Goal: Task Accomplishment & Management: Manage account settings

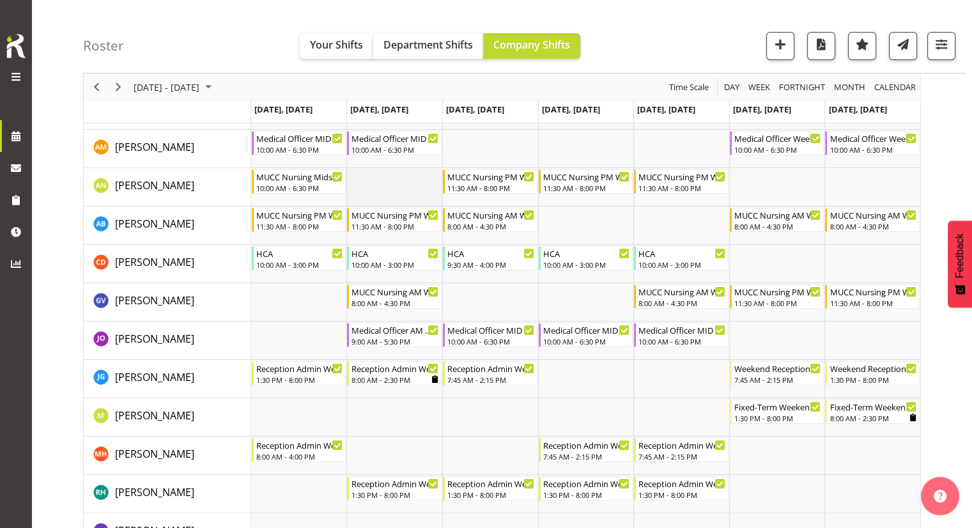
scroll to position [133, 0]
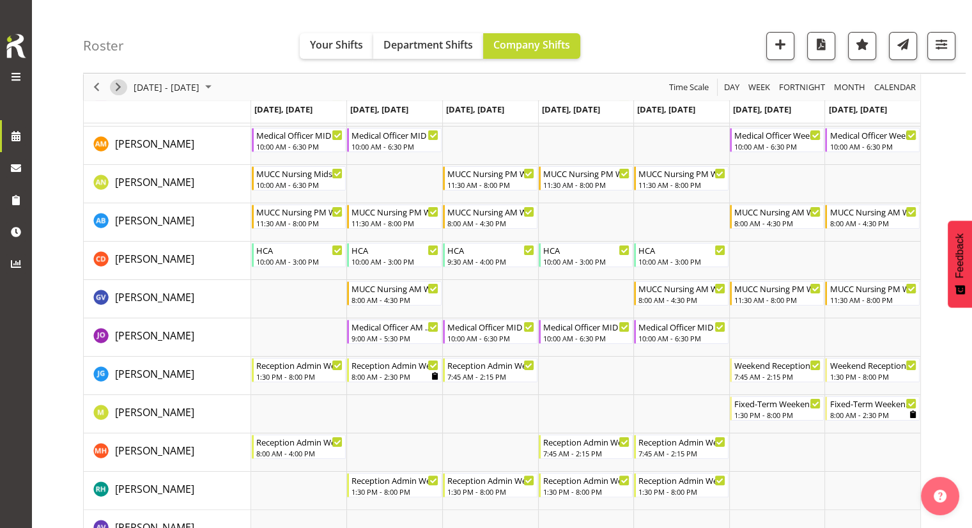
click at [118, 88] on span "Next" at bounding box center [118, 87] width 15 height 16
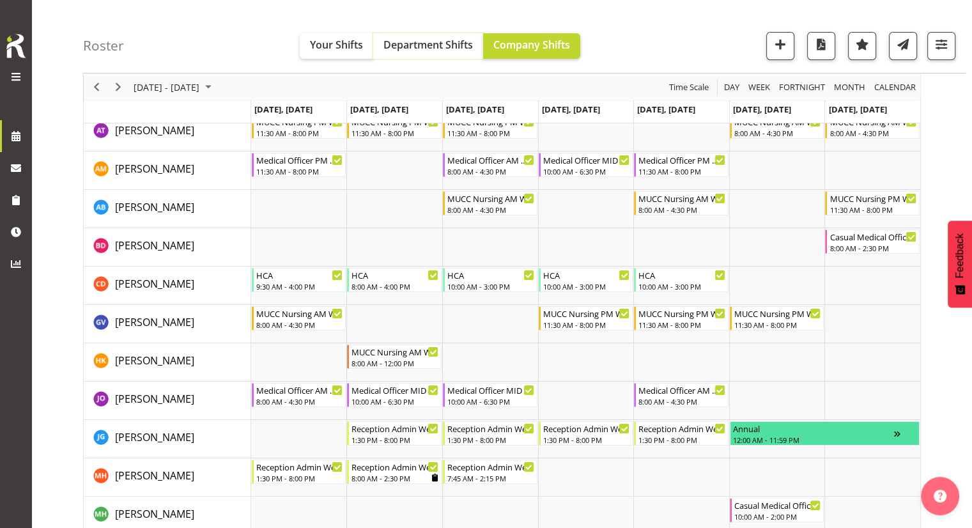
click at [413, 52] on button "Department Shifts" at bounding box center [428, 46] width 110 height 26
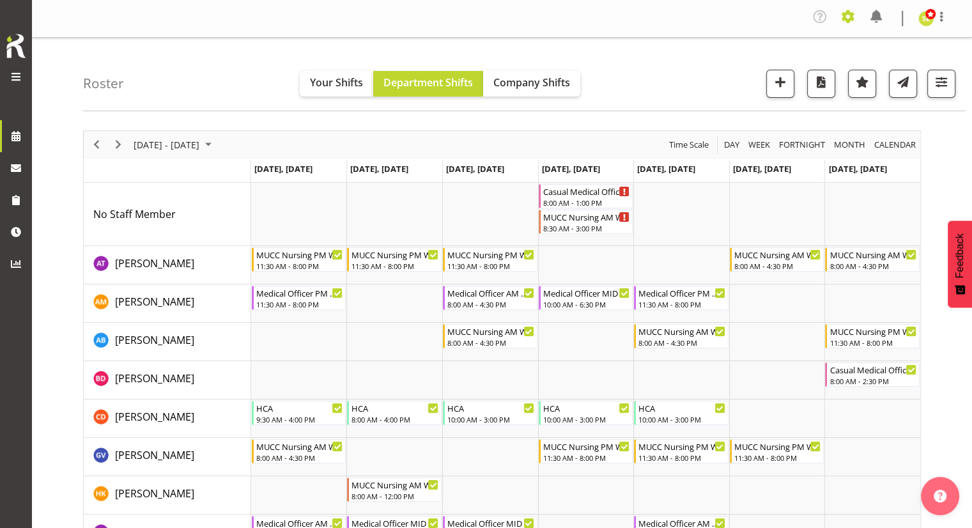
click at [843, 13] on span at bounding box center [847, 16] width 20 height 20
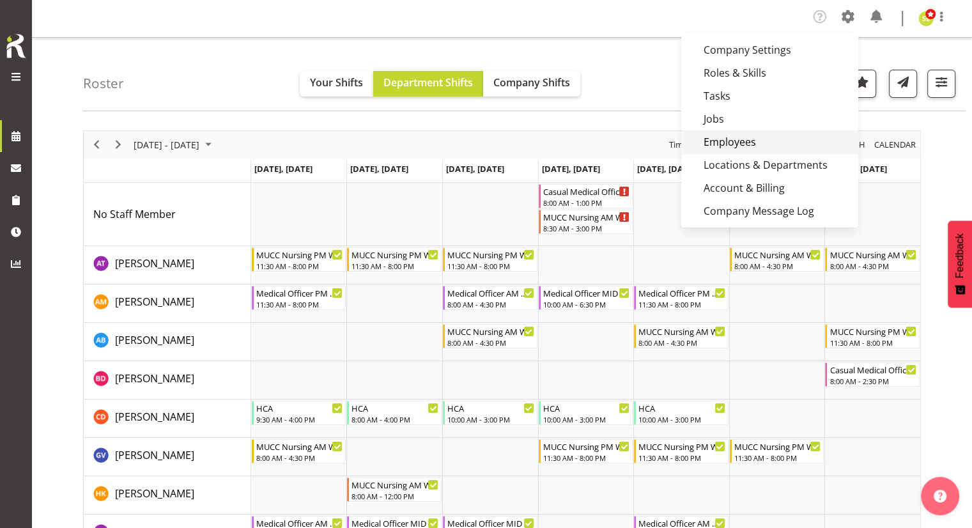
click at [717, 137] on link "Employees" at bounding box center [769, 141] width 177 height 23
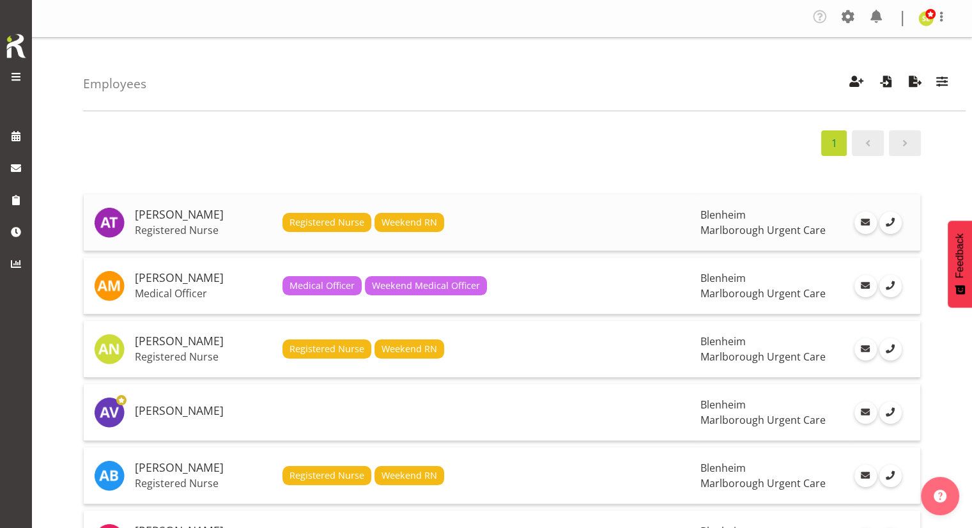
click at [195, 218] on h5 "[PERSON_NAME]" at bounding box center [203, 214] width 137 height 13
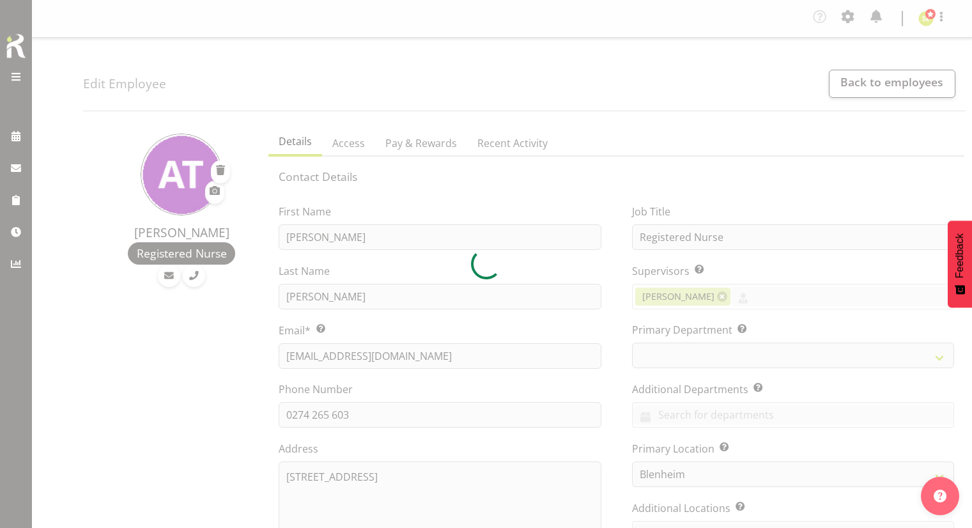
select select "TimelineWeek"
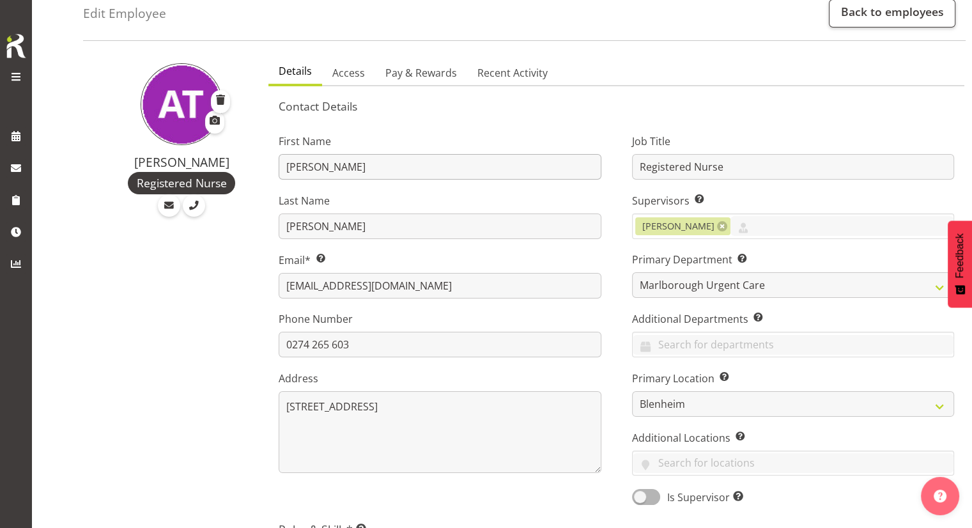
scroll to position [65, 0]
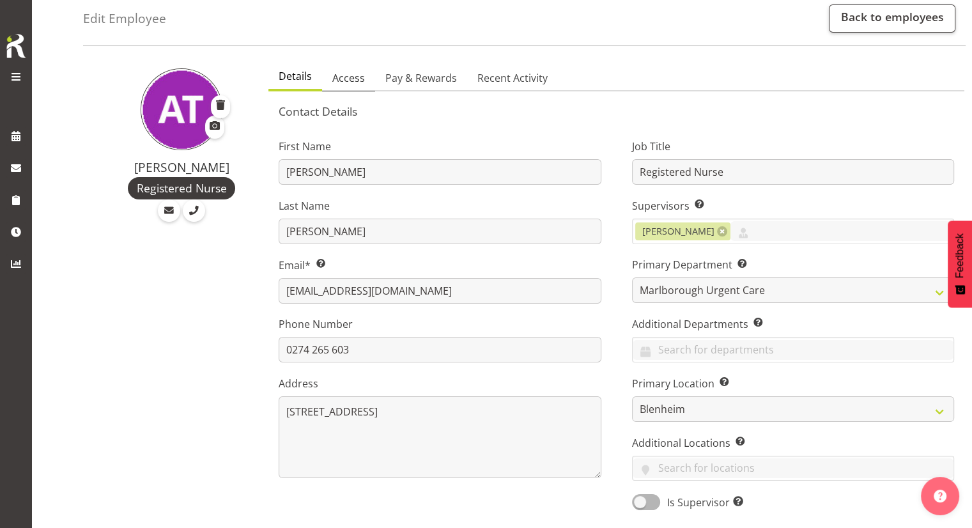
click at [349, 75] on span "Access" at bounding box center [348, 77] width 33 height 15
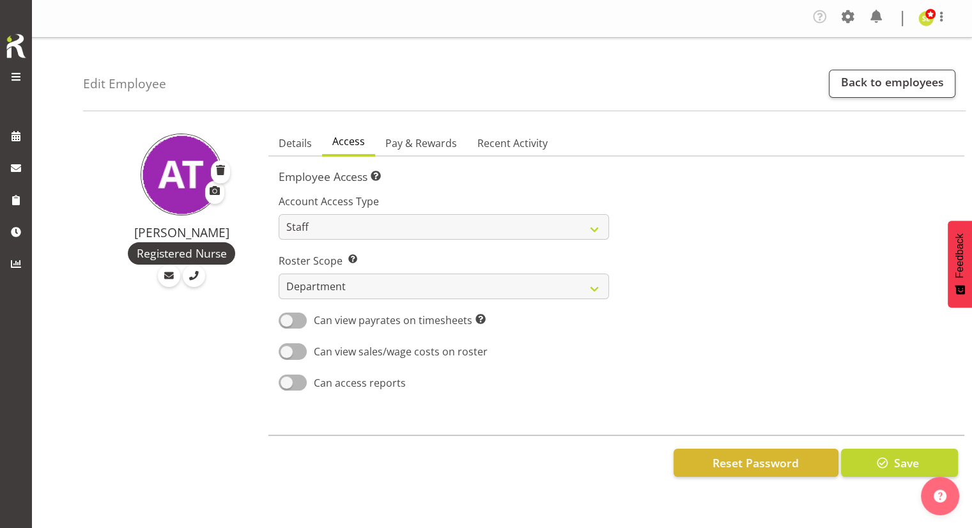
scroll to position [0, 0]
click at [420, 142] on span "Pay & Rewards" at bounding box center [421, 142] width 72 height 15
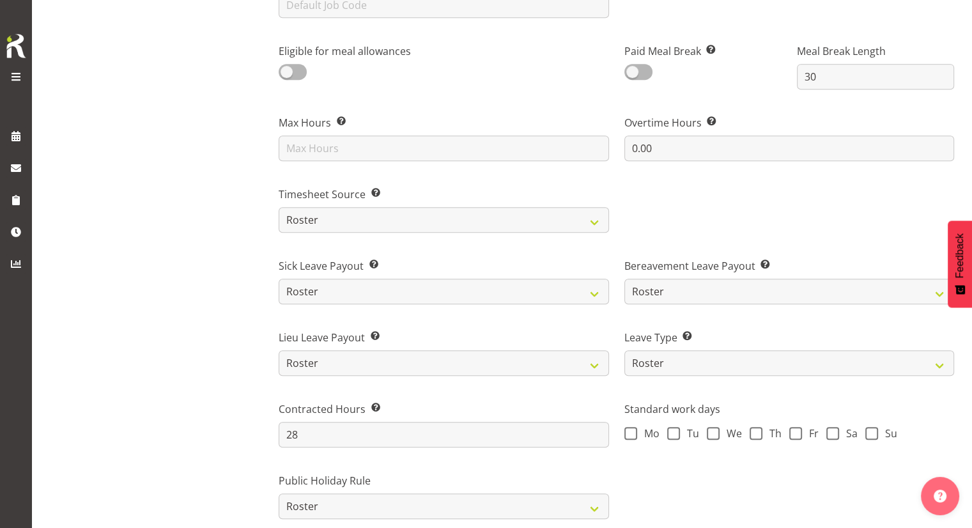
scroll to position [654, 0]
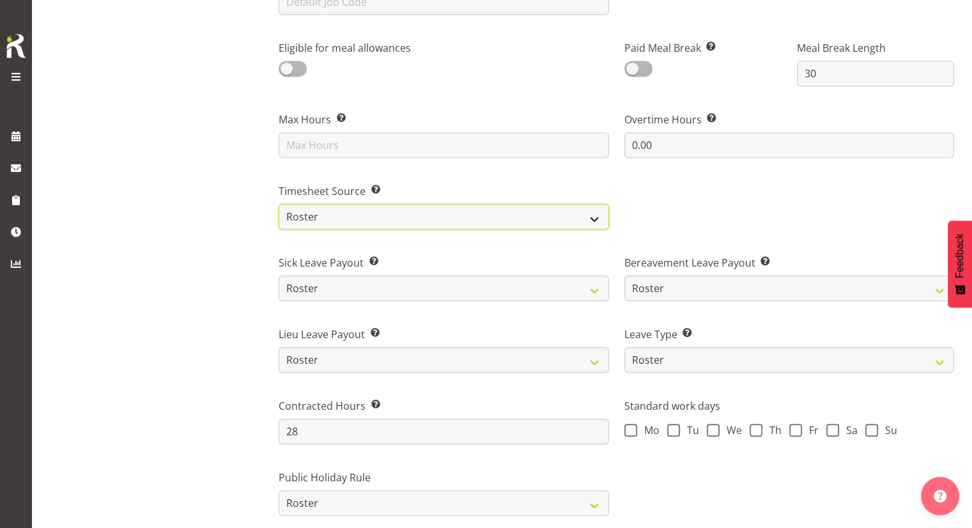
click at [459, 218] on select "Roster Manual GPS GPS (via Roster)" at bounding box center [444, 217] width 330 height 26
select select "manual"
click at [279, 204] on select "Roster Manual GPS GPS (via Roster)" at bounding box center [444, 217] width 330 height 26
click at [646, 222] on div at bounding box center [788, 201] width 345 height 72
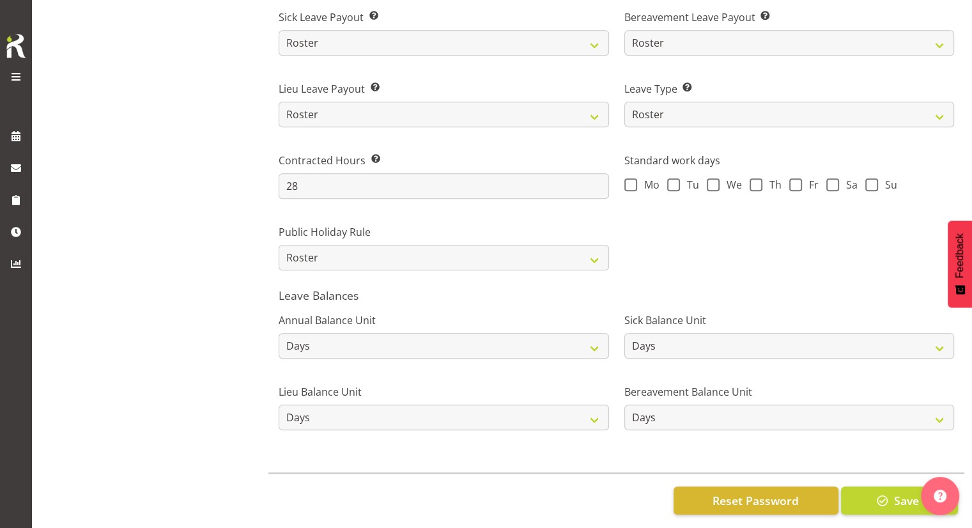
scroll to position [915, 0]
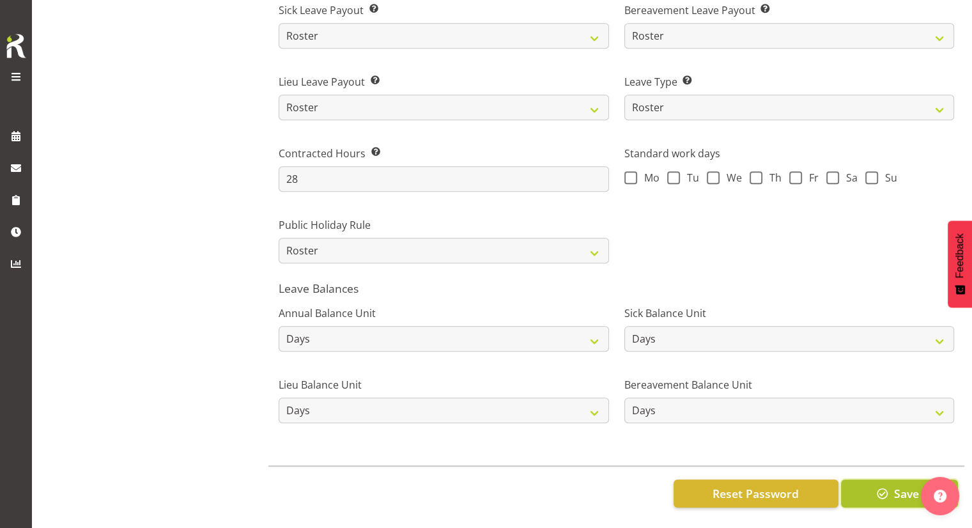
click at [857, 479] on button "Save" at bounding box center [899, 493] width 117 height 28
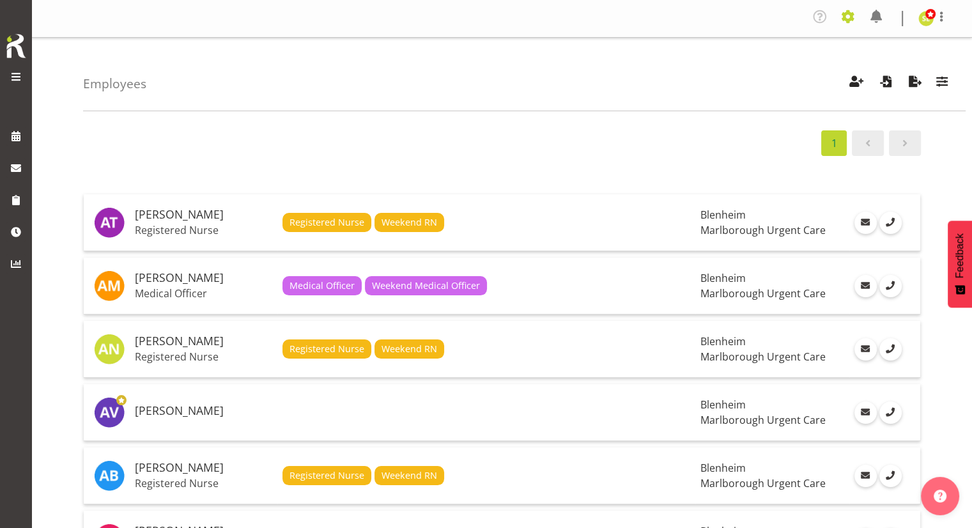
click at [846, 18] on span at bounding box center [847, 16] width 20 height 20
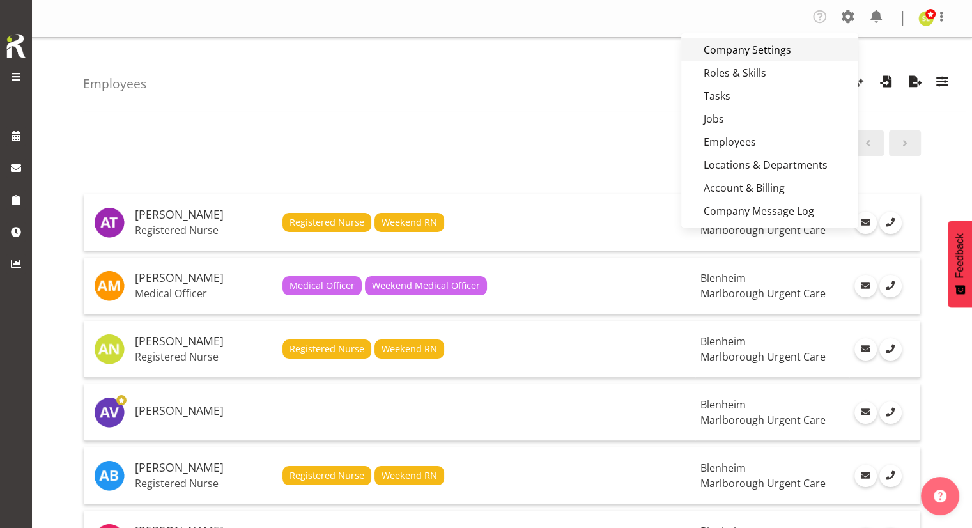
click at [770, 54] on link "Company Settings" at bounding box center [769, 49] width 177 height 23
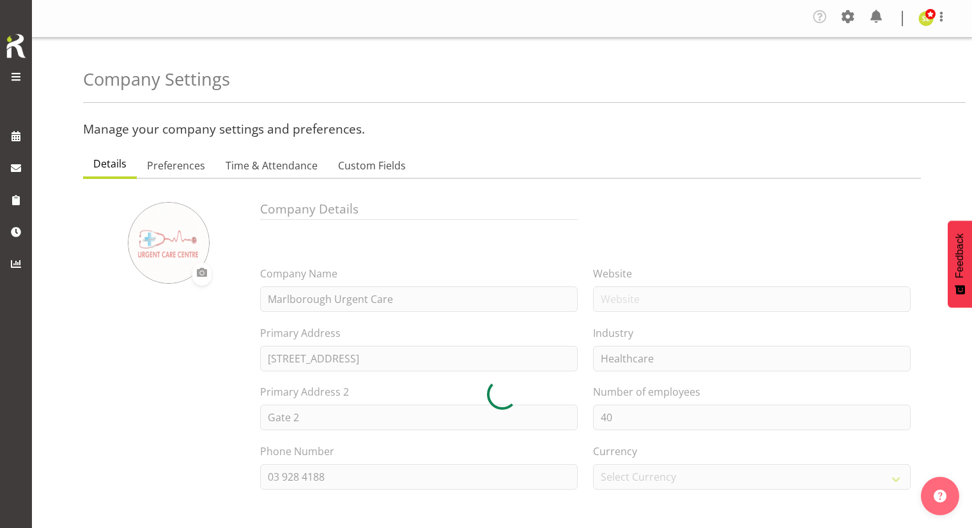
select select "[DATE]"
select select "2_day_before"
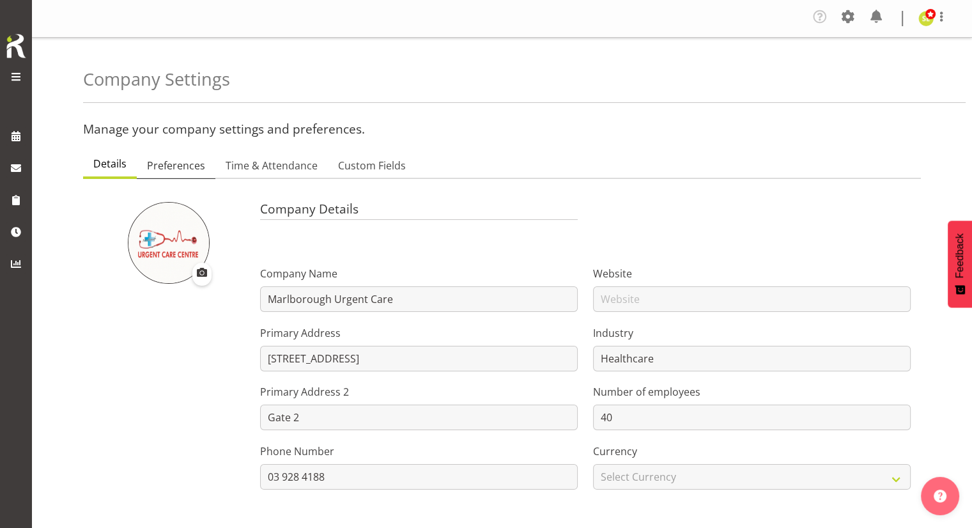
click at [194, 158] on span "Preferences" at bounding box center [176, 165] width 58 height 15
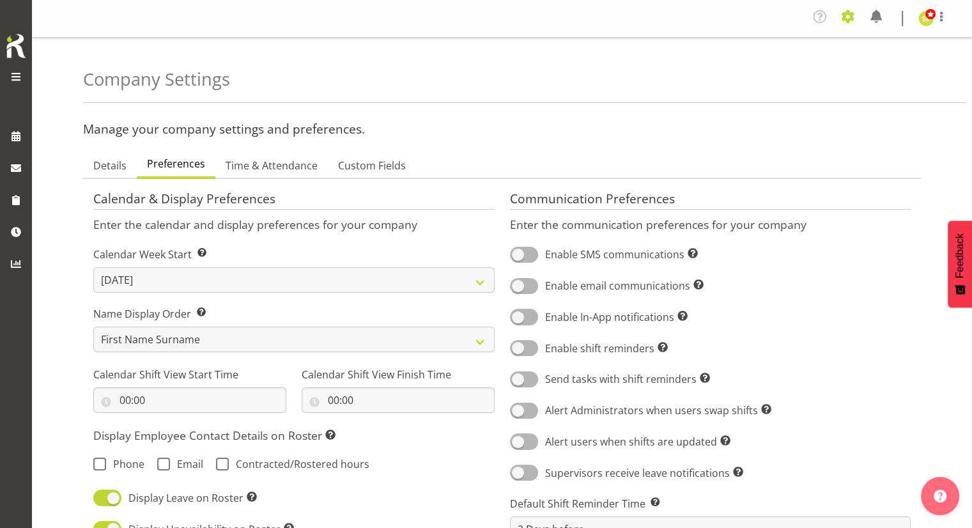
click at [851, 16] on span at bounding box center [847, 16] width 20 height 20
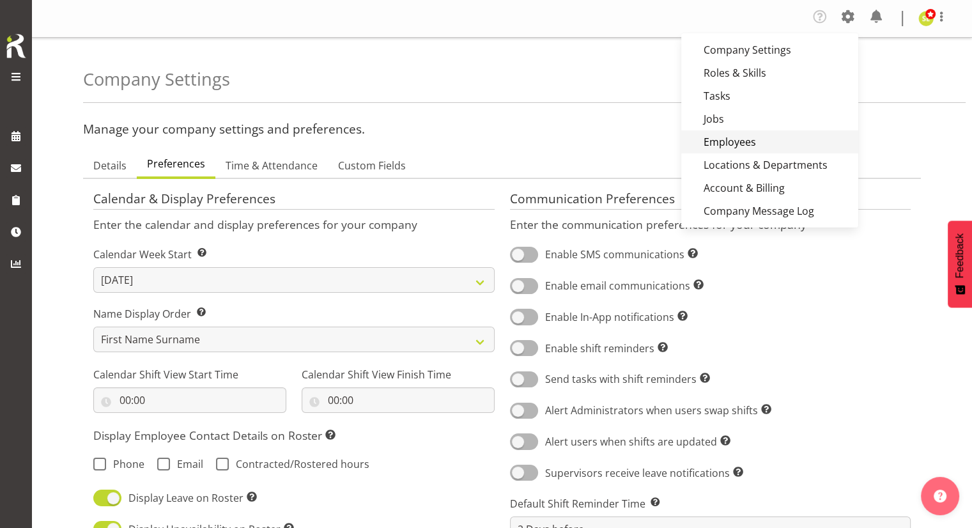
click at [726, 137] on link "Employees" at bounding box center [769, 141] width 177 height 23
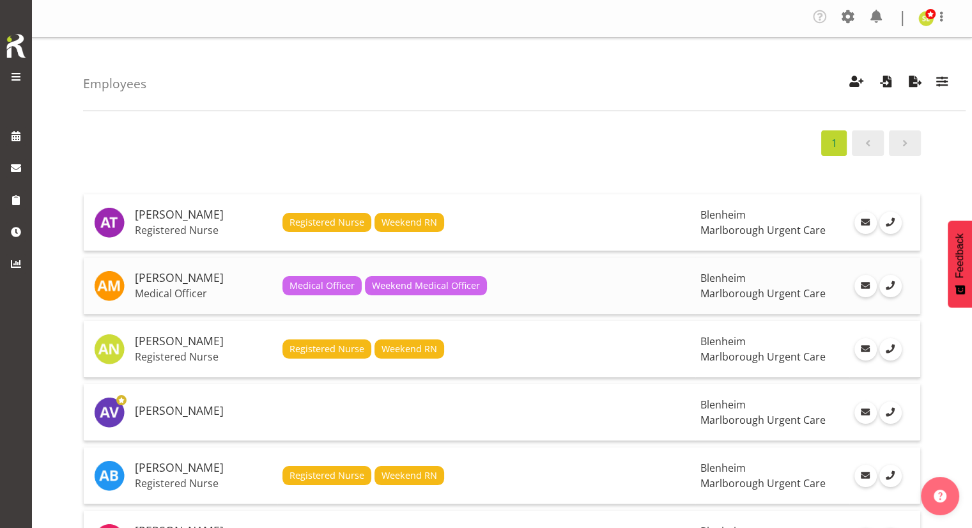
click at [194, 279] on h5 "[PERSON_NAME]" at bounding box center [203, 277] width 137 height 13
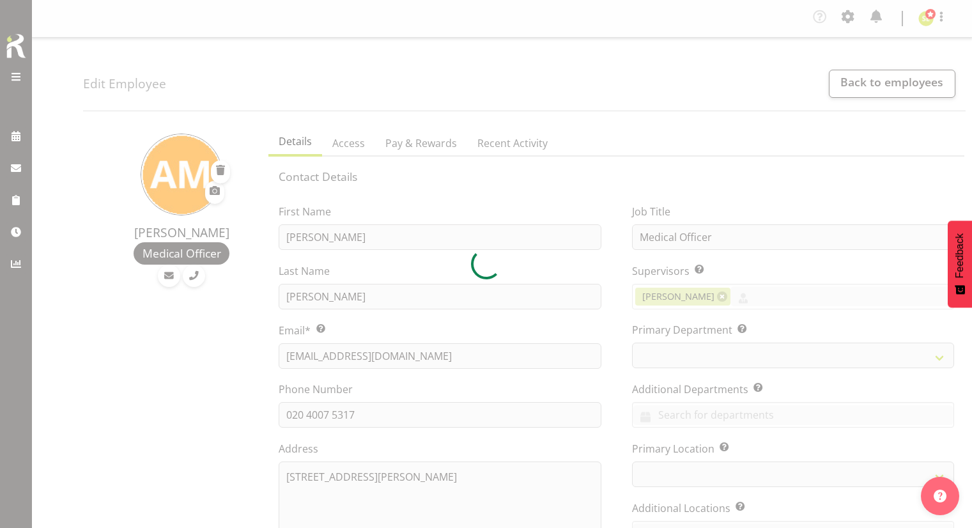
select select "TimelineWeek"
select select
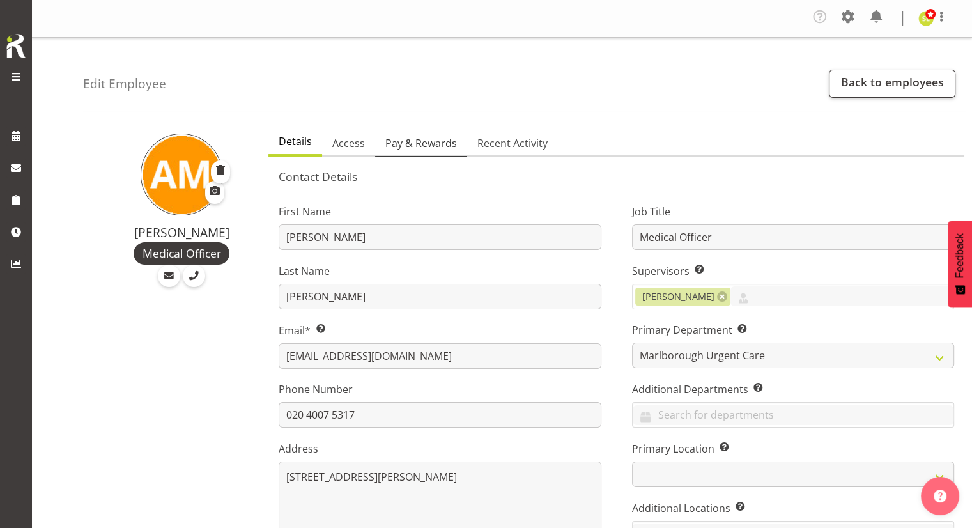
click at [438, 144] on span "Pay & Rewards" at bounding box center [421, 142] width 72 height 15
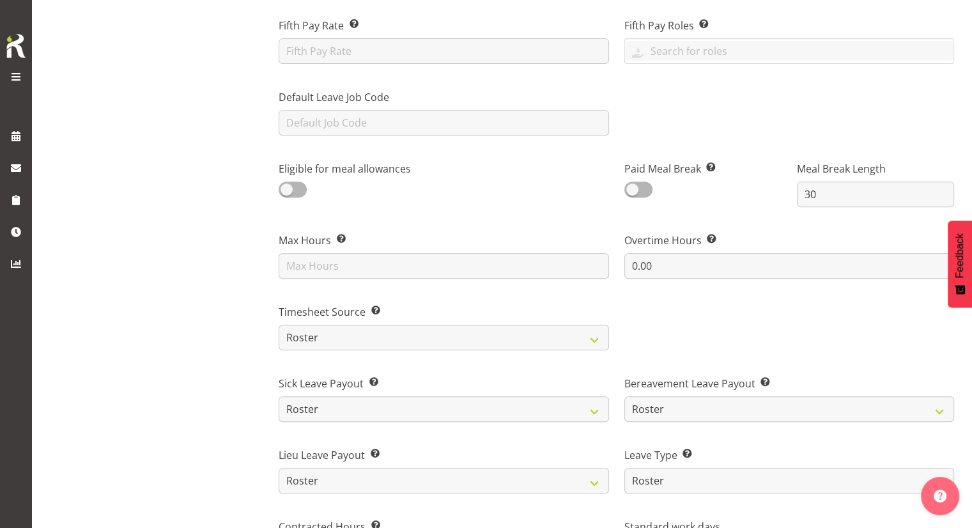
scroll to position [540, 0]
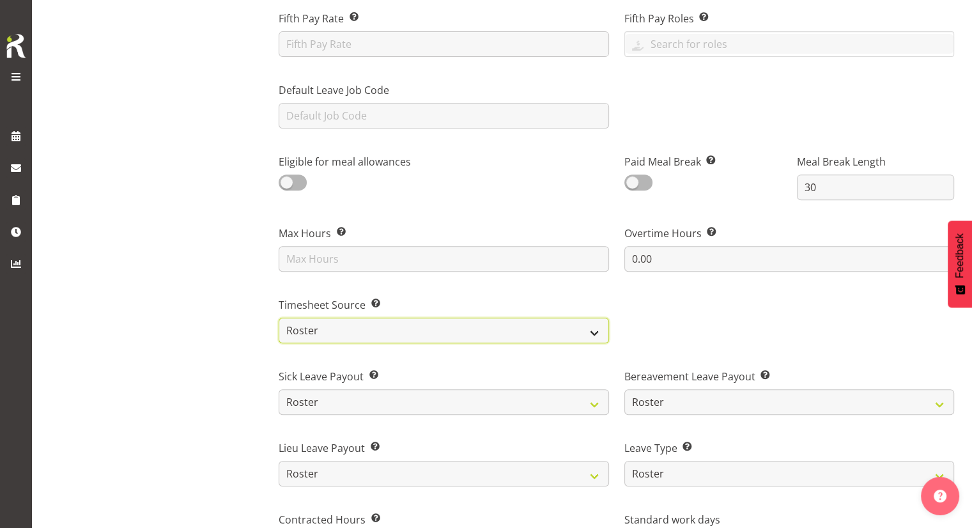
click at [371, 321] on select "Roster Manual GPS GPS (via Roster)" at bounding box center [444, 330] width 330 height 26
select select "manual"
click at [279, 317] on select "Roster Manual GPS GPS (via Roster)" at bounding box center [444, 330] width 330 height 26
click at [653, 308] on div at bounding box center [788, 315] width 345 height 72
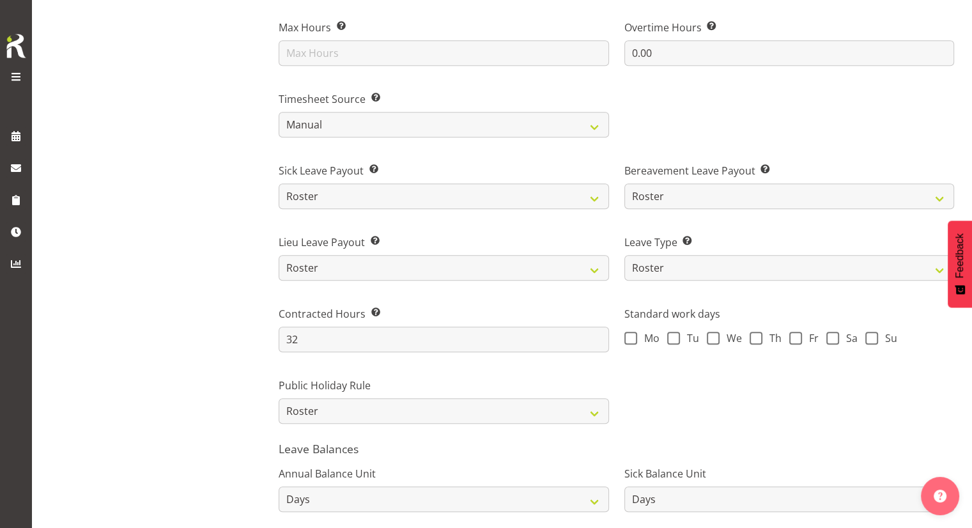
scroll to position [915, 0]
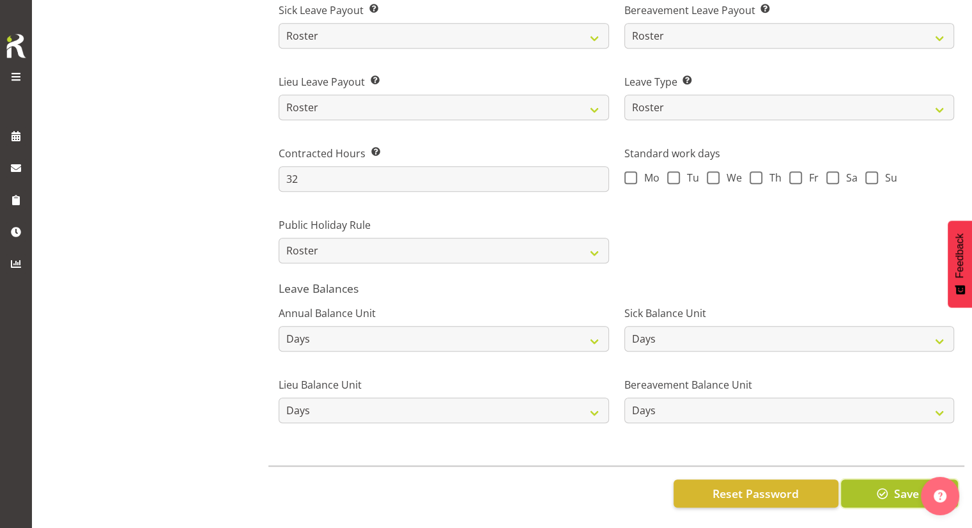
click at [896, 479] on button "Save" at bounding box center [899, 493] width 117 height 28
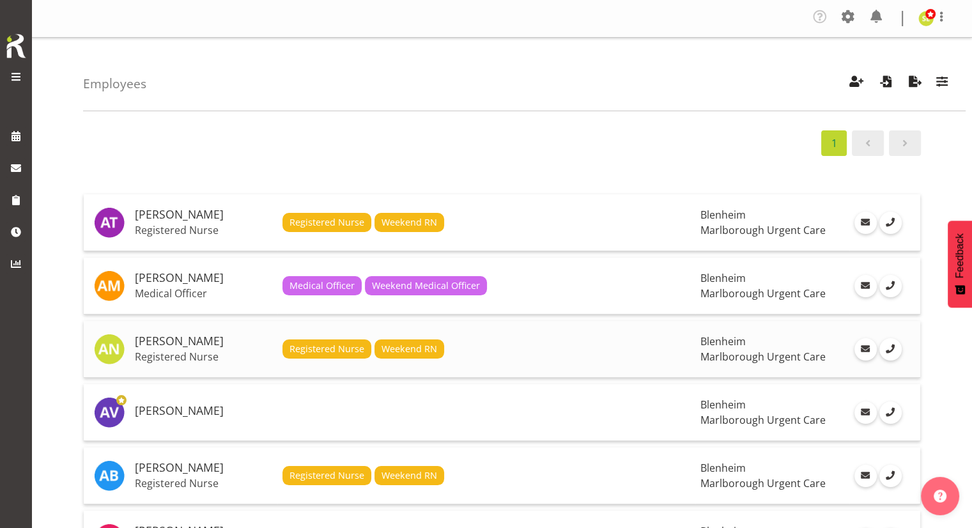
click at [167, 346] on h5 "[PERSON_NAME]" at bounding box center [203, 341] width 137 height 13
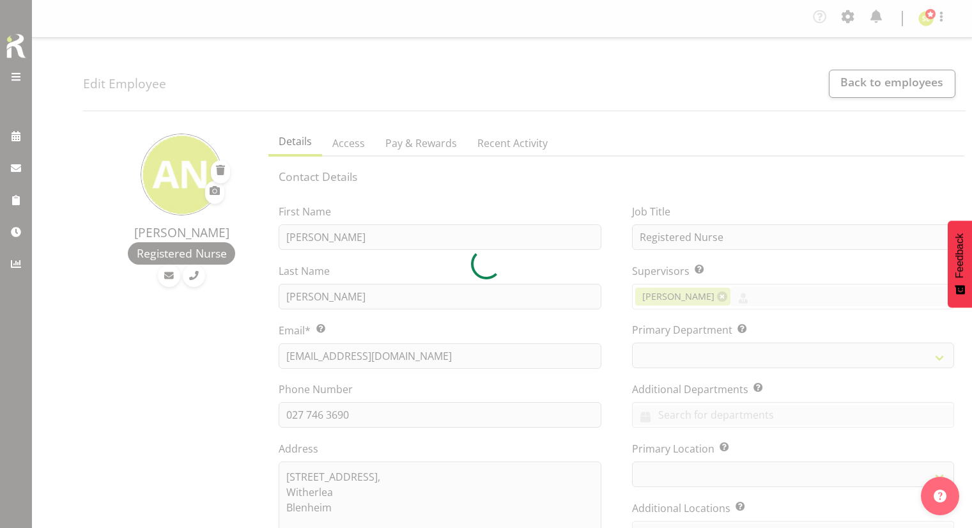
select select "TimelineWeek"
select select "roster"
select select "day"
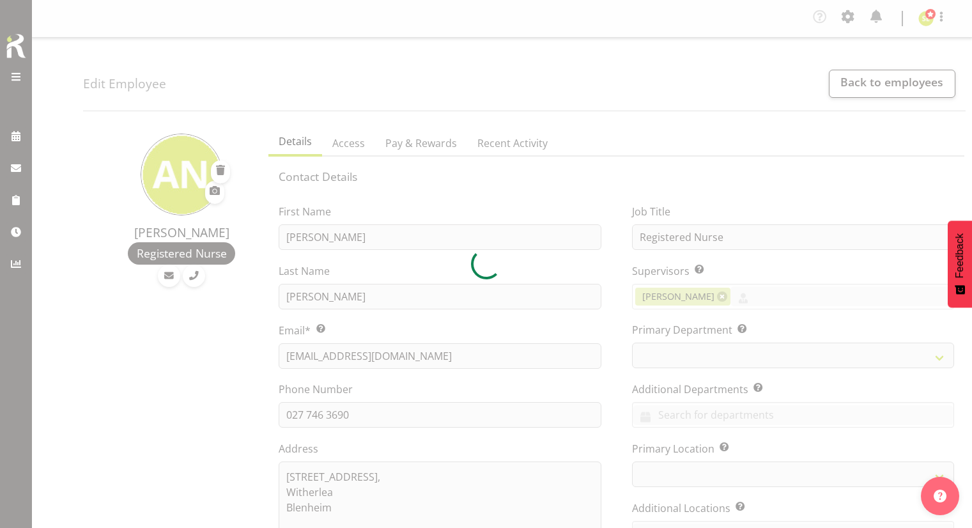
select select "day"
select select
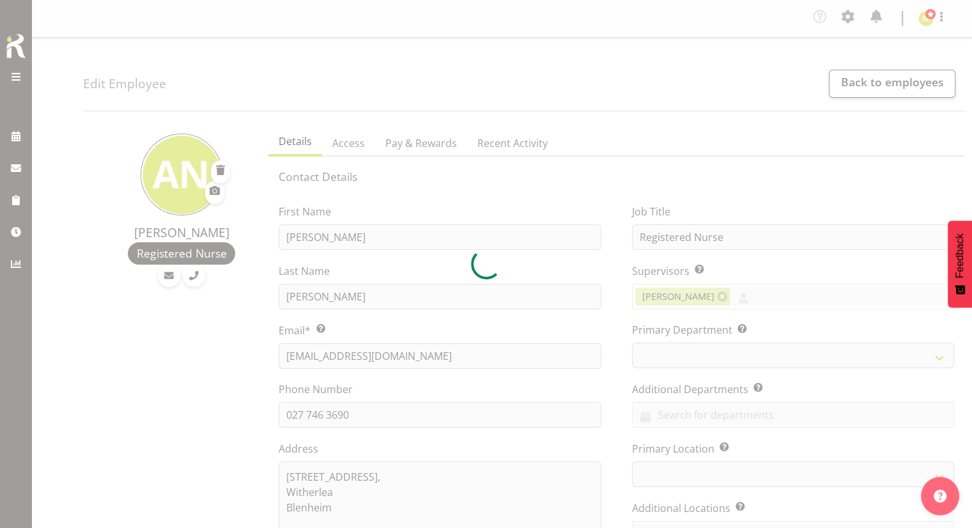
select select
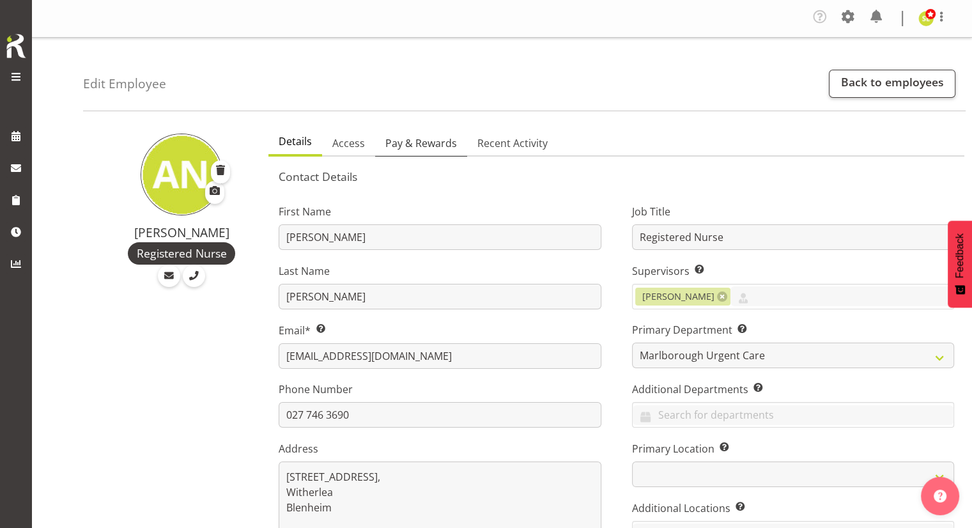
click at [436, 144] on span "Pay & Rewards" at bounding box center [421, 142] width 72 height 15
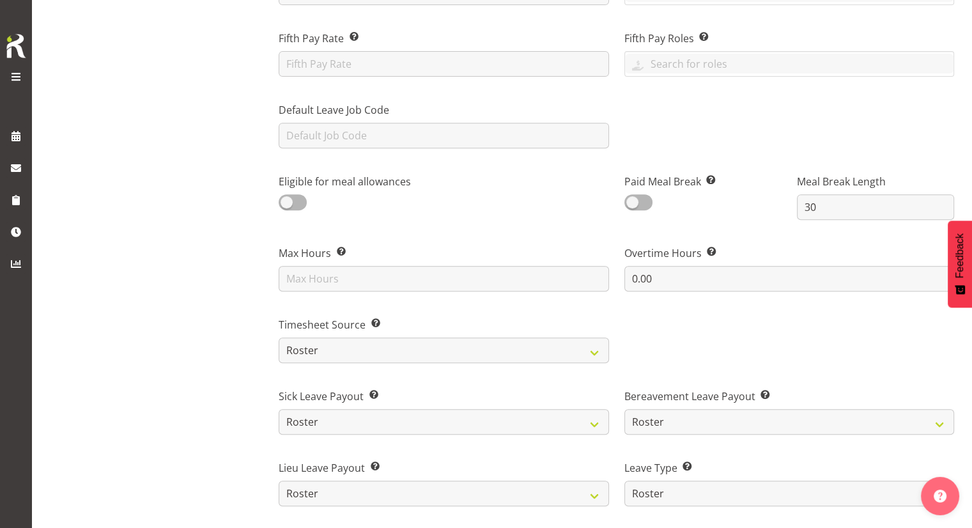
scroll to position [602, 0]
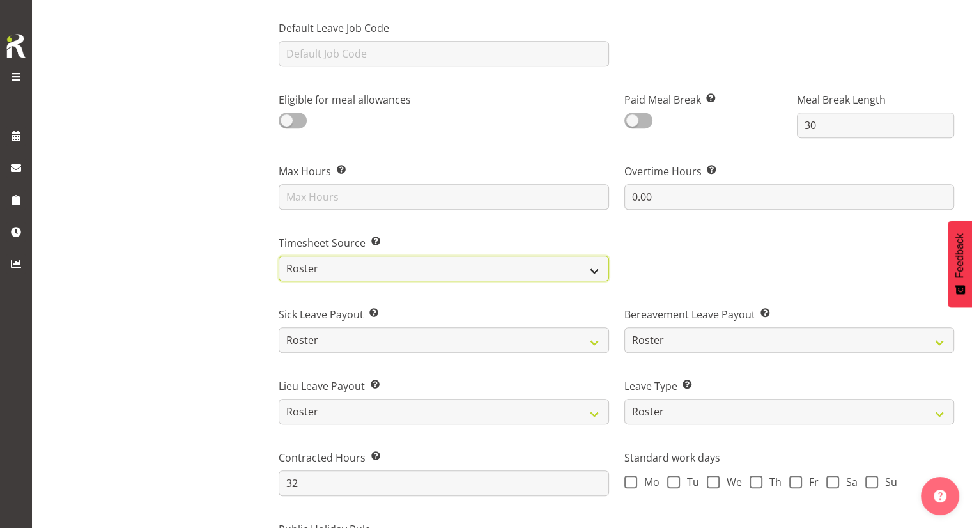
click at [378, 263] on select "Roster Manual GPS GPS (via Roster)" at bounding box center [444, 269] width 330 height 26
select select "manual"
click at [279, 256] on select "Roster Manual GPS GPS (via Roster)" at bounding box center [444, 269] width 330 height 26
click at [222, 293] on div "Alysia Newman-Woods Registered Nurse" at bounding box center [172, 174] width 178 height 1313
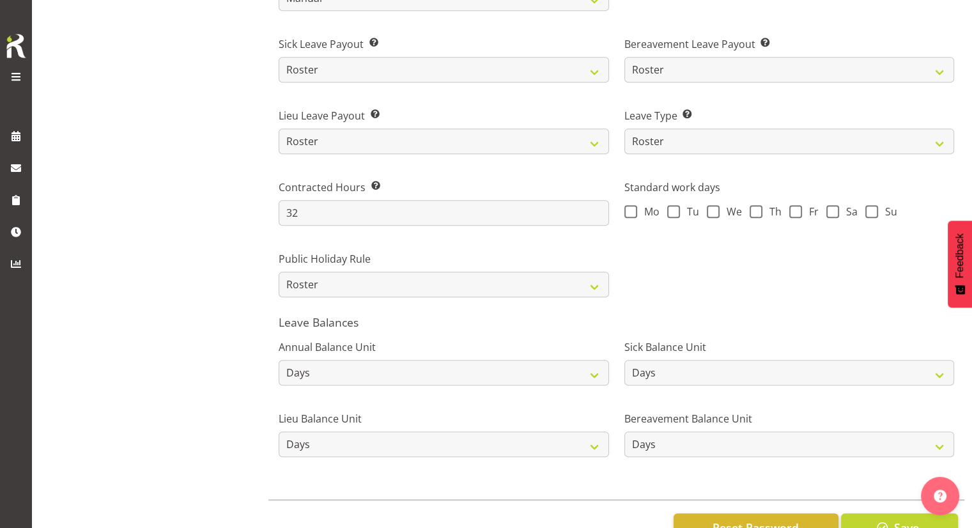
scroll to position [915, 0]
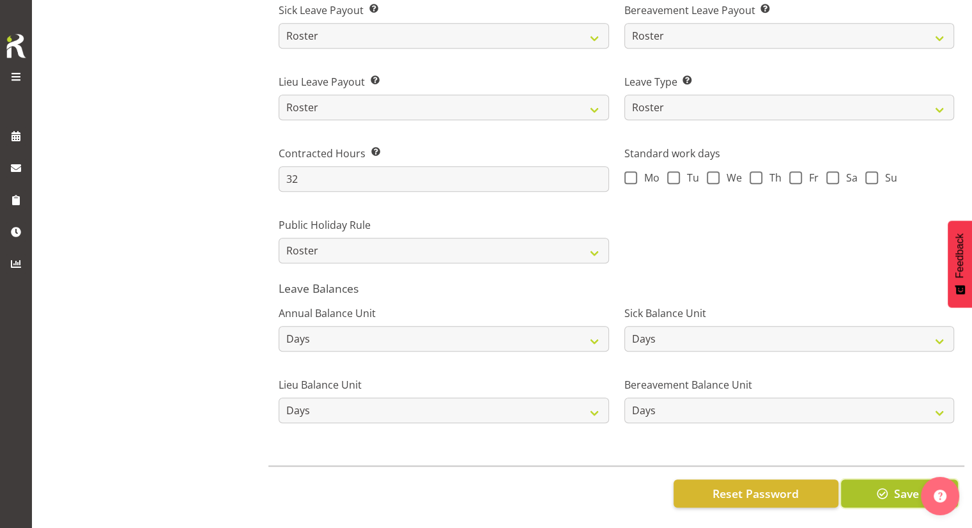
click at [859, 482] on button "Save" at bounding box center [899, 493] width 117 height 28
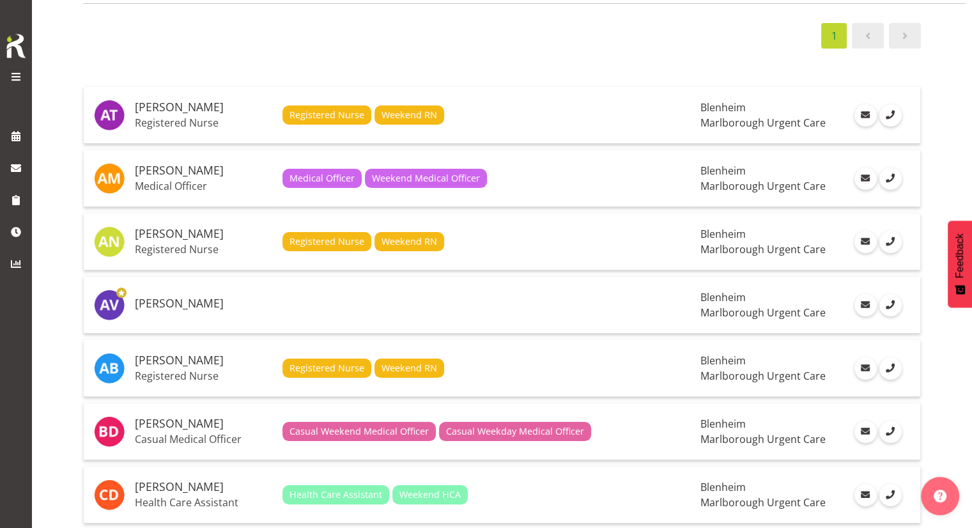
scroll to position [142, 0]
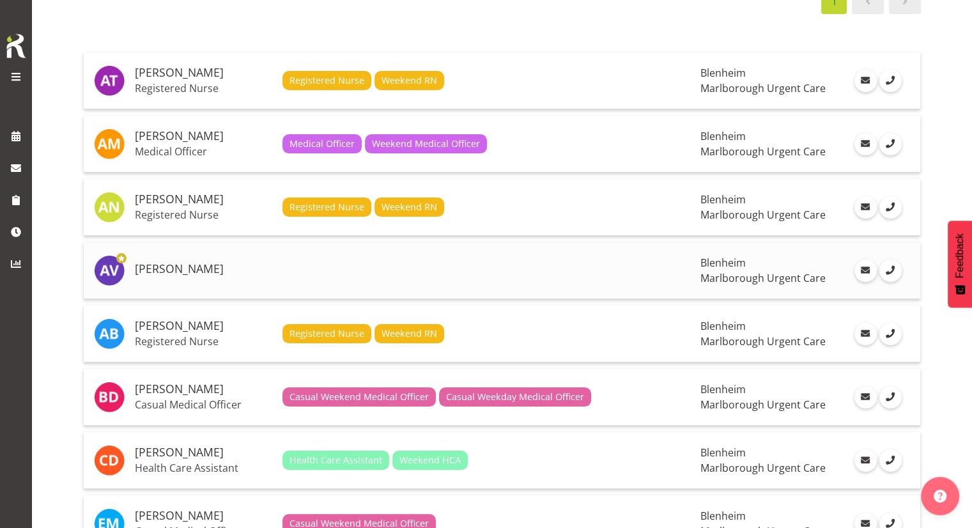
click at [207, 264] on h5 "[PERSON_NAME]" at bounding box center [203, 269] width 137 height 13
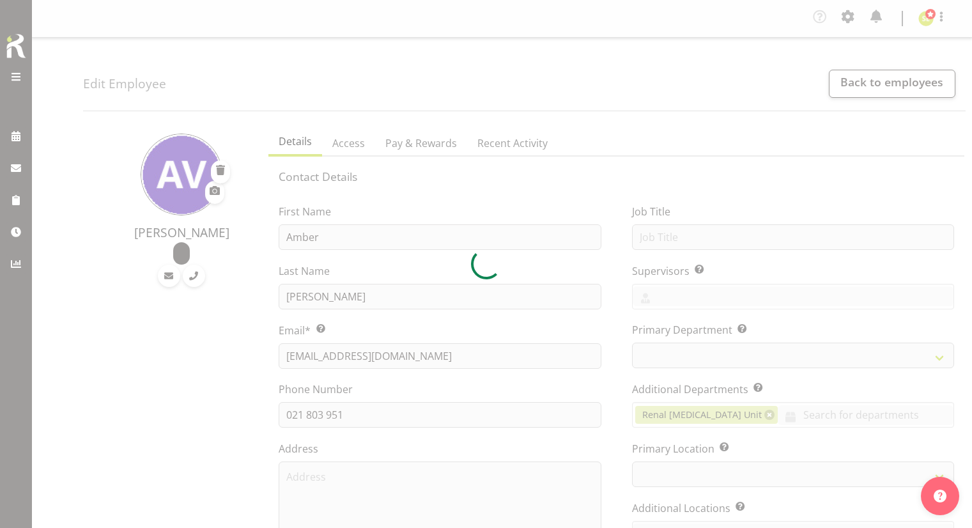
select select "TimelineWeek"
select select "roster"
select select "historical"
select select "day"
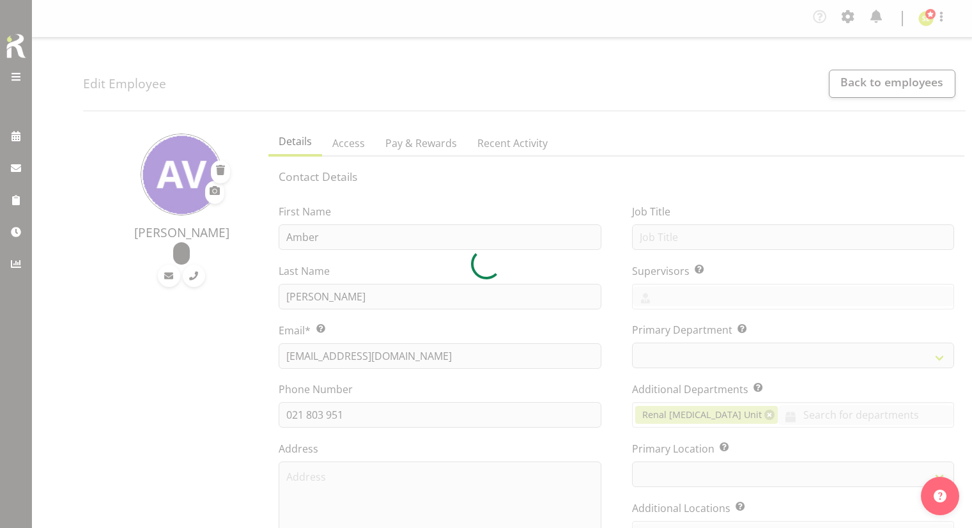
select select "day"
select select
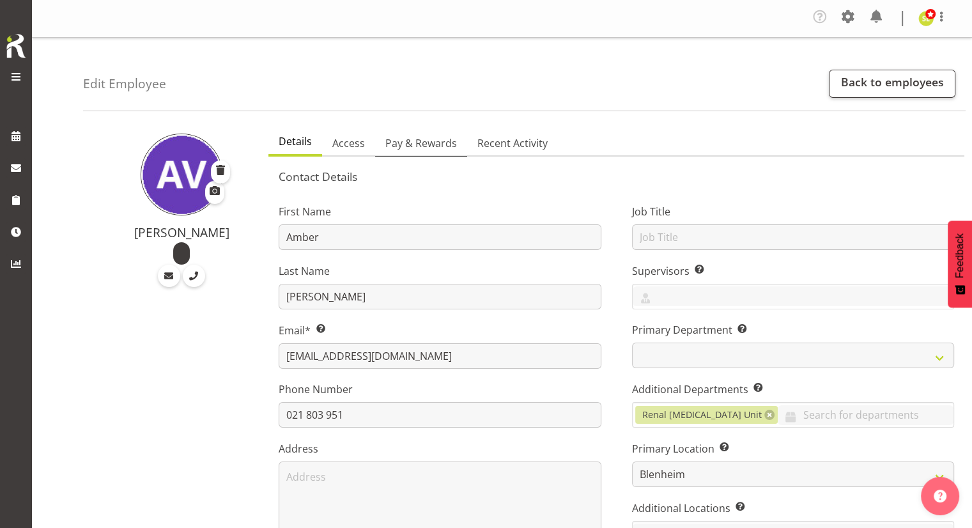
click at [413, 142] on span "Pay & Rewards" at bounding box center [421, 142] width 72 height 15
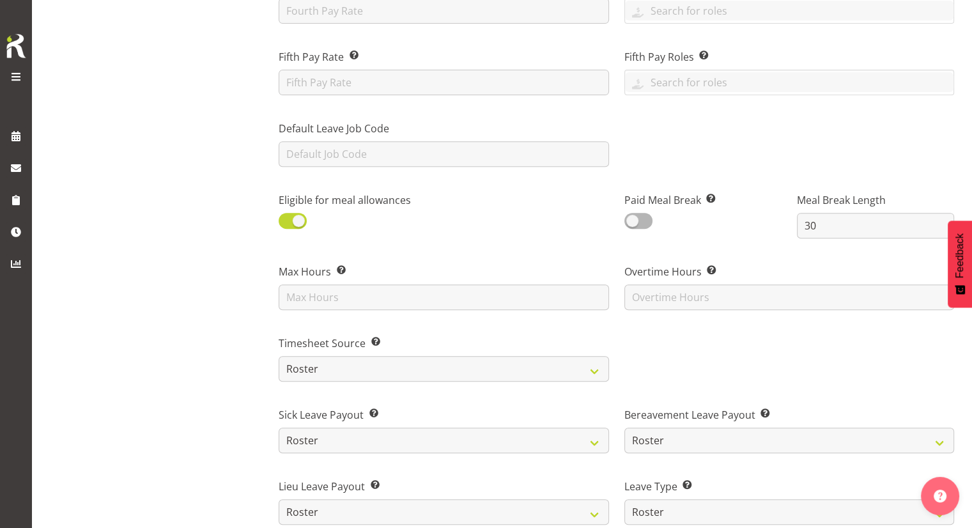
scroll to position [506, 0]
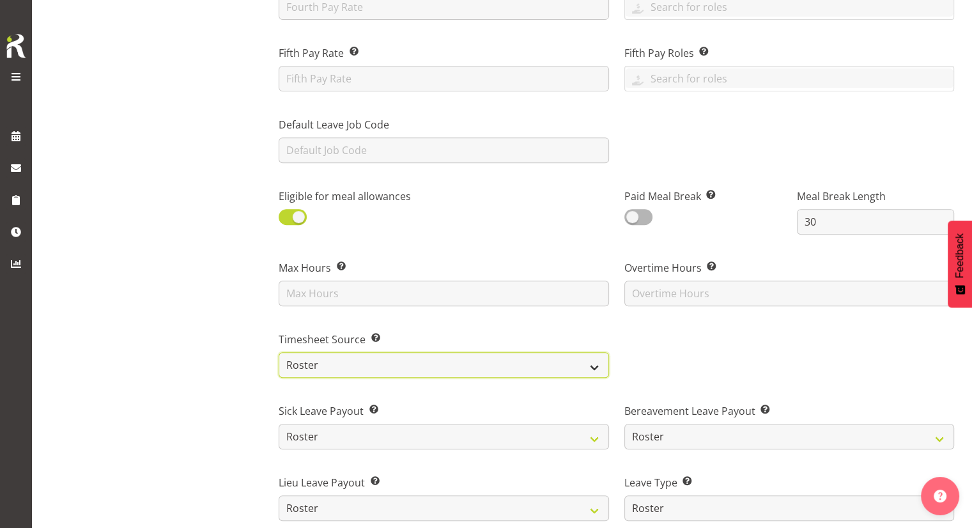
click at [321, 357] on select "Roster Manual GPS GPS (via Roster)" at bounding box center [444, 365] width 330 height 26
select select "manual"
click at [279, 352] on select "Roster Manual GPS GPS (via Roster)" at bounding box center [444, 365] width 330 height 26
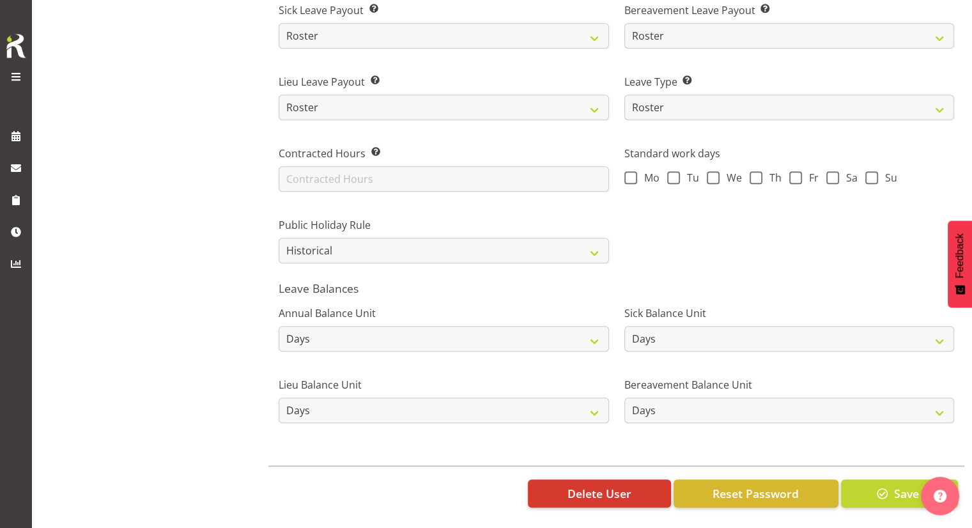
scroll to position [915, 0]
click at [867, 484] on button "Save" at bounding box center [899, 493] width 117 height 28
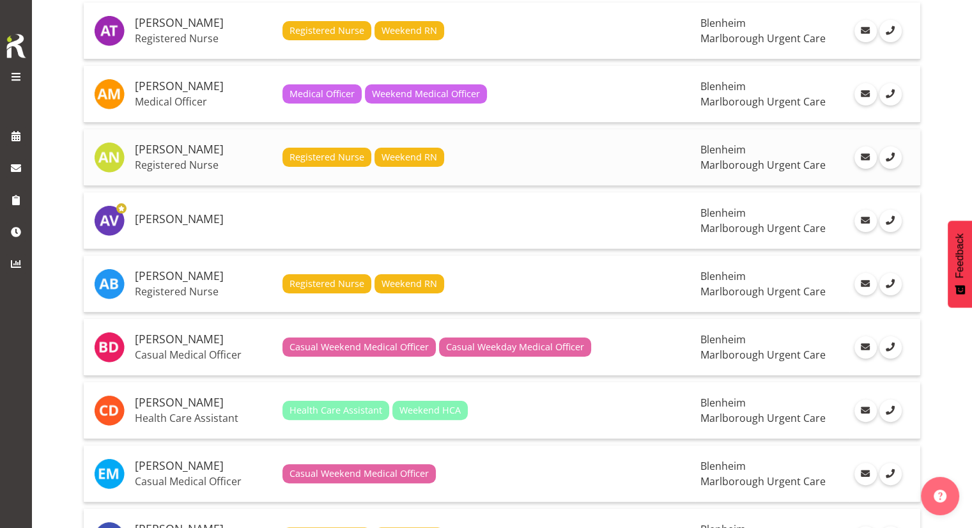
scroll to position [192, 0]
click at [171, 281] on td "[PERSON_NAME] Registered Nurse" at bounding box center [204, 284] width 148 height 57
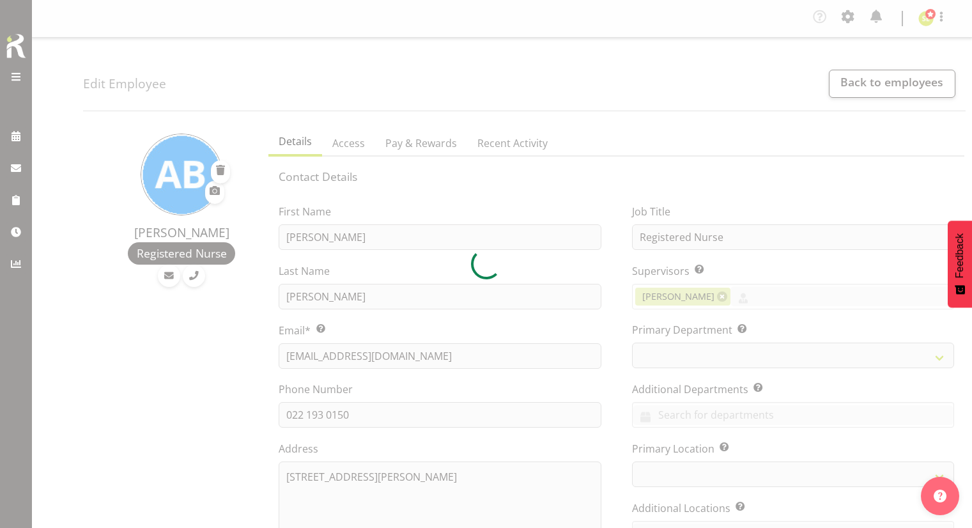
select select "TimelineWeek"
select select "roster"
select select "day"
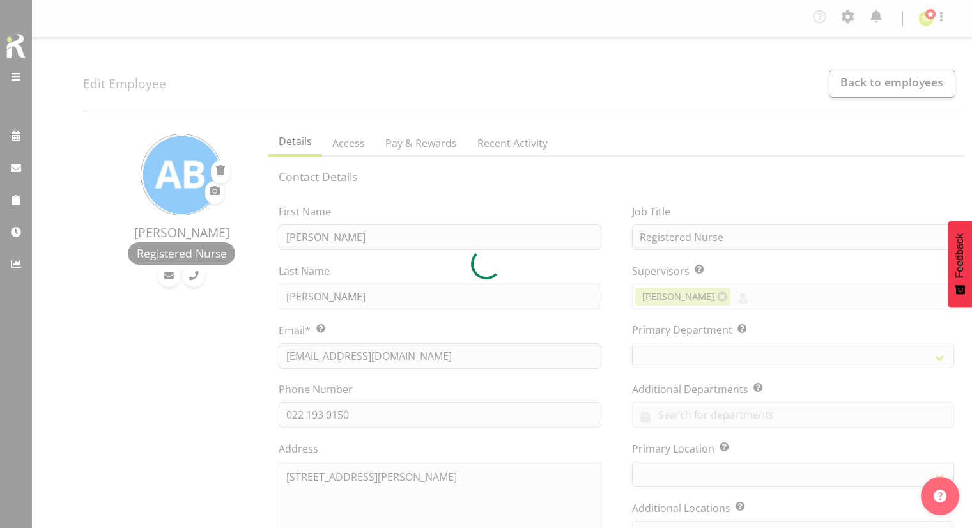
select select "day"
select select
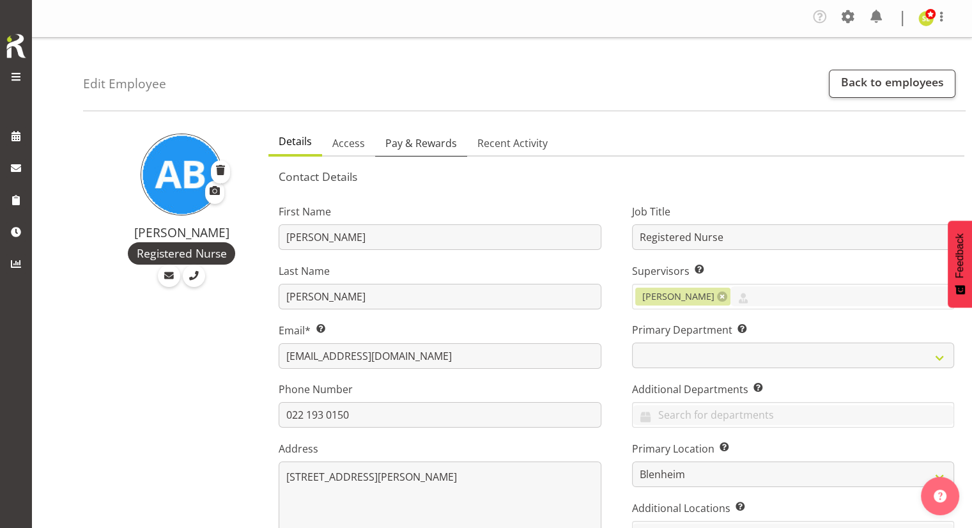
click at [437, 146] on span "Pay & Rewards" at bounding box center [421, 142] width 72 height 15
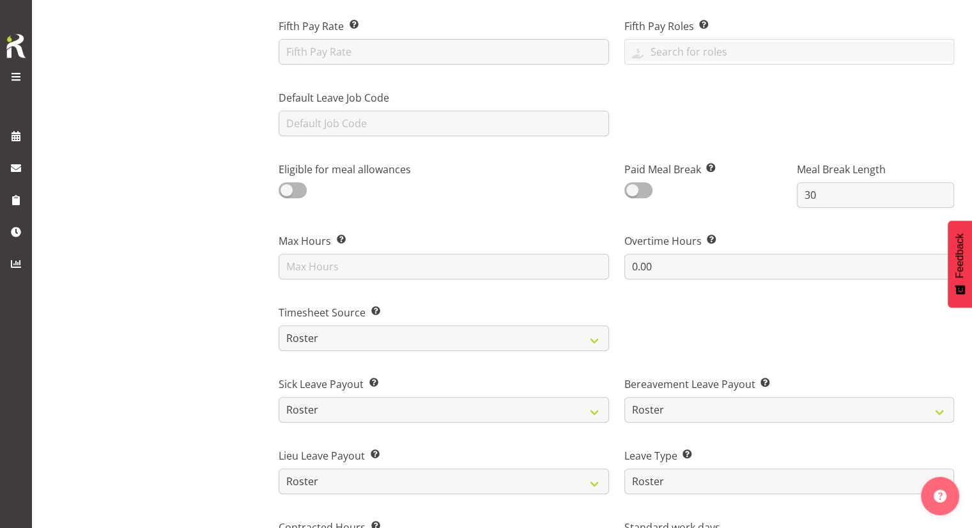
scroll to position [533, 0]
click at [339, 344] on select "Roster Manual GPS GPS (via Roster)" at bounding box center [444, 337] width 330 height 26
select select "manual"
click at [279, 324] on select "Roster Manual GPS GPS (via Roster)" at bounding box center [444, 337] width 330 height 26
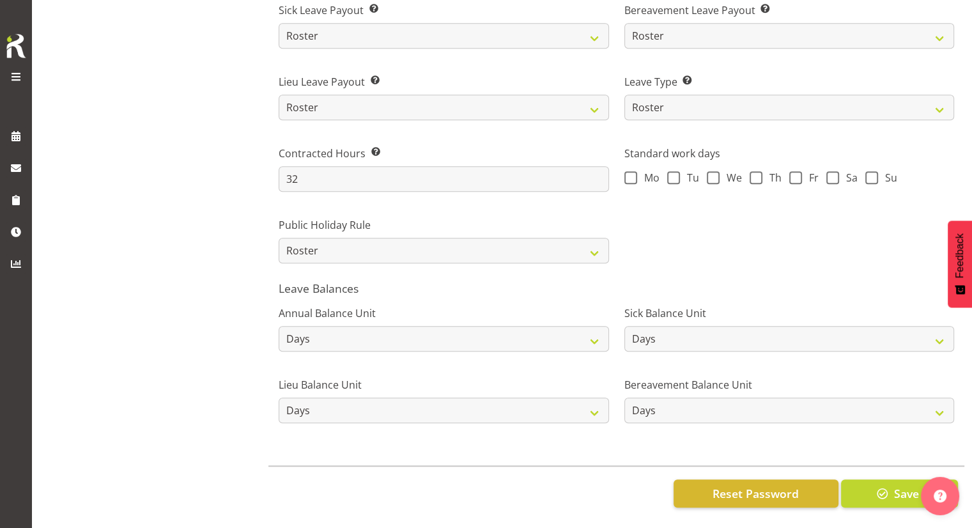
scroll to position [914, 0]
click at [855, 479] on button "Save" at bounding box center [899, 493] width 117 height 28
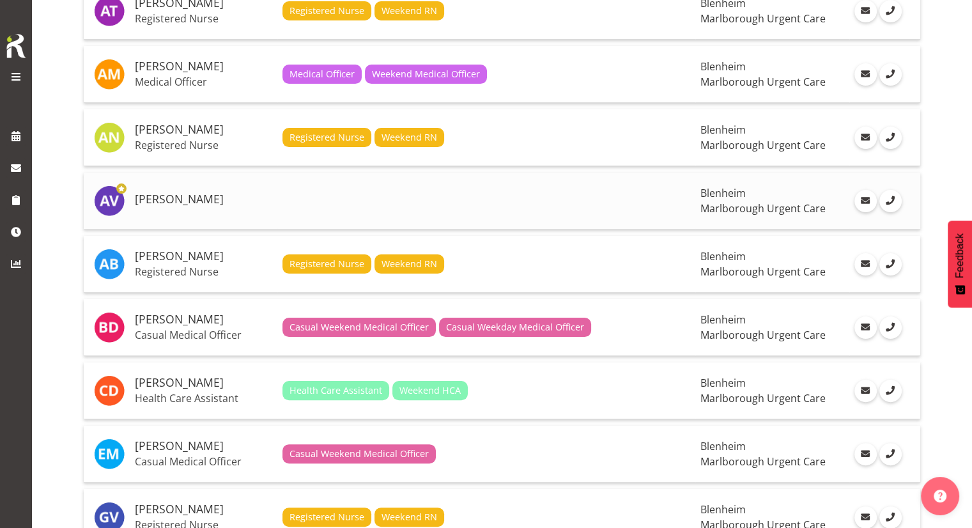
scroll to position [212, 0]
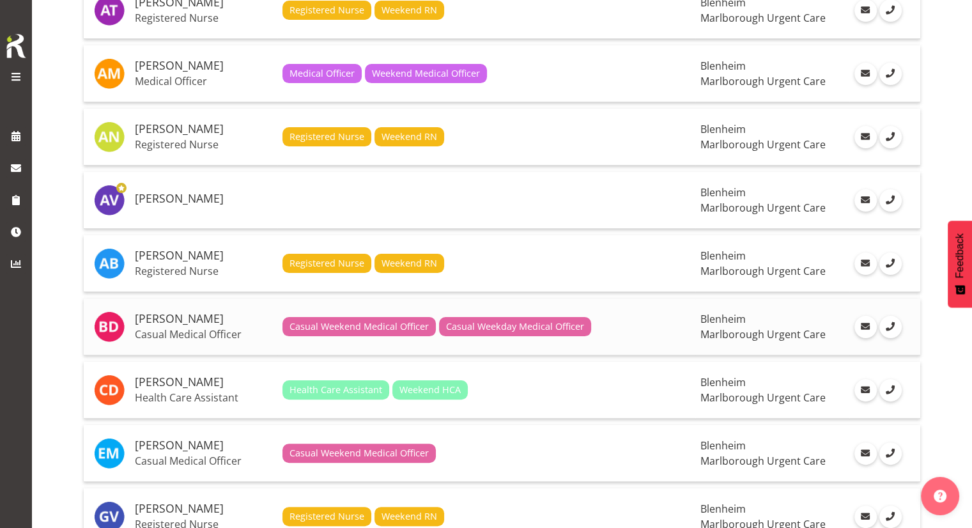
click at [187, 319] on h5 "[PERSON_NAME]" at bounding box center [203, 318] width 137 height 13
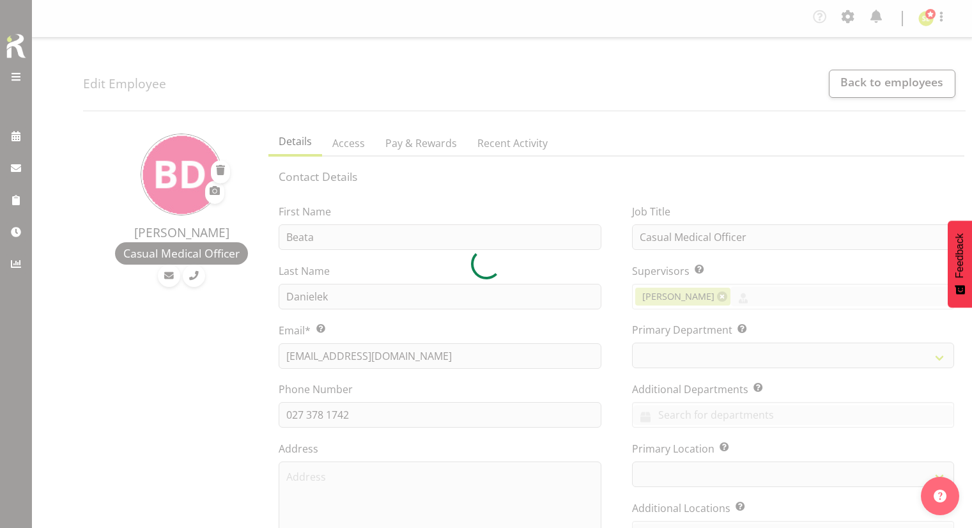
select select "TimelineWeek"
select select "roster"
select select "day"
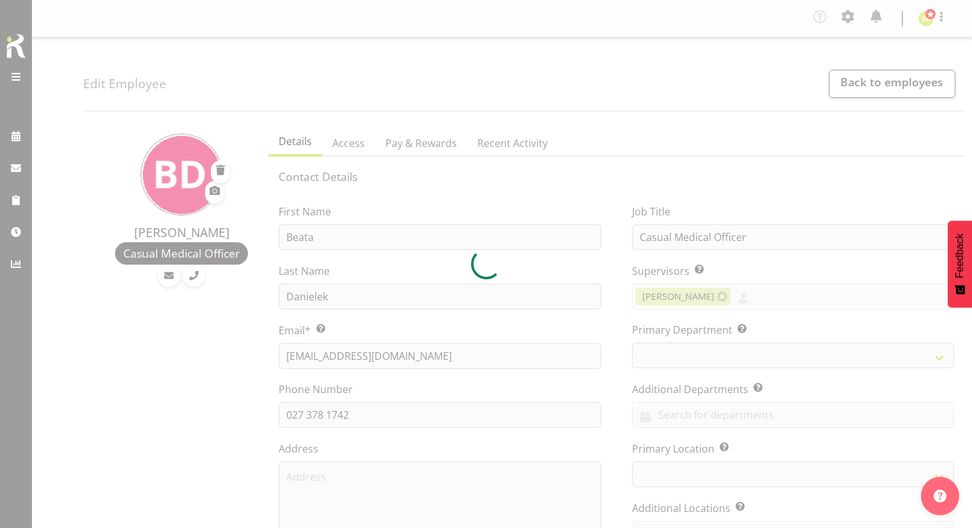
select select "day"
select select
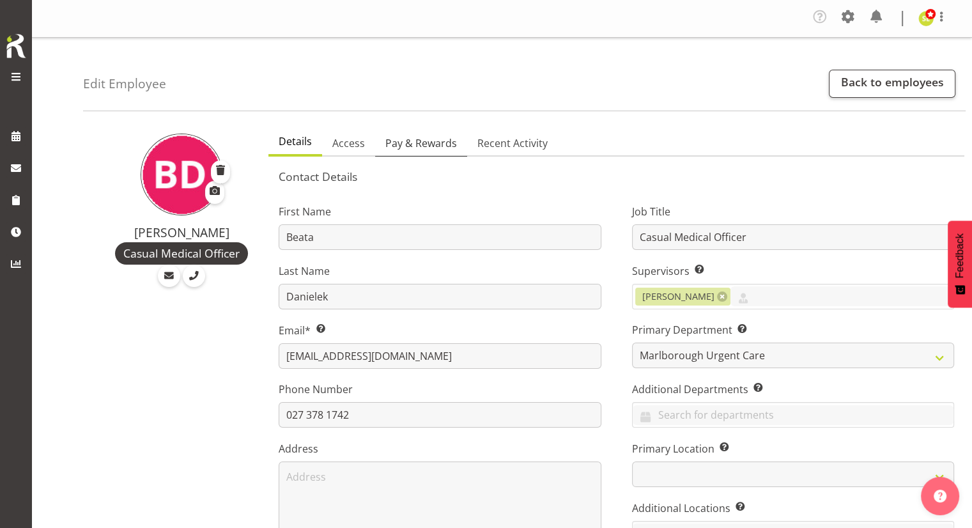
click at [435, 144] on span "Pay & Rewards" at bounding box center [421, 142] width 72 height 15
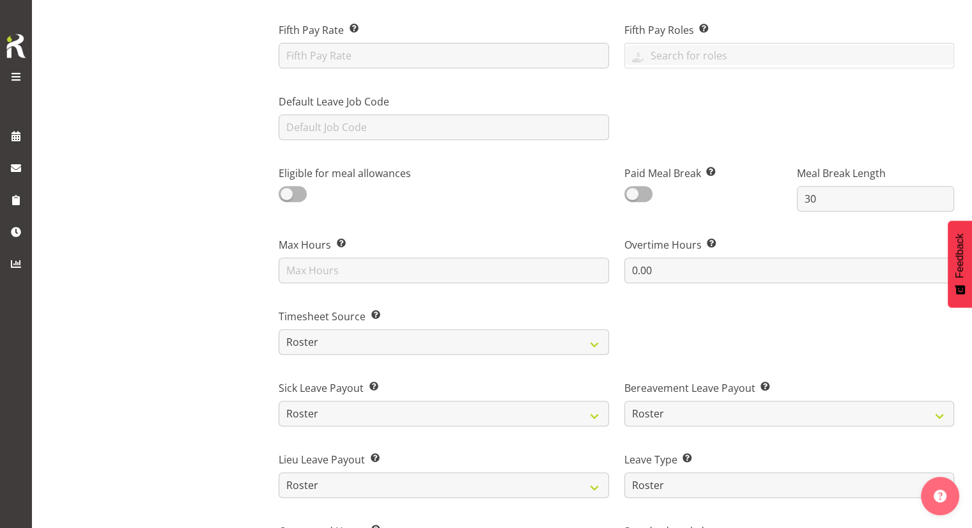
scroll to position [611, 0]
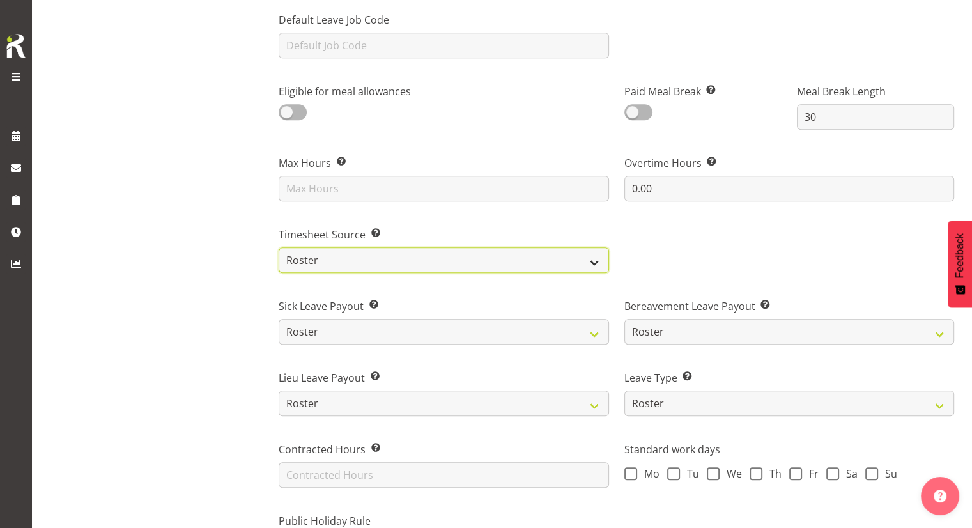
click at [387, 261] on select "Roster Manual GPS GPS (via Roster)" at bounding box center [444, 260] width 330 height 26
select select "manual"
click at [279, 247] on select "Roster Manual GPS GPS (via Roster)" at bounding box center [444, 260] width 330 height 26
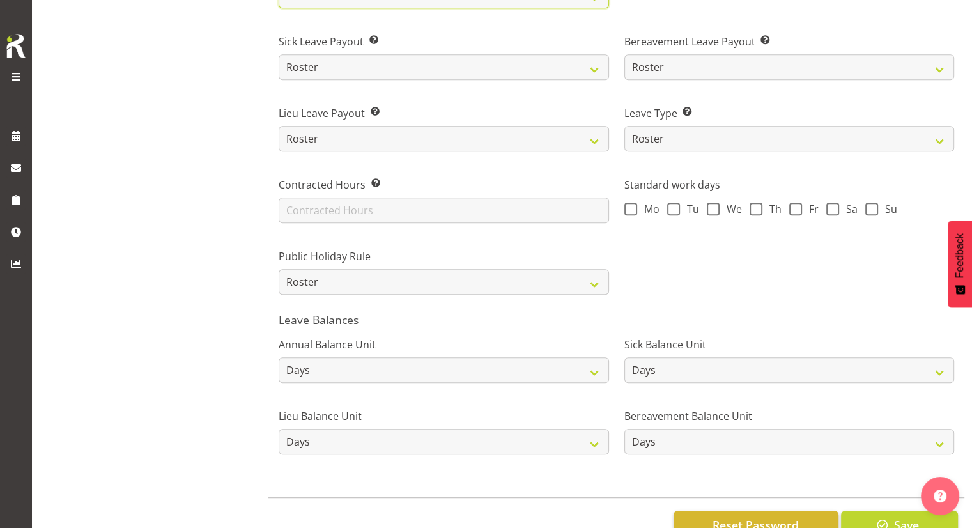
scroll to position [915, 0]
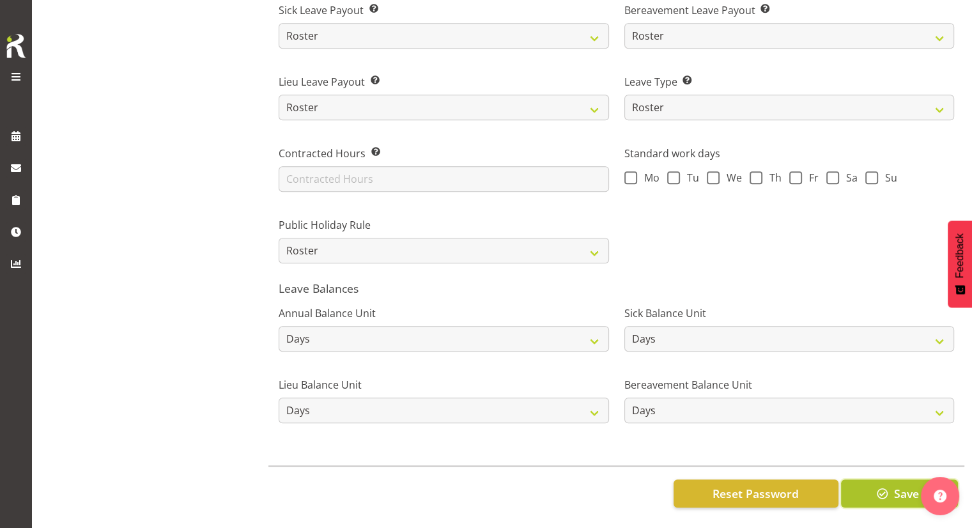
click at [871, 479] on button "Save" at bounding box center [899, 493] width 117 height 28
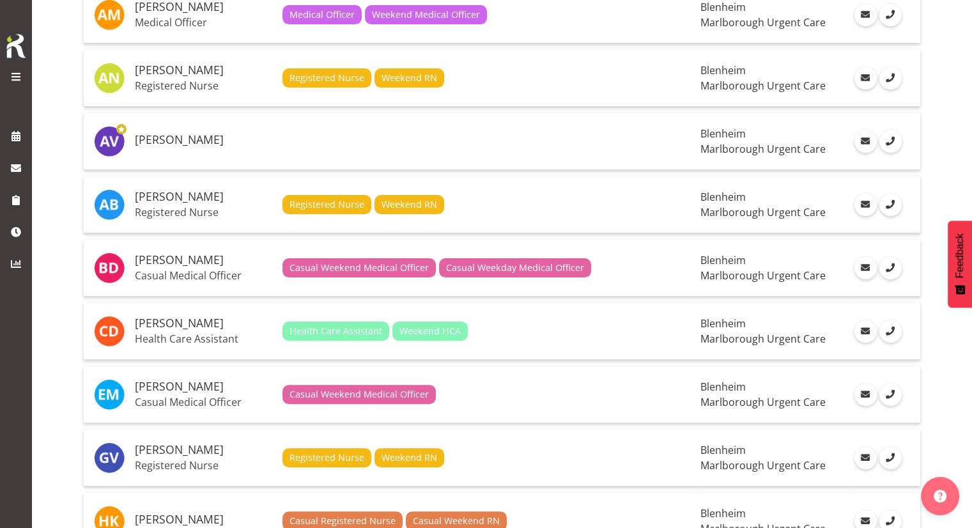
scroll to position [296, 0]
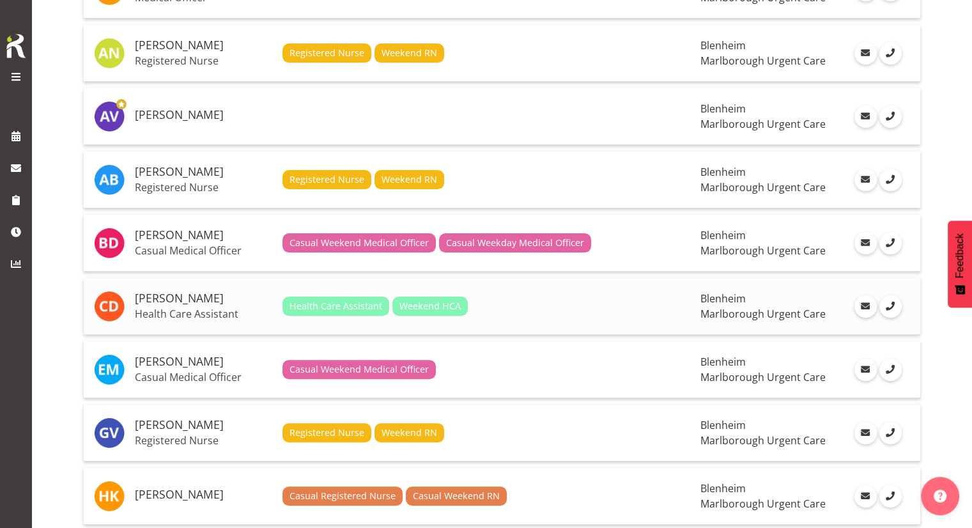
click at [197, 295] on h5 "[PERSON_NAME]" at bounding box center [203, 298] width 137 height 13
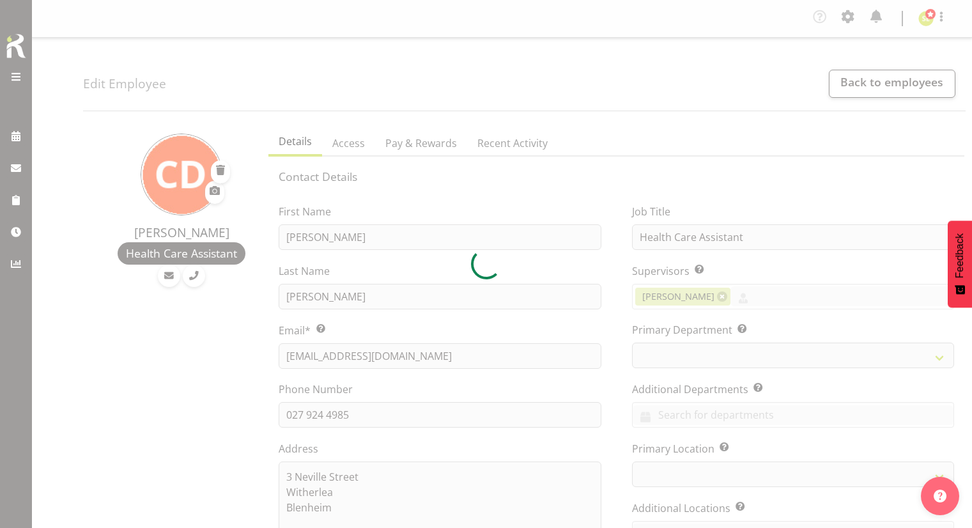
select select "TimelineWeek"
select select
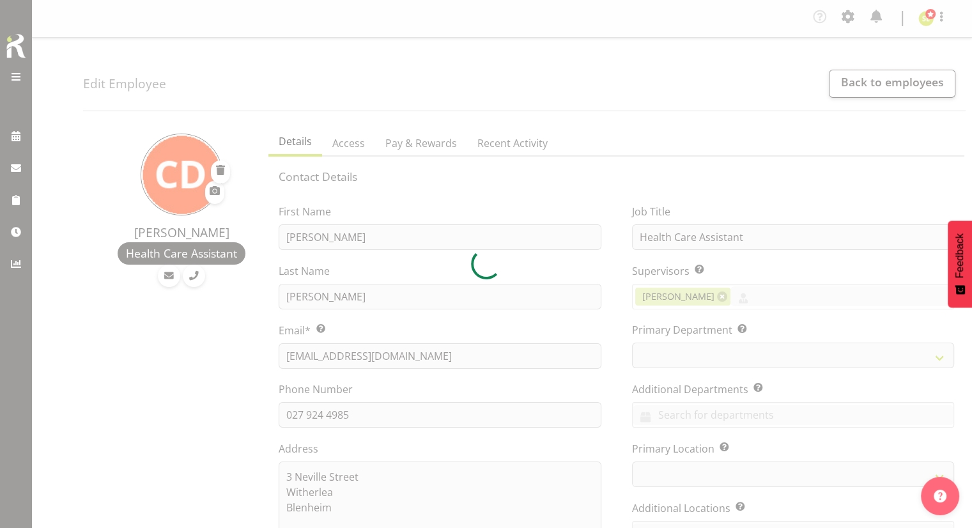
select select
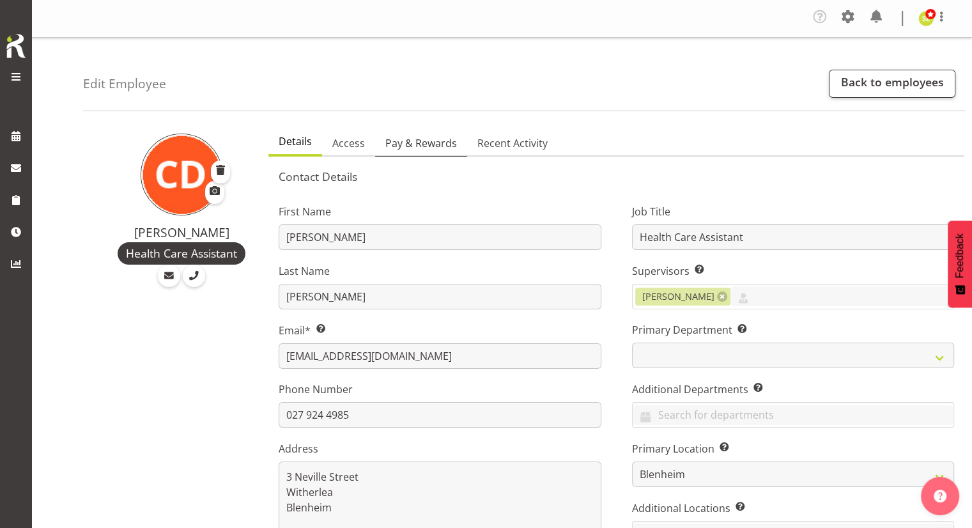
click at [416, 136] on span "Pay & Rewards" at bounding box center [421, 142] width 72 height 15
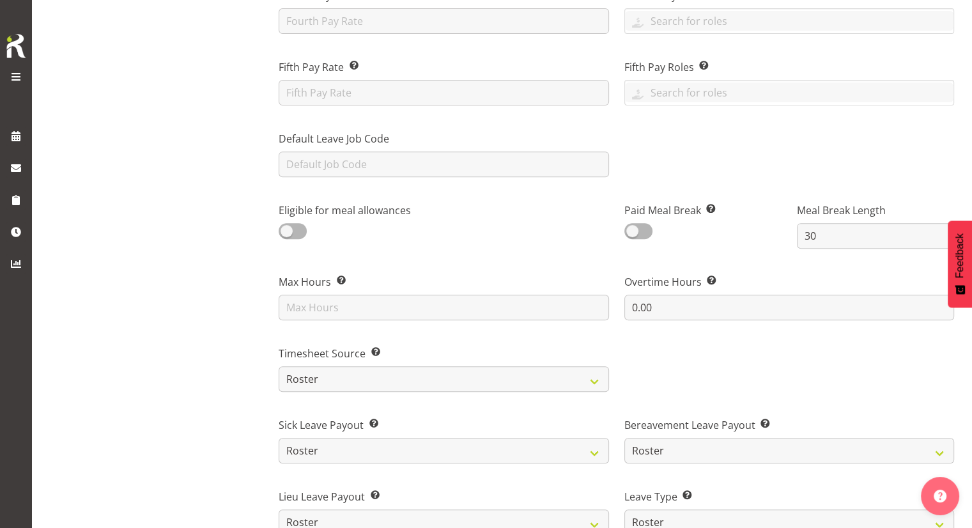
scroll to position [519, 0]
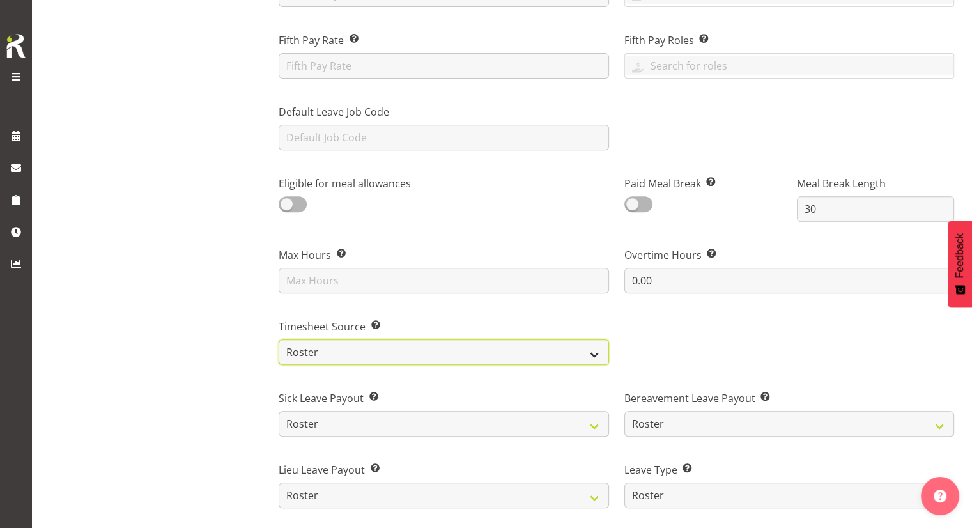
click at [356, 339] on select "Roster Manual GPS GPS (via Roster)" at bounding box center [444, 352] width 330 height 26
select select "manual"
click at [279, 339] on select "Roster Manual GPS GPS (via Roster)" at bounding box center [444, 352] width 330 height 26
click at [222, 365] on div "Cordelia Davies Health Care Assistant" at bounding box center [172, 258] width 178 height 1313
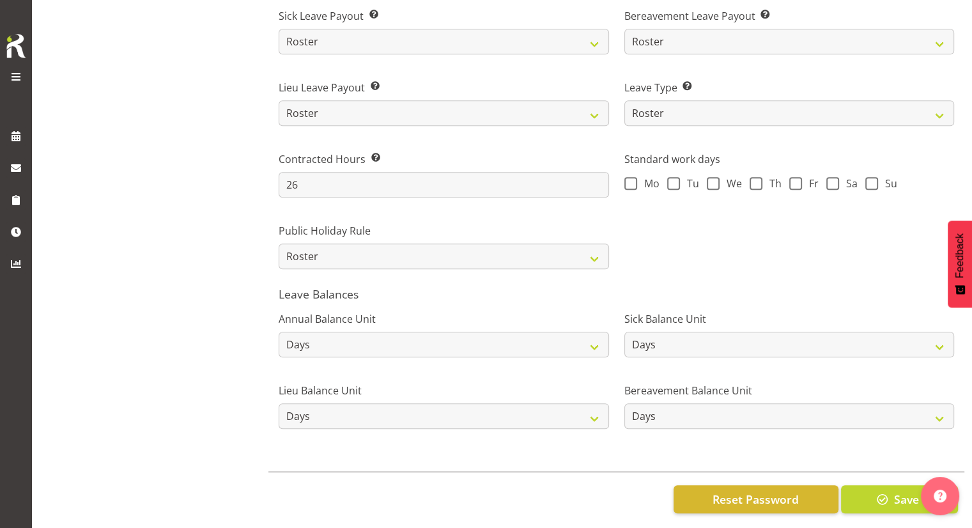
scroll to position [915, 0]
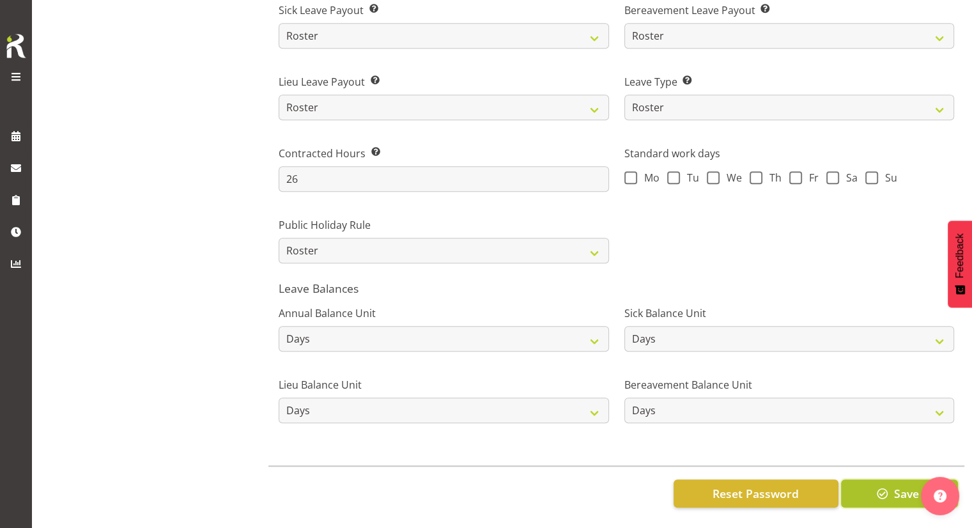
click at [892, 482] on button "Save" at bounding box center [899, 493] width 117 height 28
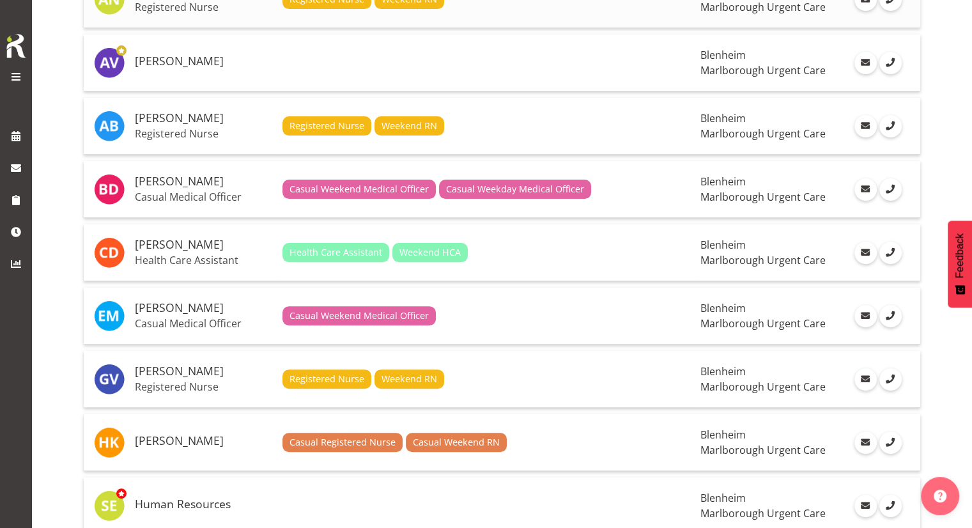
scroll to position [350, 0]
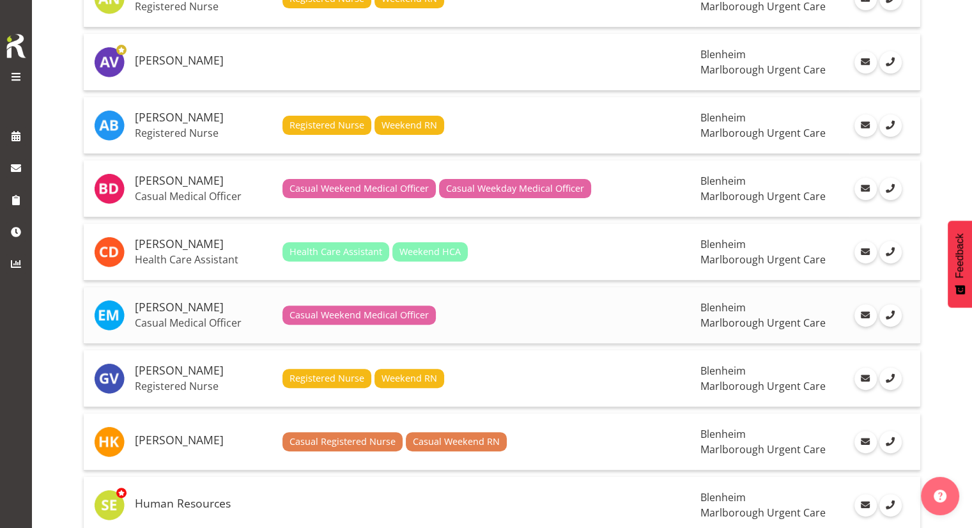
click at [206, 321] on p "Casual Medical Officer" at bounding box center [203, 322] width 137 height 13
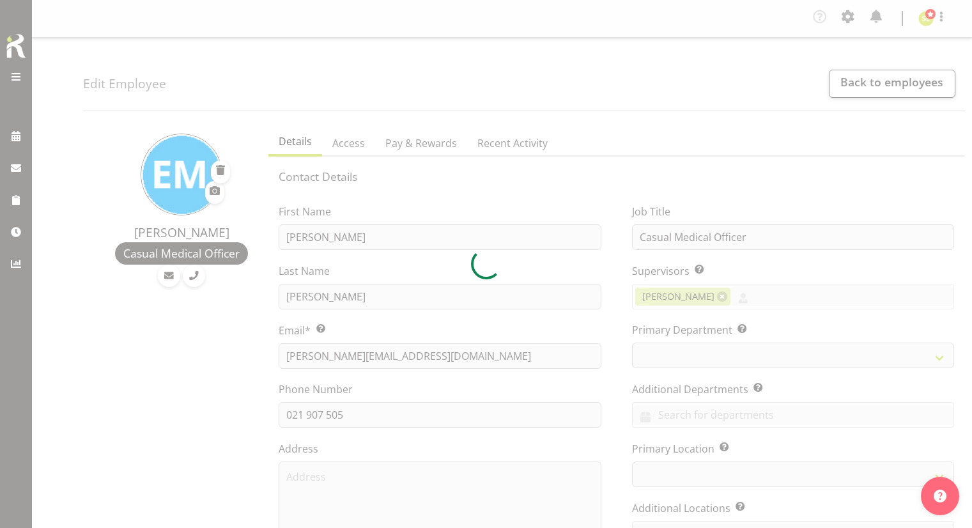
select select "TimelineWeek"
select select "roster"
select select "historical"
select select "day"
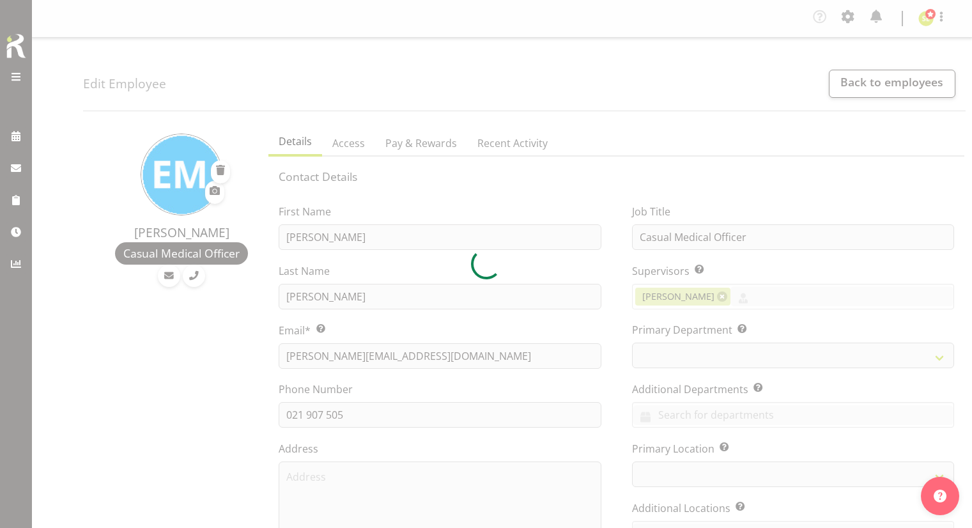
select select "day"
select select
select select "1282"
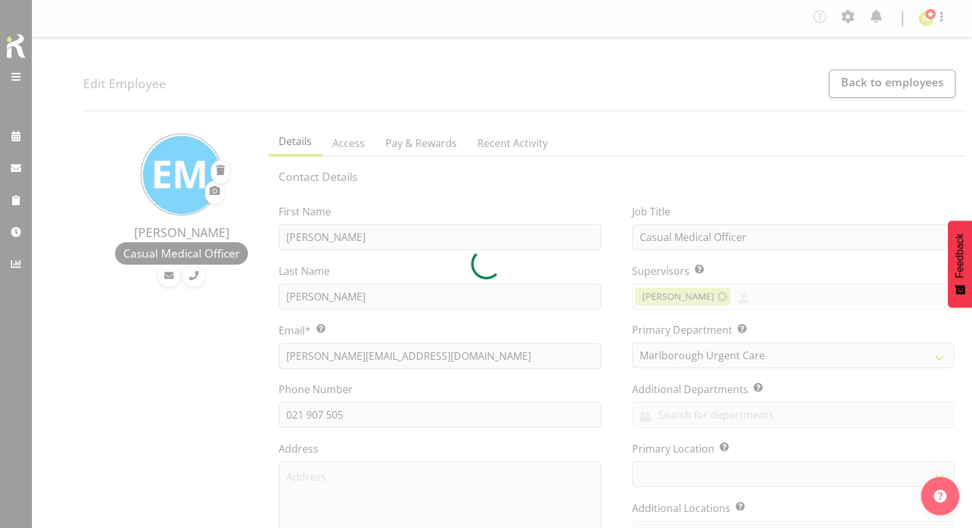
select select "188"
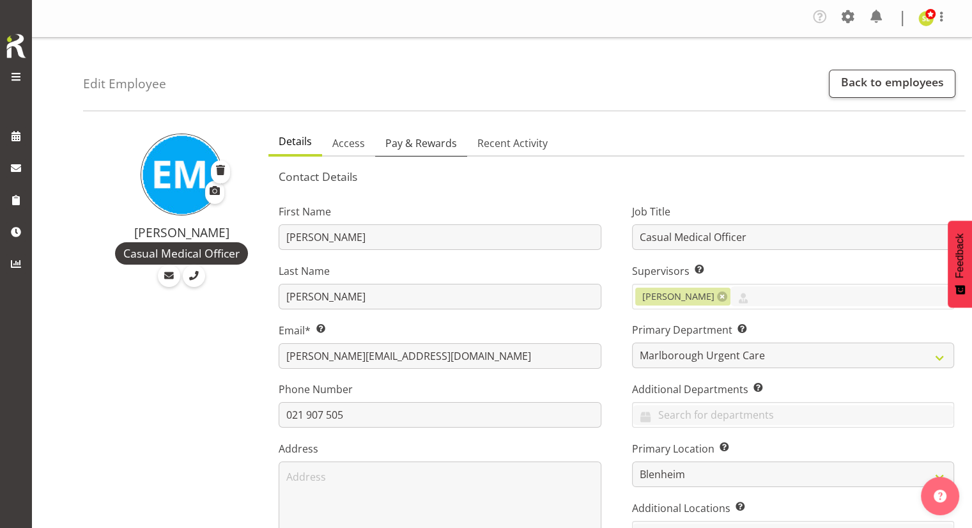
click at [414, 144] on span "Pay & Rewards" at bounding box center [421, 142] width 72 height 15
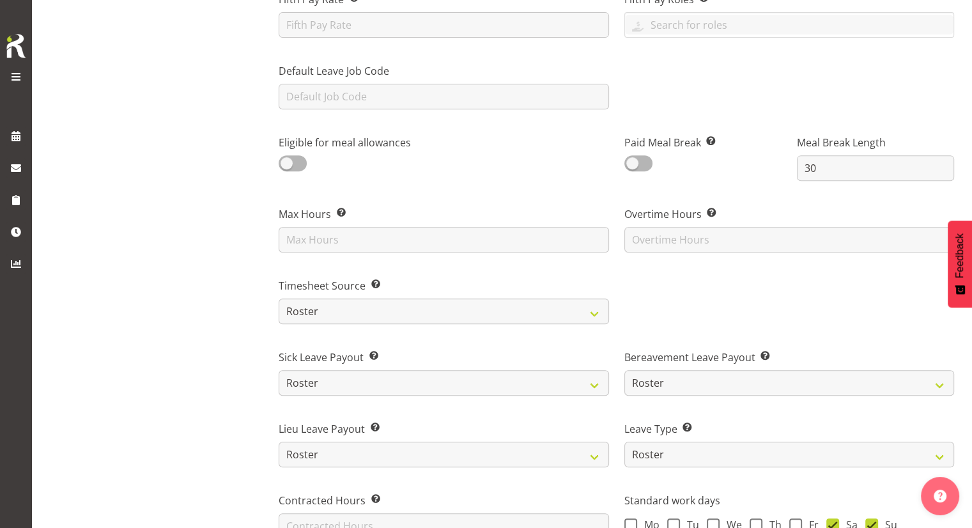
scroll to position [561, 0]
click at [350, 291] on label "Timesheet Source Select how you would like the employee timesheet to be recorde…" at bounding box center [444, 284] width 330 height 15
click at [333, 302] on select "Roster Manual GPS GPS (via Roster)" at bounding box center [444, 310] width 330 height 26
select select "manual"
click at [279, 297] on select "Roster Manual GPS GPS (via Roster)" at bounding box center [444, 310] width 330 height 26
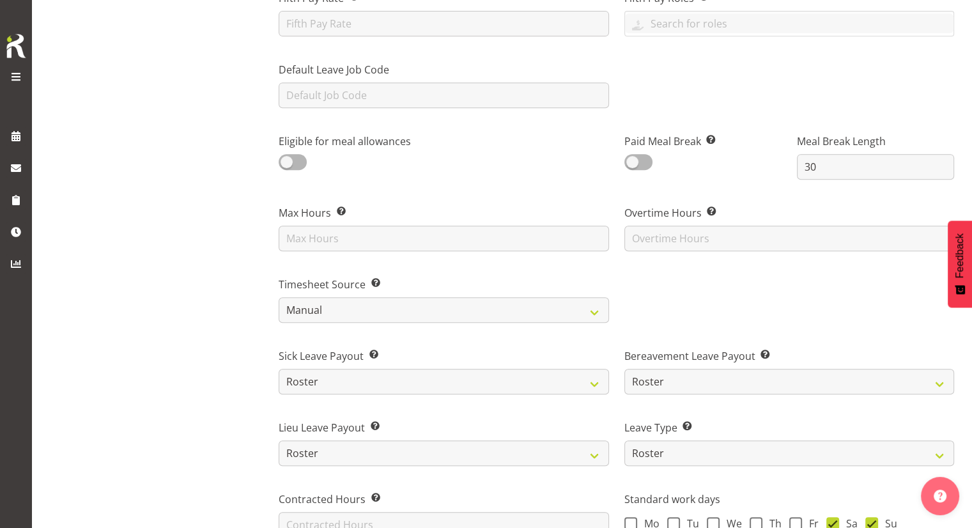
click at [269, 343] on section "Contact Details First Name Emily Last Name Marfell Email* This is a required fi…" at bounding box center [616, 187] width 696 height 1183
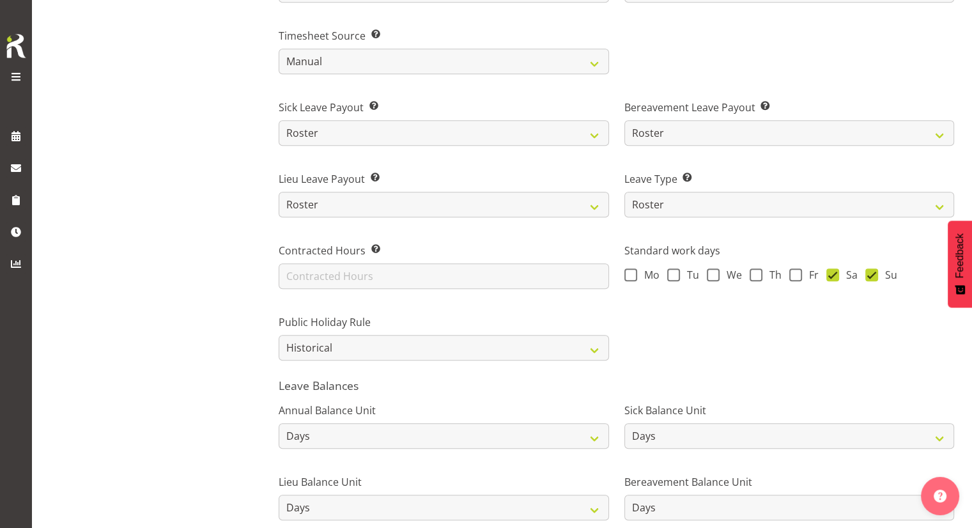
scroll to position [915, 0]
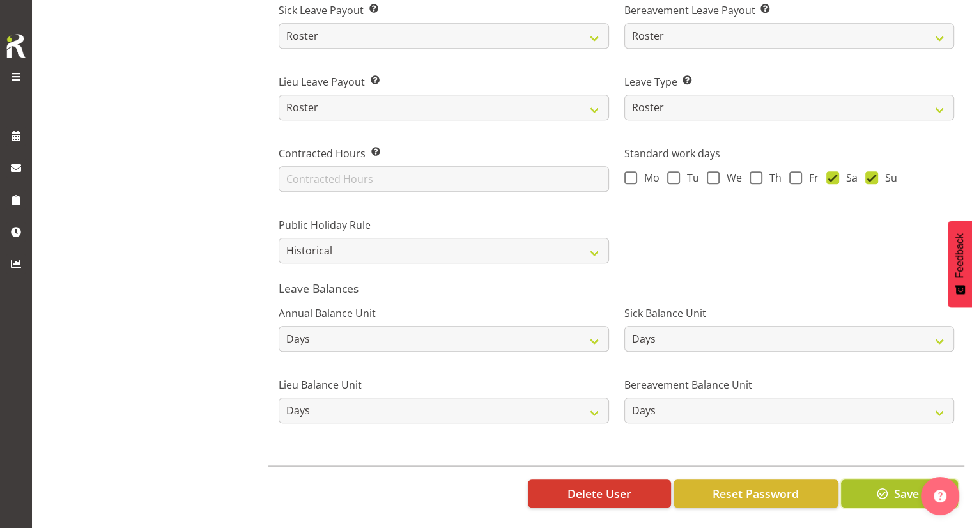
click at [859, 479] on button "Save" at bounding box center [899, 493] width 117 height 28
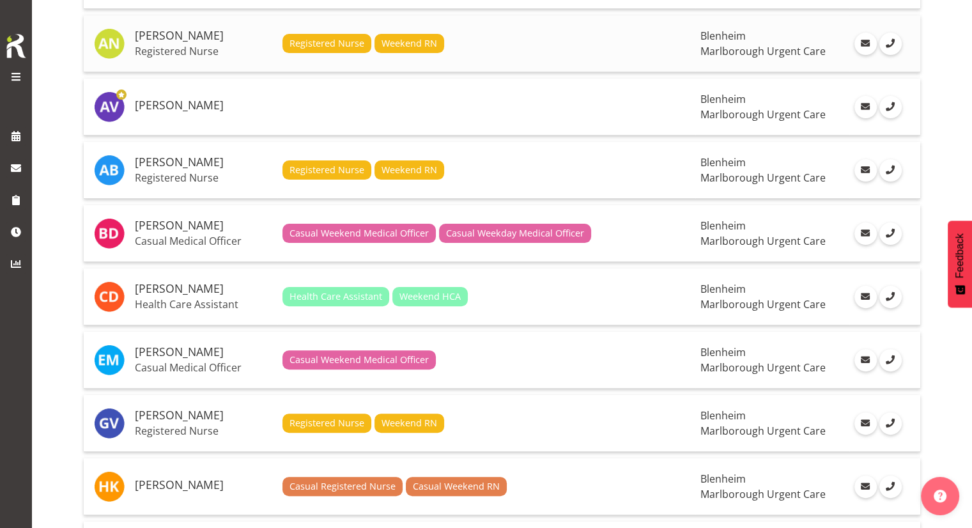
scroll to position [306, 0]
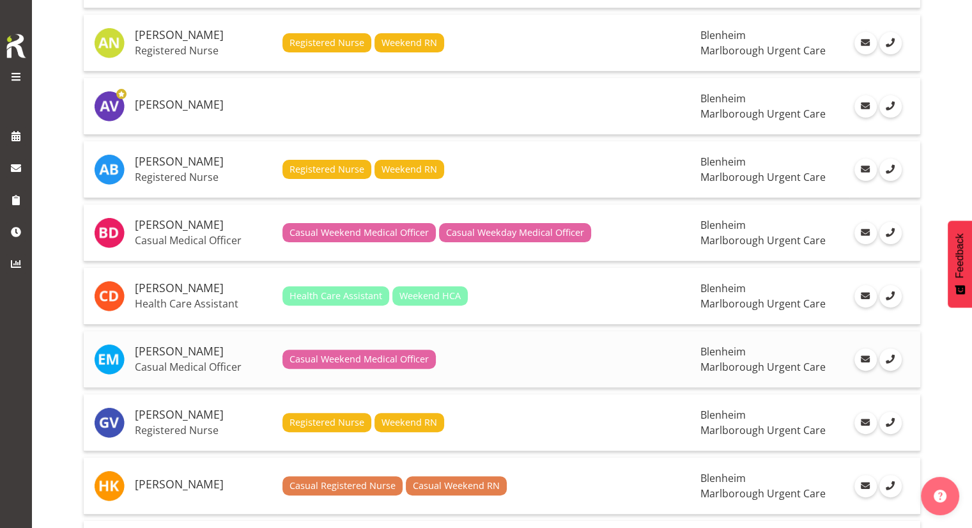
click at [181, 351] on h5 "[PERSON_NAME]" at bounding box center [203, 351] width 137 height 13
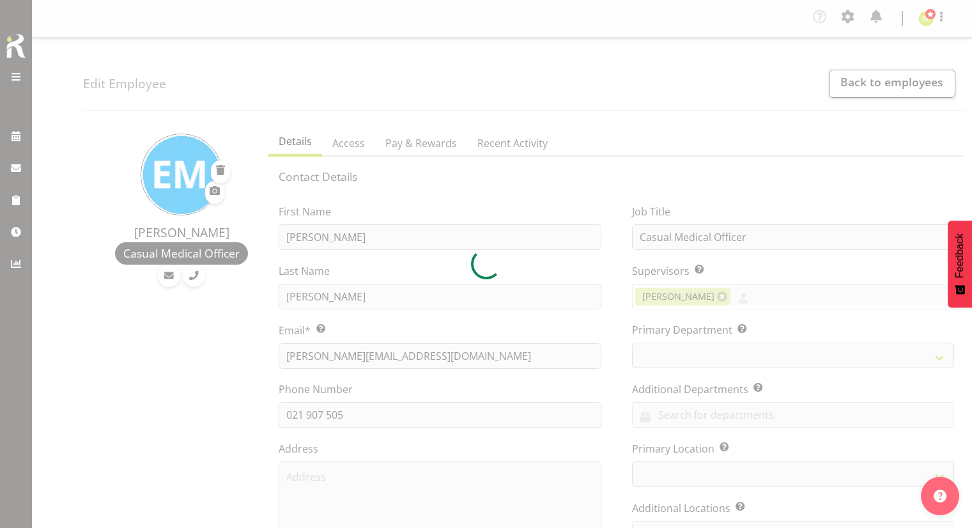
select select "TimelineWeek"
select select "manual"
select select "roster"
select select "historical"
select select "day"
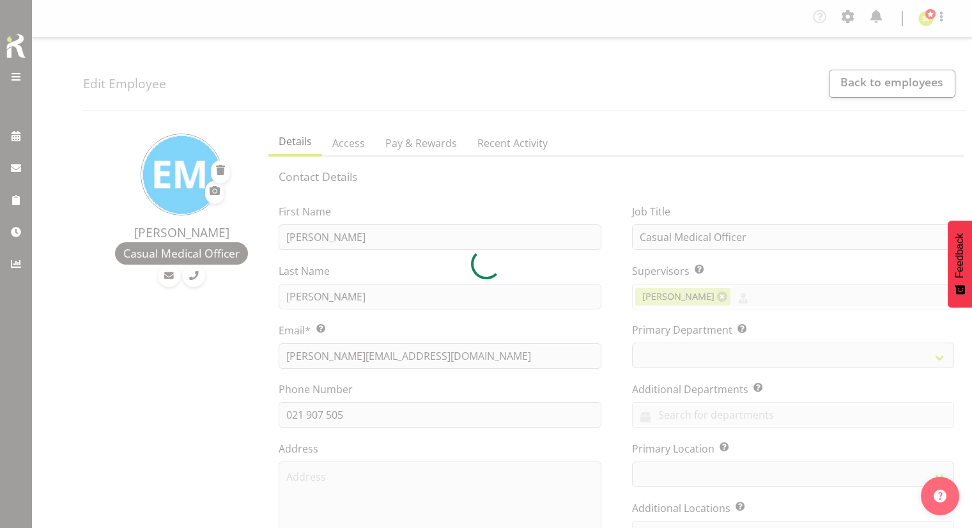
select select "day"
select select
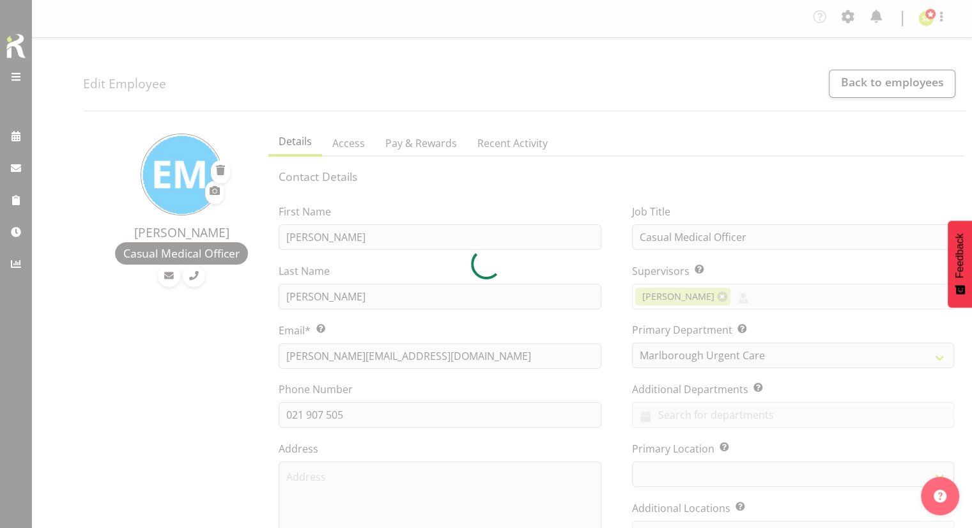
select select "1282"
select select "188"
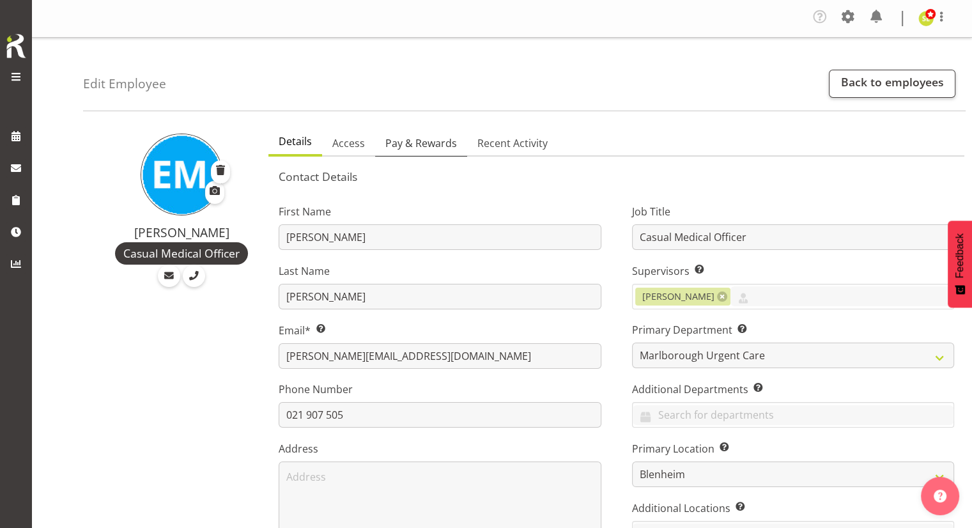
click at [424, 138] on span "Pay & Rewards" at bounding box center [421, 142] width 72 height 15
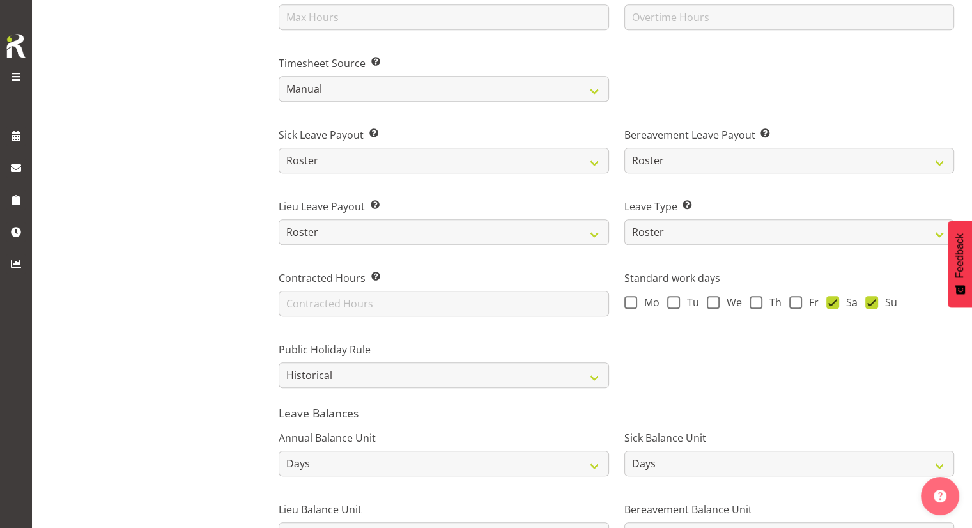
scroll to position [845, 0]
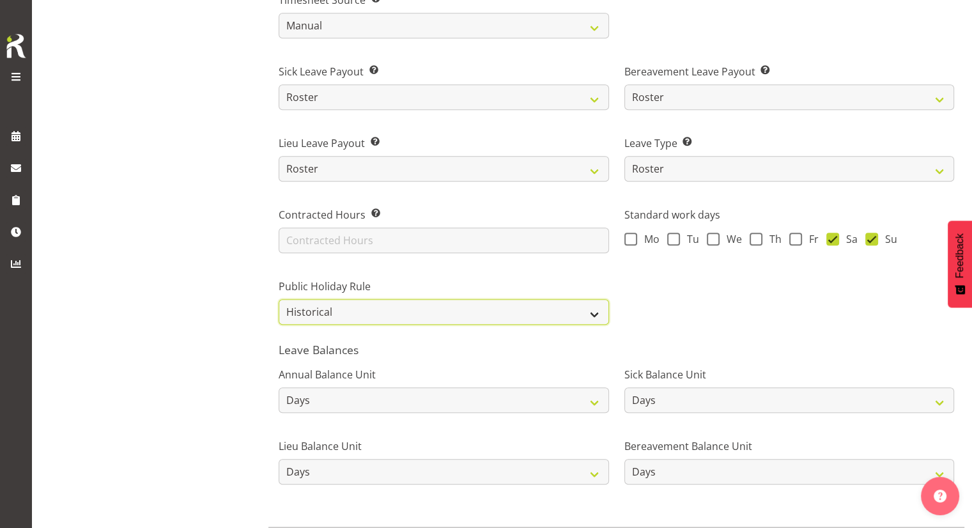
click at [336, 310] on select "Roster Always Pay Never Pay Historical Roster-Fixed" at bounding box center [444, 312] width 330 height 26
select select "roster"
click at [279, 299] on select "Roster Always Pay Never Pay Historical Roster-Fixed" at bounding box center [444, 312] width 330 height 26
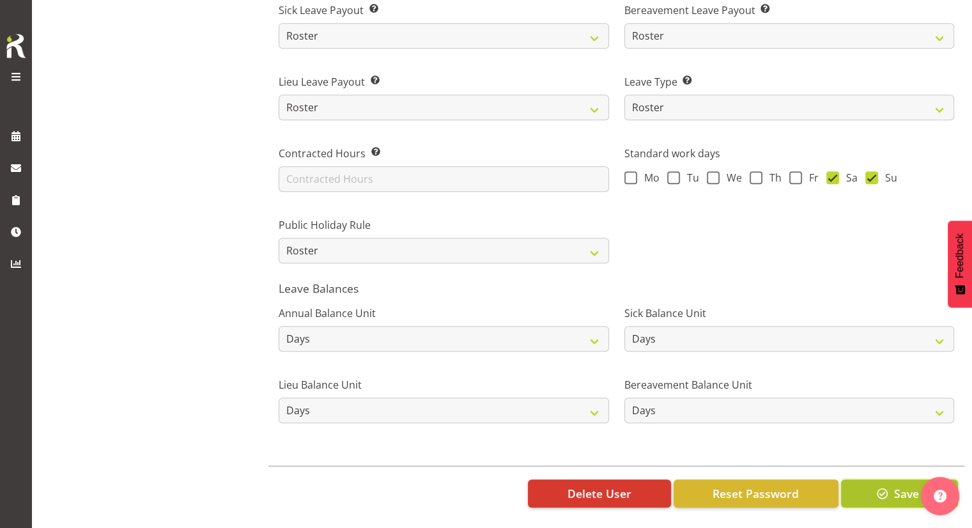
click at [874, 485] on span "button" at bounding box center [882, 493] width 17 height 17
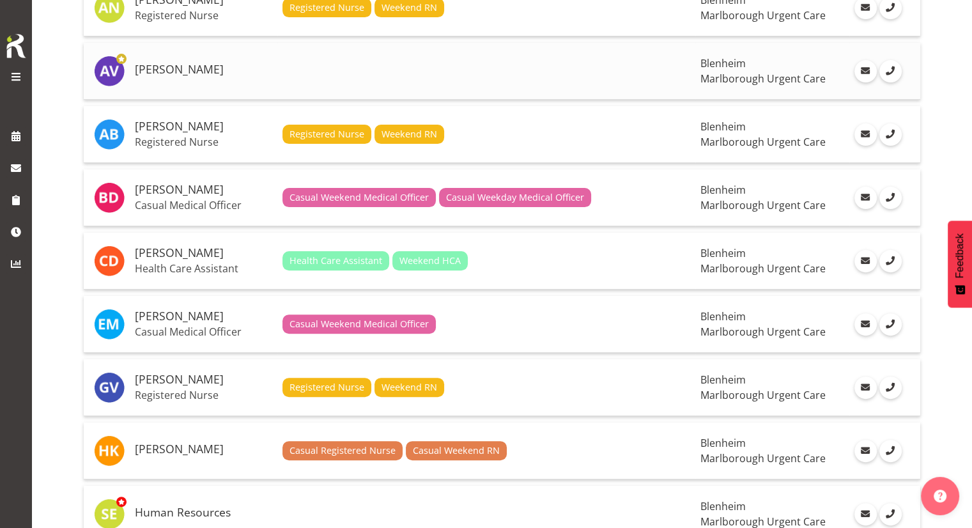
scroll to position [342, 0]
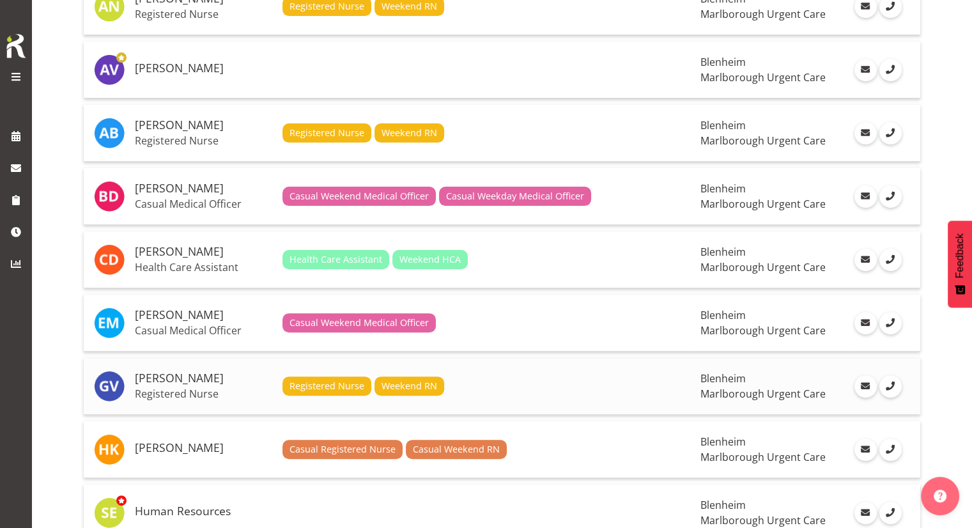
click at [199, 381] on h5 "[PERSON_NAME]" at bounding box center [203, 378] width 137 height 13
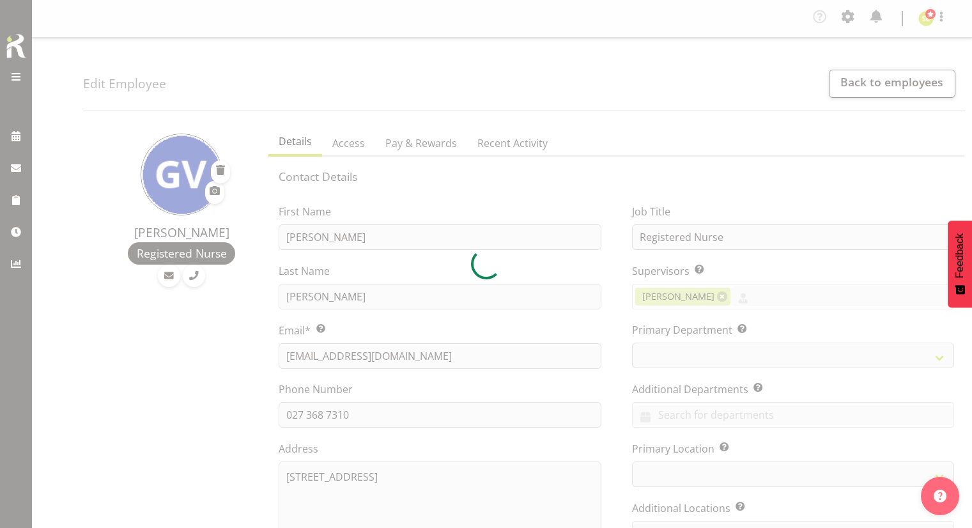
select select "TimelineWeek"
select select "roster"
select select "day"
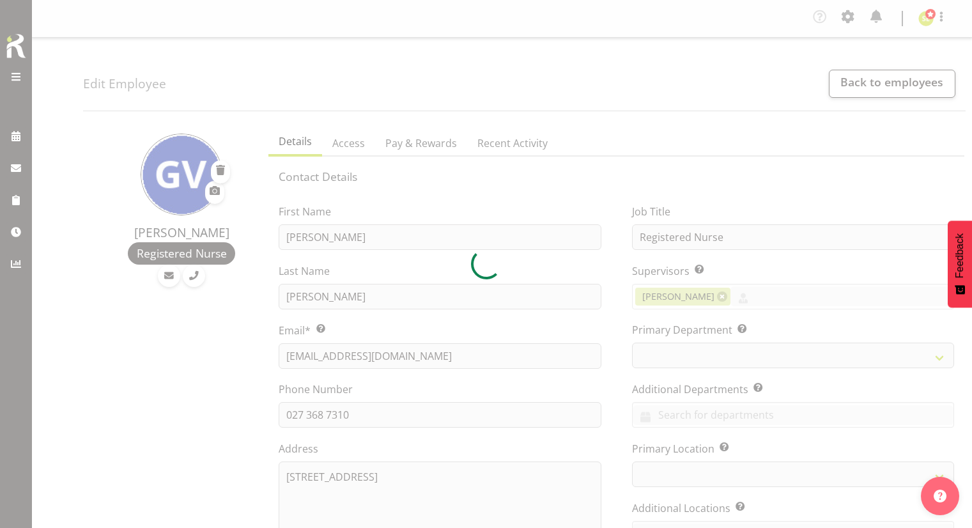
select select "day"
select select
select select "1282"
select select "188"
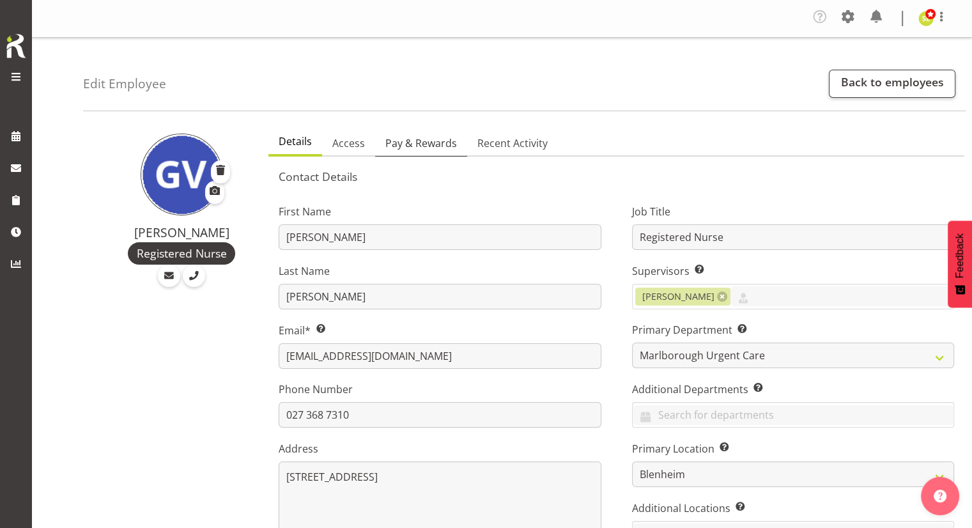
click at [412, 144] on span "Pay & Rewards" at bounding box center [421, 142] width 72 height 15
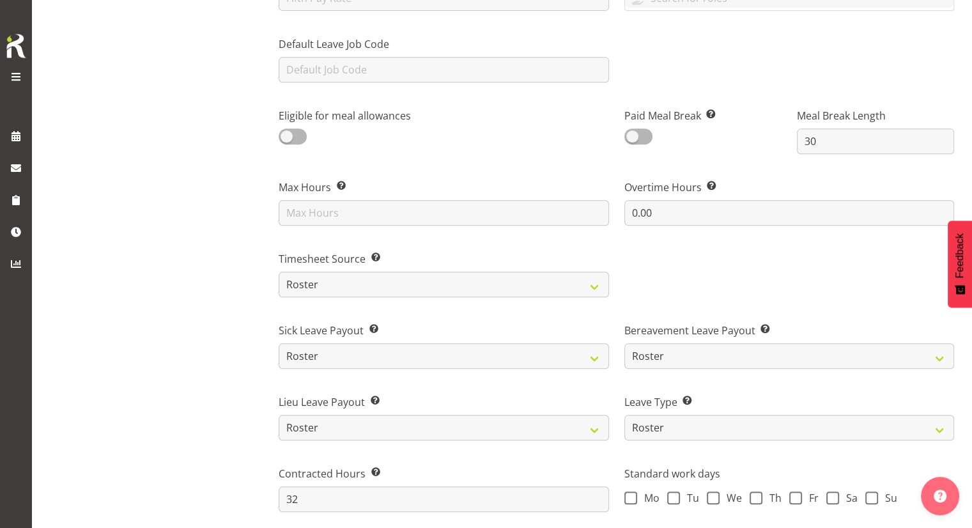
scroll to position [590, 0]
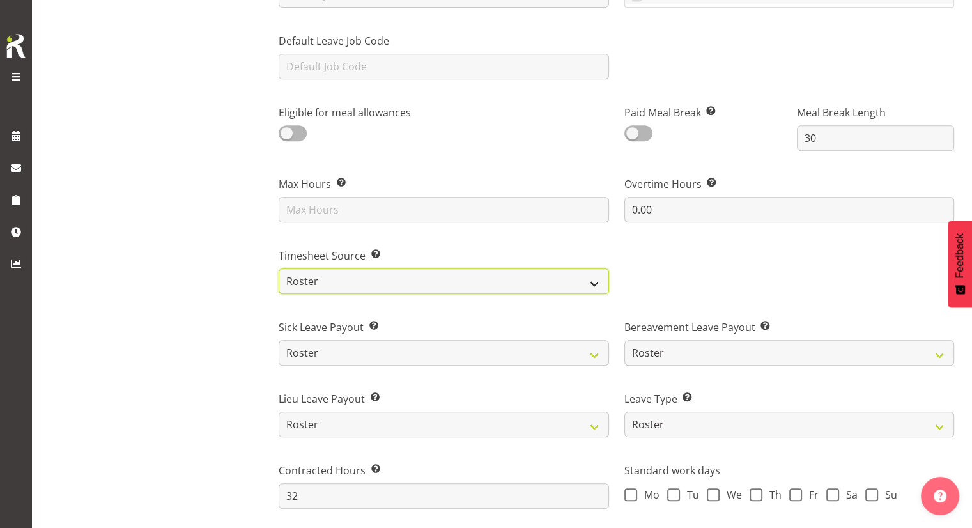
click at [397, 280] on select "Roster Manual GPS GPS (via Roster)" at bounding box center [444, 281] width 330 height 26
select select "manual"
click at [279, 268] on select "Roster Manual GPS GPS (via Roster)" at bounding box center [444, 281] width 330 height 26
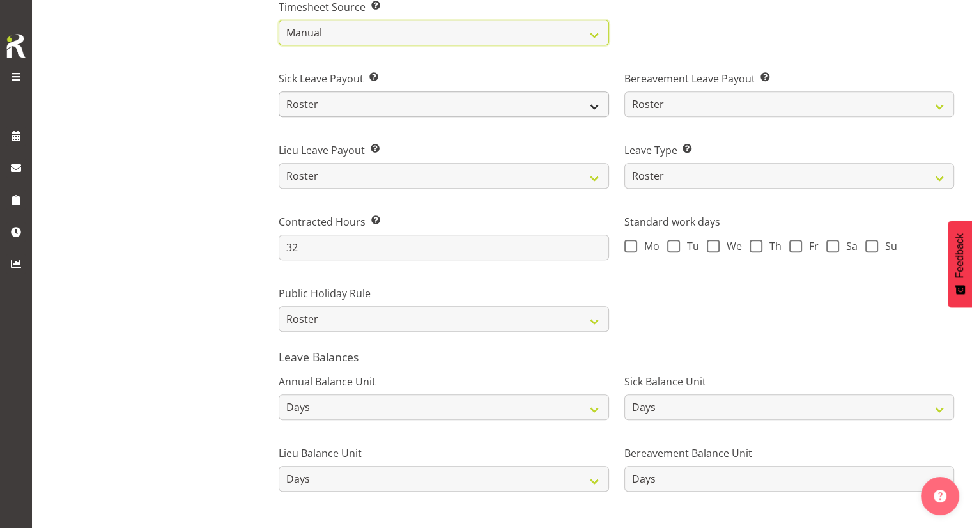
scroll to position [915, 0]
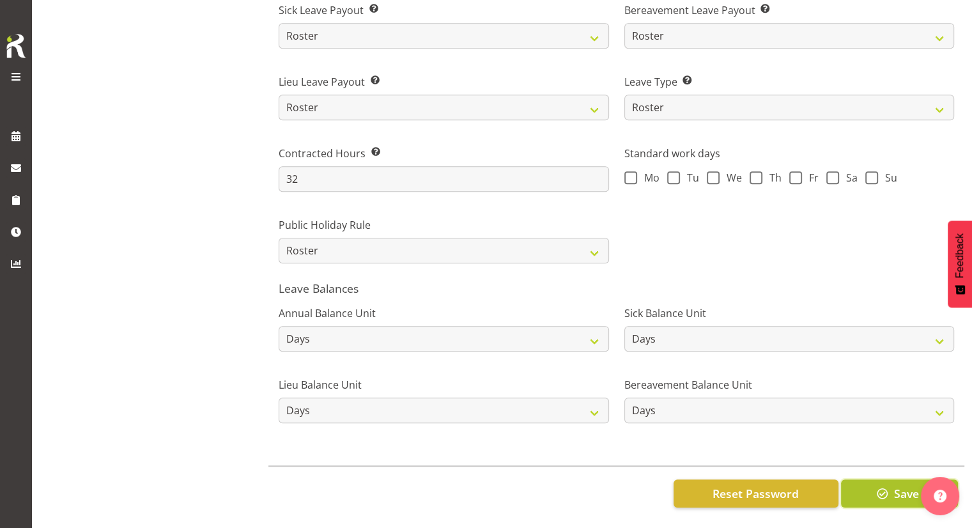
click at [878, 485] on span "button" at bounding box center [882, 493] width 17 height 17
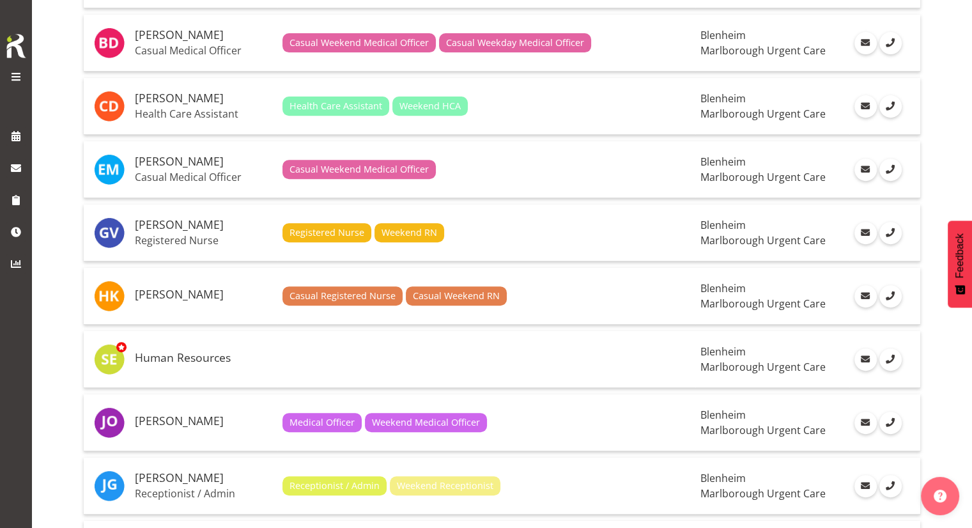
scroll to position [496, 0]
click at [206, 293] on h5 "[PERSON_NAME]" at bounding box center [203, 294] width 137 height 13
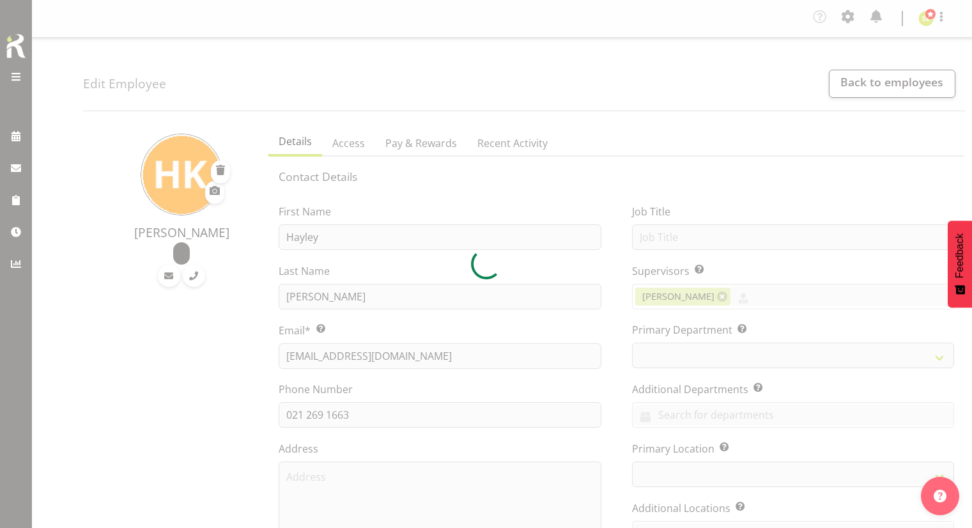
select select "TimelineWeek"
select select
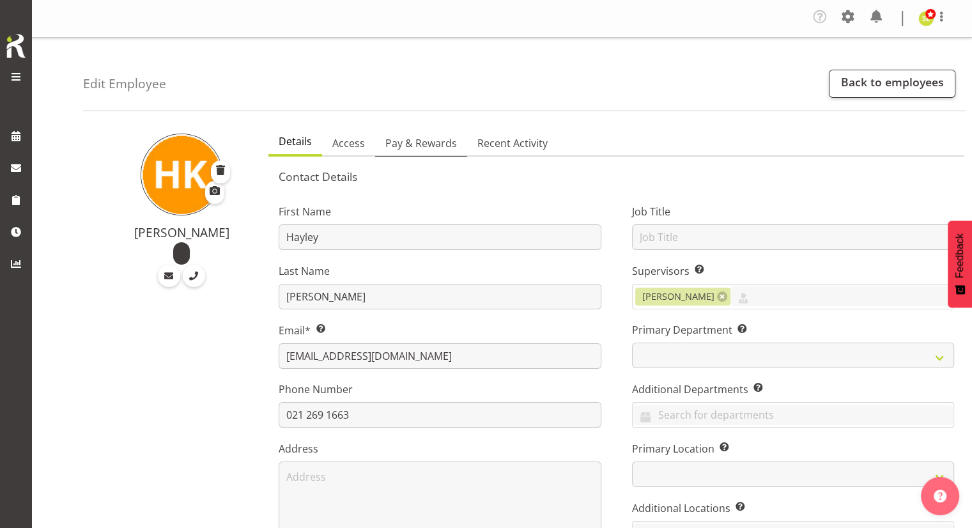
click at [425, 144] on span "Pay & Rewards" at bounding box center [421, 142] width 72 height 15
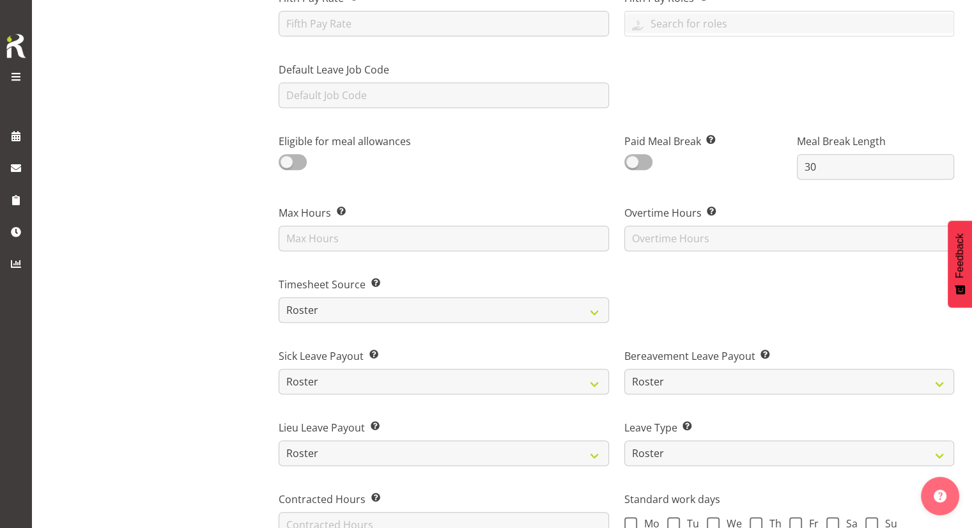
scroll to position [561, 0]
click at [372, 312] on select "Roster Manual GPS GPS (via Roster)" at bounding box center [444, 309] width 330 height 26
select select "manual"
click at [279, 296] on select "Roster Manual GPS GPS (via Roster)" at bounding box center [444, 309] width 330 height 26
click at [213, 330] on div "[PERSON_NAME]" at bounding box center [172, 215] width 178 height 1313
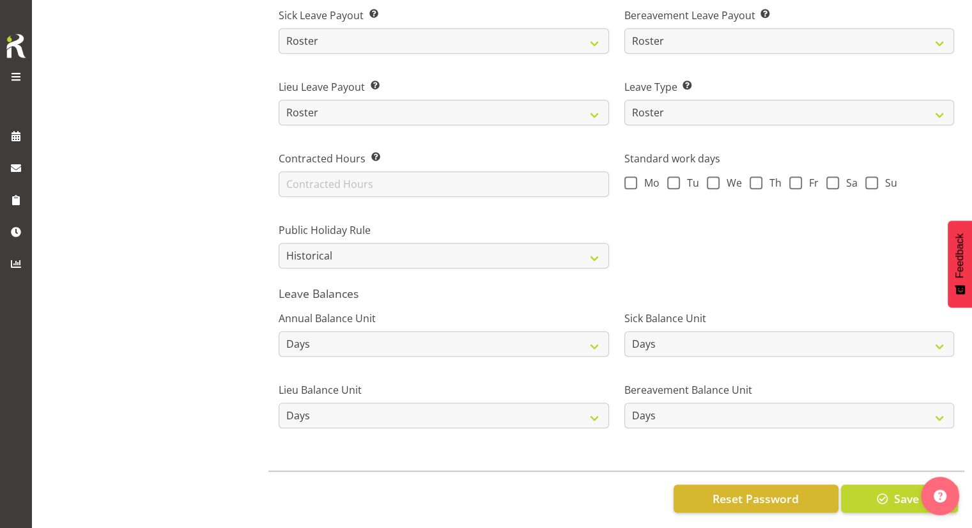
scroll to position [915, 0]
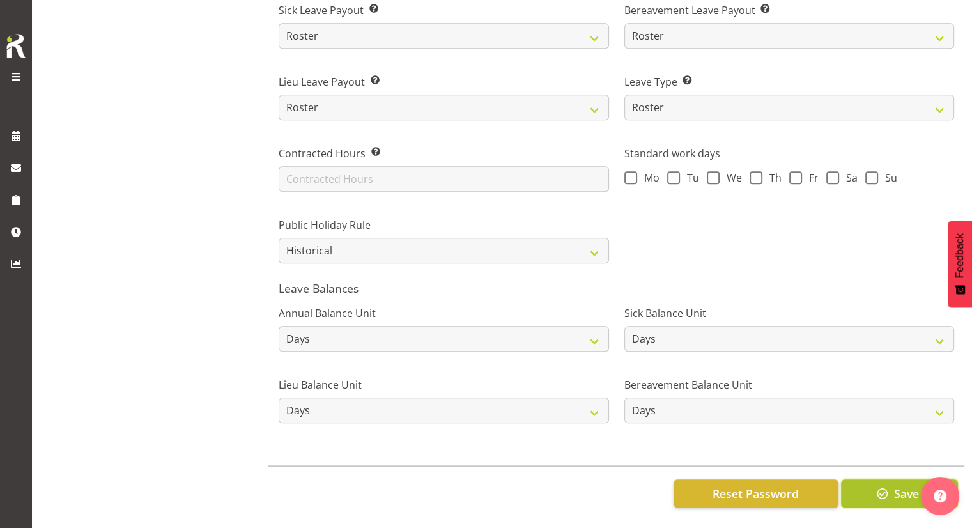
click at [878, 489] on span "button" at bounding box center [882, 493] width 17 height 17
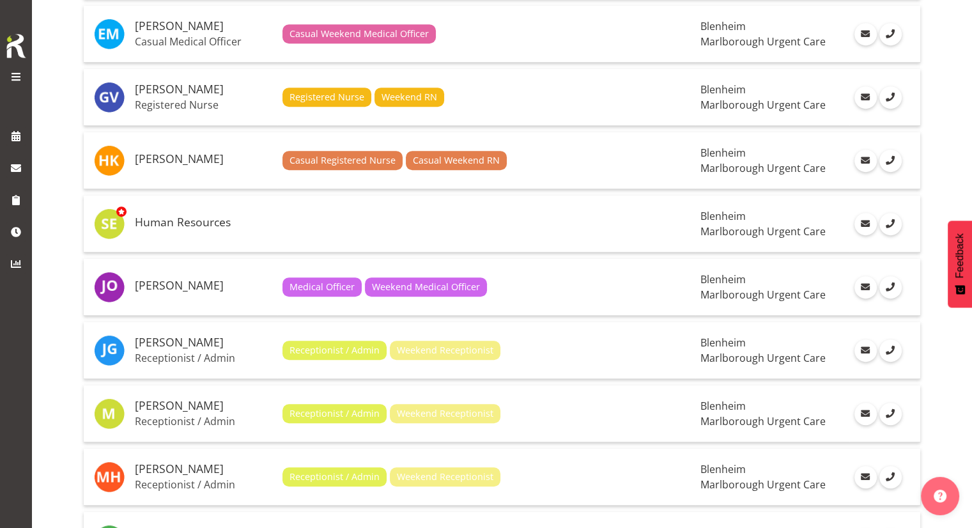
scroll to position [633, 0]
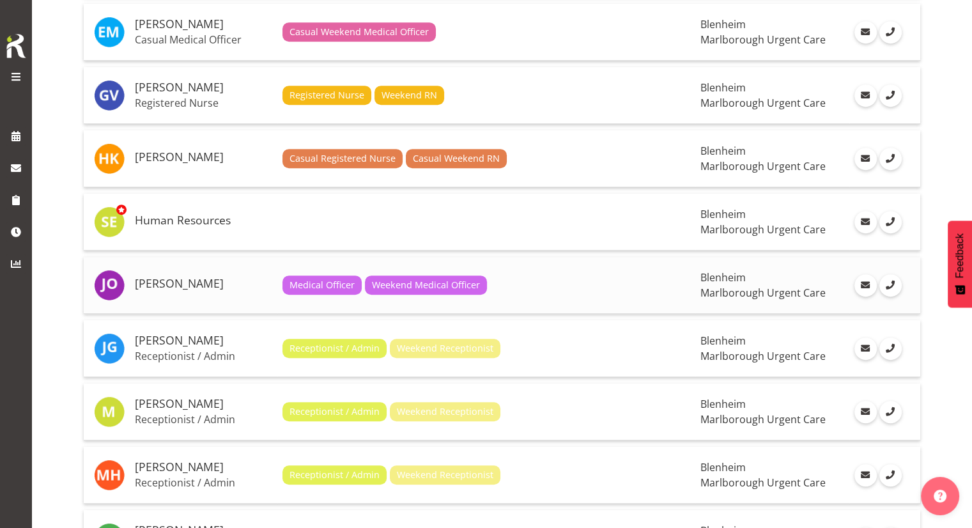
click at [179, 277] on h5 "[PERSON_NAME]" at bounding box center [203, 283] width 137 height 13
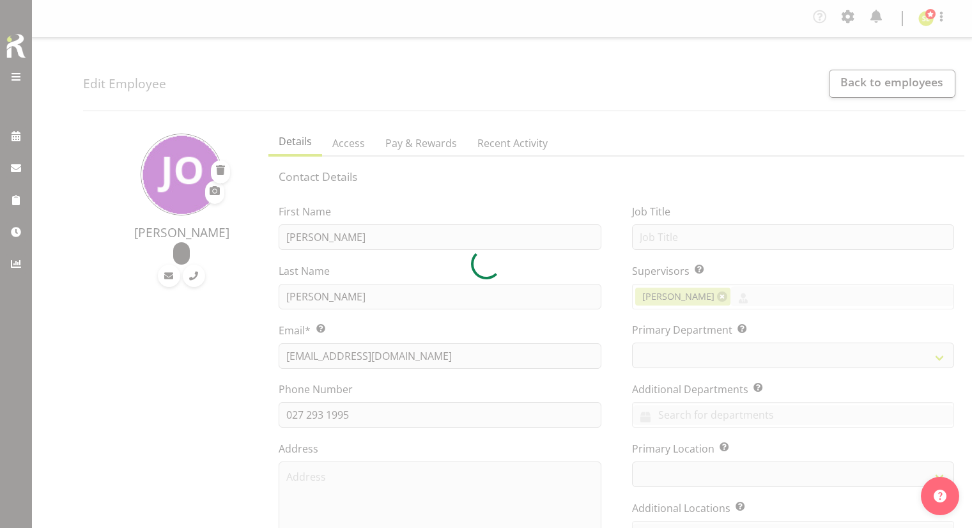
select select "TimelineWeek"
select select "roster"
select select "historical"
select select "day"
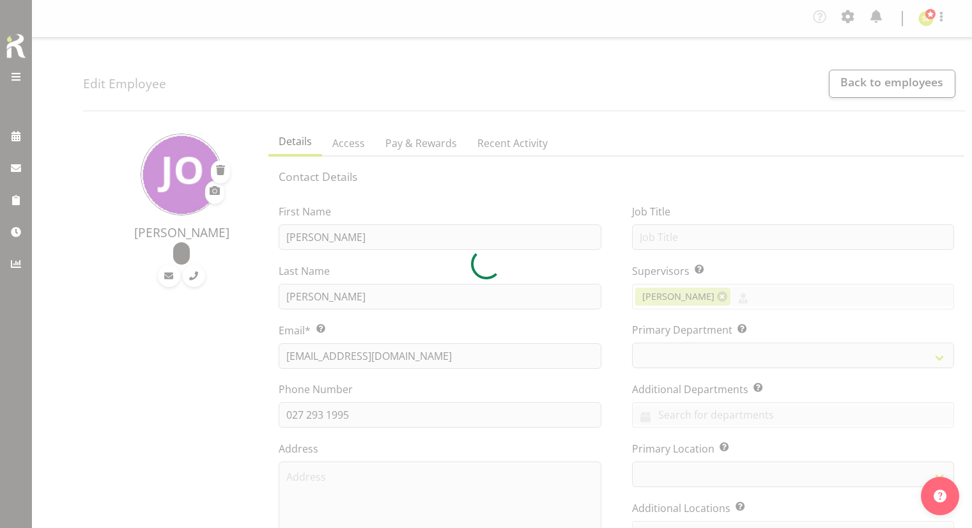
select select "day"
select select
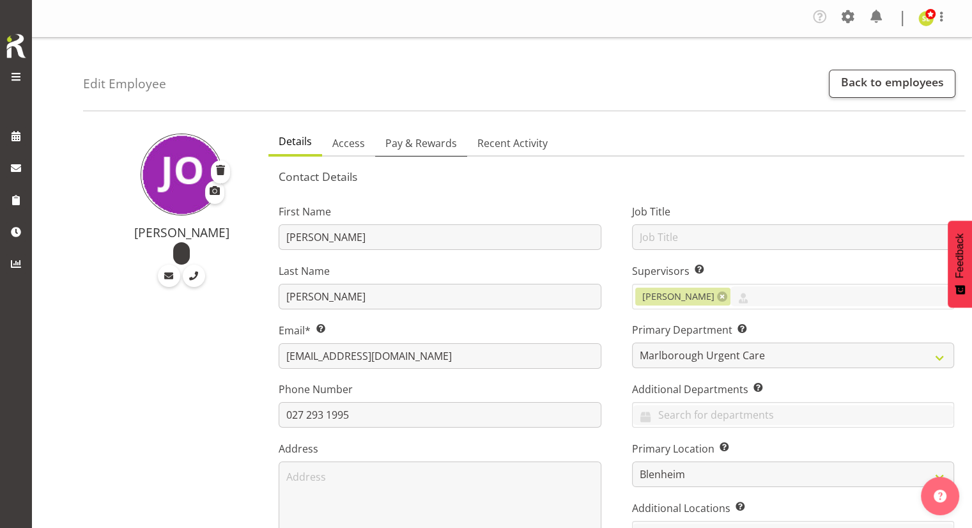
click at [416, 139] on span "Pay & Rewards" at bounding box center [421, 142] width 72 height 15
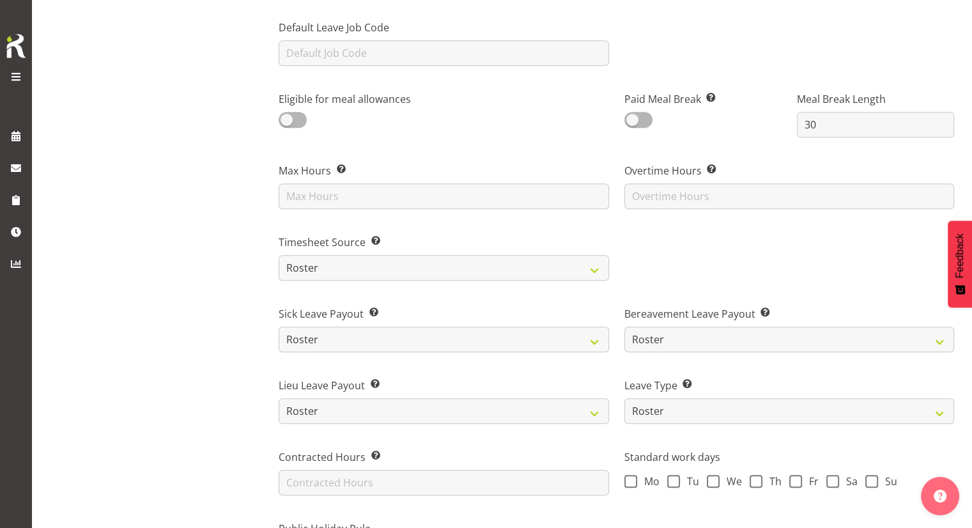
scroll to position [604, 0]
click at [346, 270] on select "Roster Manual GPS GPS (via Roster)" at bounding box center [444, 267] width 330 height 26
select select "manual"
click at [279, 254] on select "Roster Manual GPS GPS (via Roster)" at bounding box center [444, 267] width 330 height 26
click at [236, 312] on div "Jenny O'Donnell" at bounding box center [172, 172] width 178 height 1313
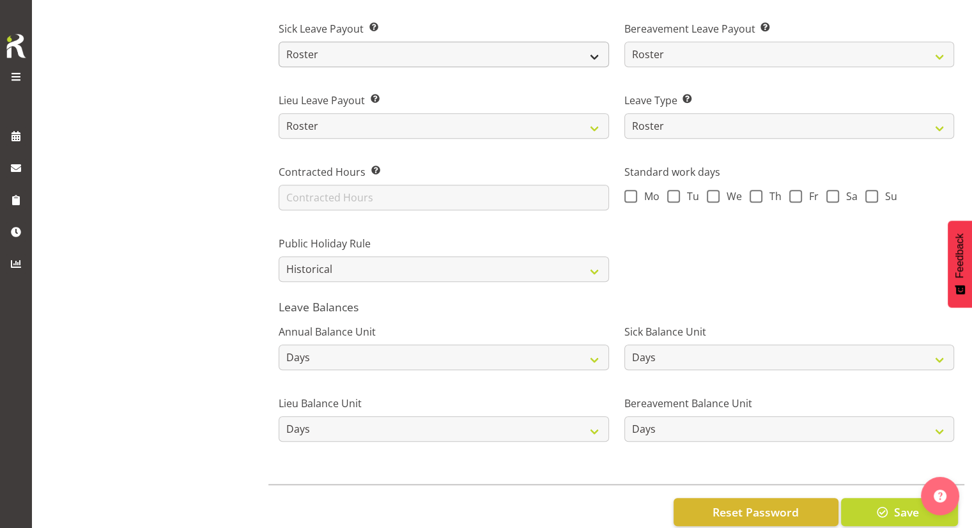
scroll to position [915, 0]
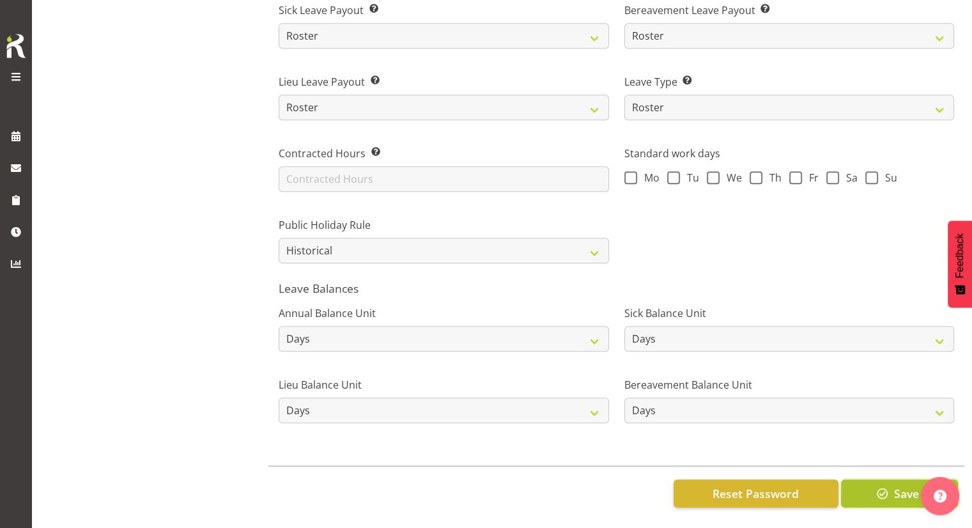
click at [874, 485] on span "button" at bounding box center [882, 493] width 17 height 17
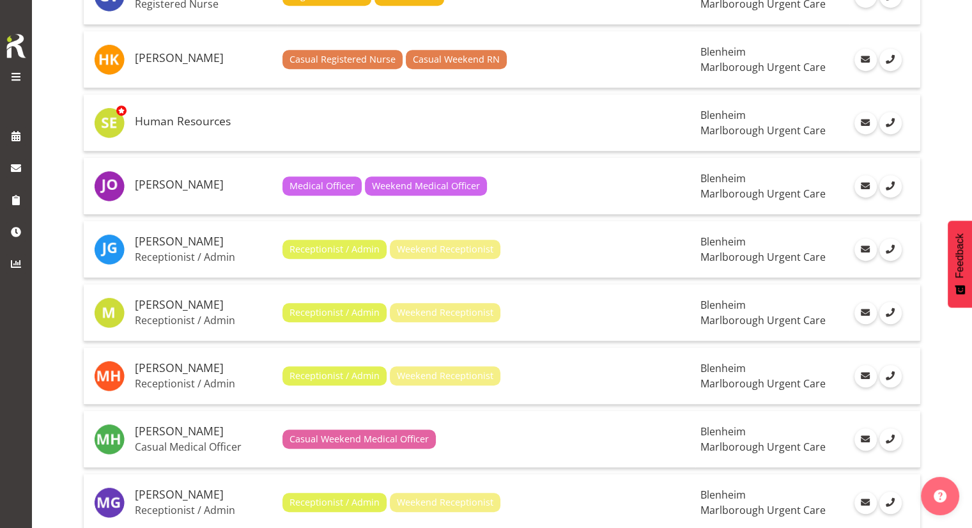
scroll to position [733, 0]
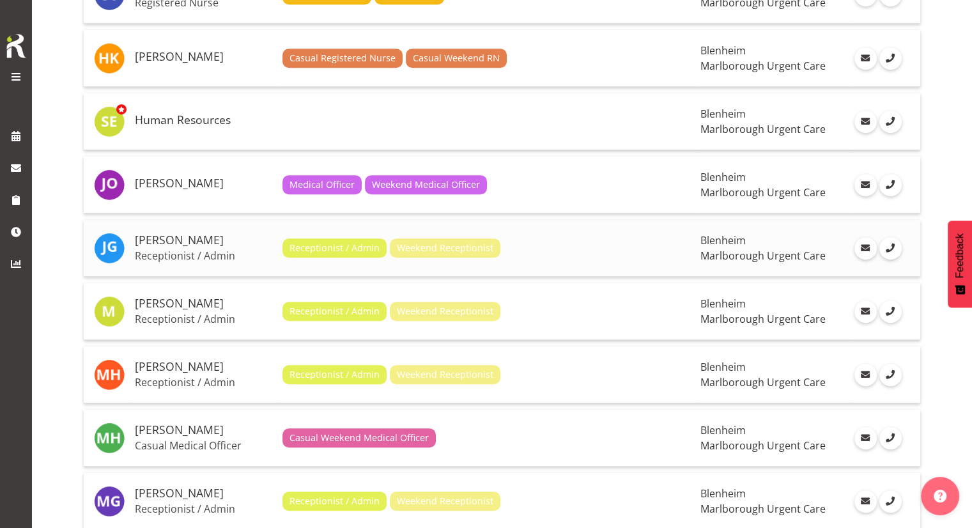
click at [201, 249] on p "Receptionist / Admin" at bounding box center [203, 255] width 137 height 13
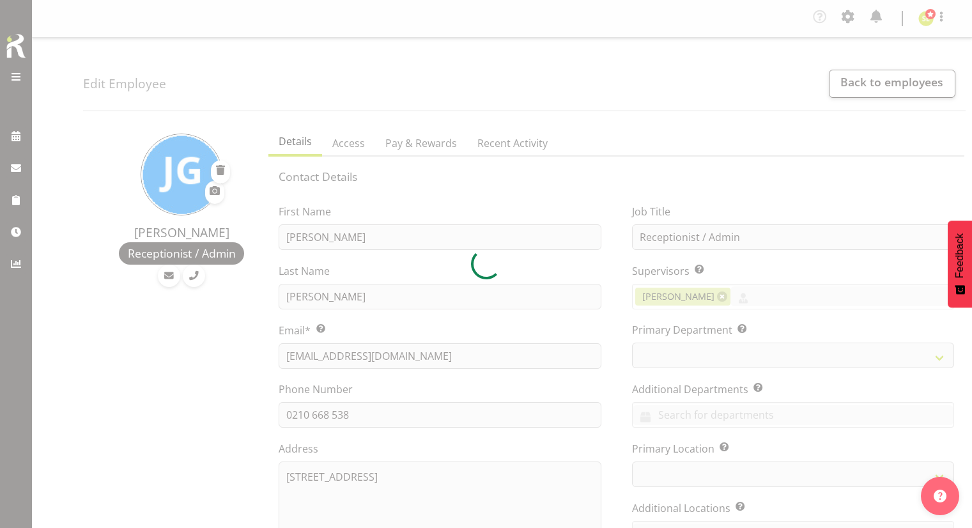
select select "TimelineWeek"
select select "roster"
select select "day"
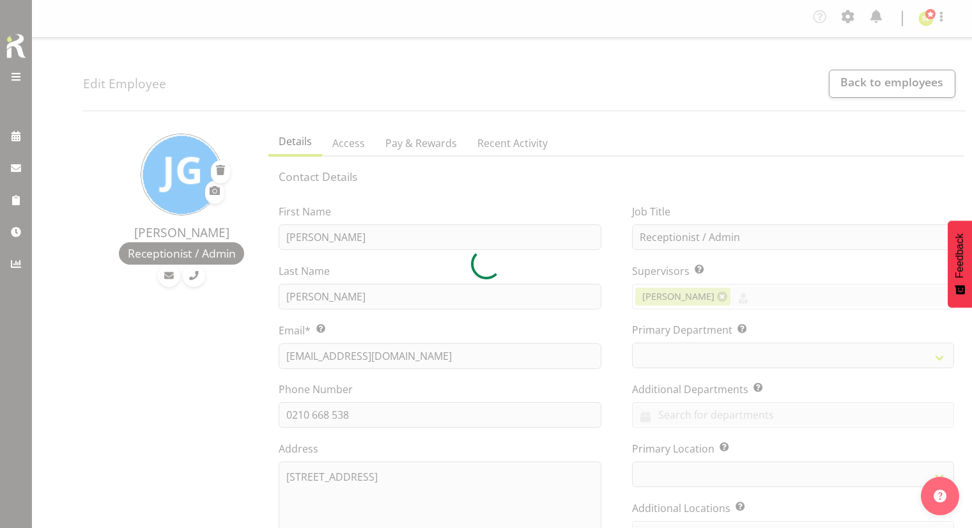
select select "day"
select select
select select "188"
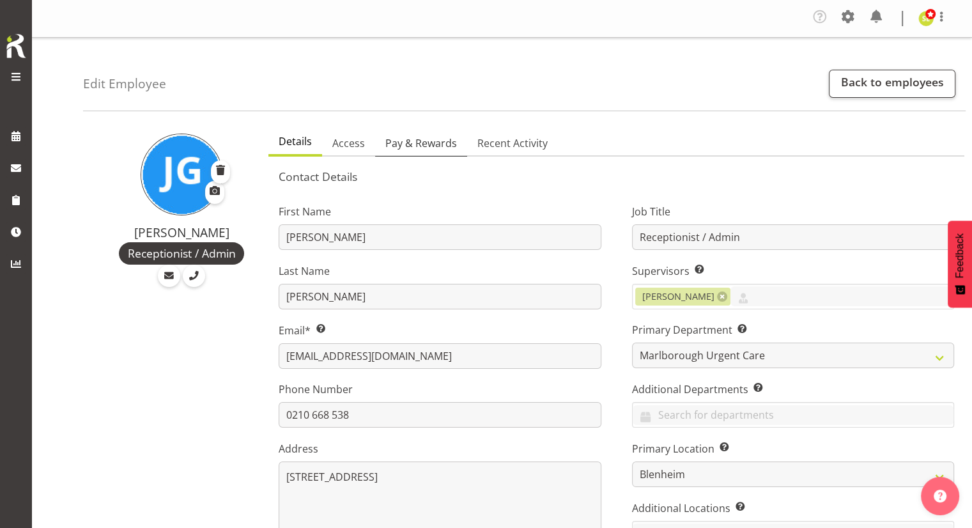
click at [403, 149] on span "Pay & Rewards" at bounding box center [421, 142] width 72 height 15
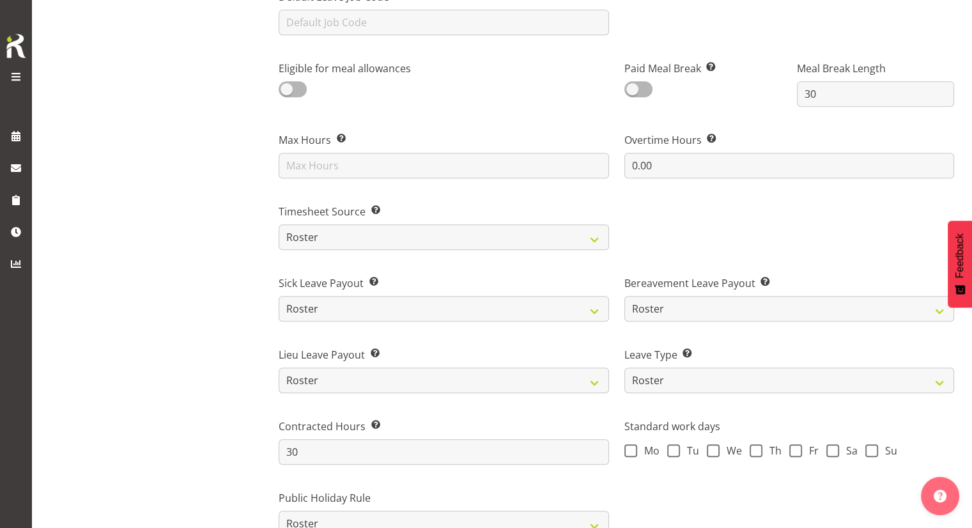
scroll to position [641, 0]
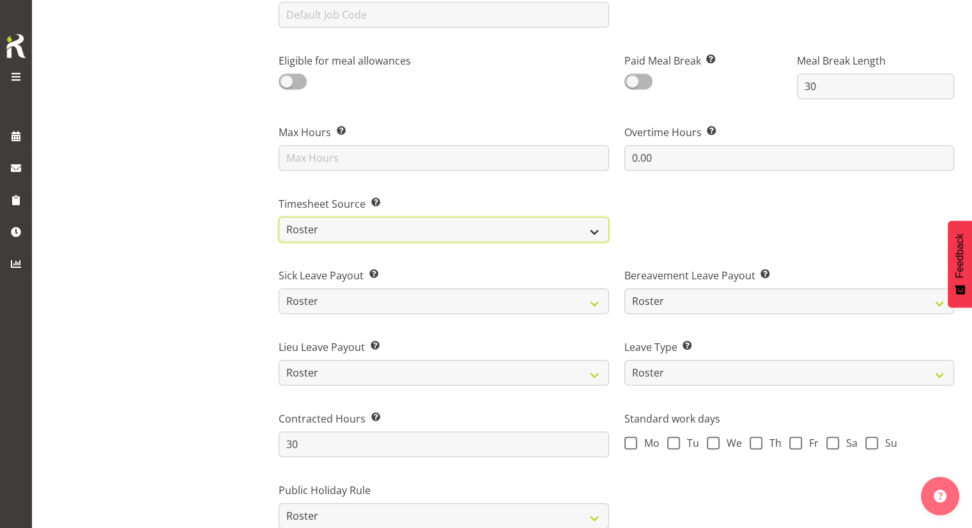
click at [378, 219] on select "Roster Manual GPS GPS (via Roster)" at bounding box center [444, 230] width 330 height 26
select select "manual"
click at [279, 217] on select "Roster Manual GPS GPS (via Roster)" at bounding box center [444, 230] width 330 height 26
click at [238, 263] on div "Josephine Godinez Receptionist / Admin" at bounding box center [172, 135] width 178 height 1313
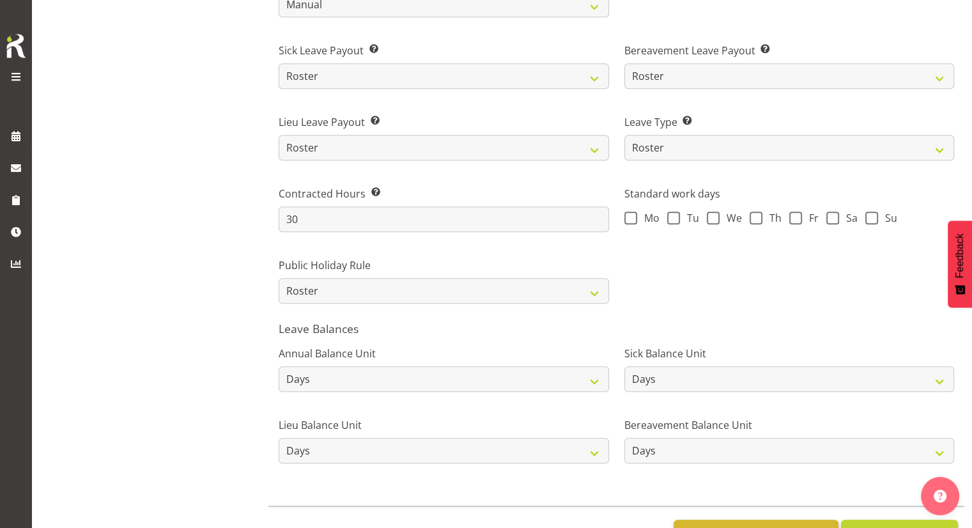
scroll to position [915, 0]
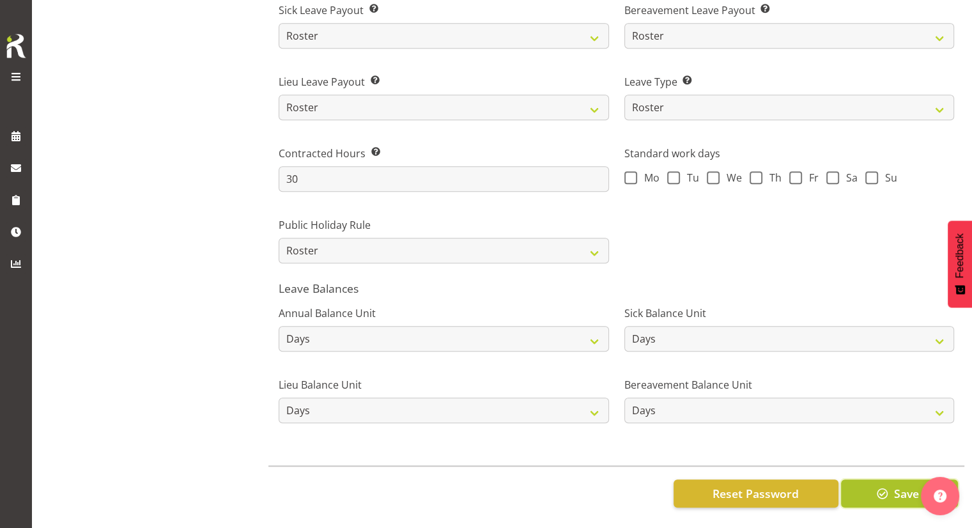
click at [875, 485] on span "button" at bounding box center [882, 493] width 17 height 17
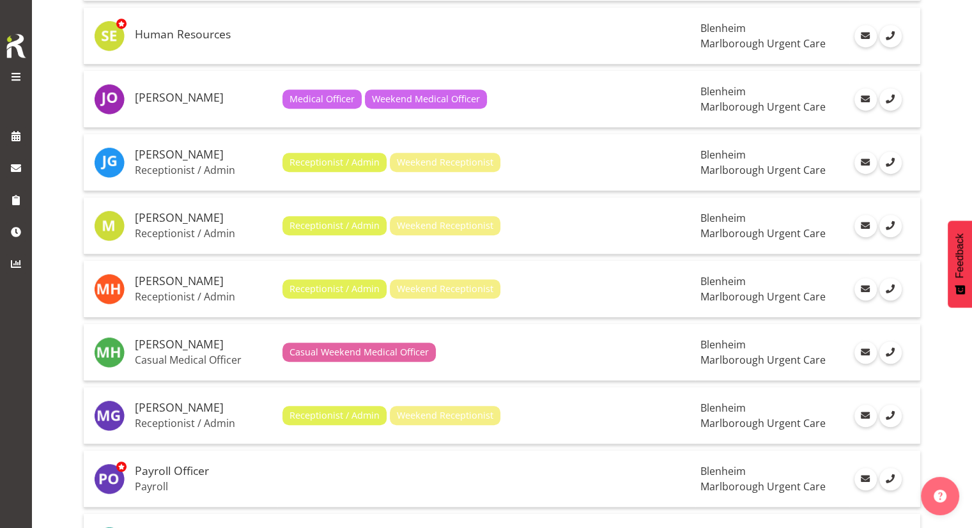
scroll to position [823, 0]
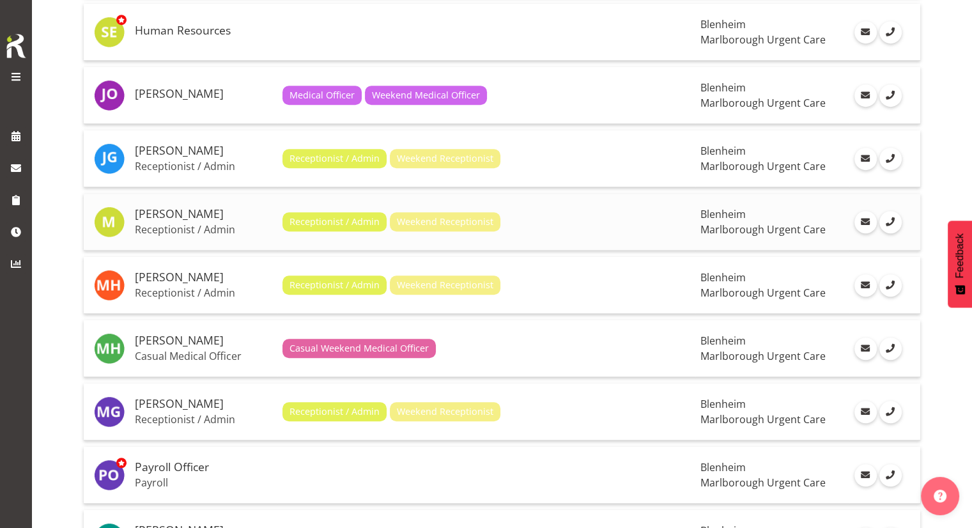
click at [172, 223] on p "Receptionist / Admin" at bounding box center [203, 229] width 137 height 13
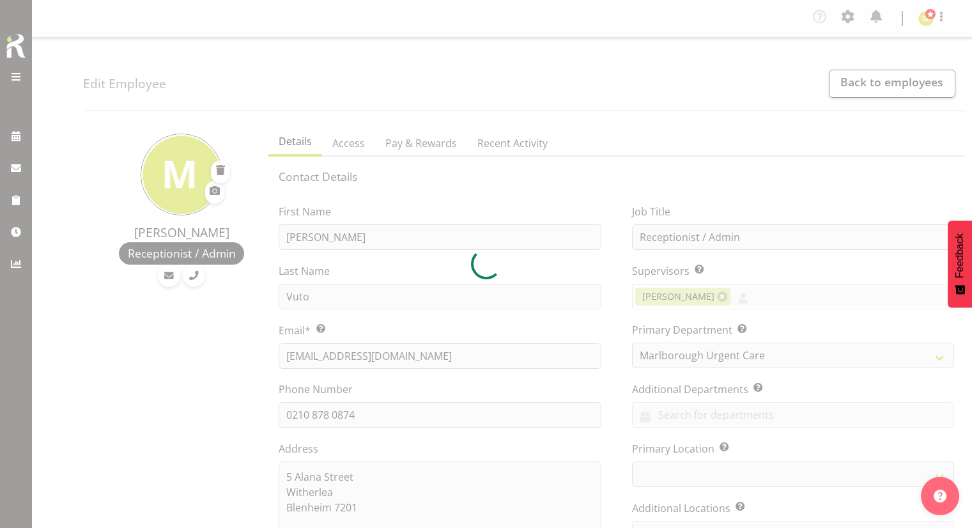
select select "TimelineWeek"
select select "roster"
select select "day"
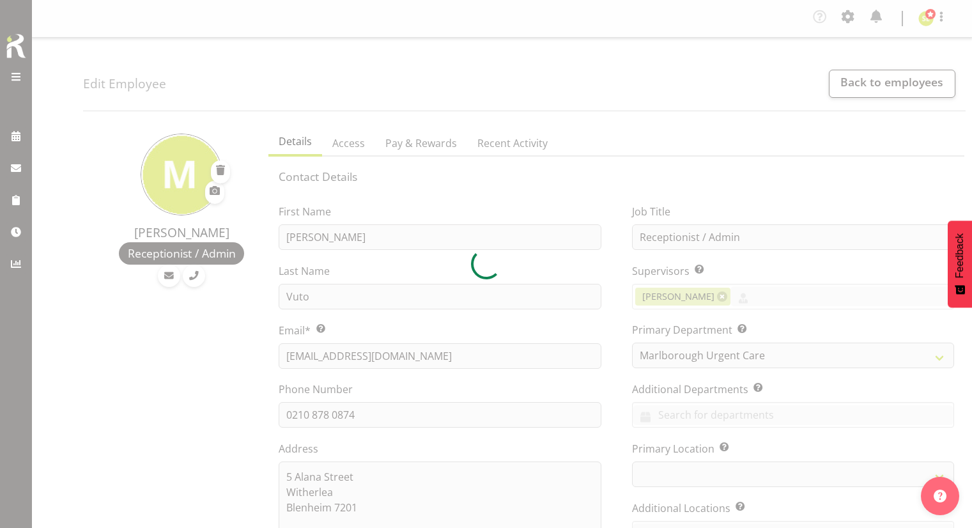
select select "day"
select select
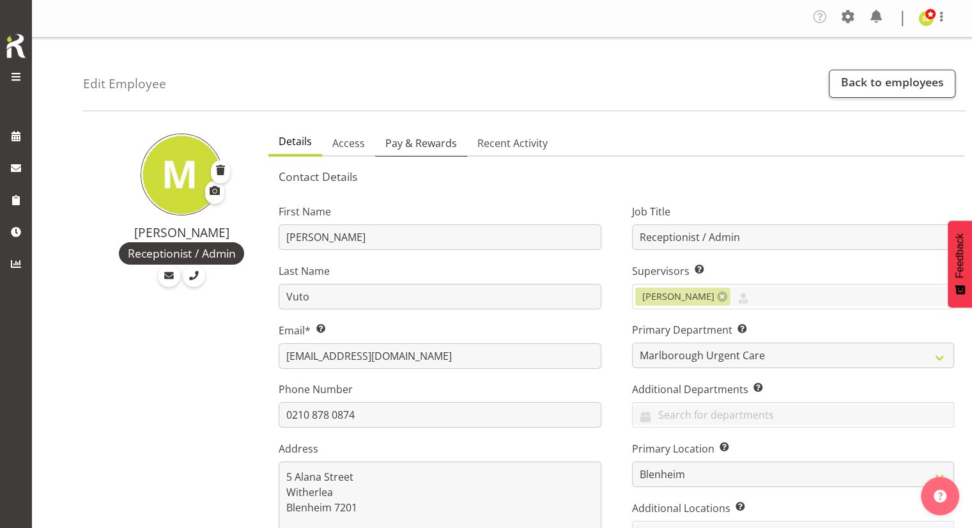
click at [422, 144] on span "Pay & Rewards" at bounding box center [421, 142] width 72 height 15
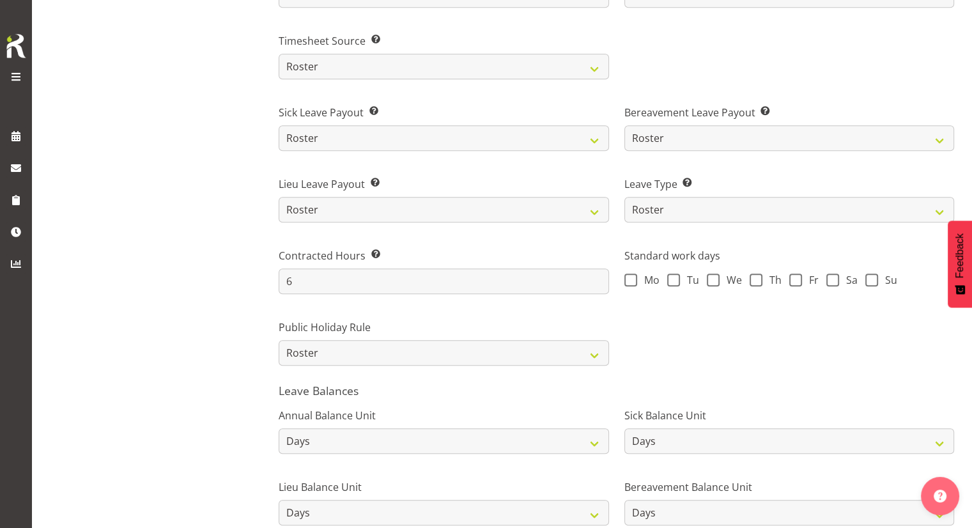
scroll to position [805, 0]
click at [386, 59] on select "Roster Manual GPS GPS (via Roster)" at bounding box center [444, 66] width 330 height 26
select select "manual"
click at [279, 53] on select "Roster Manual GPS GPS (via Roster)" at bounding box center [444, 66] width 330 height 26
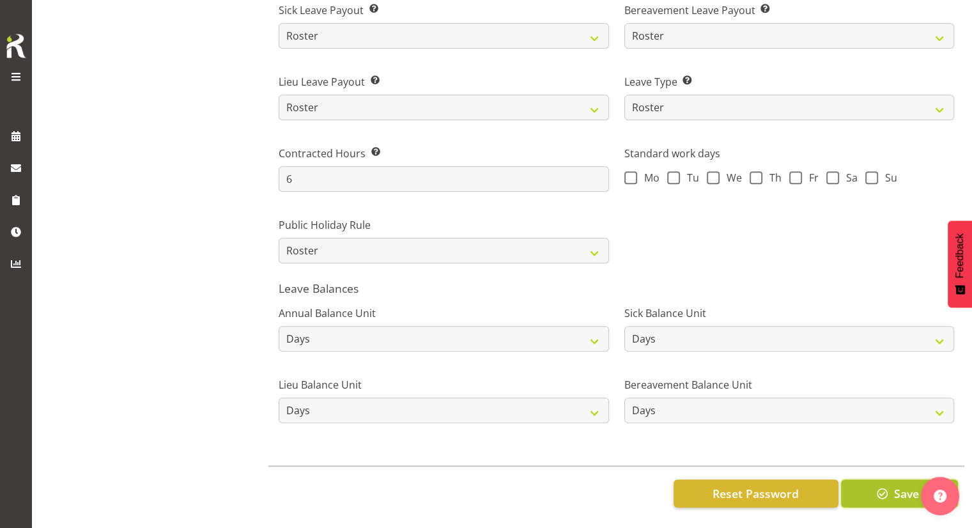
click at [859, 486] on button "Save" at bounding box center [899, 493] width 117 height 28
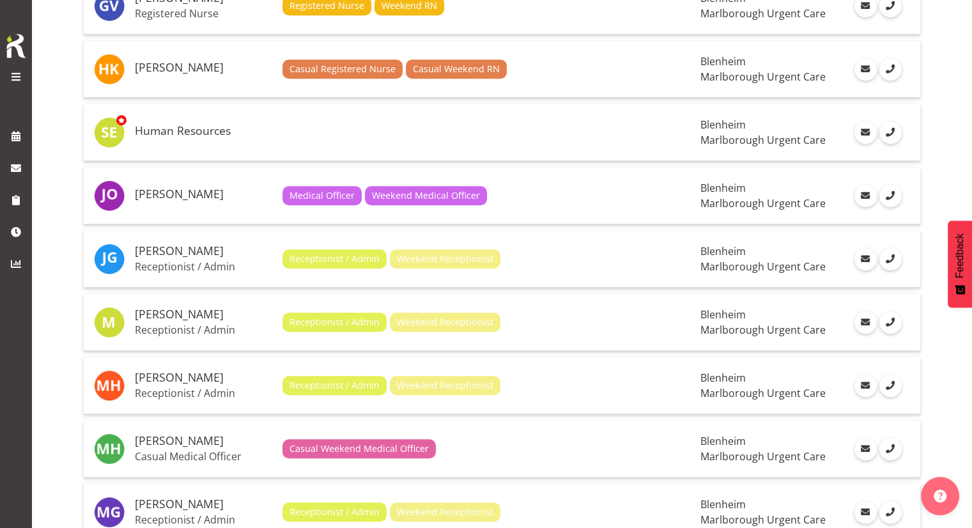
scroll to position [726, 0]
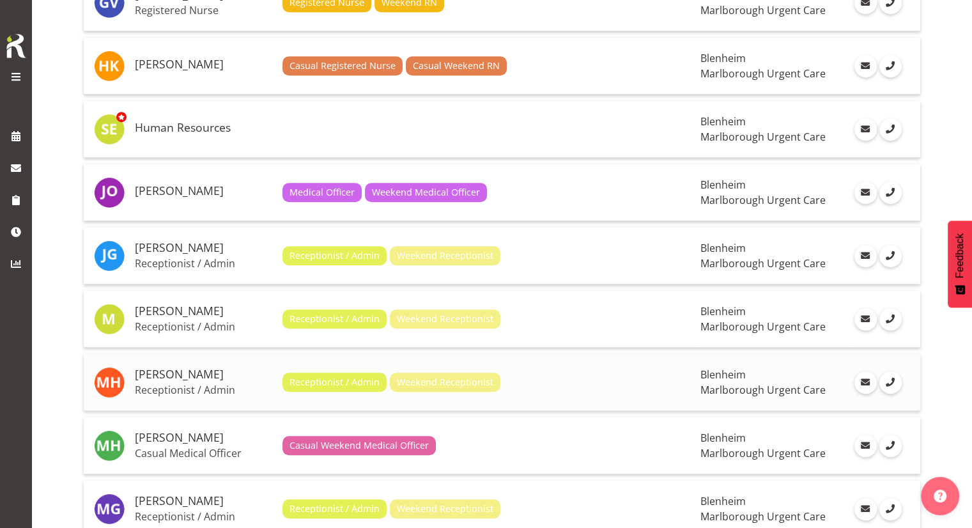
click at [186, 368] on h5 "[PERSON_NAME]" at bounding box center [203, 374] width 137 height 13
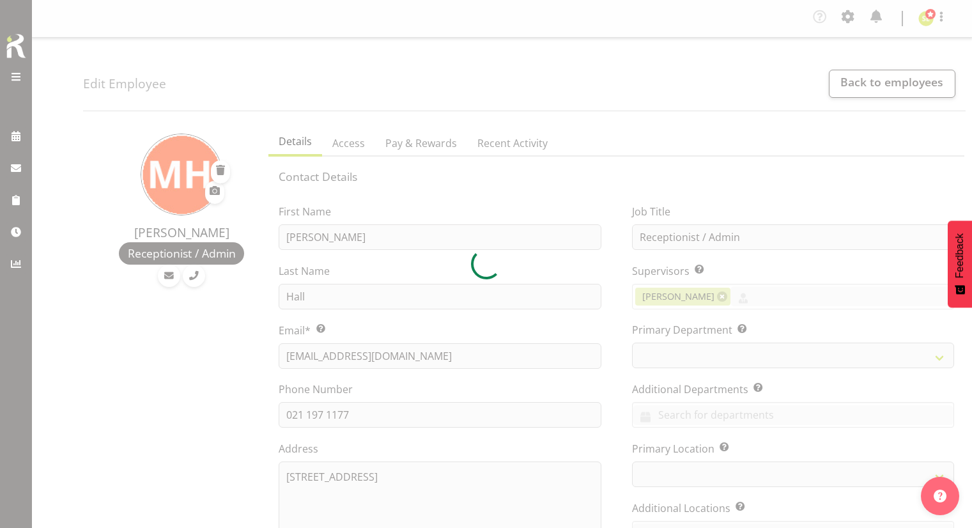
select select "TimelineWeek"
select select "roster"
select select "day"
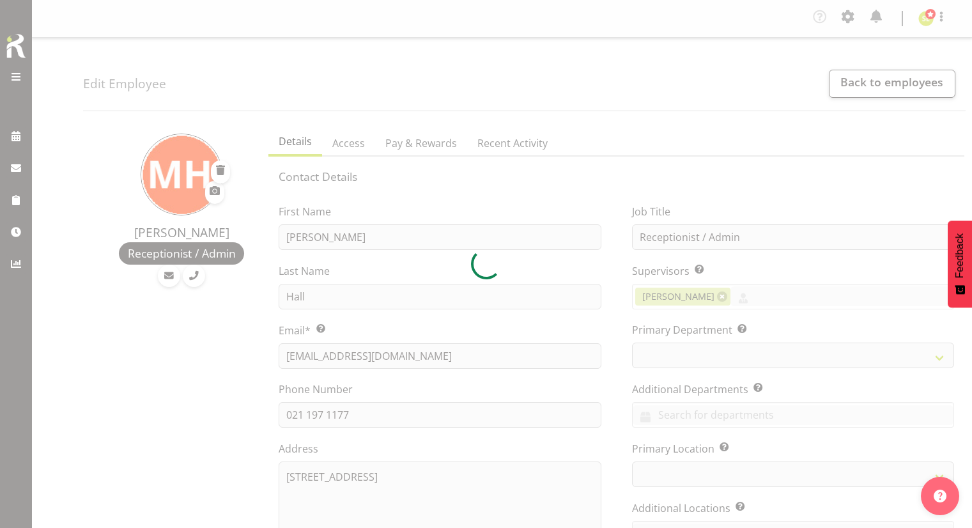
select select "day"
select select "1282"
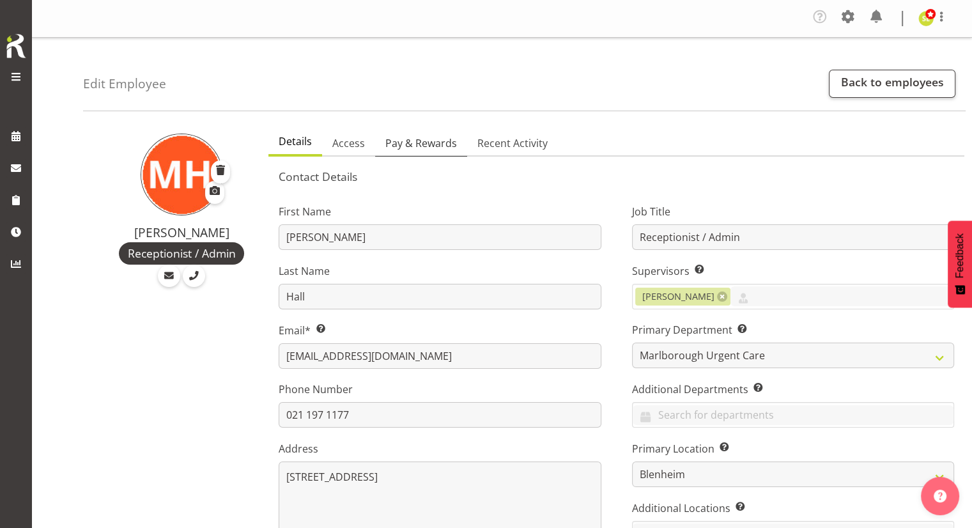
click at [413, 146] on span "Pay & Rewards" at bounding box center [421, 142] width 72 height 15
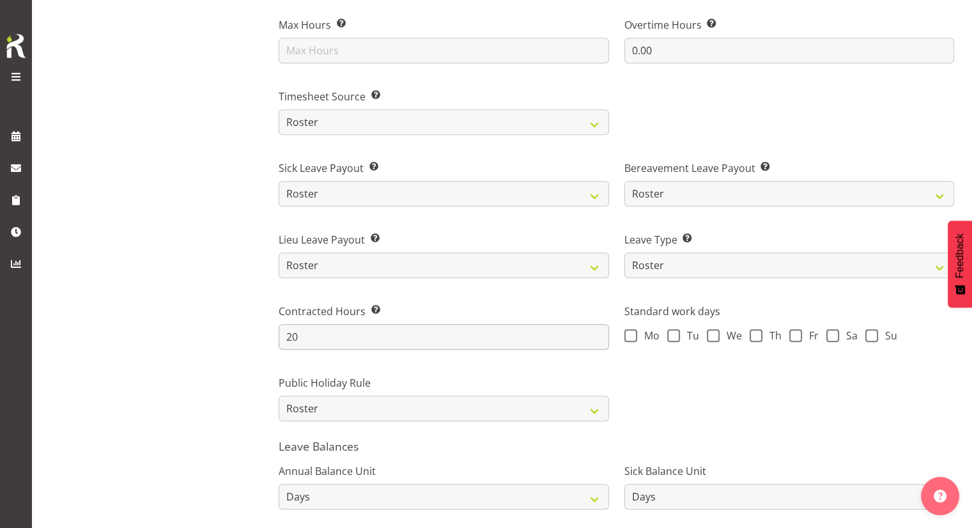
scroll to position [746, 0]
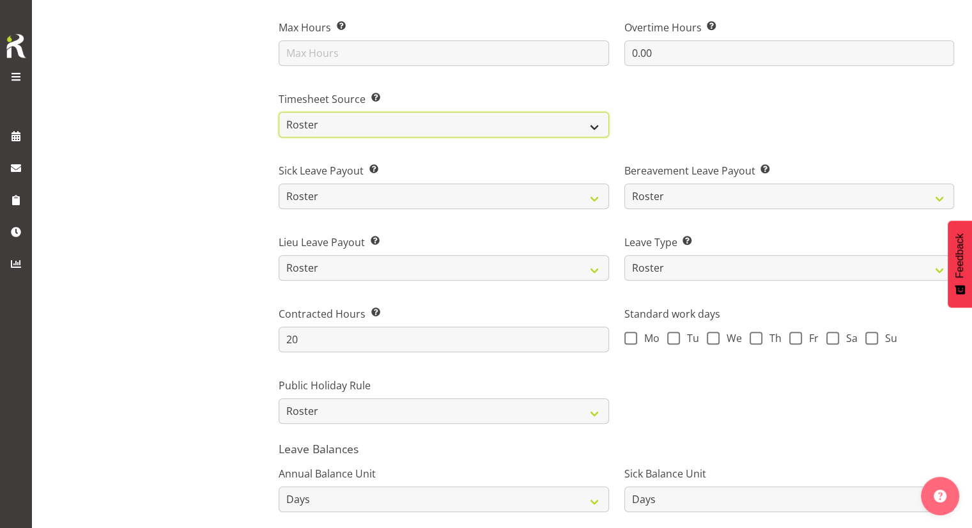
click at [389, 126] on select "Roster Manual GPS GPS (via Roster)" at bounding box center [444, 125] width 330 height 26
select select "manual"
click at [279, 112] on select "Roster Manual GPS GPS (via Roster)" at bounding box center [444, 125] width 330 height 26
click at [236, 167] on div "Margret Hall Receptionist / Admin" at bounding box center [172, 31] width 178 height 1313
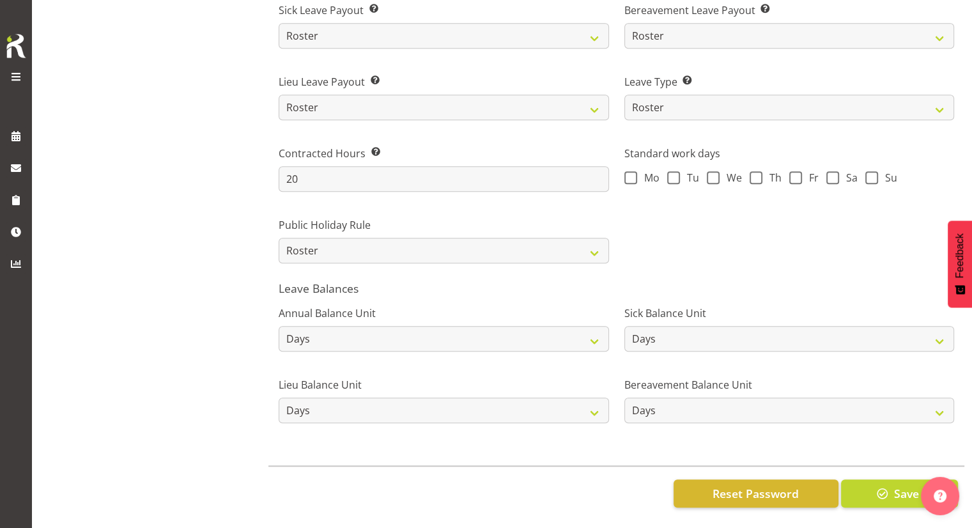
scroll to position [912, 0]
click at [866, 485] on button "Save" at bounding box center [899, 493] width 117 height 28
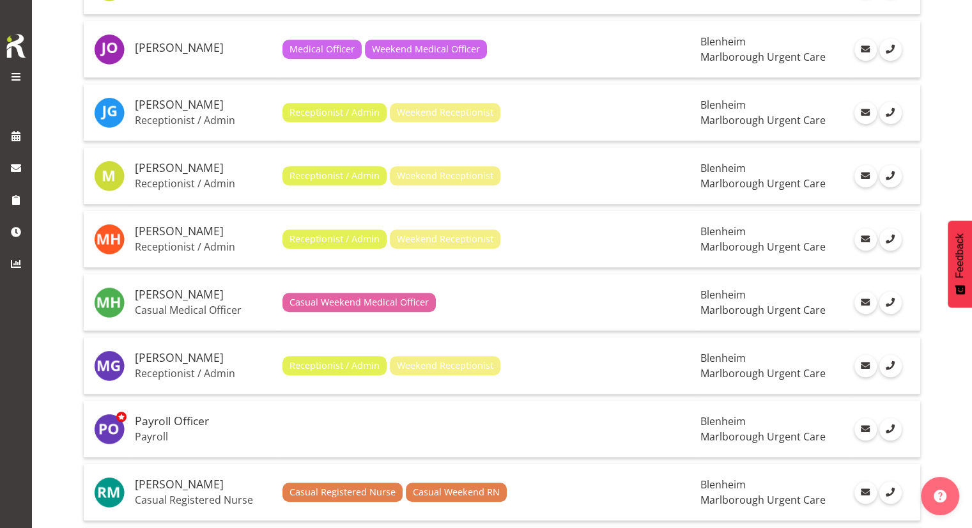
scroll to position [874, 0]
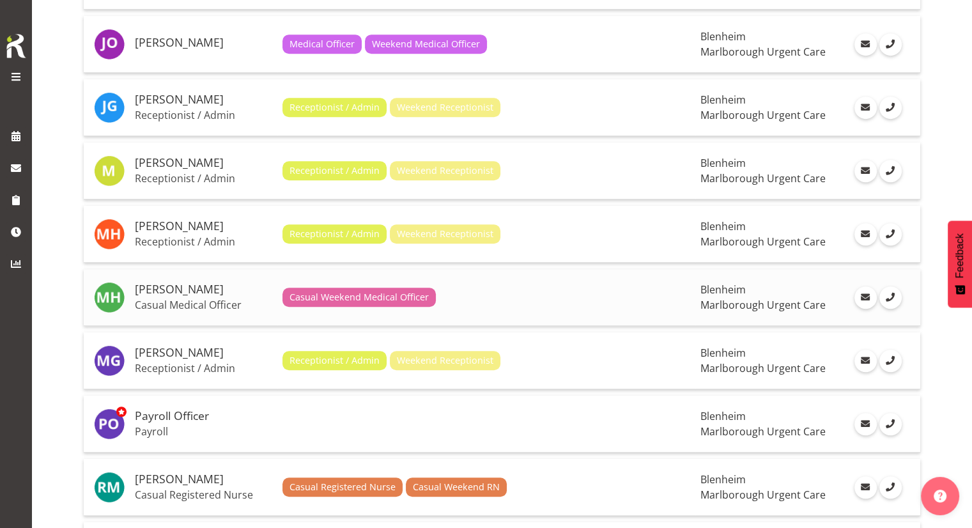
click at [211, 284] on h5 "[PERSON_NAME]" at bounding box center [203, 289] width 137 height 13
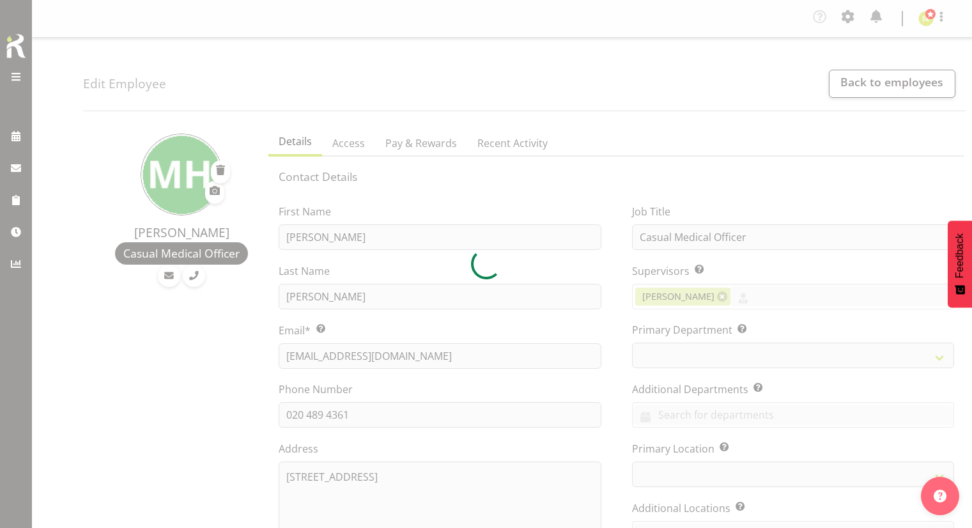
select select "TimelineWeek"
select select "roster"
select select "day"
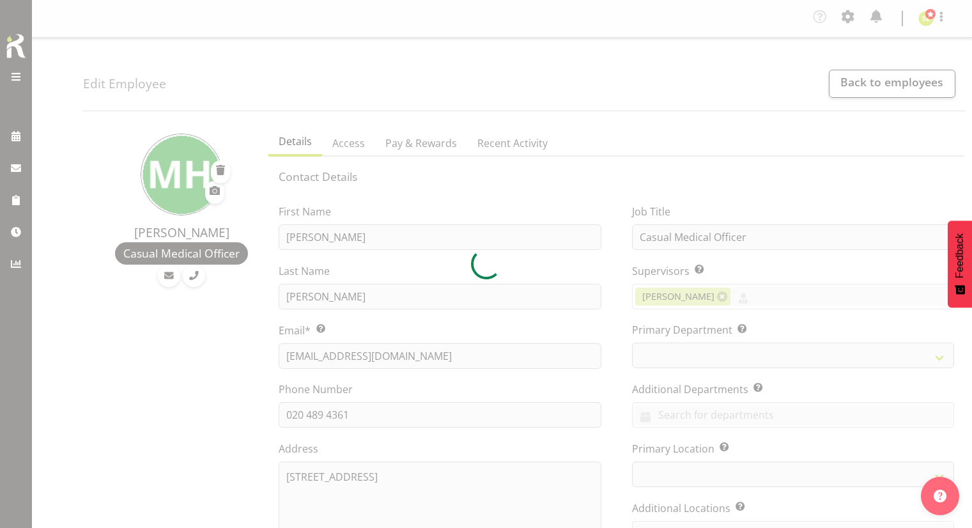
select select "day"
select select
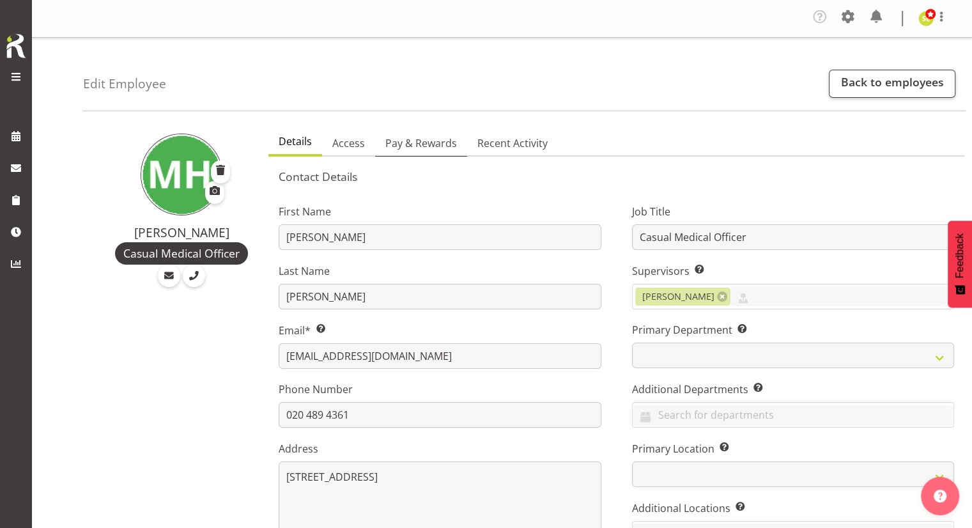
click at [422, 148] on span "Pay & Rewards" at bounding box center [421, 142] width 72 height 15
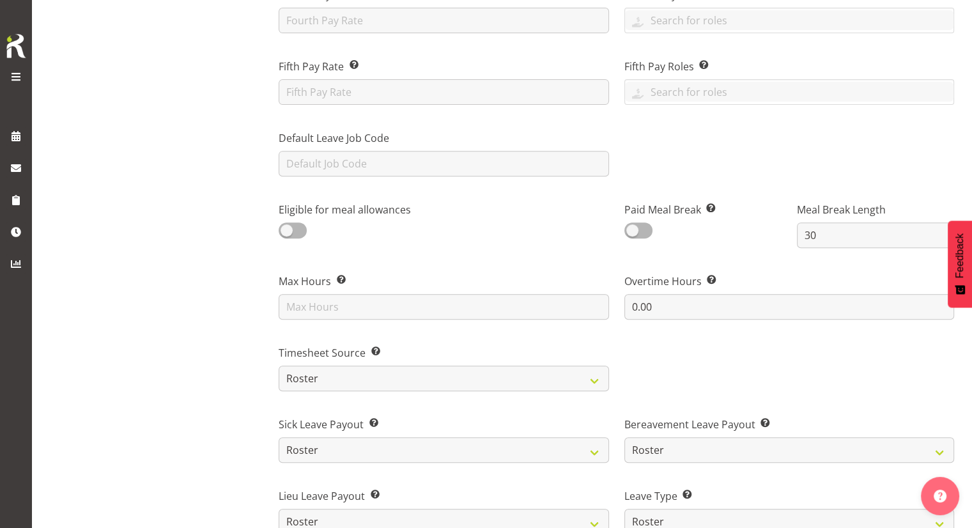
scroll to position [493, 0]
click at [331, 381] on select "Roster Manual GPS GPS (via Roster)" at bounding box center [444, 378] width 330 height 26
select select "manual"
click at [279, 365] on select "Roster Manual GPS GPS (via Roster)" at bounding box center [444, 378] width 330 height 26
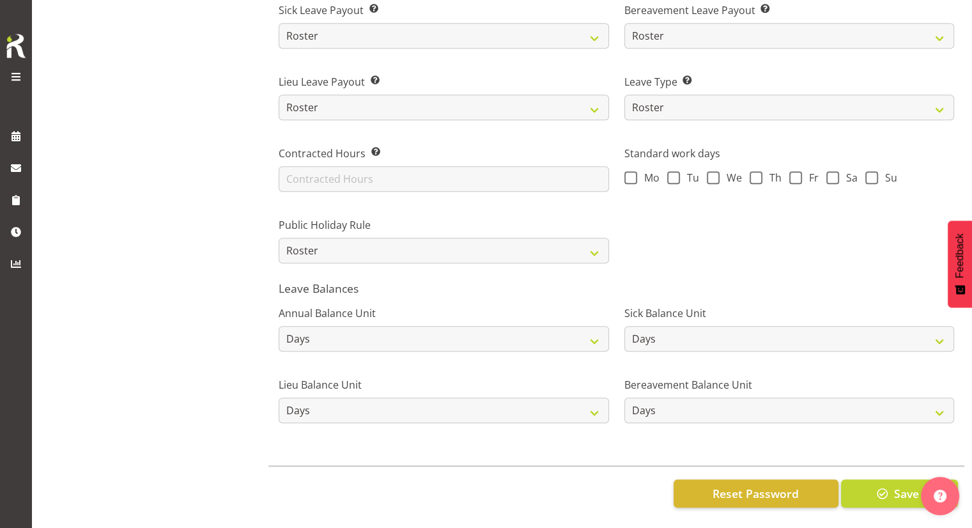
scroll to position [915, 0]
click at [884, 485] on span "button" at bounding box center [882, 493] width 17 height 17
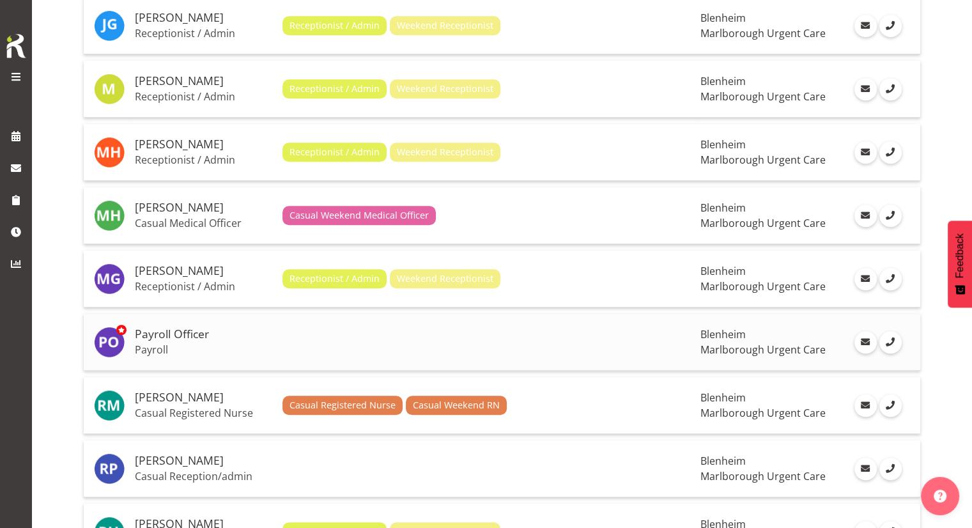
scroll to position [957, 0]
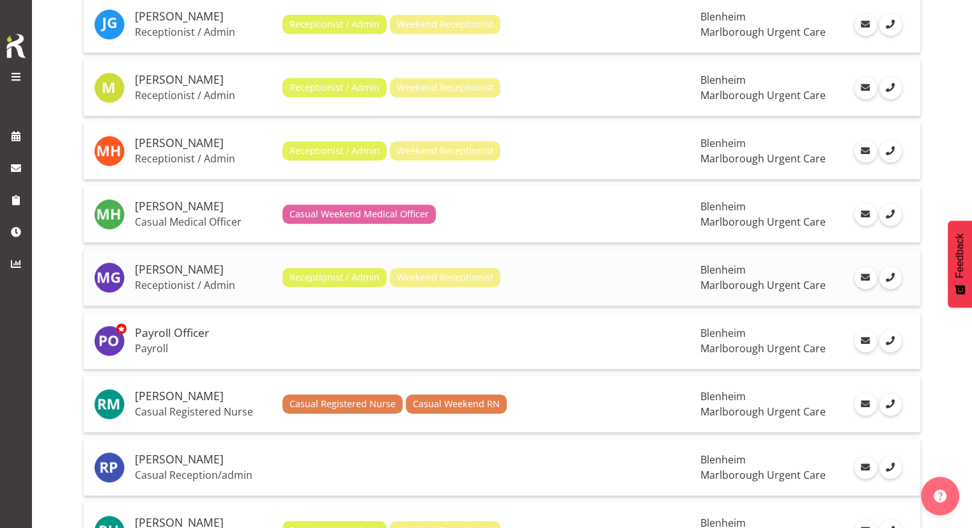
click at [224, 279] on p "Receptionist / Admin" at bounding box center [203, 285] width 137 height 13
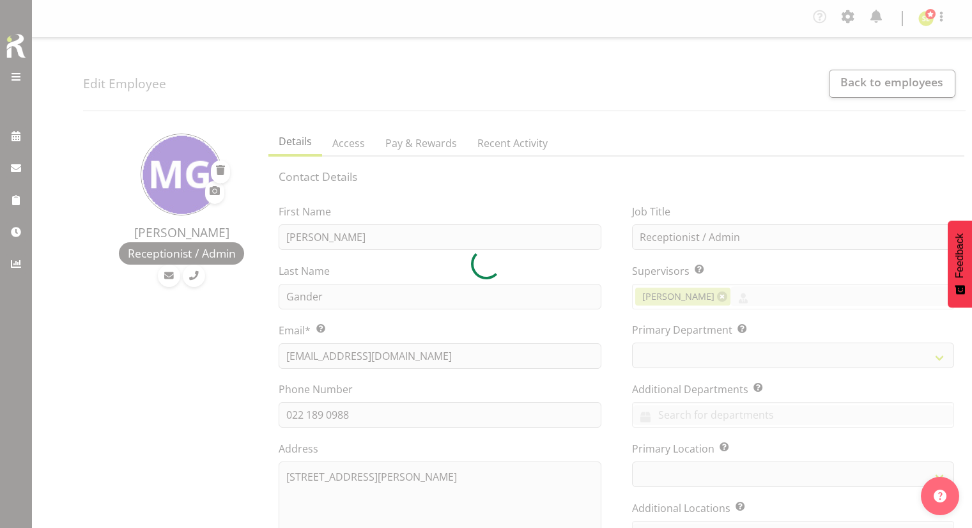
select select "TimelineWeek"
select select "roster"
select select "day"
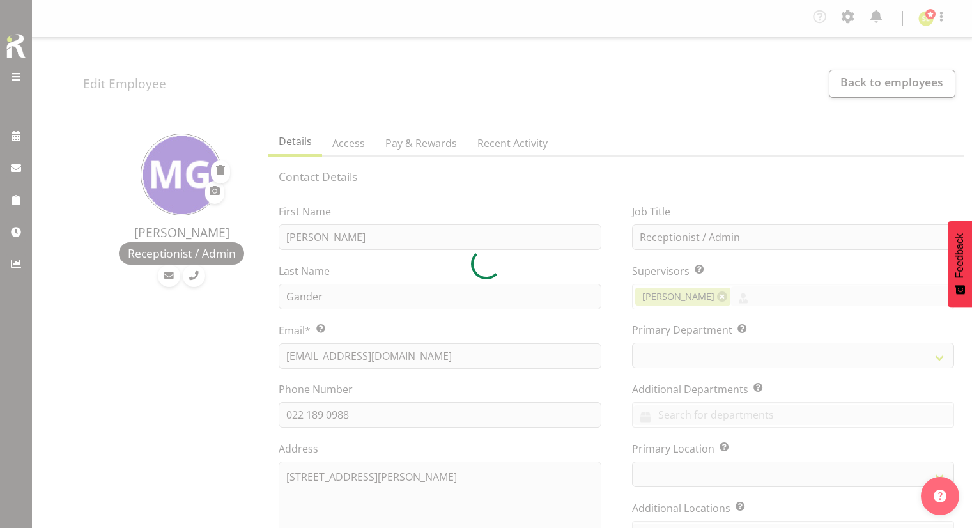
select select "day"
select select
select select "1282"
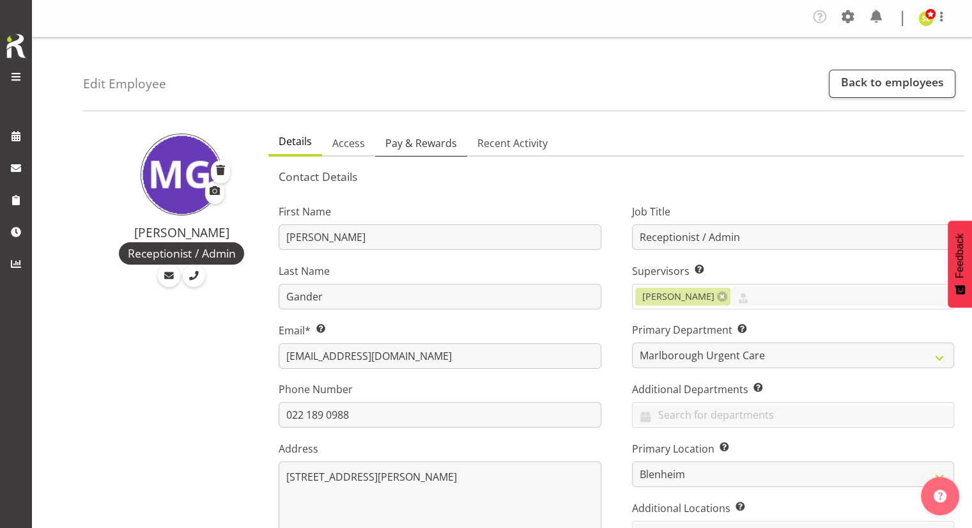
click at [413, 141] on span "Pay & Rewards" at bounding box center [421, 142] width 72 height 15
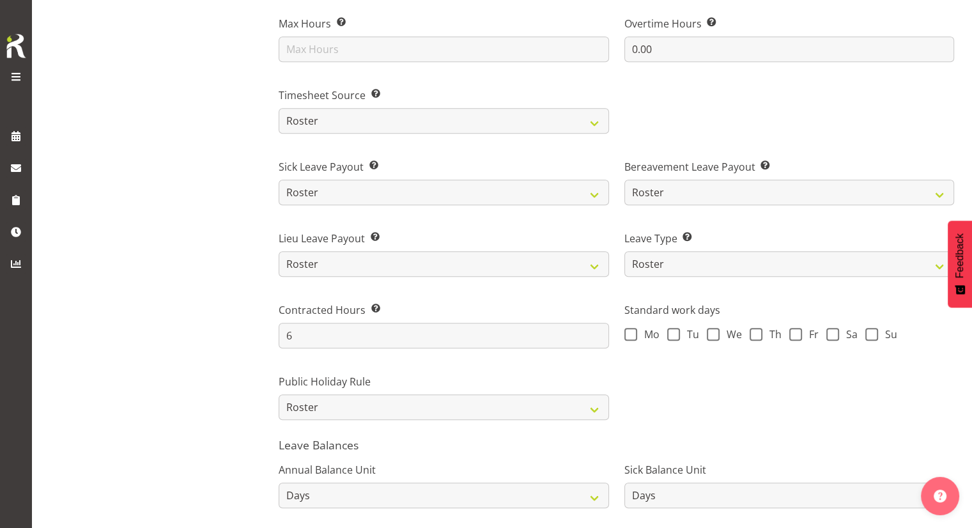
scroll to position [749, 0]
click at [391, 121] on select "Roster Manual GPS GPS (via Roster)" at bounding box center [444, 122] width 330 height 26
select select "manual"
click at [279, 109] on select "Roster Manual GPS GPS (via Roster)" at bounding box center [444, 122] width 330 height 26
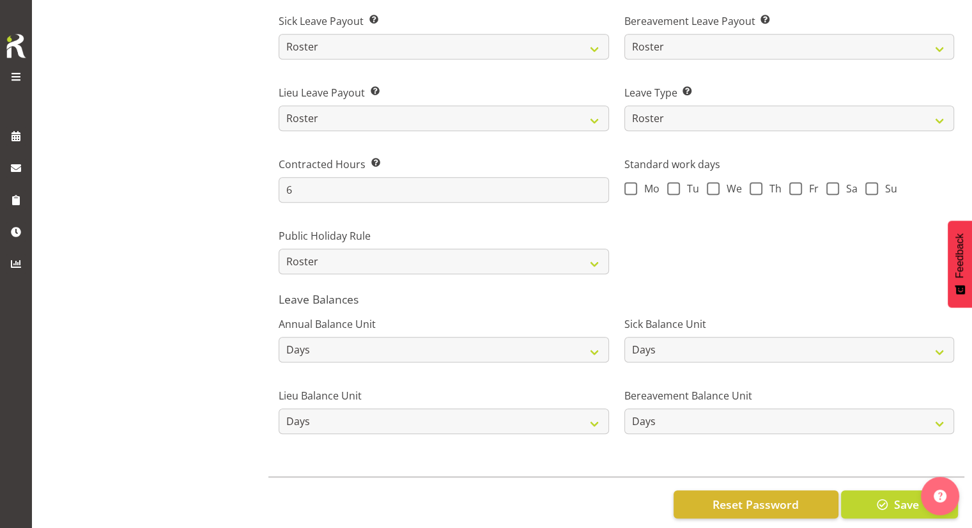
scroll to position [915, 0]
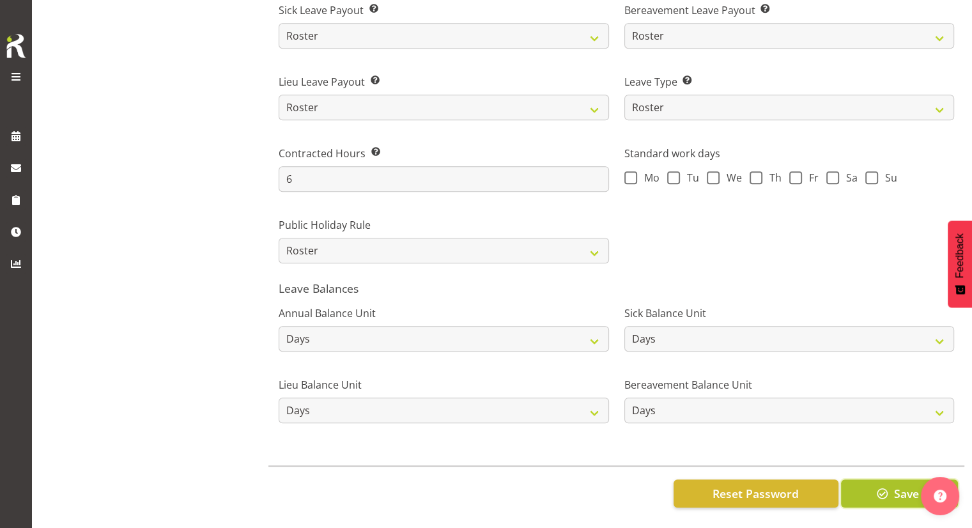
click at [894, 491] on button "Save" at bounding box center [899, 493] width 117 height 28
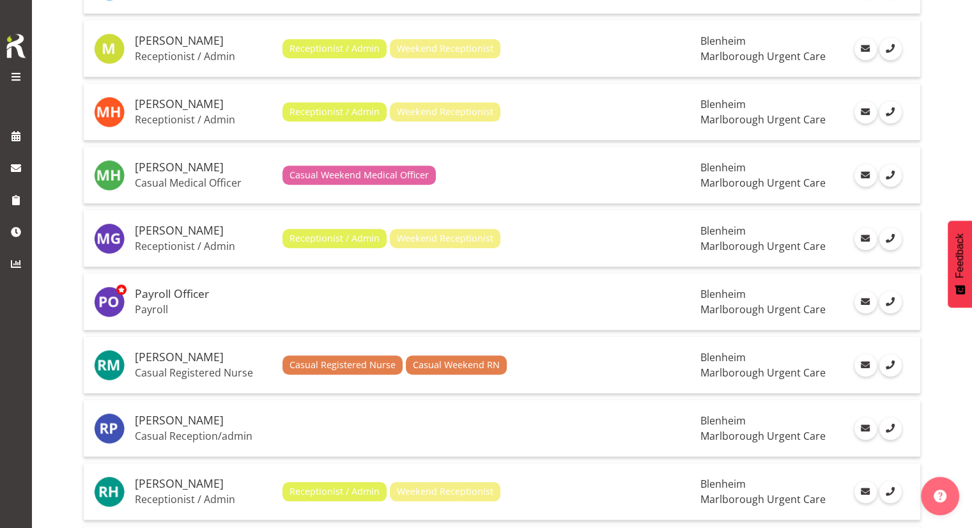
scroll to position [1003, 0]
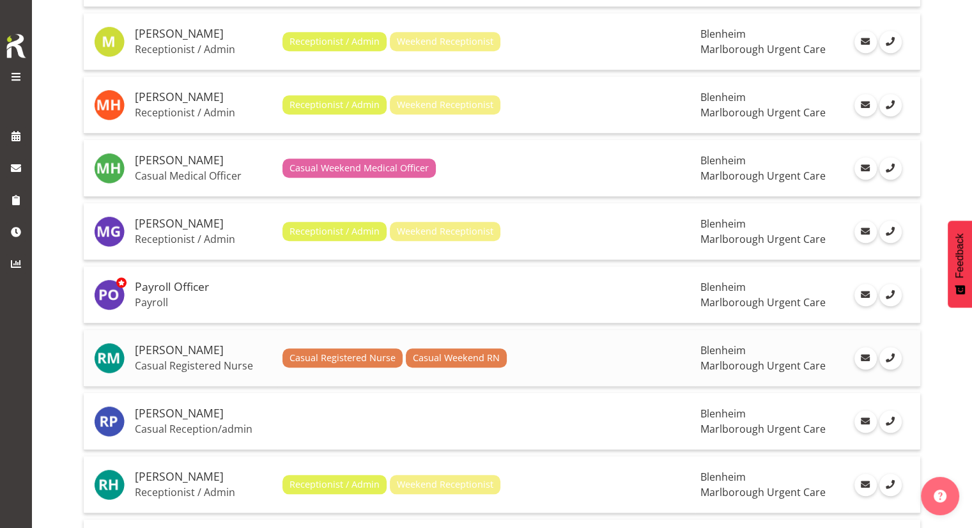
click at [179, 359] on p "Casual Registered Nurse" at bounding box center [203, 365] width 137 height 13
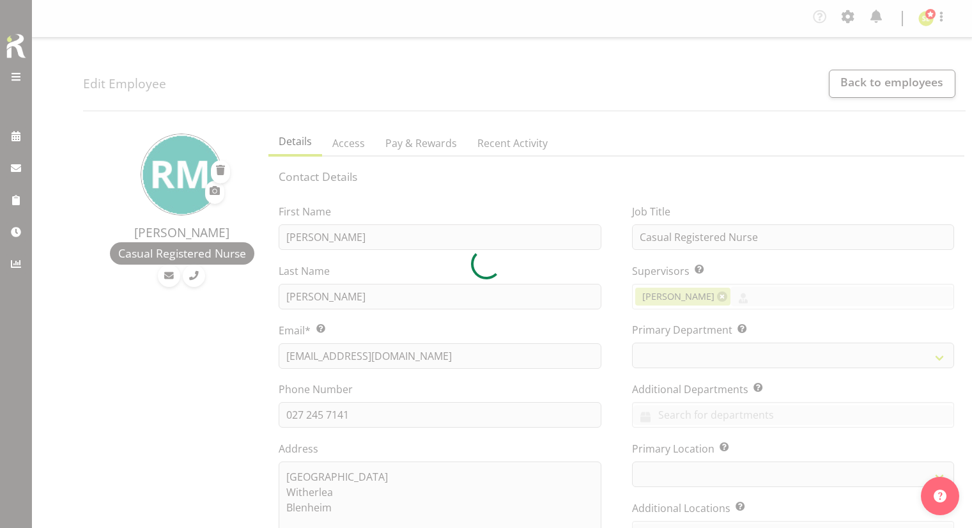
select select "TimelineWeek"
select select "roster"
select select "day"
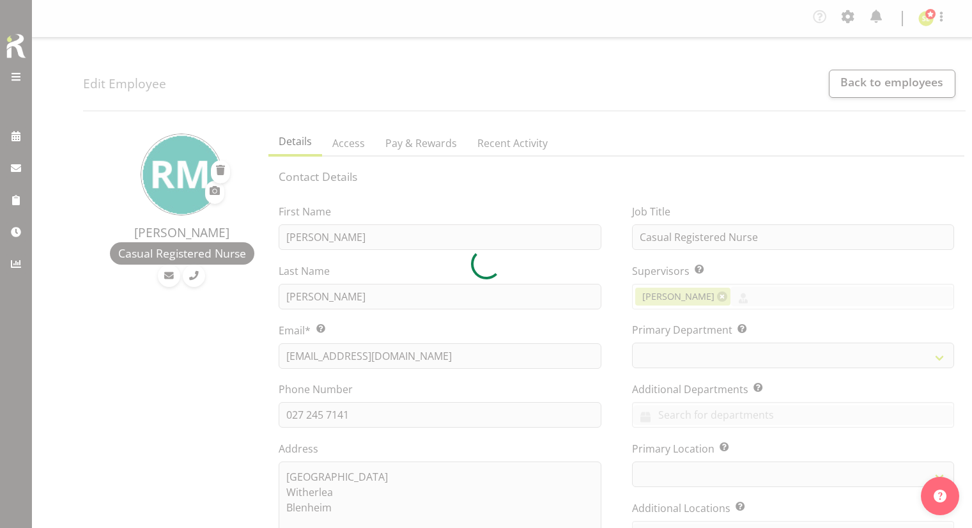
select select "day"
select select
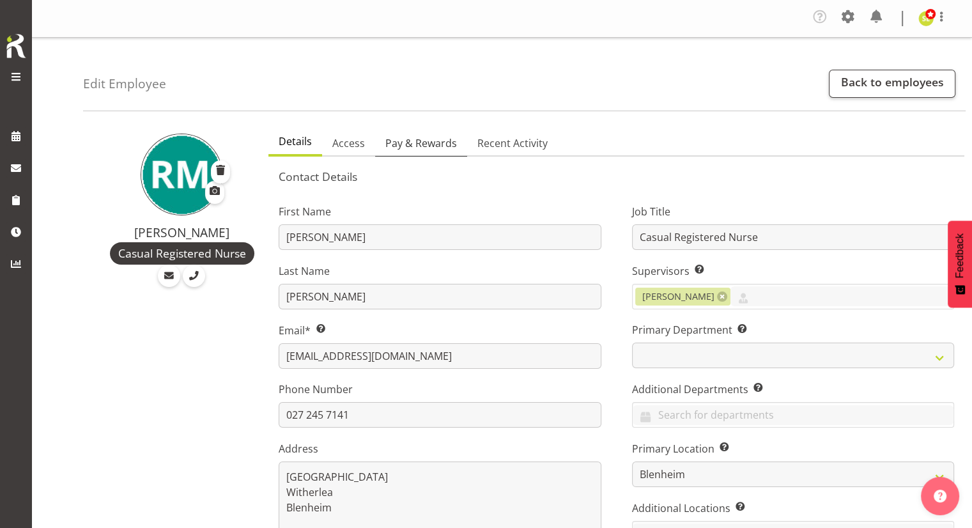
click at [409, 146] on span "Pay & Rewards" at bounding box center [421, 142] width 72 height 15
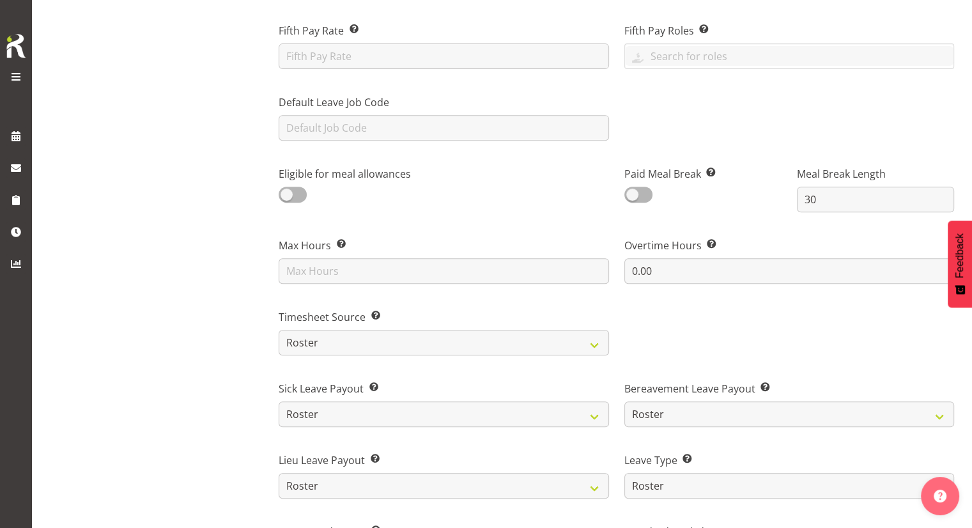
scroll to position [546, 0]
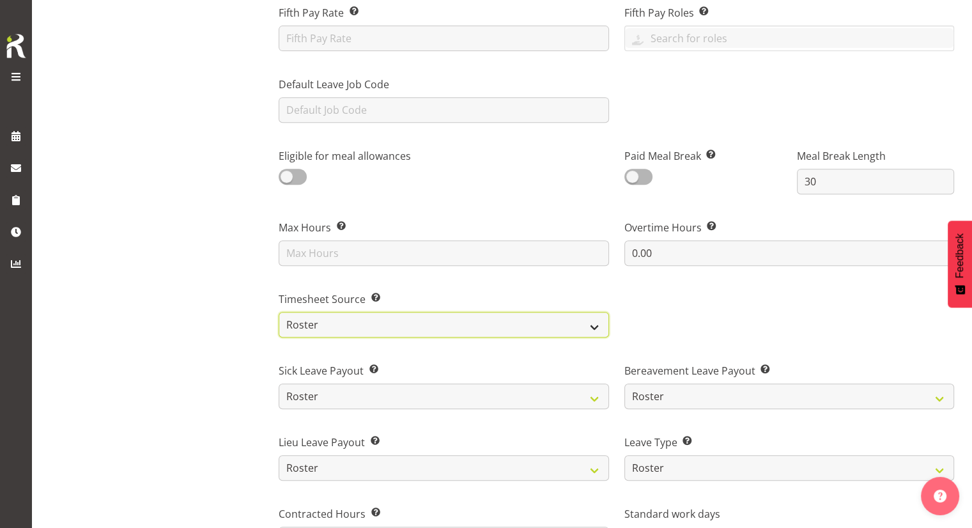
click at [337, 317] on select "Roster Manual GPS GPS (via Roster)" at bounding box center [444, 325] width 330 height 26
select select "manual"
click at [279, 312] on select "Roster Manual GPS GPS (via Roster)" at bounding box center [444, 325] width 330 height 26
click at [234, 342] on div "Rachel Murphy Casual Registered Nurse" at bounding box center [172, 231] width 178 height 1313
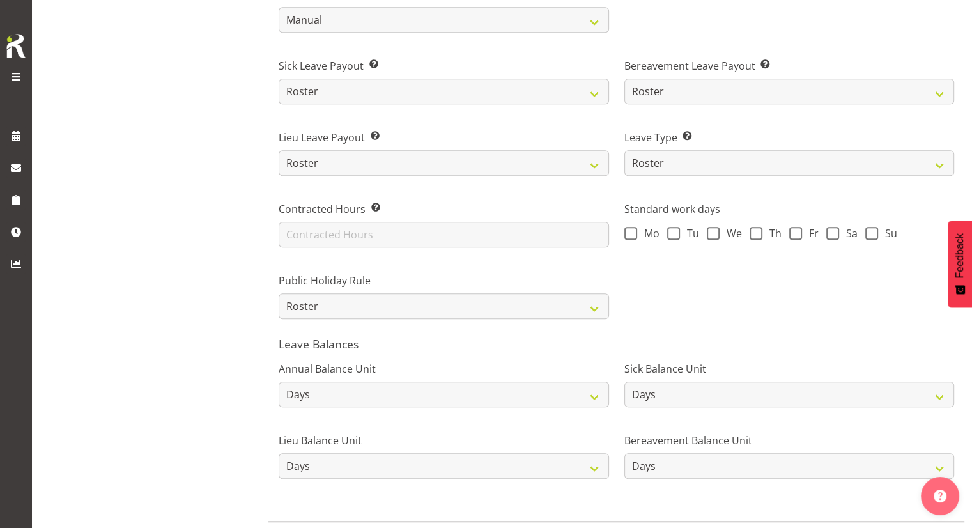
scroll to position [915, 0]
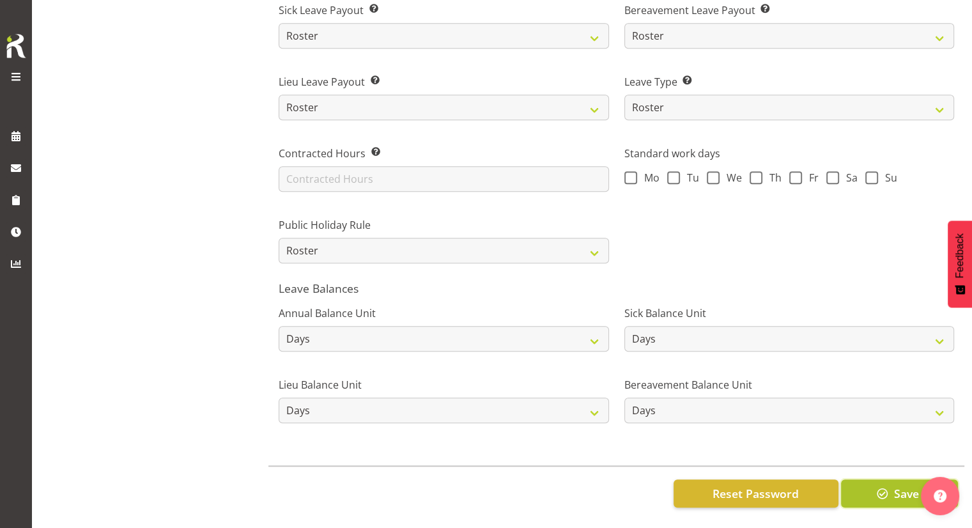
click at [871, 485] on button "Save" at bounding box center [899, 493] width 117 height 28
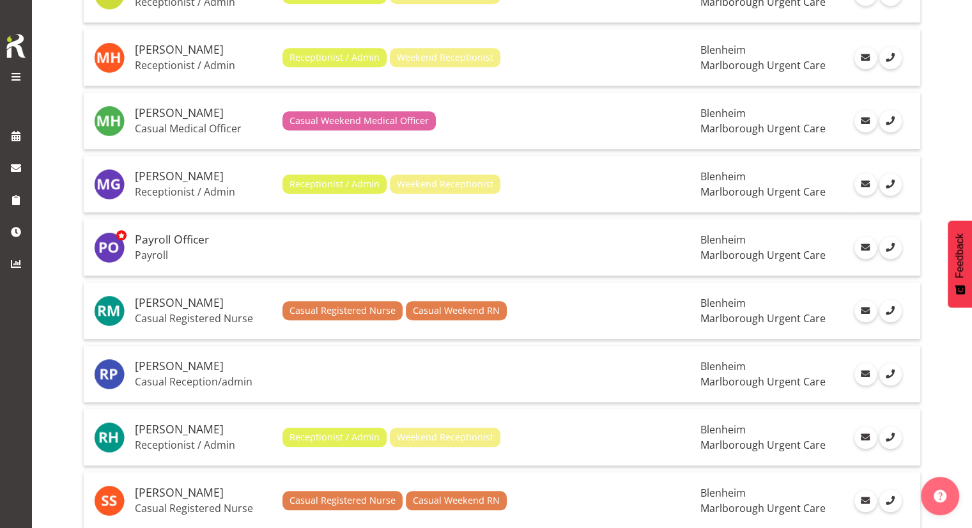
scroll to position [1073, 0]
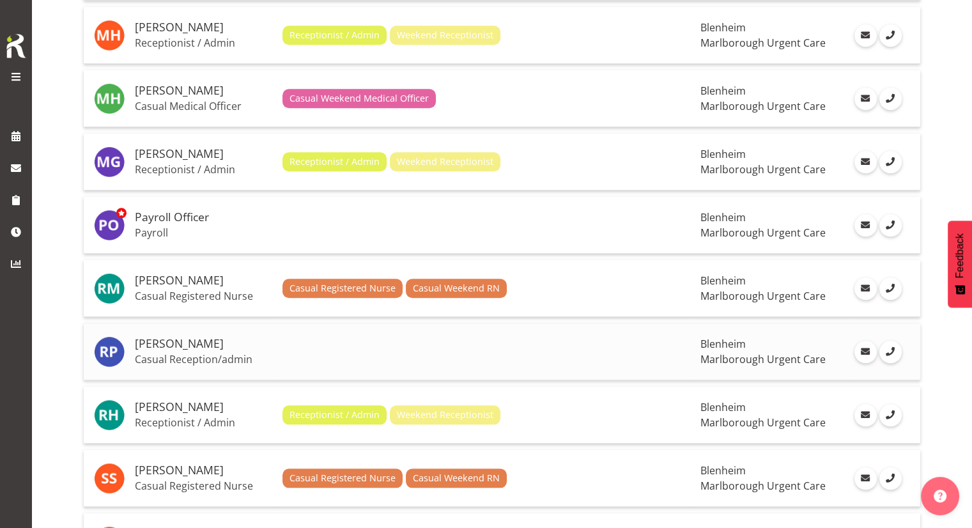
click at [188, 353] on p "Casual Reception/admin" at bounding box center [203, 359] width 137 height 13
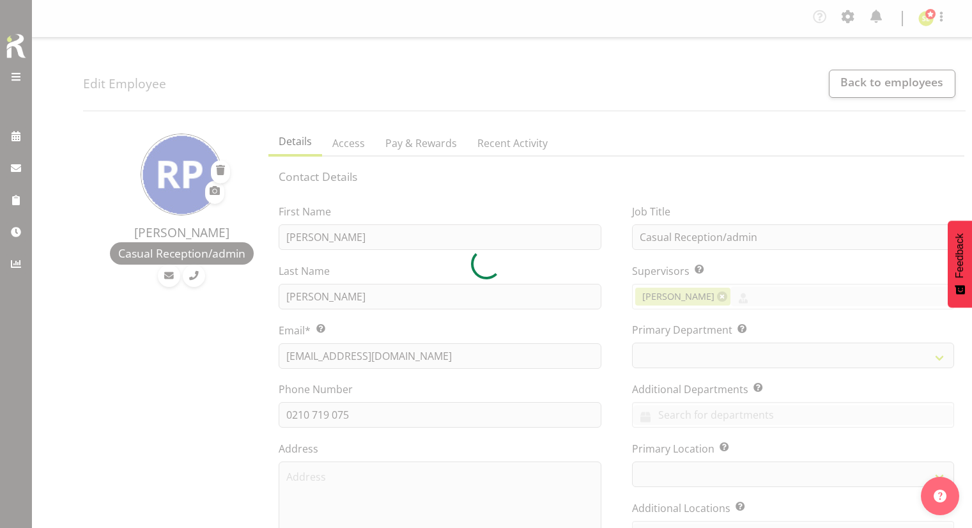
select select "TimelineWeek"
select select "roster"
select select "day"
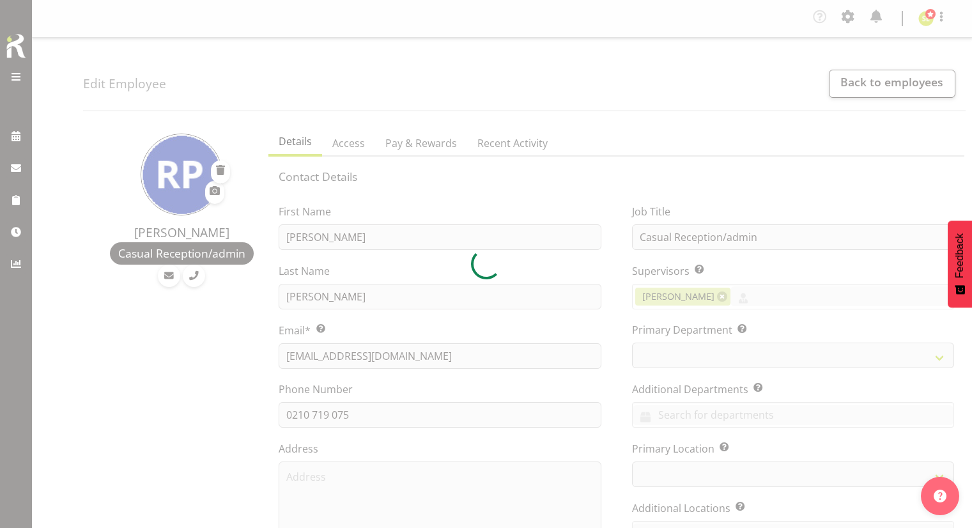
select select "day"
select select
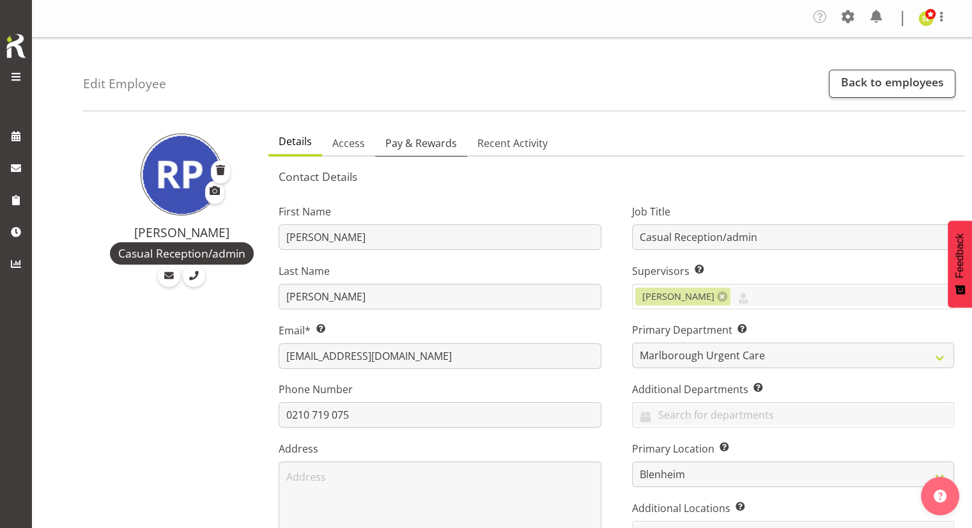
click at [416, 142] on span "Pay & Rewards" at bounding box center [421, 142] width 72 height 15
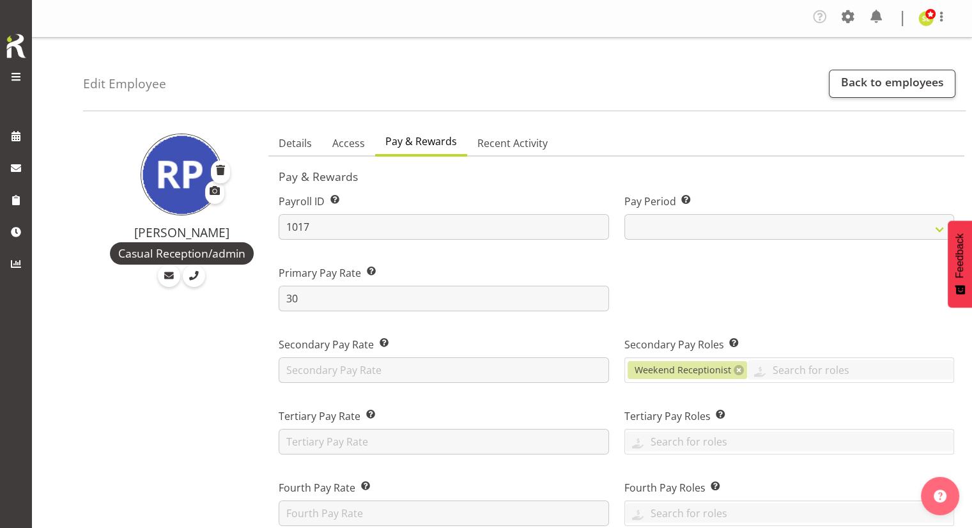
scroll to position [8, 0]
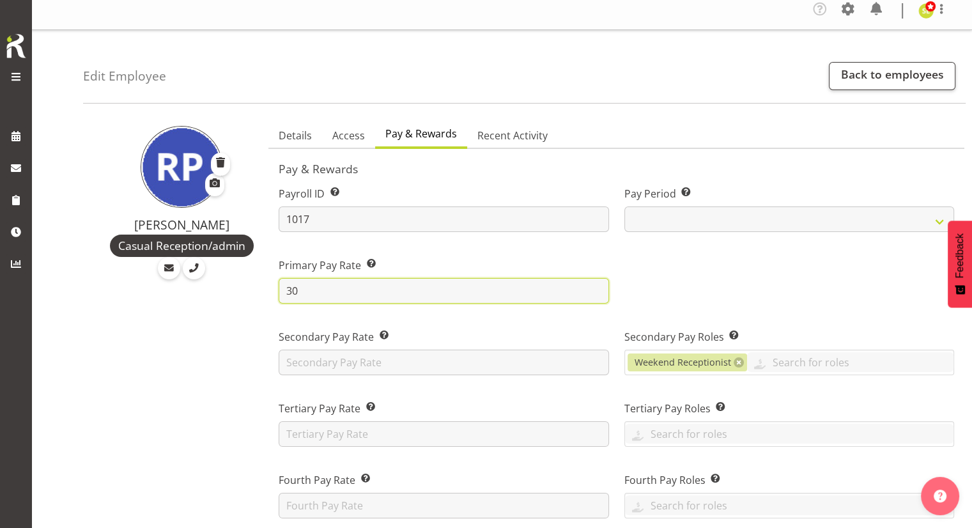
click at [307, 286] on input "30" at bounding box center [444, 291] width 330 height 26
type input "31"
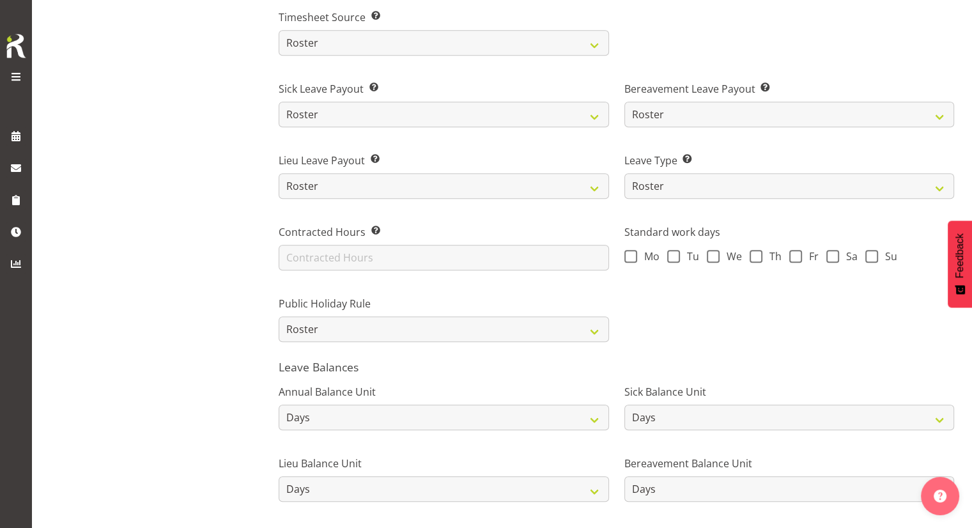
scroll to position [758, 0]
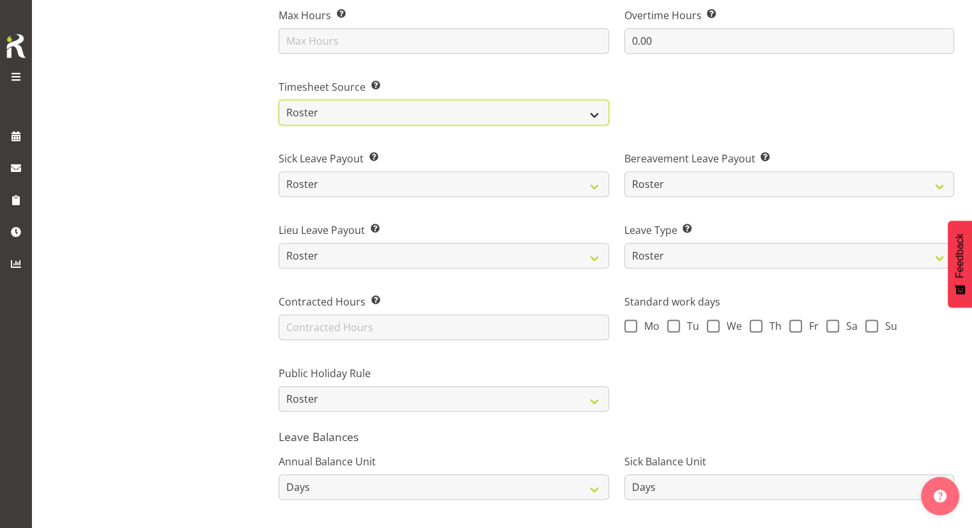
click at [330, 118] on select "Roster Manual GPS GPS (via Roster)" at bounding box center [444, 113] width 330 height 26
select select "manual"
click at [279, 100] on select "Roster Manual GPS GPS (via Roster)" at bounding box center [444, 113] width 330 height 26
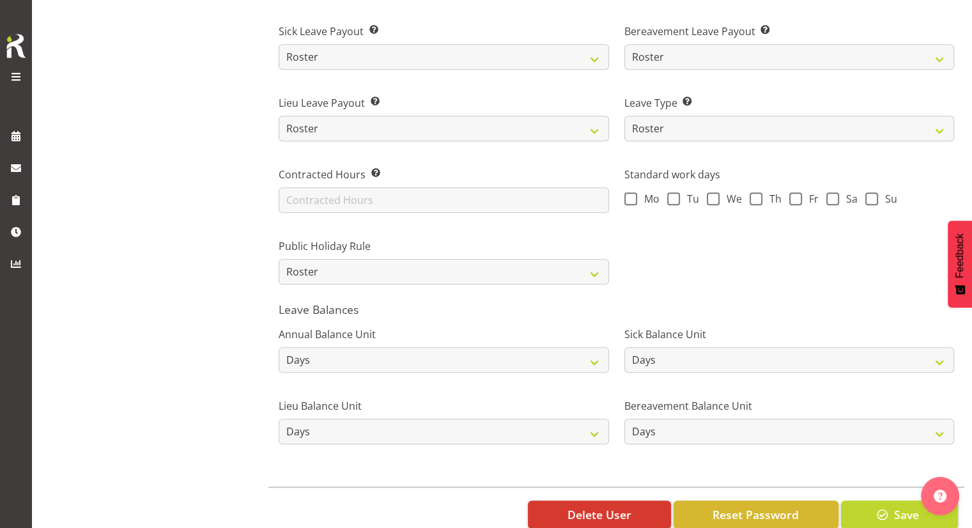
scroll to position [915, 0]
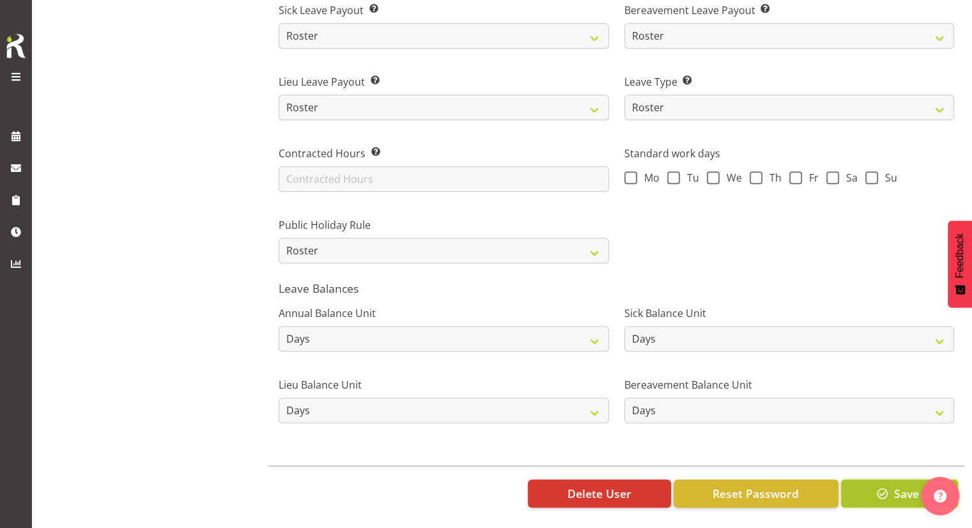
click at [876, 479] on button "Save" at bounding box center [899, 493] width 117 height 28
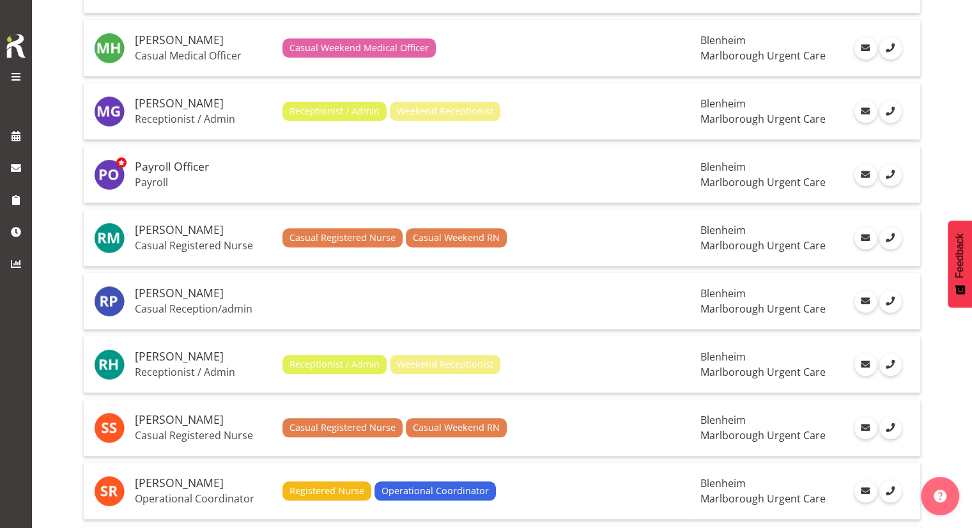
scroll to position [1124, 0]
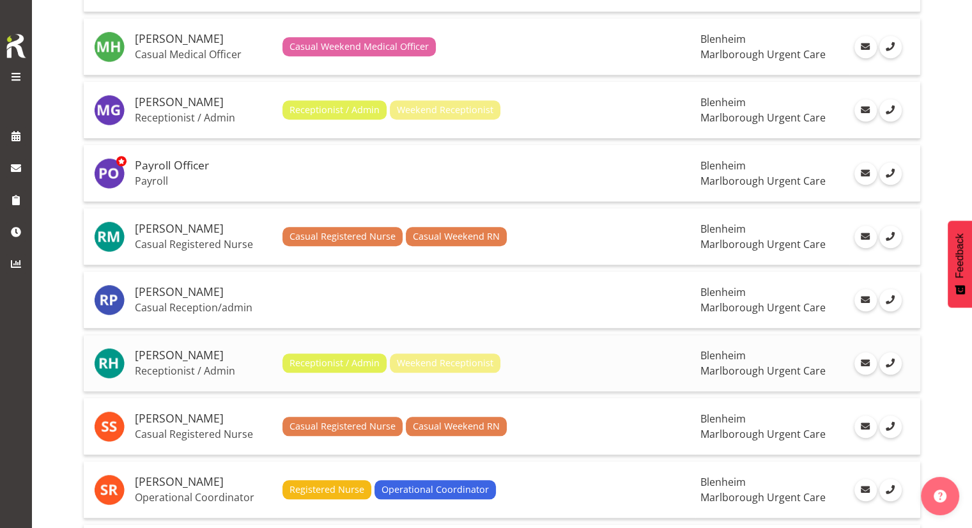
click at [185, 349] on h5 "[PERSON_NAME]" at bounding box center [203, 355] width 137 height 13
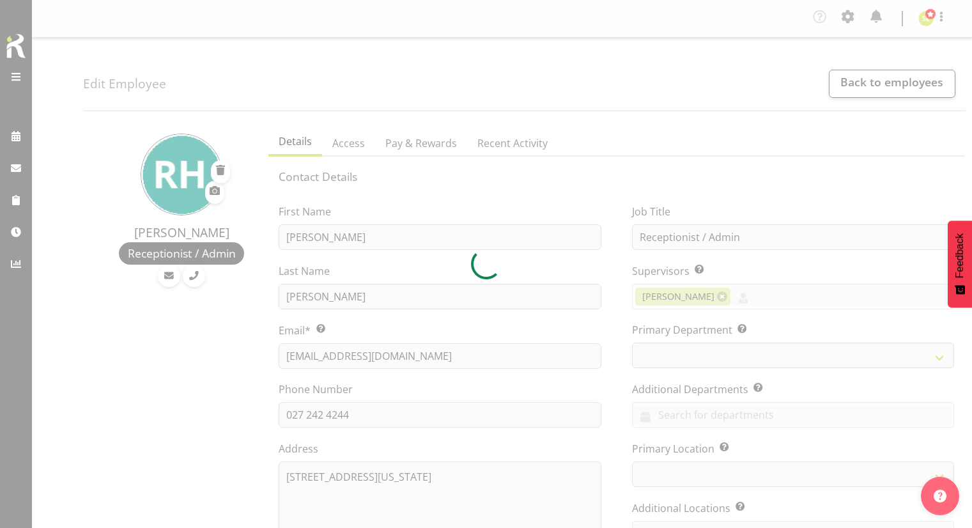
select select "TimelineWeek"
select select "roster"
select select "day"
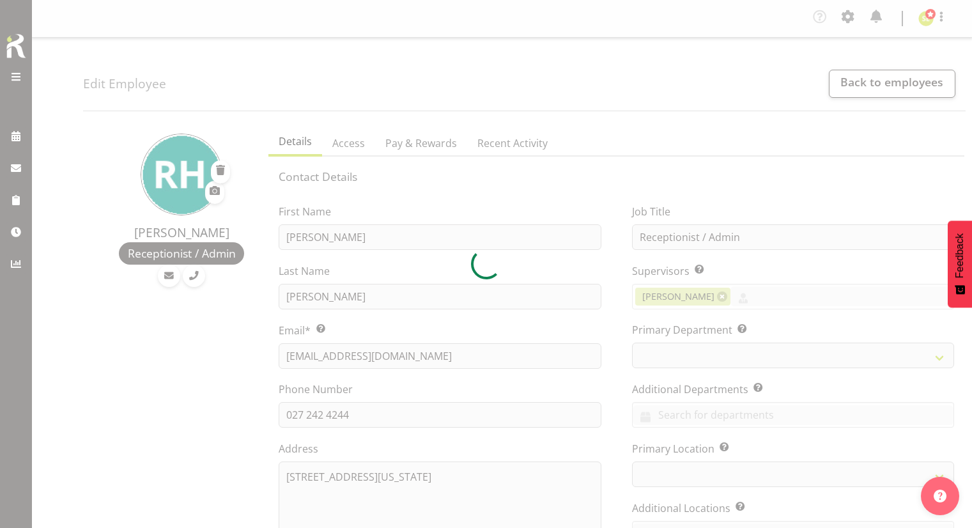
select select "day"
select select "1282"
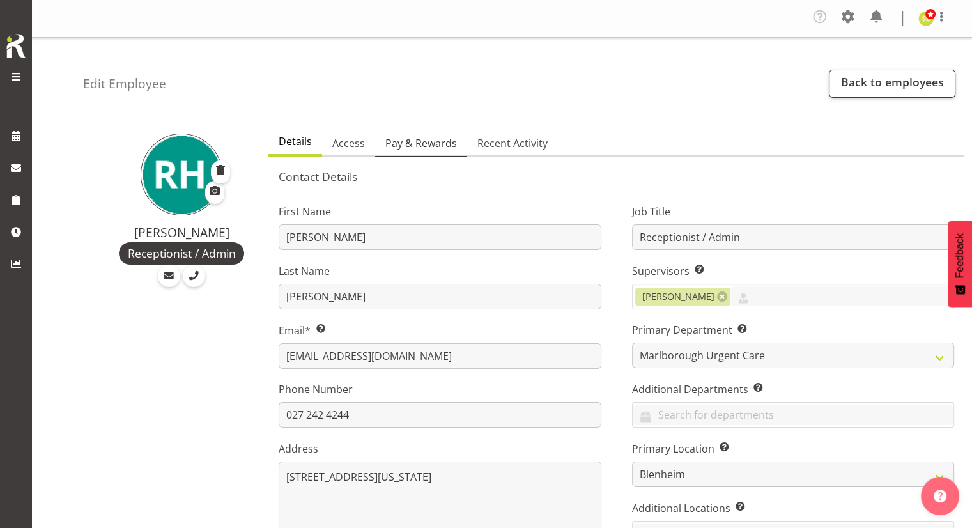
click at [411, 139] on span "Pay & Rewards" at bounding box center [421, 142] width 72 height 15
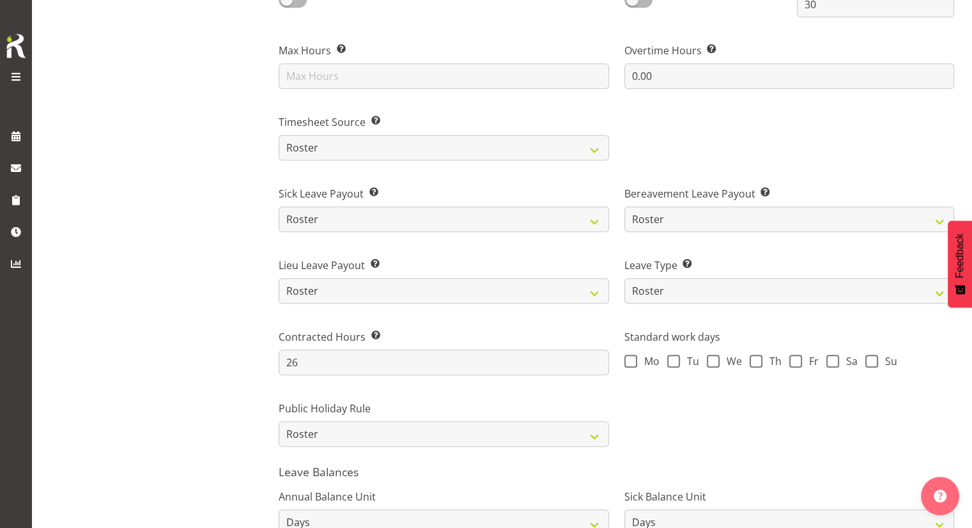
scroll to position [738, 0]
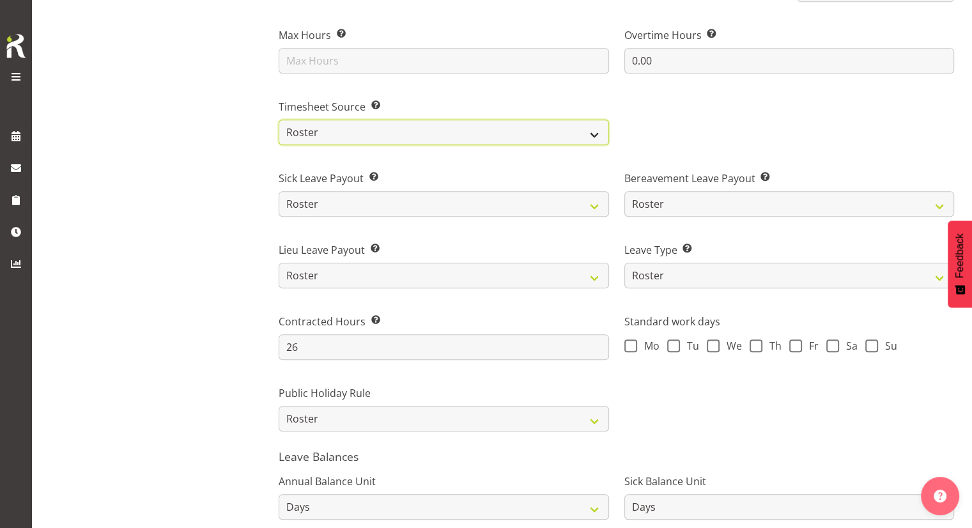
click at [330, 128] on select "Roster Manual GPS GPS (via Roster)" at bounding box center [444, 132] width 330 height 26
select select "manual"
click at [279, 119] on select "Roster Manual GPS GPS (via Roster)" at bounding box center [444, 132] width 330 height 26
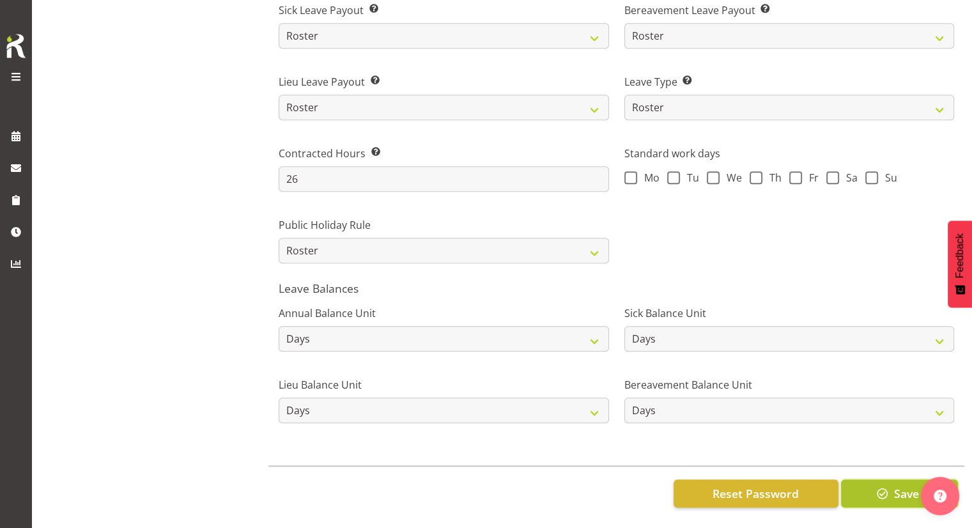
click at [890, 486] on button "Save" at bounding box center [899, 493] width 117 height 28
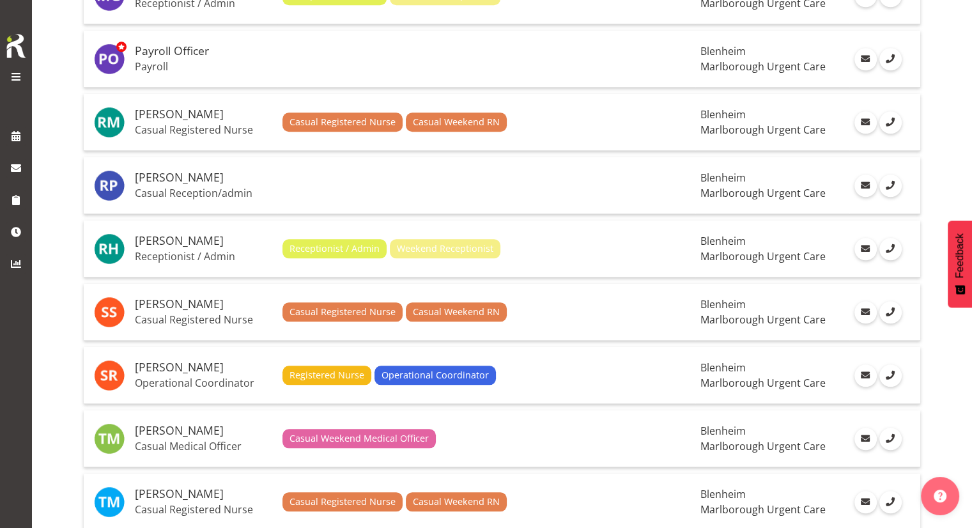
scroll to position [1239, 0]
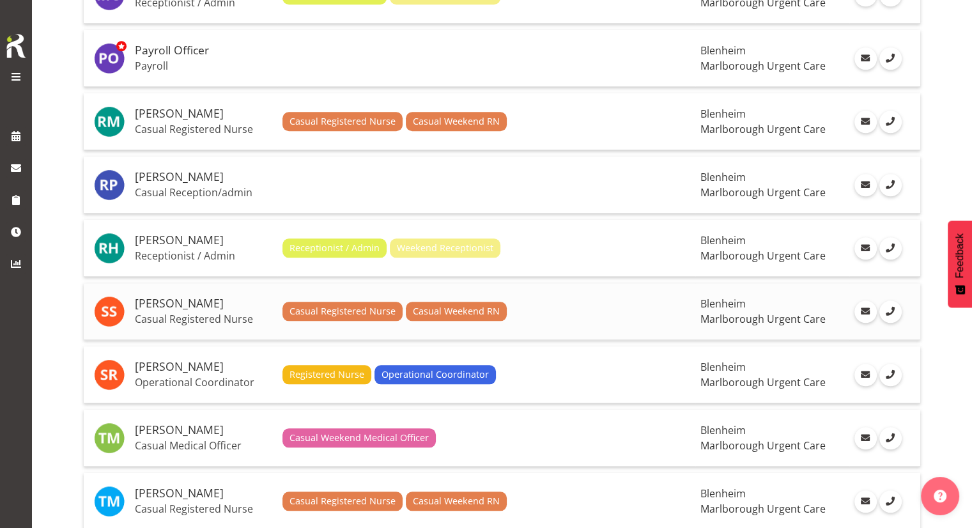
click at [192, 312] on p "Casual Registered Nurse" at bounding box center [203, 318] width 137 height 13
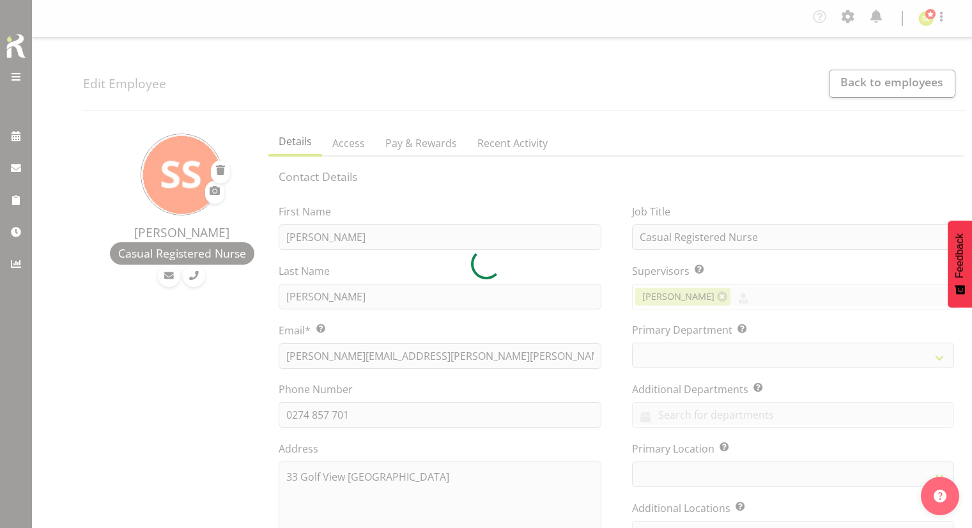
select select "TimelineWeek"
select select "roster"
select select "day"
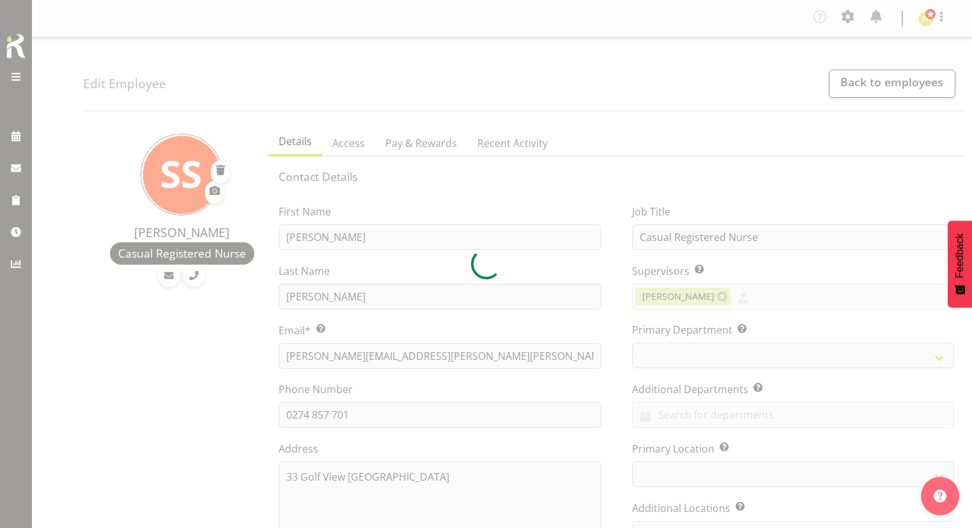
select select "day"
select select
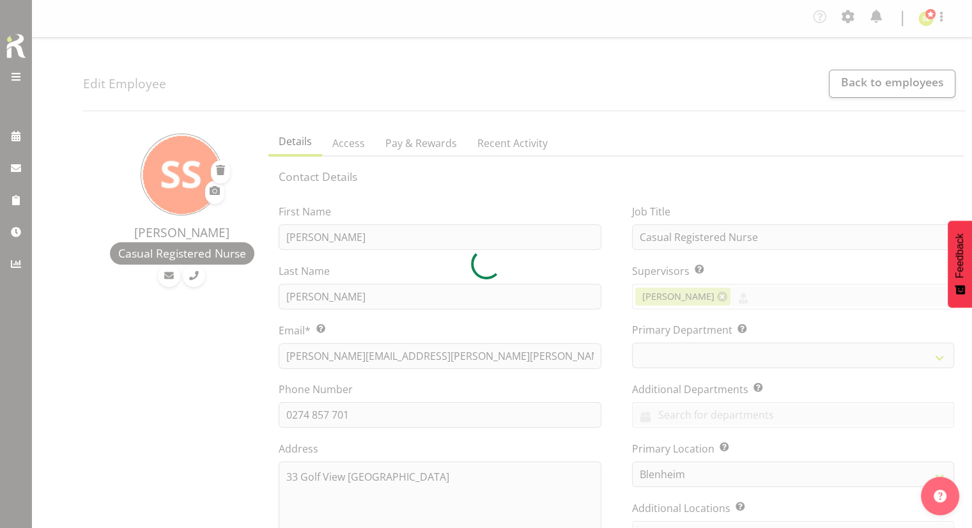
select select
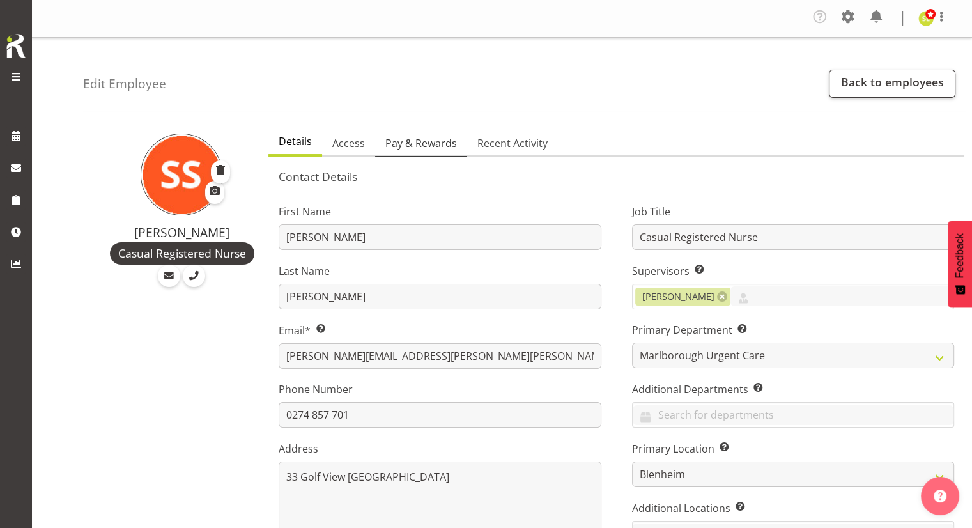
click at [425, 144] on span "Pay & Rewards" at bounding box center [421, 142] width 72 height 15
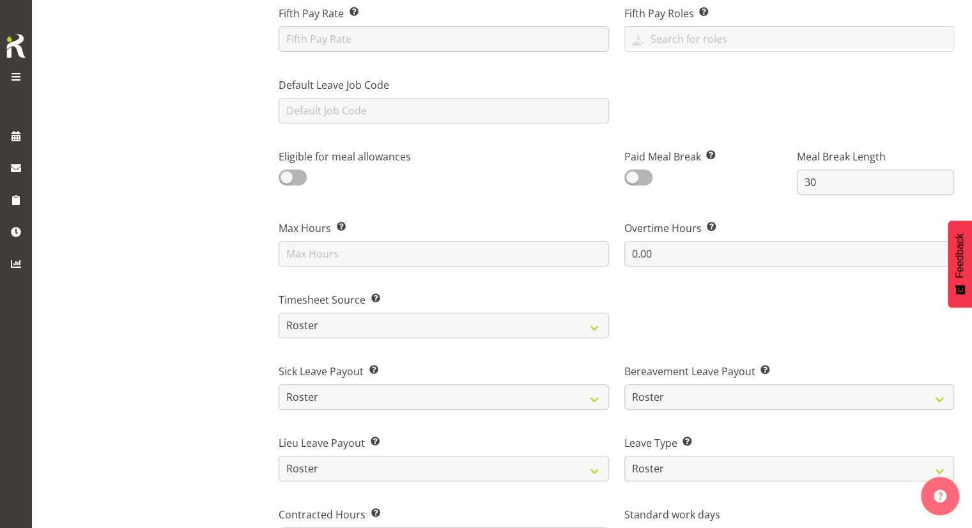
scroll to position [546, 0]
click at [328, 325] on select "Roster Manual GPS GPS (via Roster)" at bounding box center [444, 325] width 330 height 26
select select "manual"
click at [279, 312] on select "Roster Manual GPS GPS (via Roster)" at bounding box center [444, 325] width 330 height 26
click at [243, 351] on div "Sandy Stewart Casual Registered Nurse" at bounding box center [172, 231] width 178 height 1313
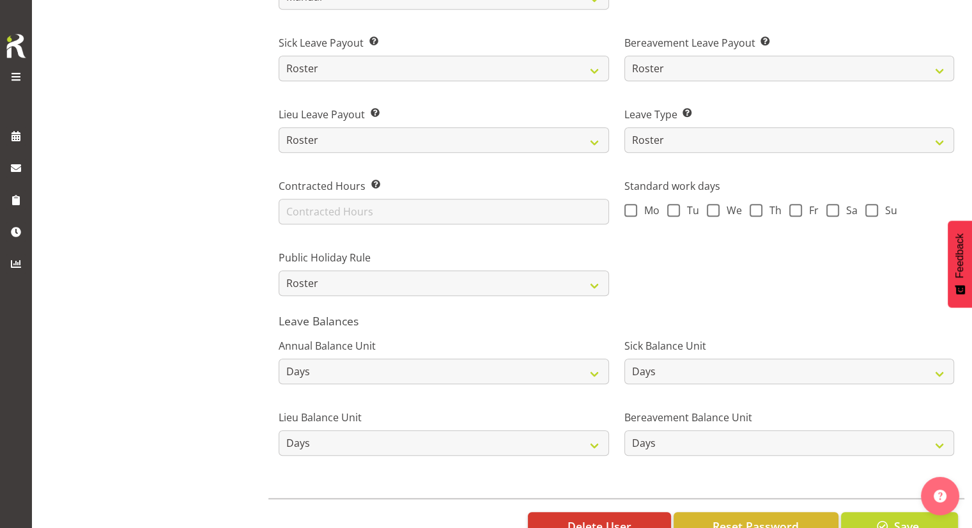
scroll to position [882, 0]
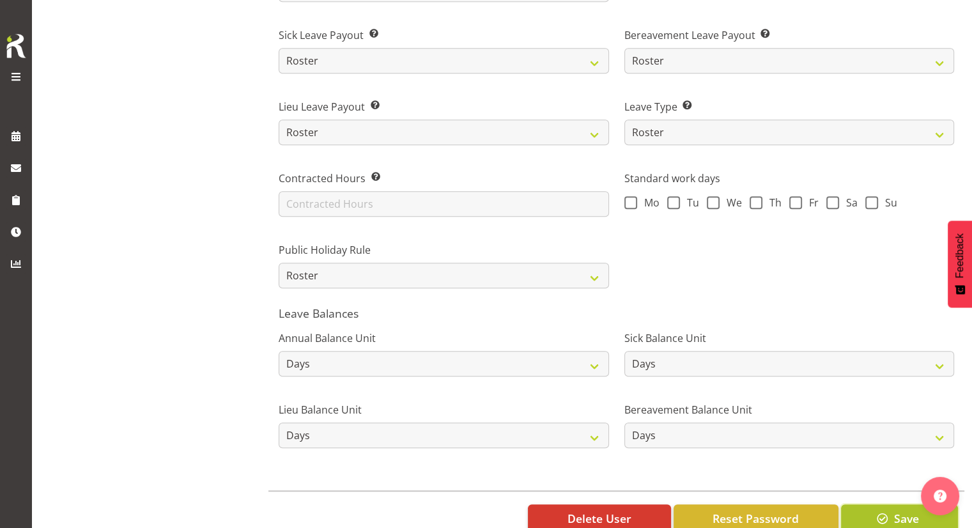
click at [884, 517] on span "button" at bounding box center [882, 518] width 17 height 17
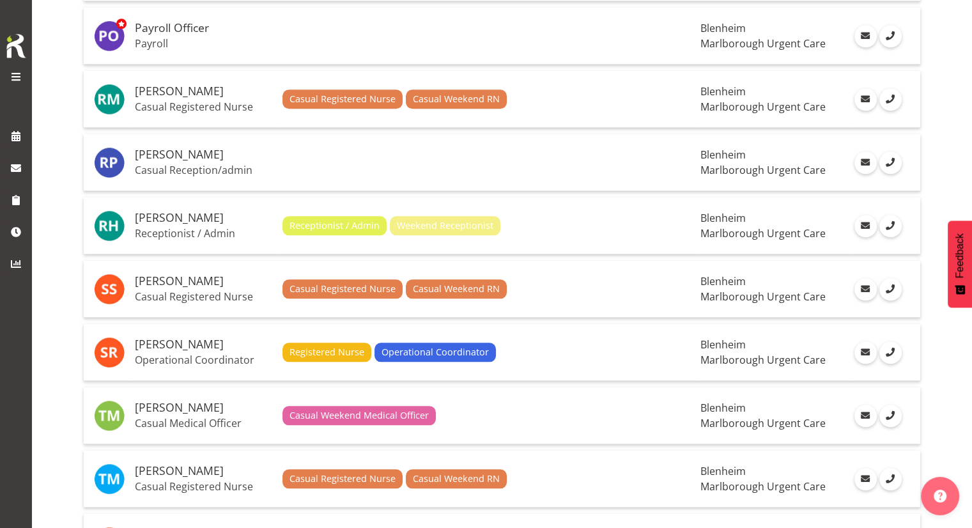
scroll to position [1376, 0]
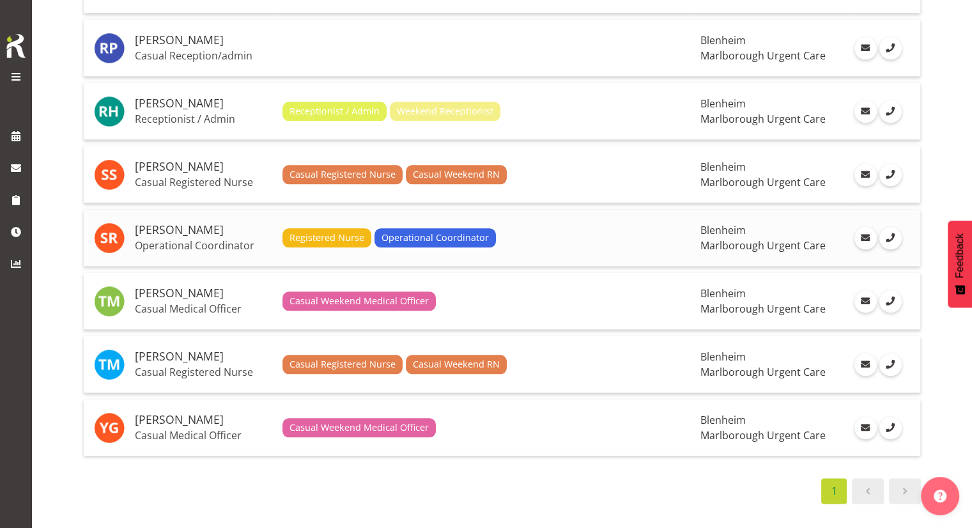
click at [191, 240] on p "Operational Coordinator" at bounding box center [203, 245] width 137 height 13
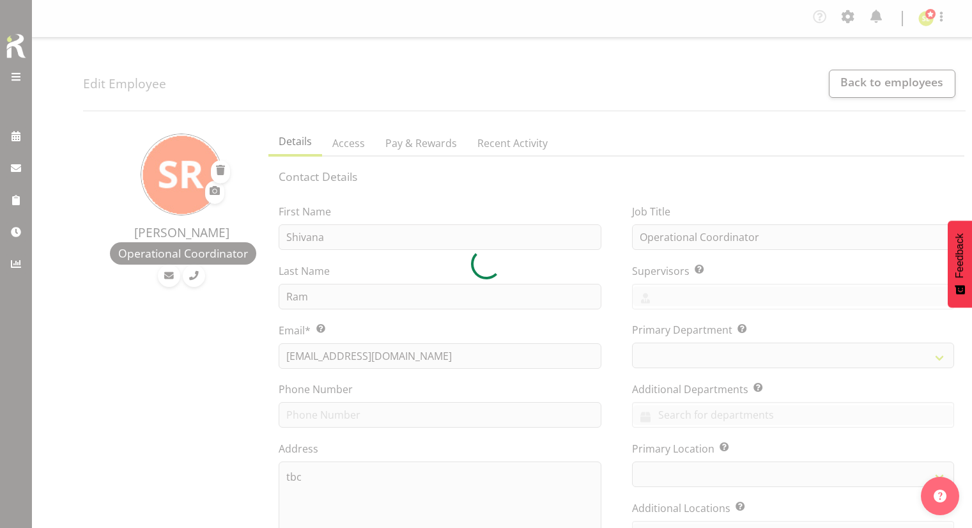
select select "TimelineWeek"
select select "roster"
select select "day"
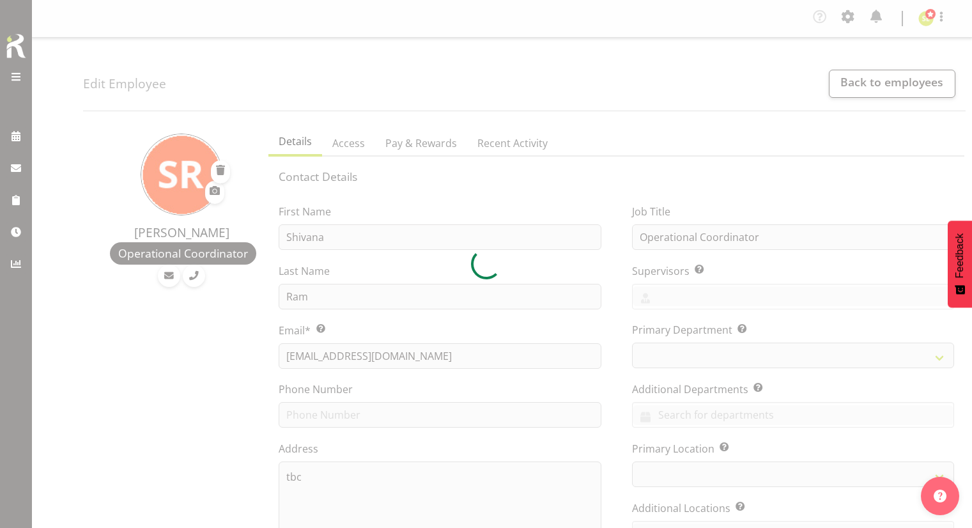
select select "day"
select select
select select "1282"
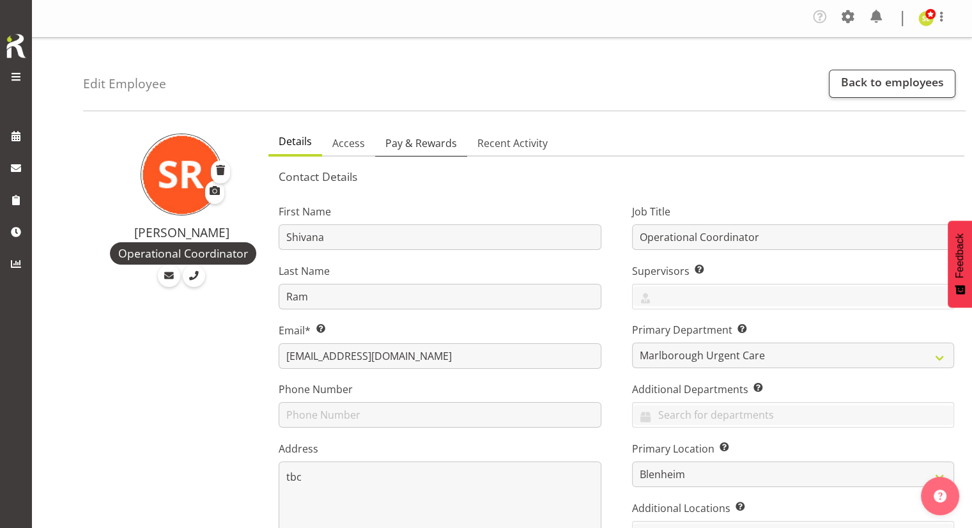
click at [402, 148] on span "Pay & Rewards" at bounding box center [421, 142] width 72 height 15
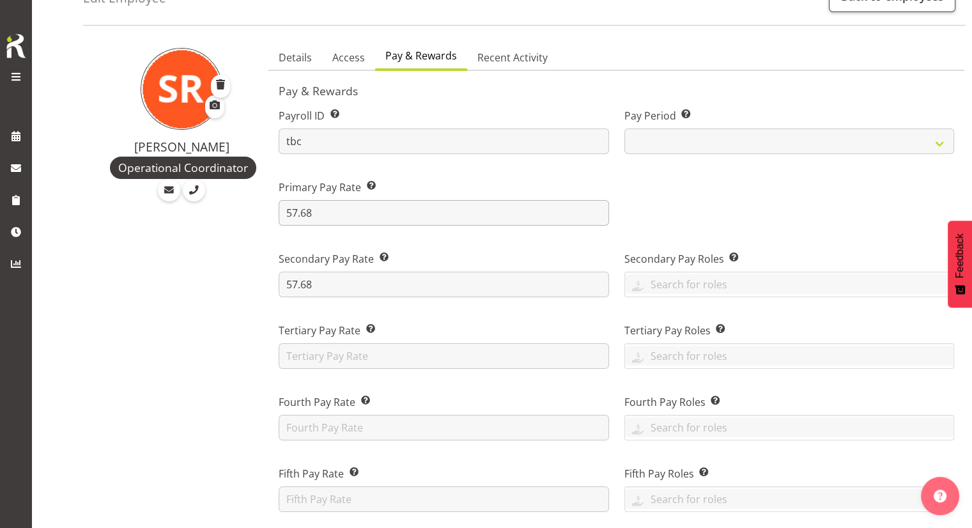
scroll to position [107, 0]
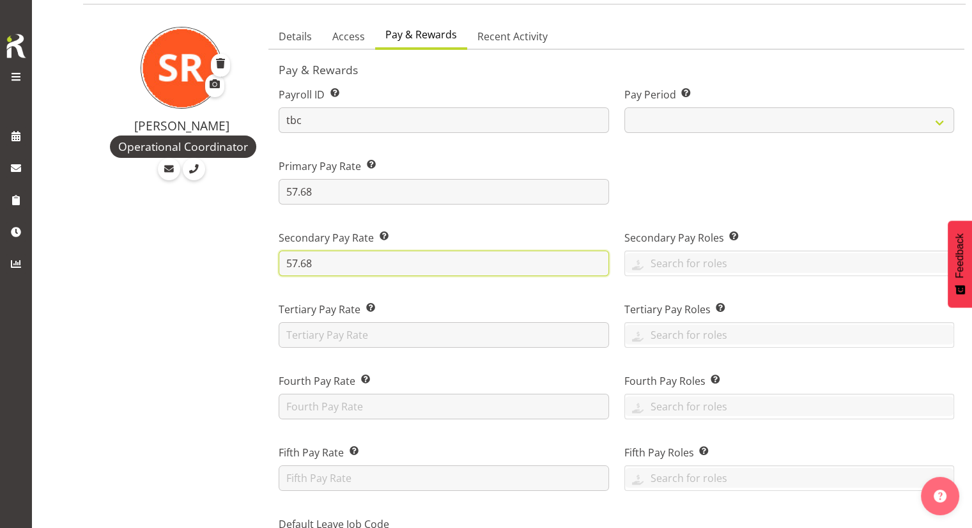
click at [336, 262] on input "57.68" at bounding box center [444, 263] width 330 height 26
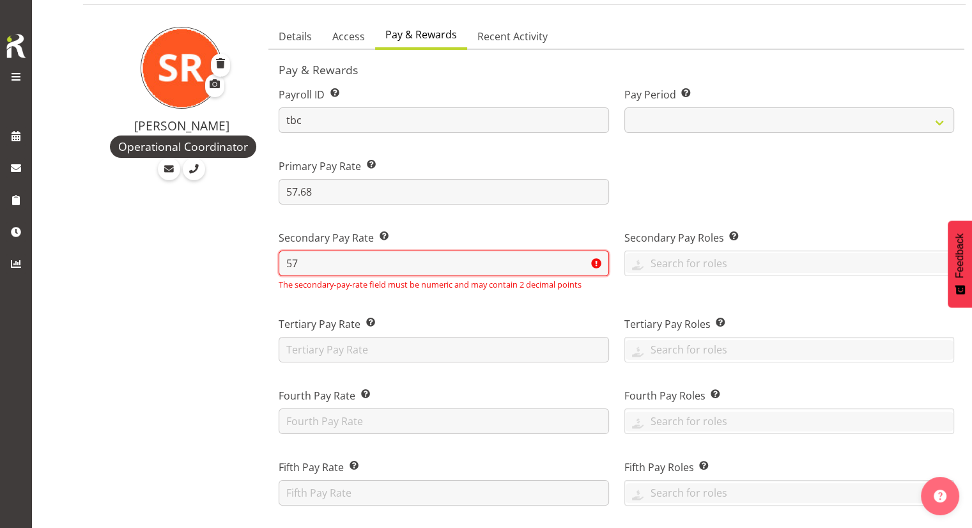
type input "5"
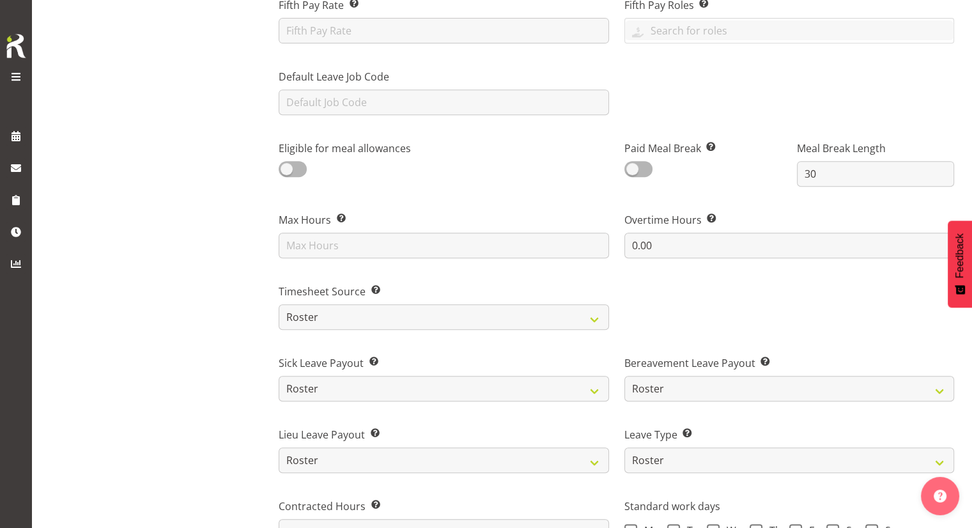
scroll to position [557, 0]
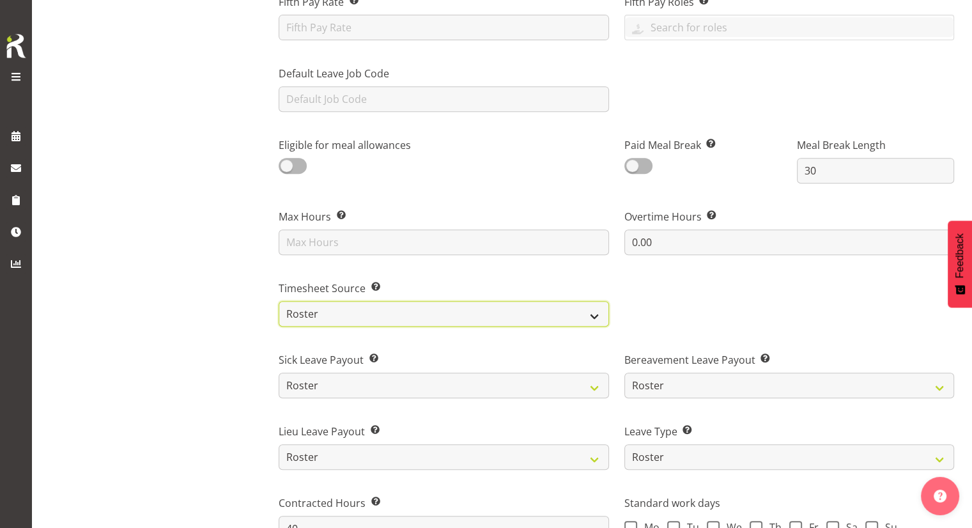
click at [311, 309] on select "Roster Manual GPS GPS (via Roster)" at bounding box center [444, 314] width 330 height 26
select select "manual"
click at [279, 301] on select "Roster Manual GPS GPS (via Roster)" at bounding box center [444, 314] width 330 height 26
click at [236, 328] on div "Shivana Ram Operational Coordinator" at bounding box center [172, 220] width 178 height 1313
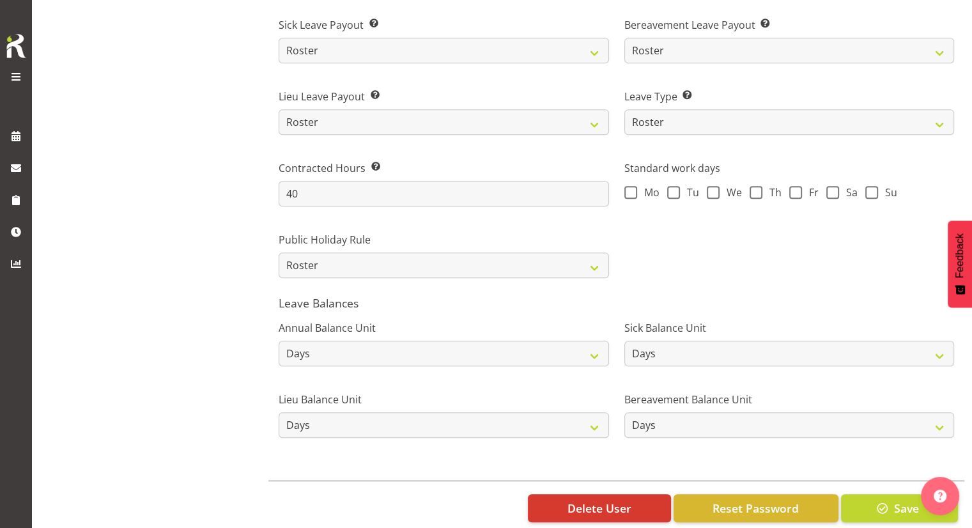
scroll to position [896, 0]
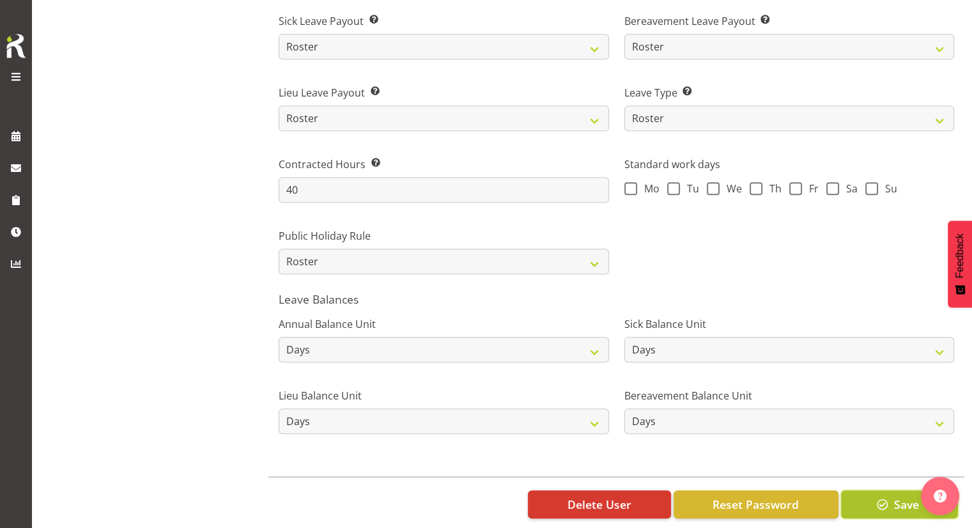
click at [900, 507] on span "Save" at bounding box center [905, 504] width 25 height 17
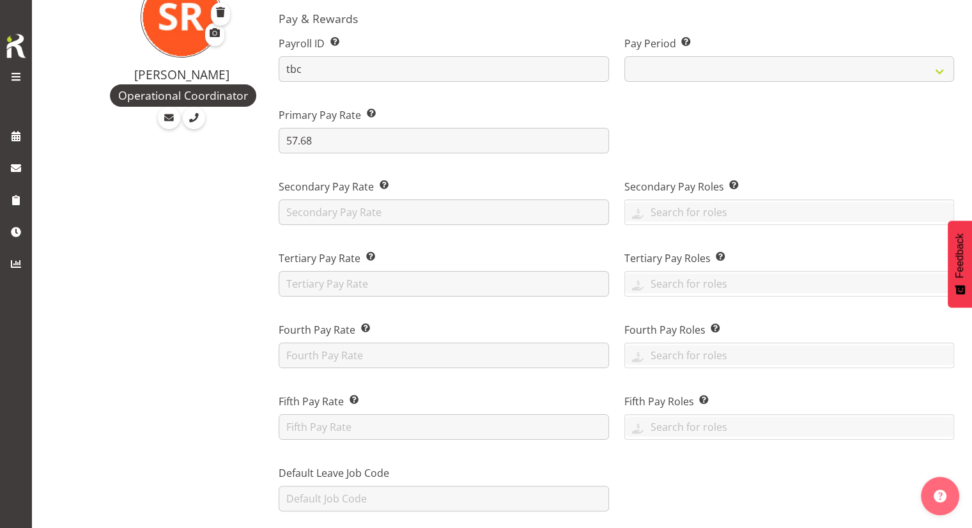
scroll to position [132, 0]
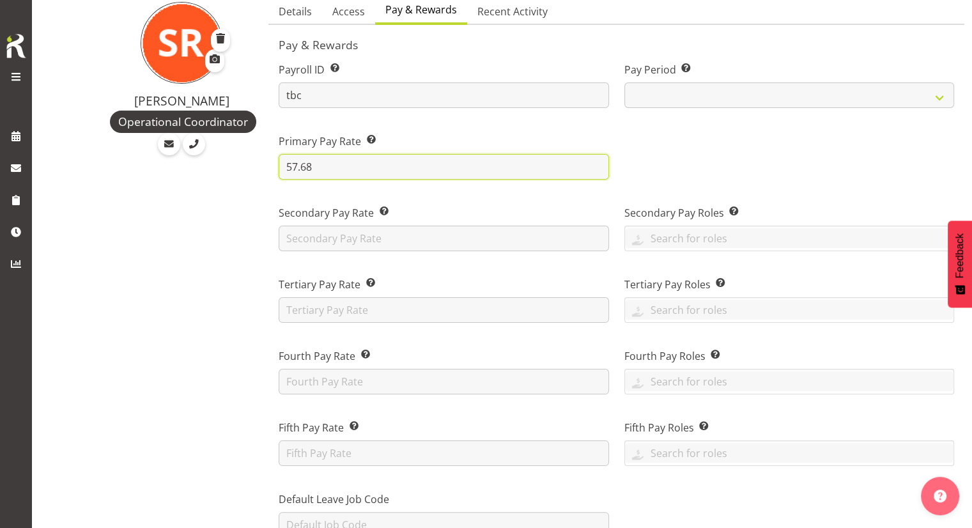
click at [378, 169] on input "57.68" at bounding box center [444, 167] width 330 height 26
type input "5"
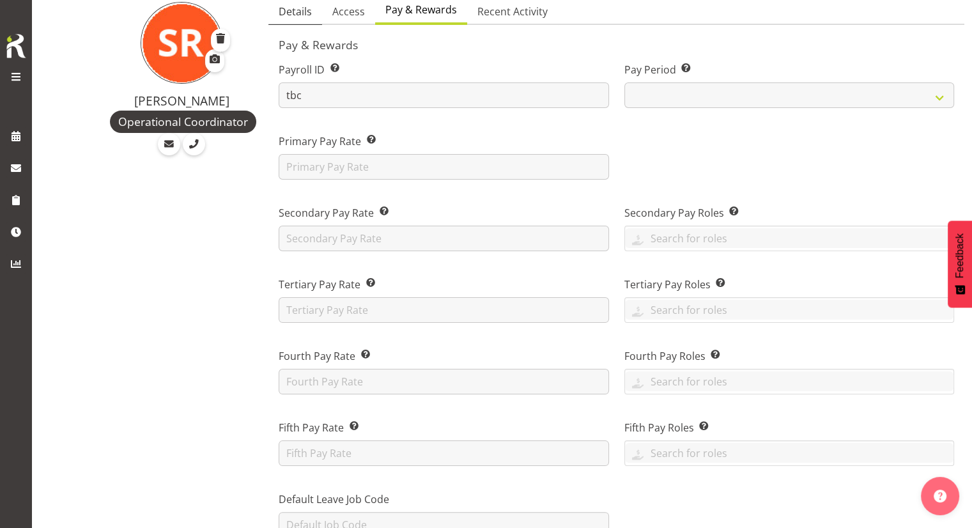
click at [289, 17] on span "Details" at bounding box center [295, 11] width 33 height 15
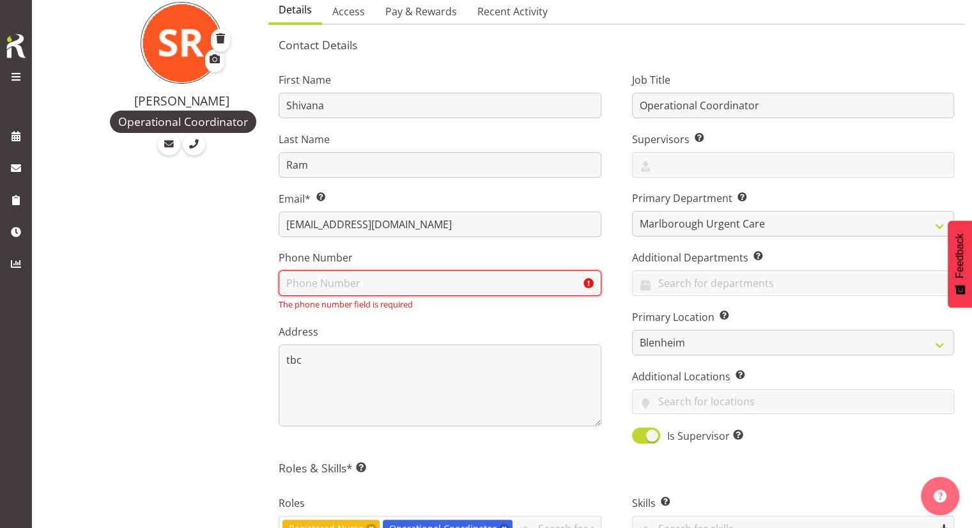
click at [309, 277] on input "text" at bounding box center [440, 283] width 322 height 26
type input "039284188"
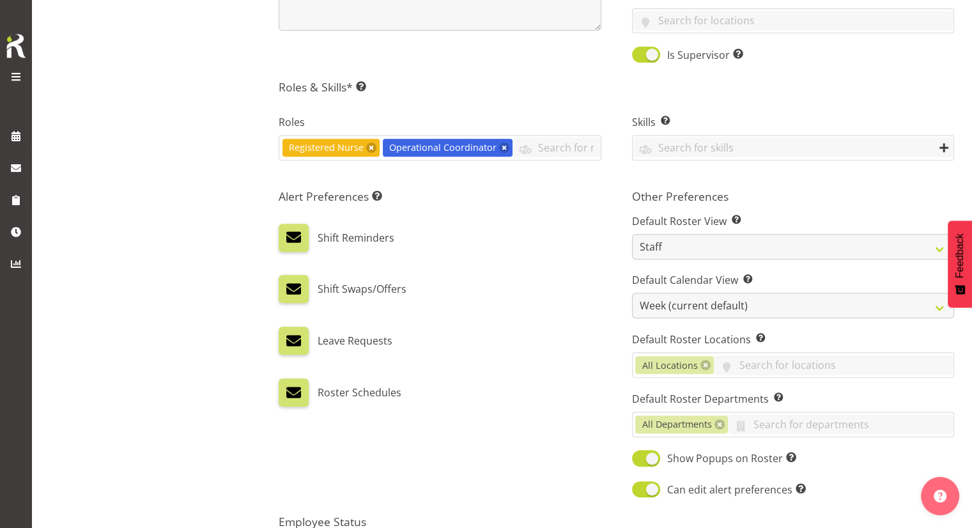
scroll to position [654, 0]
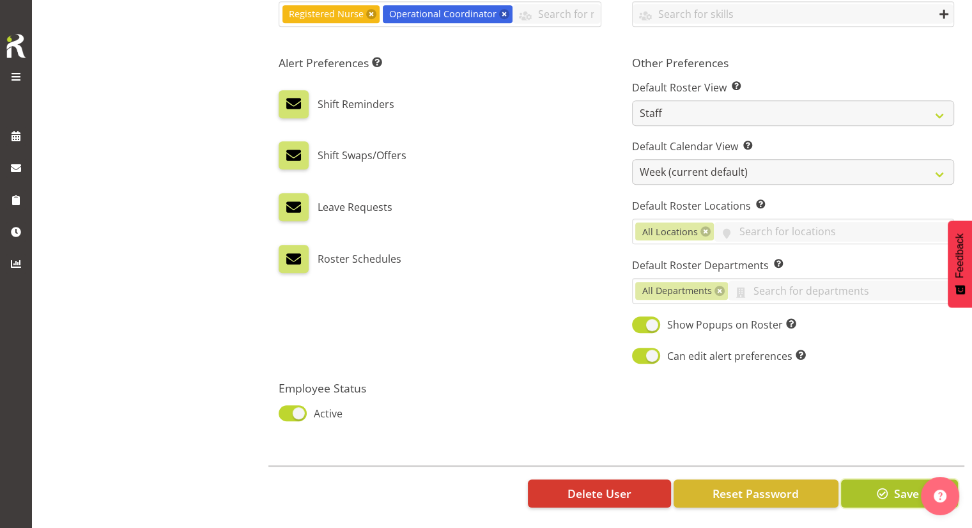
click at [874, 485] on span "button" at bounding box center [882, 493] width 17 height 17
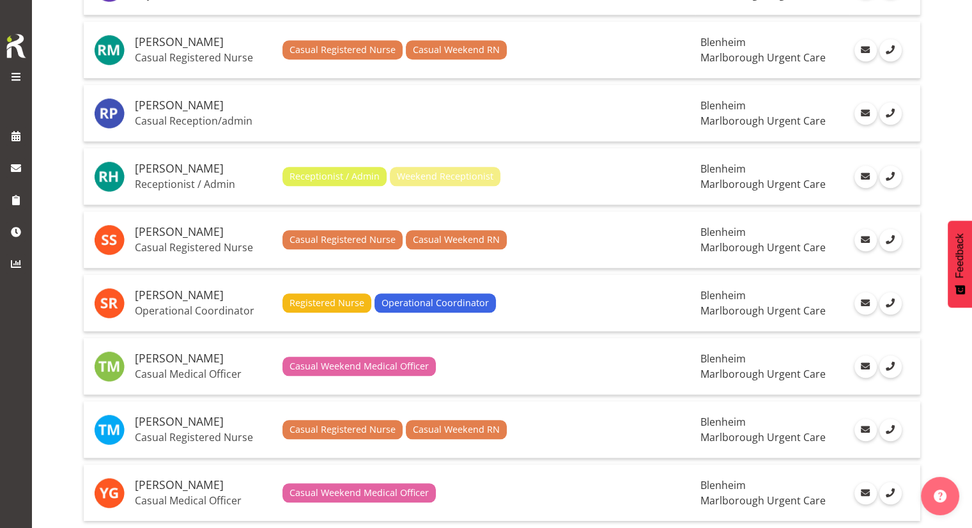
scroll to position [1376, 0]
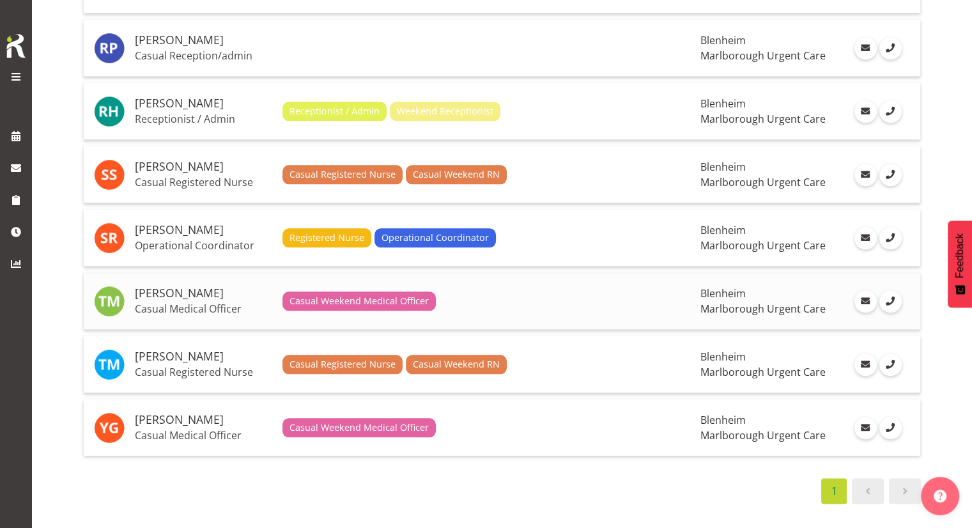
click at [211, 287] on h5 "[PERSON_NAME]" at bounding box center [203, 293] width 137 height 13
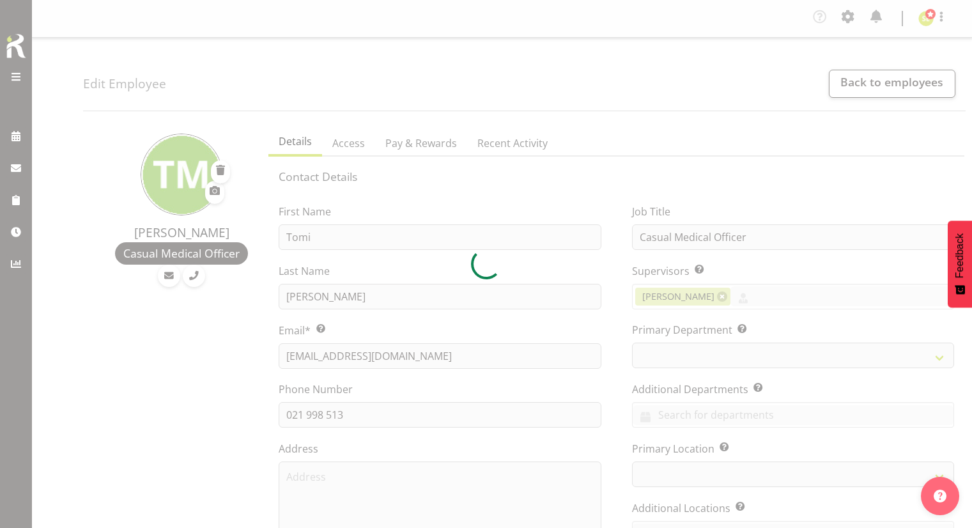
select select "TimelineWeek"
select select
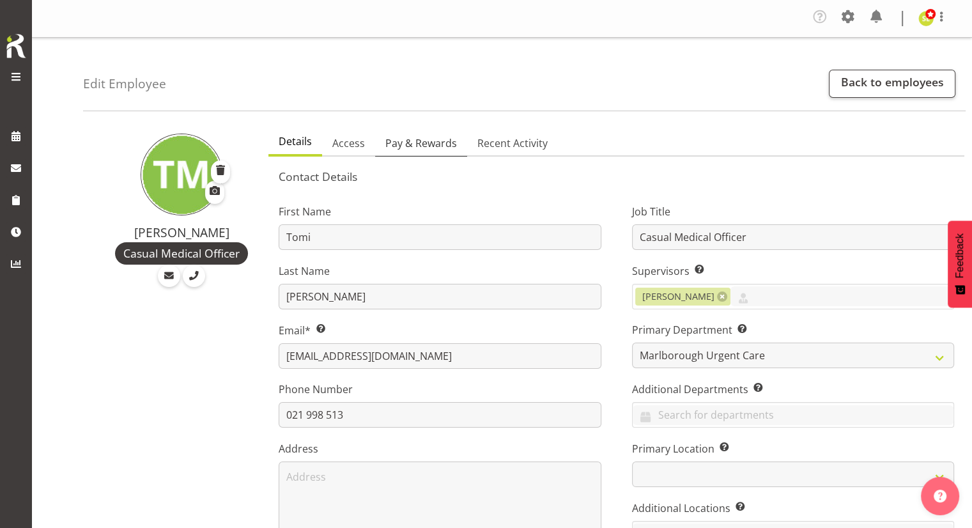
click at [445, 144] on span "Pay & Rewards" at bounding box center [421, 142] width 72 height 15
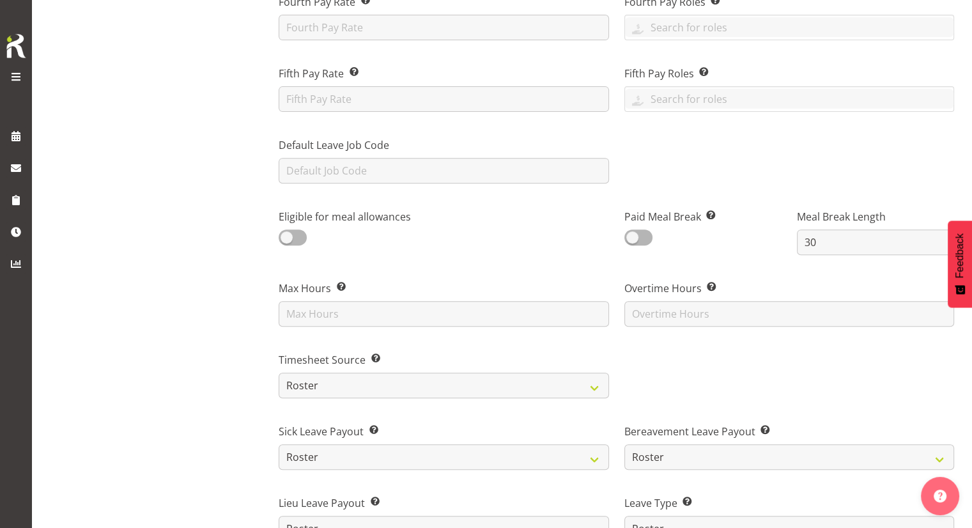
scroll to position [488, 0]
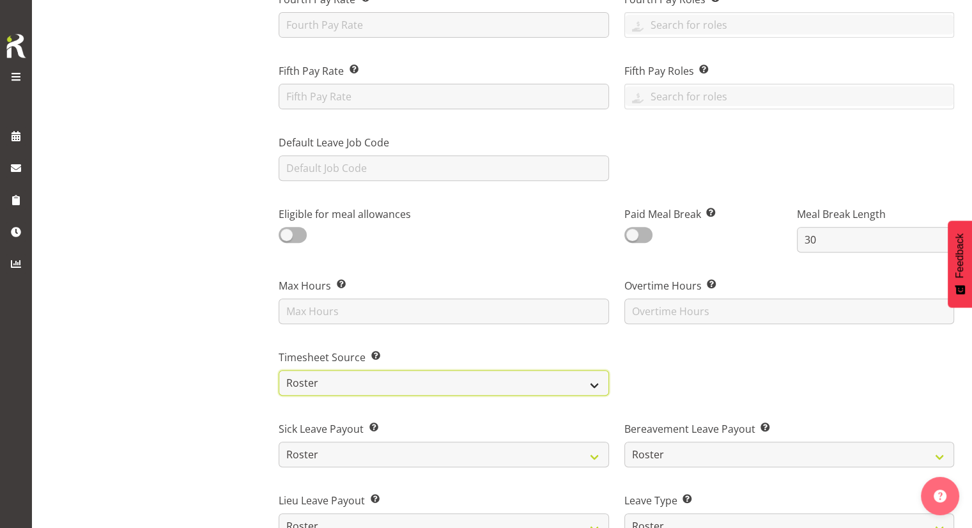
click at [381, 385] on select "Roster Manual GPS GPS (via Roster)" at bounding box center [444, 383] width 330 height 26
select select "manual"
click at [279, 370] on select "Roster Manual GPS GPS (via Roster)" at bounding box center [444, 383] width 330 height 26
click at [239, 392] on div "Tomi Moore Casual Medical Officer" at bounding box center [172, 289] width 178 height 1313
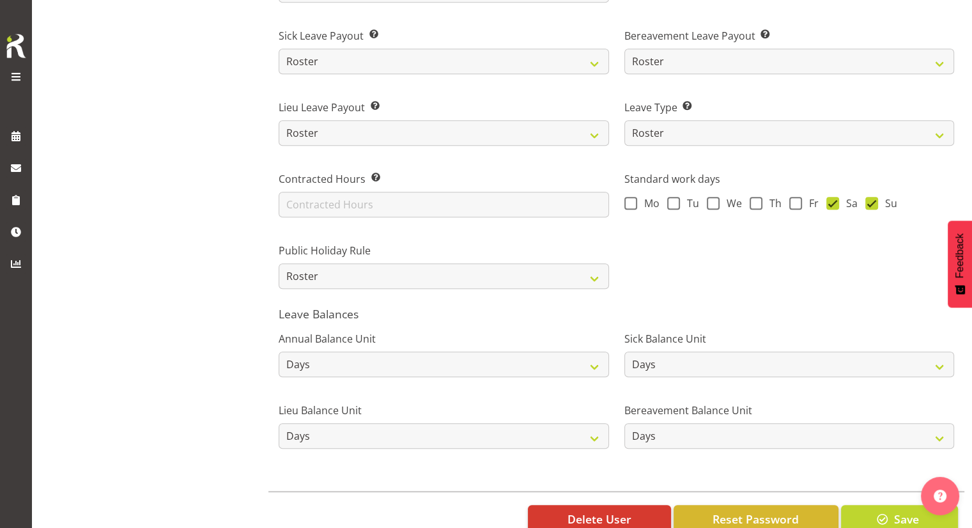
scroll to position [912, 0]
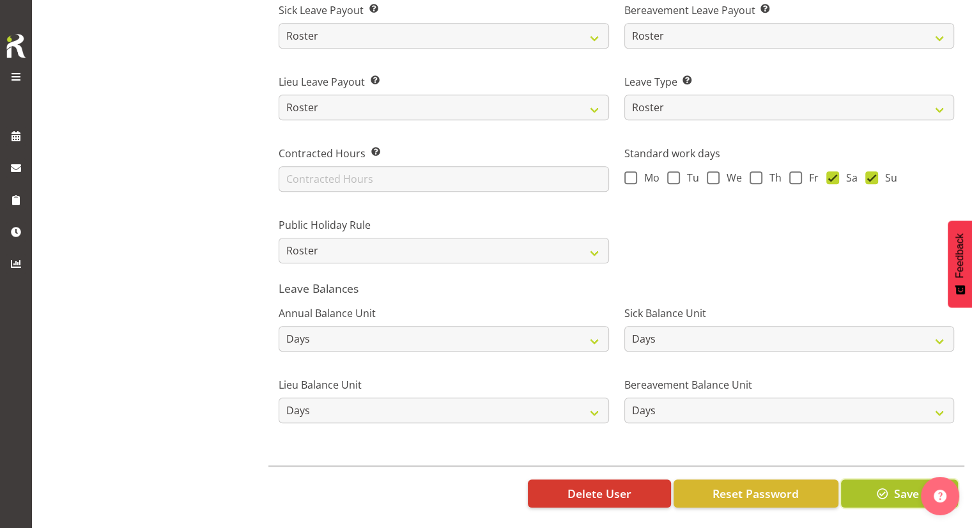
click at [861, 482] on button "Save" at bounding box center [899, 493] width 117 height 28
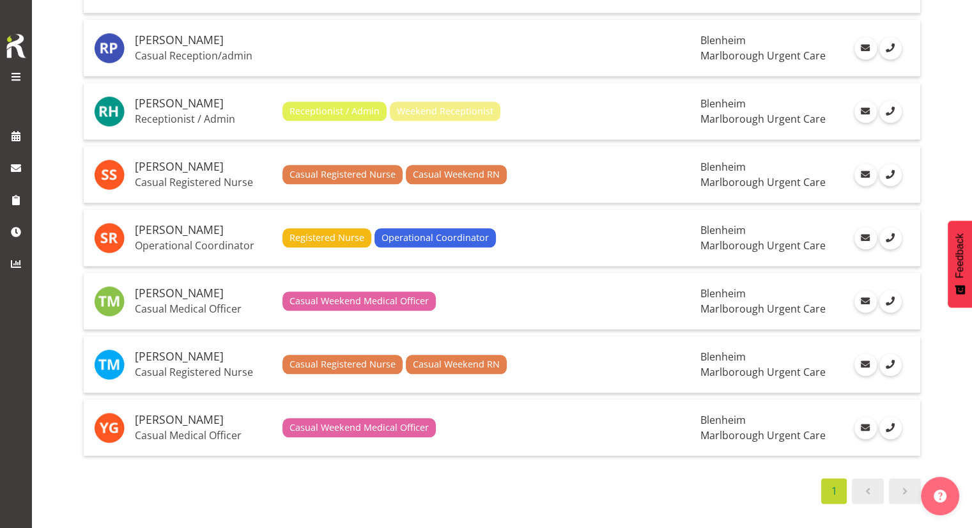
scroll to position [1375, 0]
click at [220, 352] on h5 "[PERSON_NAME]" at bounding box center [203, 357] width 137 height 13
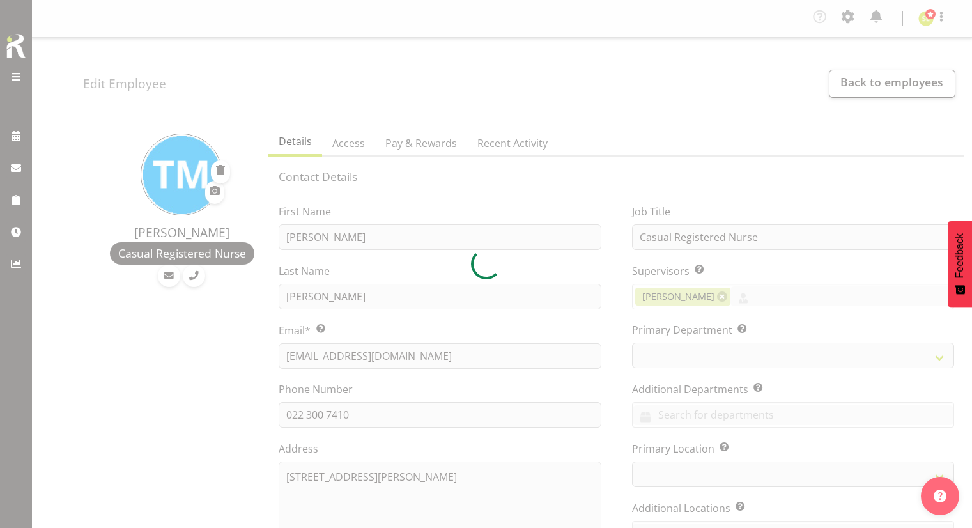
select select "TimelineWeek"
select select "roster"
select select "day"
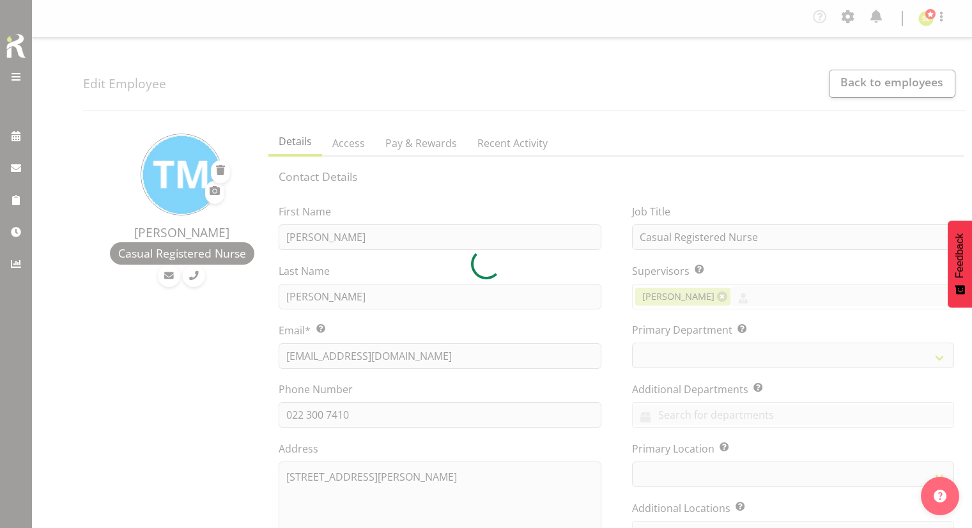
select select "day"
select select
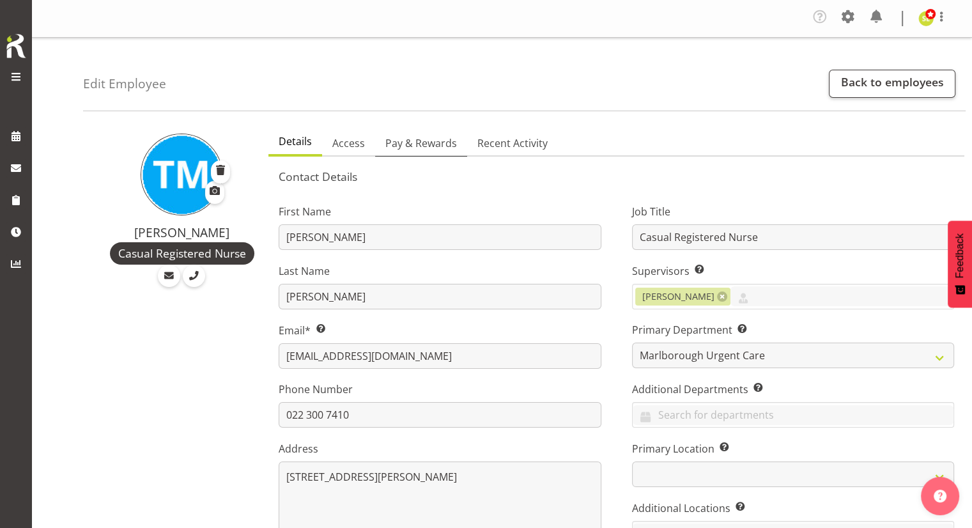
click at [401, 144] on span "Pay & Rewards" at bounding box center [421, 142] width 72 height 15
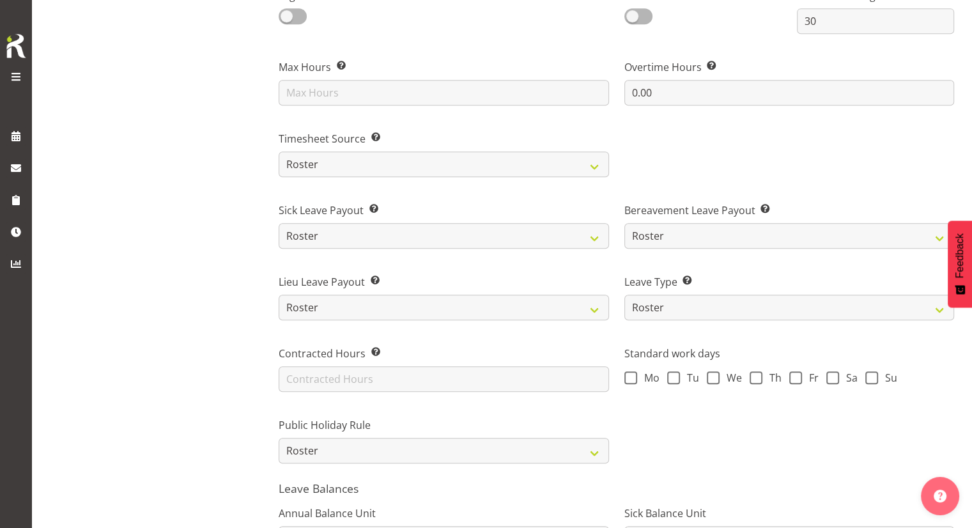
scroll to position [710, 0]
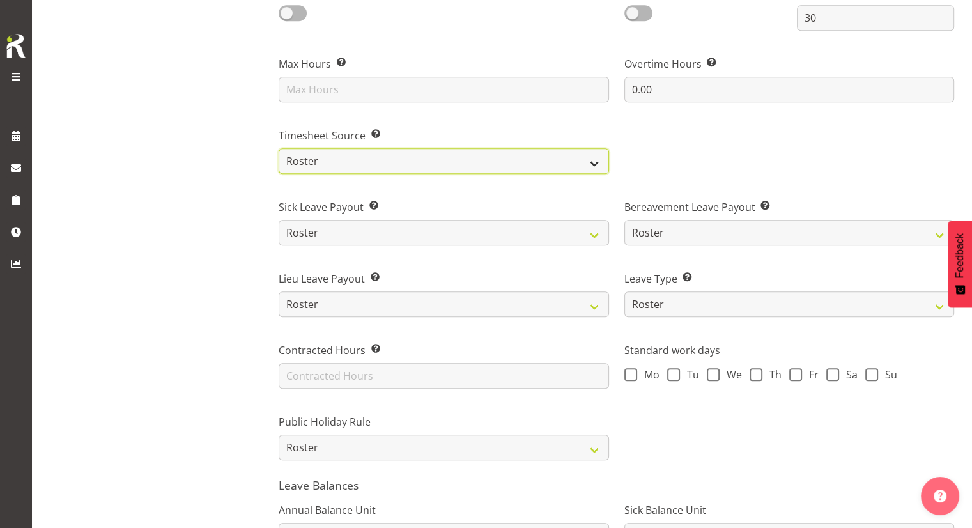
click at [358, 158] on select "Roster Manual GPS GPS (via Roster)" at bounding box center [444, 161] width 330 height 26
select select "manual"
click at [279, 148] on select "Roster Manual GPS GPS (via Roster)" at bounding box center [444, 161] width 330 height 26
click at [213, 201] on div "Tracy Moran Casual Registered Nurse" at bounding box center [172, 67] width 178 height 1313
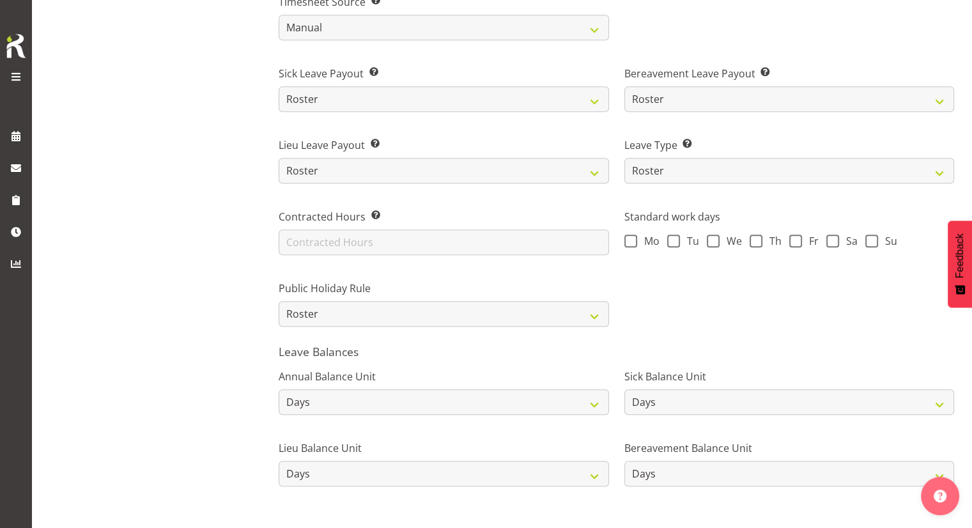
scroll to position [915, 0]
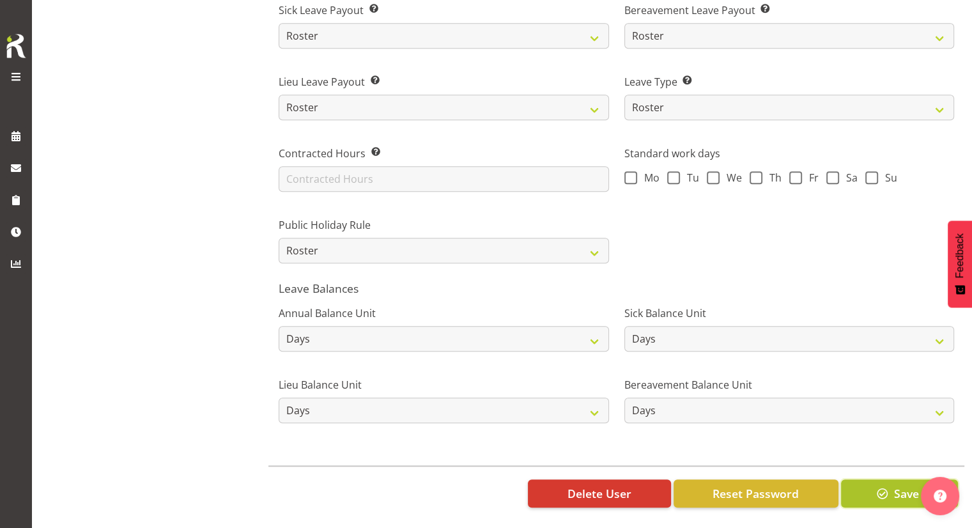
click at [880, 485] on span "button" at bounding box center [882, 493] width 17 height 17
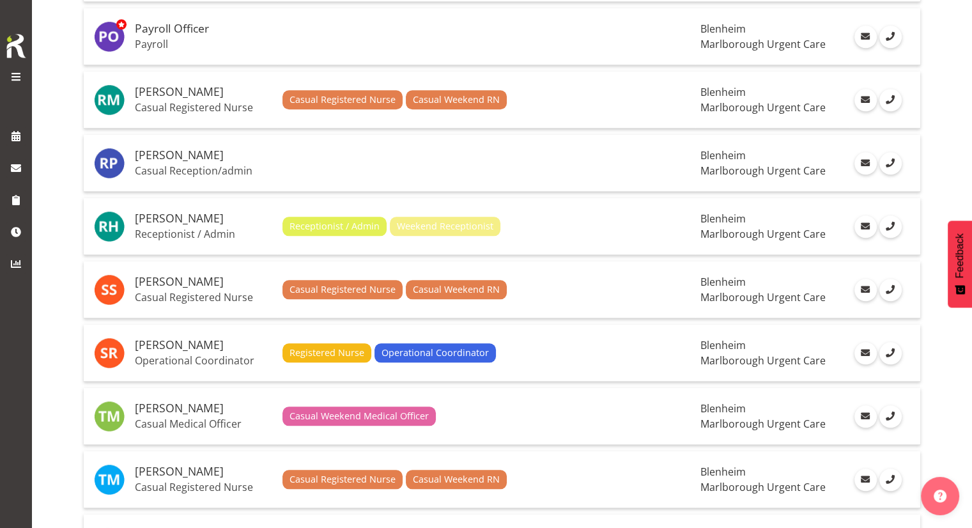
scroll to position [1376, 0]
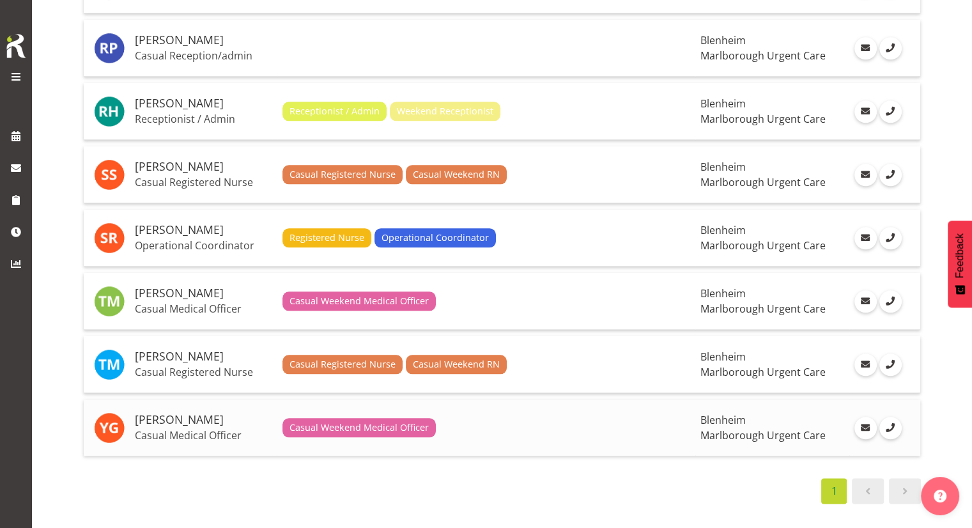
click at [288, 418] on span "Casual Weekend Medical Officer" at bounding box center [358, 427] width 153 height 19
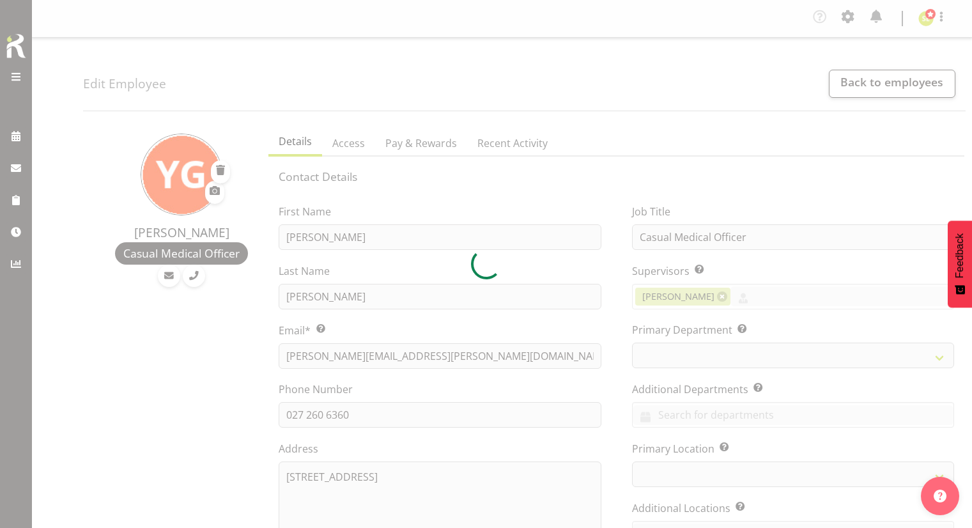
select select "TimelineWeek"
select select "roster"
select select "day"
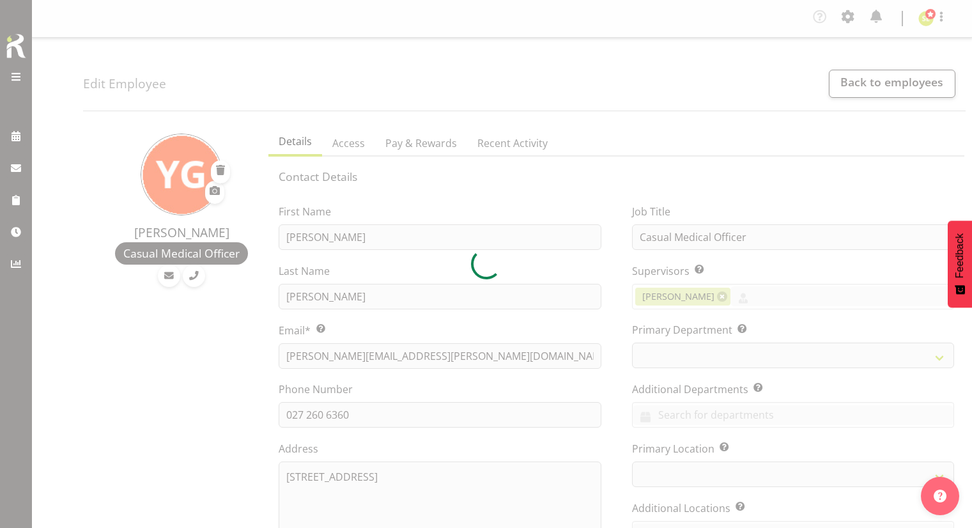
select select "day"
select select
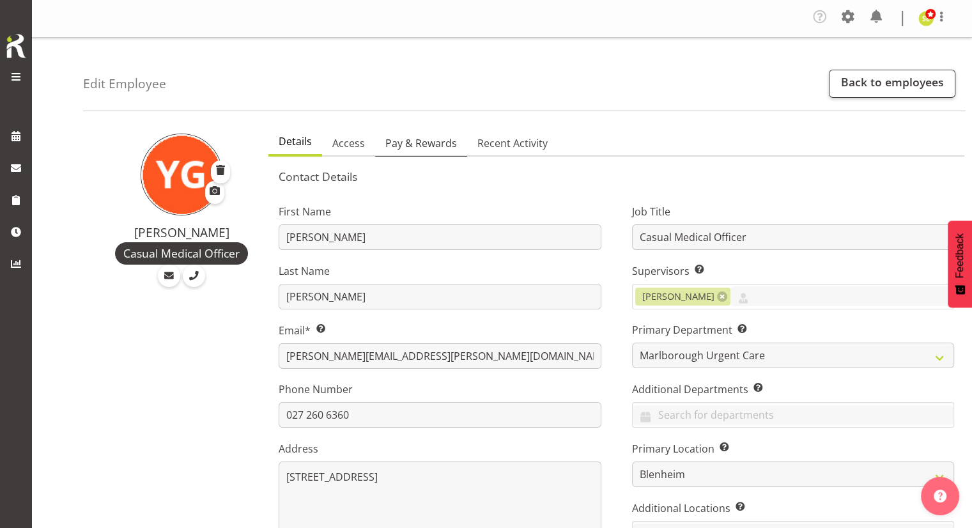
click at [416, 145] on span "Pay & Rewards" at bounding box center [421, 142] width 72 height 15
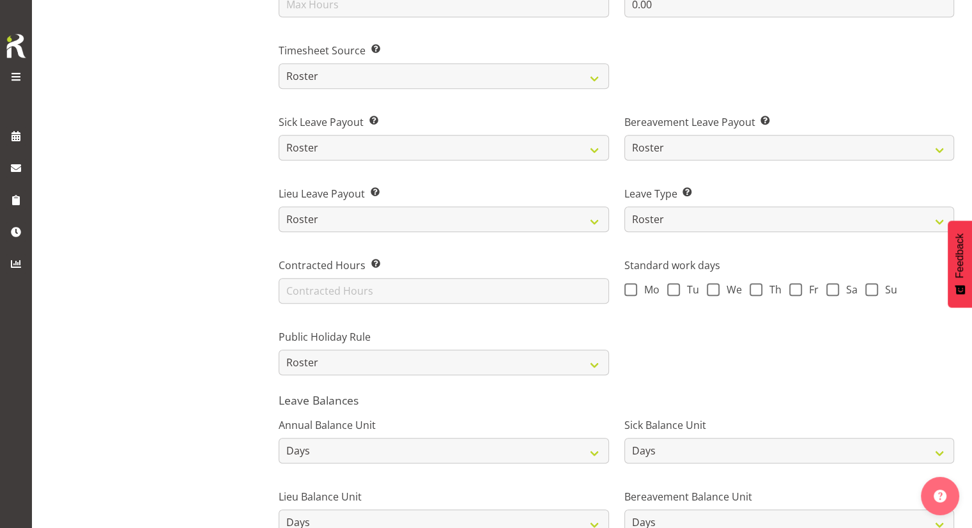
scroll to position [781, 0]
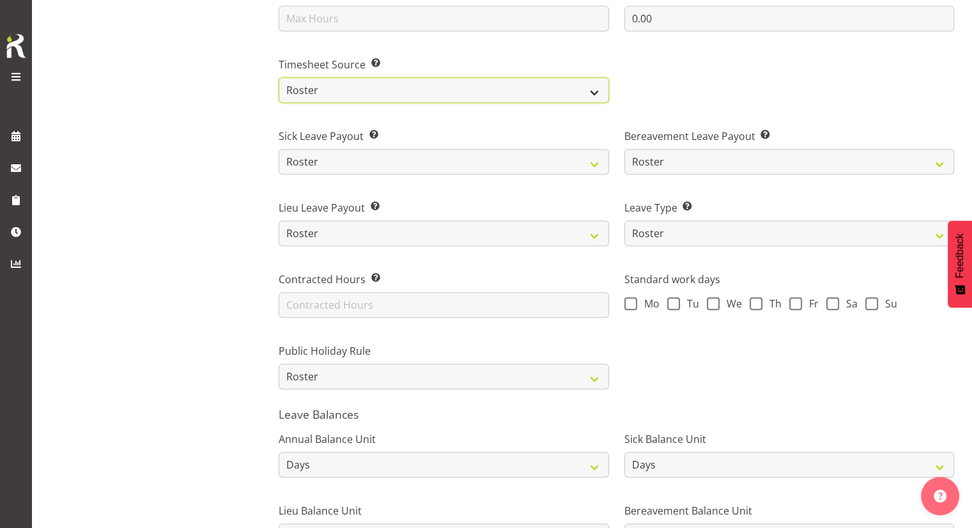
click at [363, 100] on select "Roster Manual GPS GPS (via Roster)" at bounding box center [444, 90] width 330 height 26
select select "manual"
click at [279, 77] on select "Roster Manual GPS GPS (via Roster)" at bounding box center [444, 90] width 330 height 26
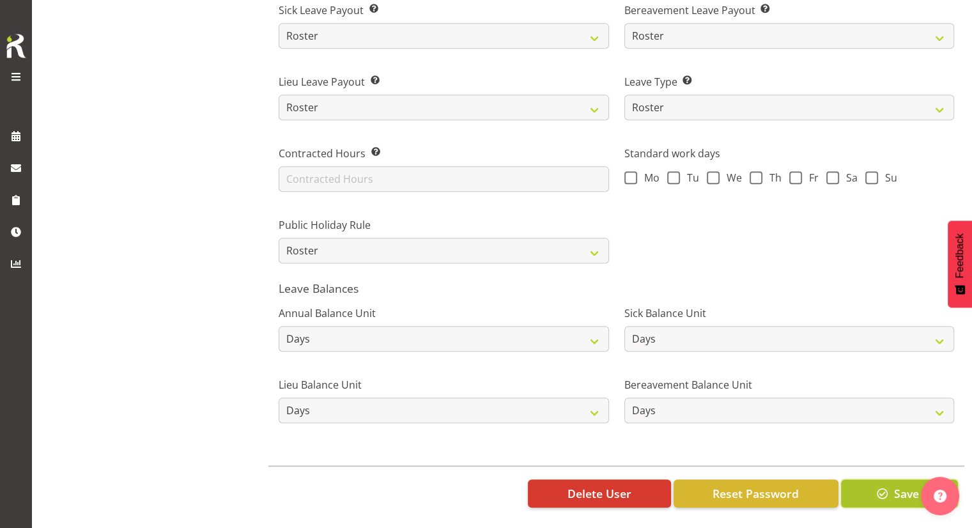
click at [892, 479] on button "Save" at bounding box center [899, 493] width 117 height 28
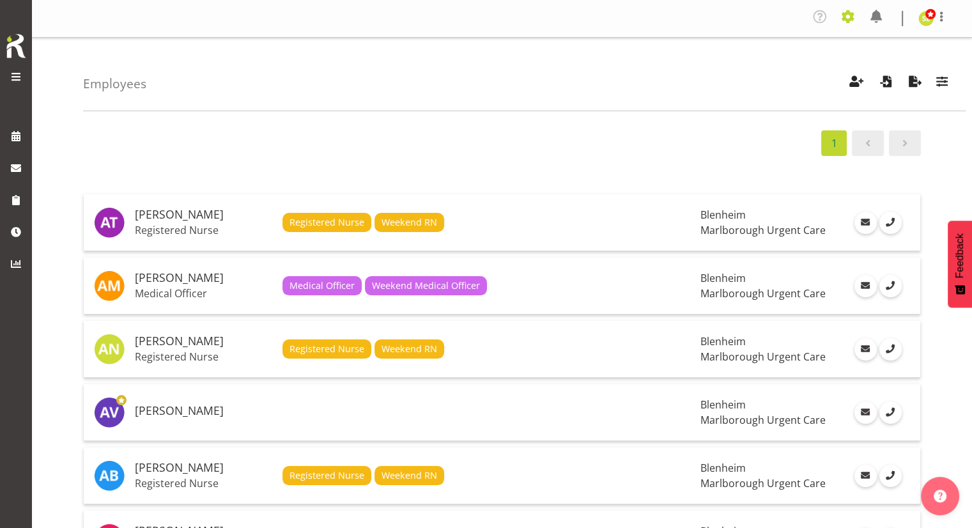
click at [846, 18] on span at bounding box center [847, 16] width 20 height 20
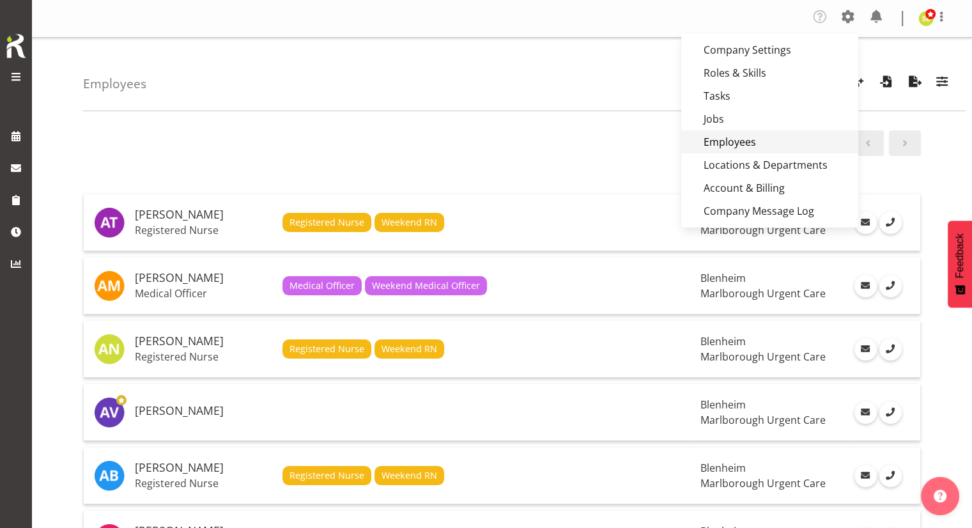
click at [724, 137] on link "Employees" at bounding box center [769, 141] width 177 height 23
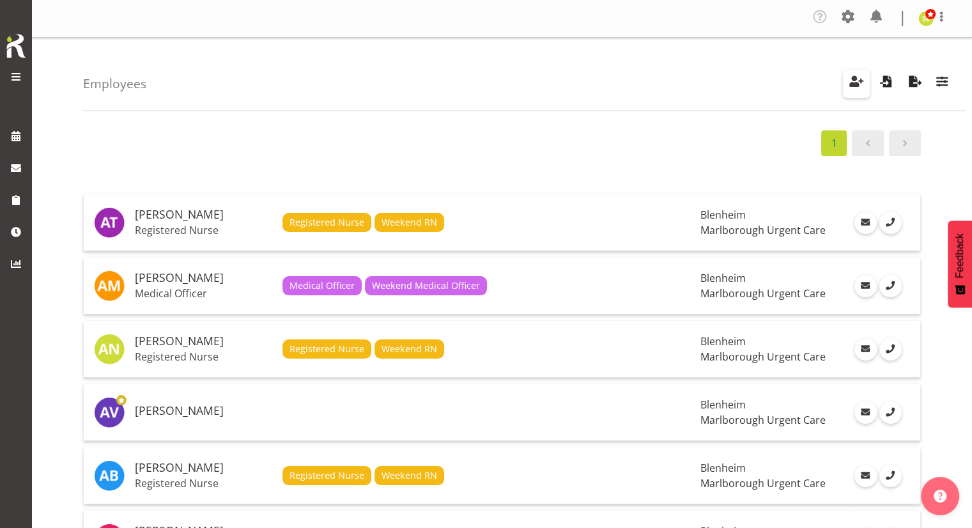
click at [846, 84] on button "button" at bounding box center [856, 84] width 27 height 28
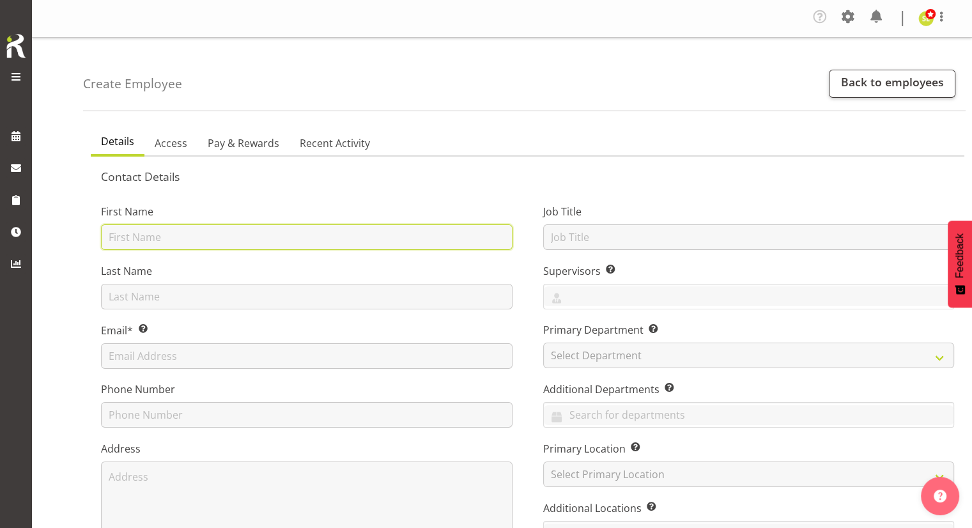
click at [171, 236] on input "text" at bounding box center [306, 237] width 411 height 26
type input "Example"
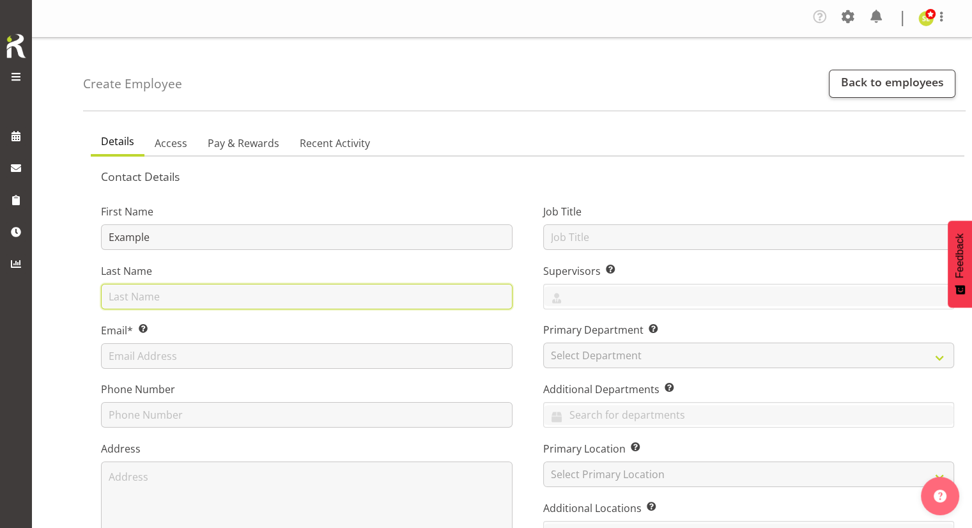
click at [148, 291] on input "text" at bounding box center [306, 297] width 411 height 26
type input "User"
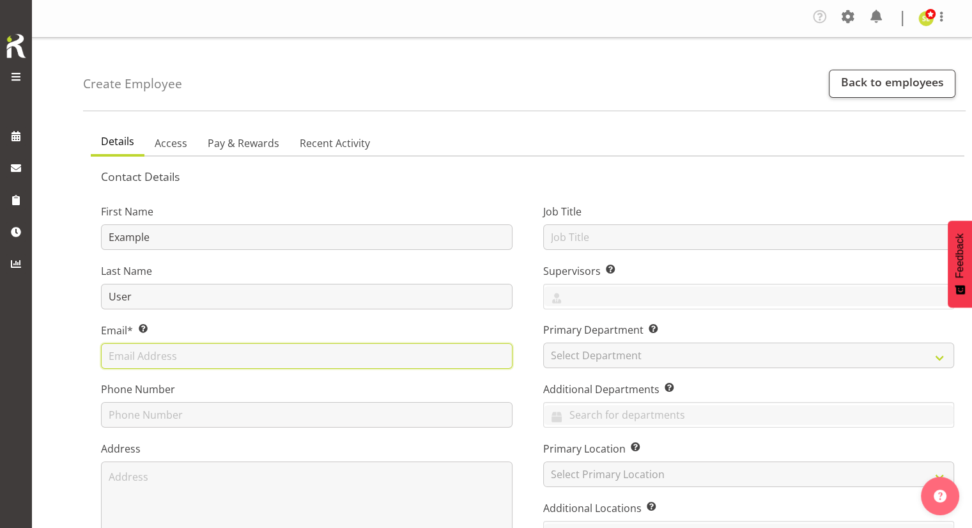
click at [140, 353] on input "text" at bounding box center [306, 356] width 411 height 26
type input "hr@marlboroughpho.org.nz"
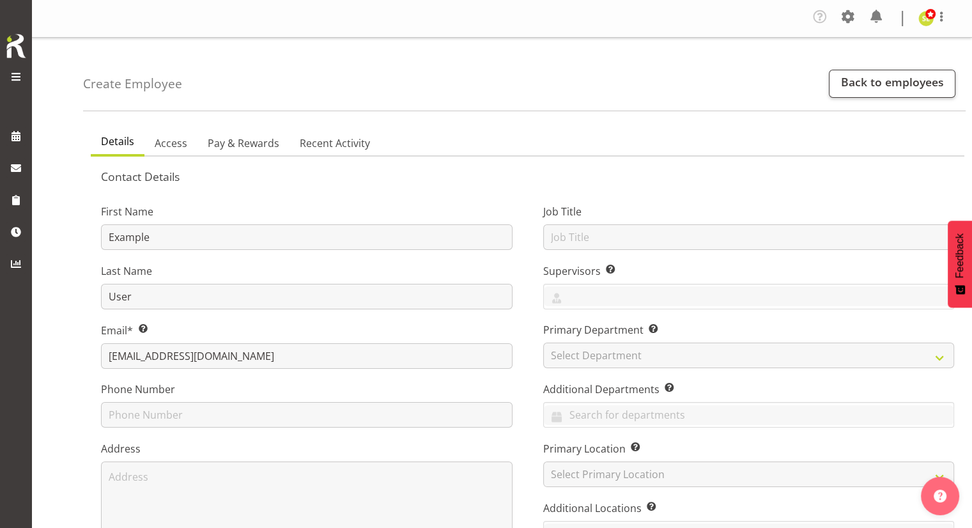
click at [188, 389] on label "Phone Number" at bounding box center [306, 388] width 411 height 15
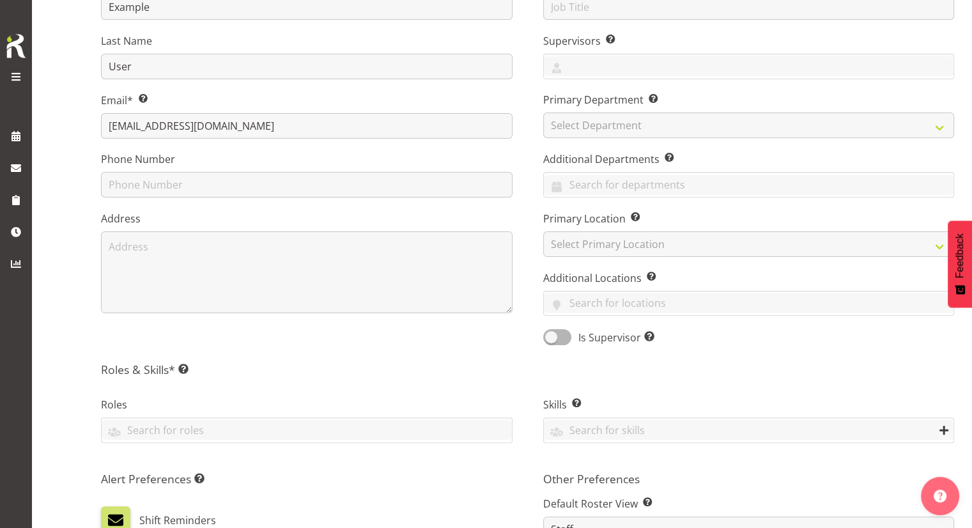
scroll to position [232, 0]
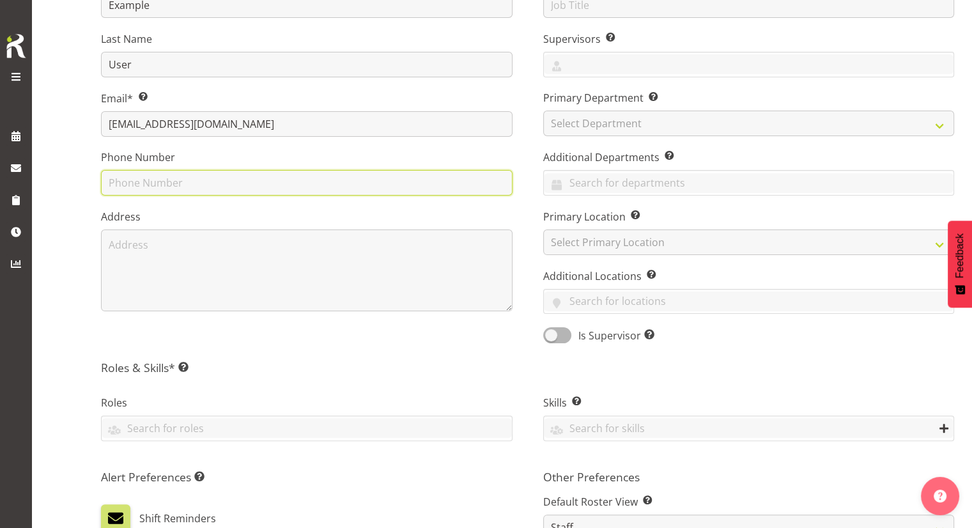
click at [171, 190] on input "text" at bounding box center [306, 183] width 411 height 26
type input "039284188"
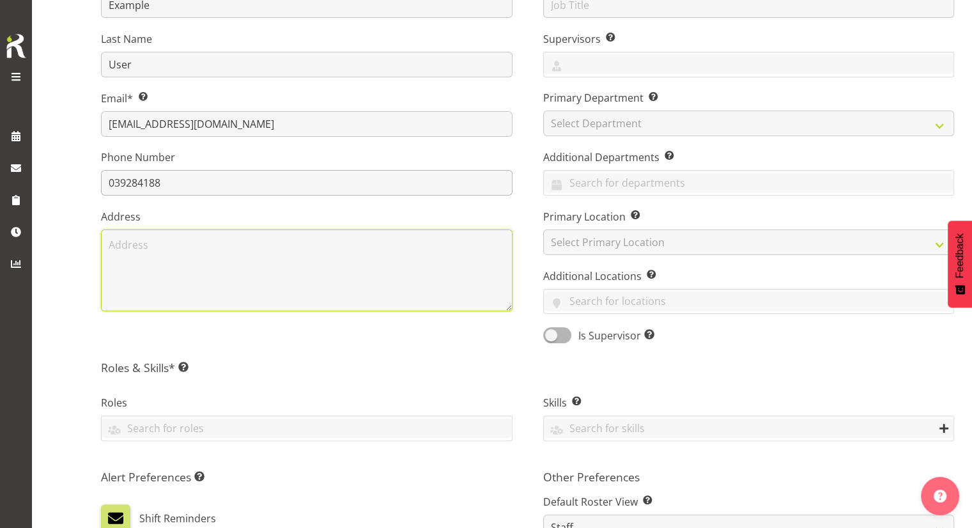
type textarea "22 Queen Street"
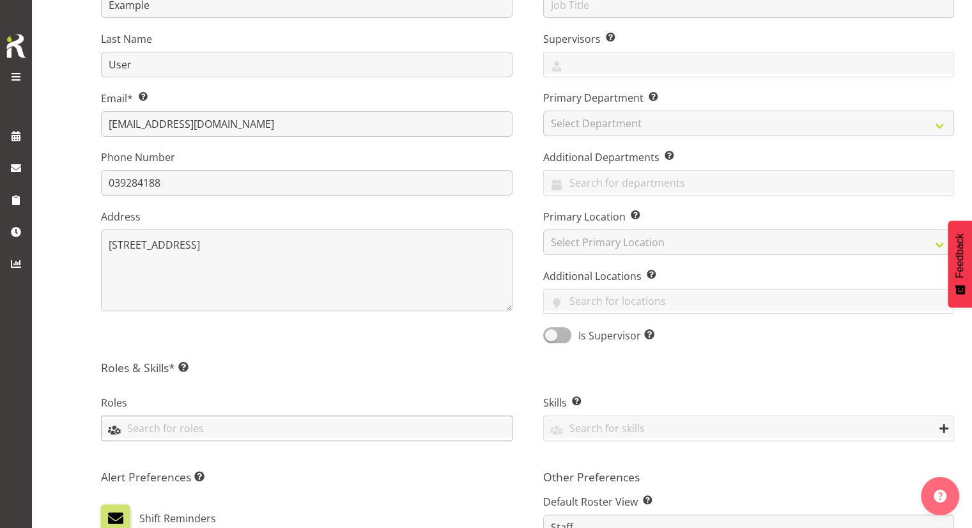
click at [159, 424] on input "text" at bounding box center [307, 428] width 410 height 20
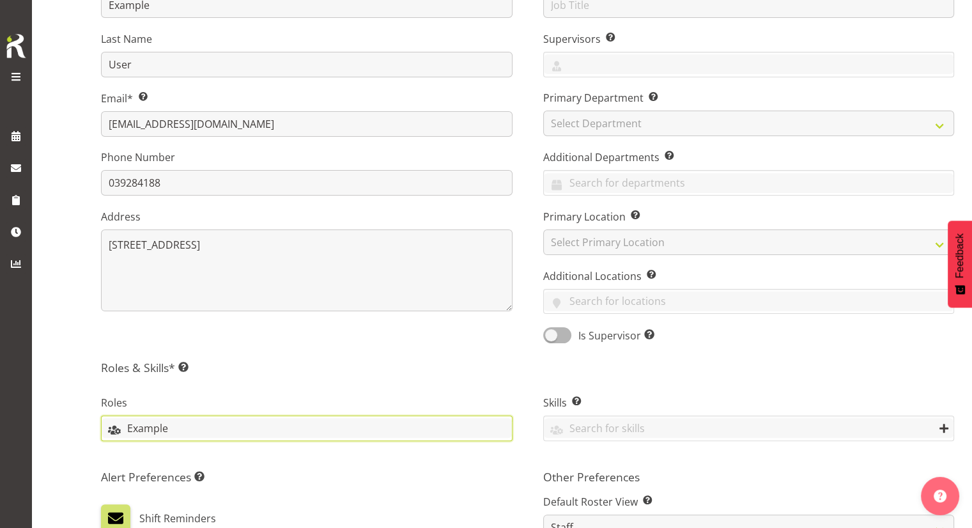
click at [165, 421] on input "Example" at bounding box center [307, 428] width 410 height 20
type input "Example"
click at [227, 381] on div "Roles Example" at bounding box center [307, 419] width 442 height 85
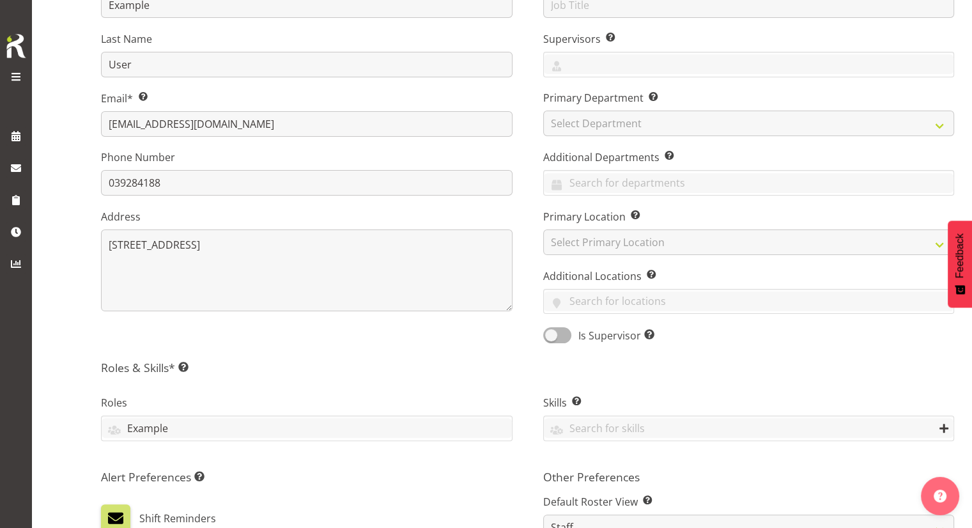
scroll to position [183, 0]
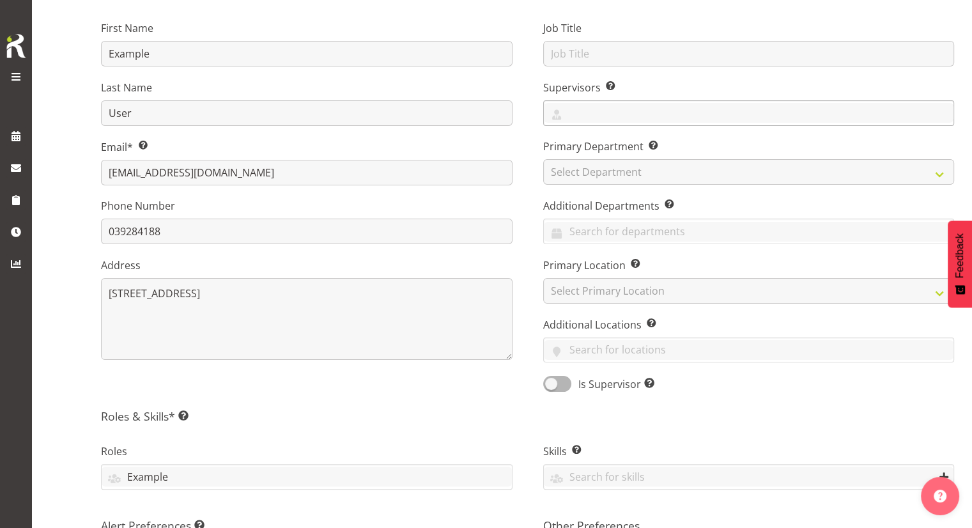
click at [597, 123] on div at bounding box center [749, 114] width 410 height 22
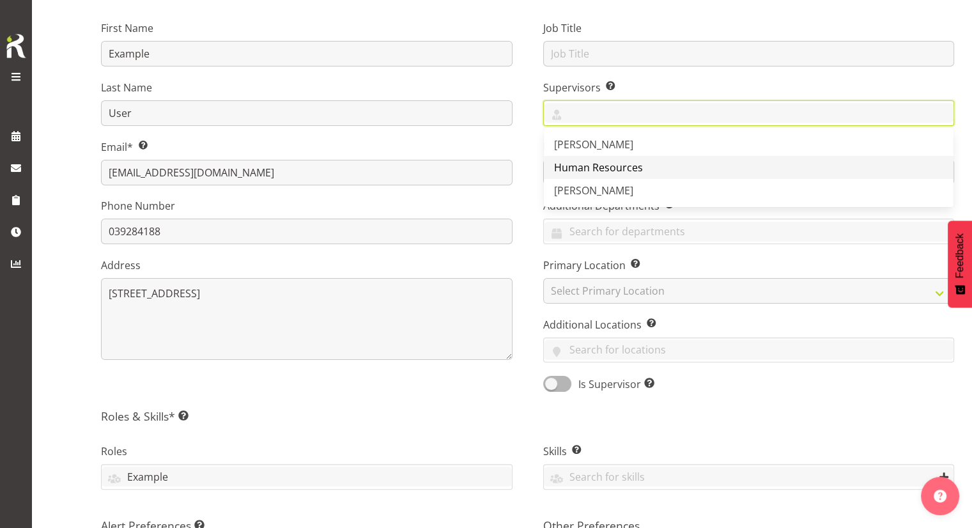
click at [590, 169] on span "Human Resources" at bounding box center [598, 167] width 89 height 14
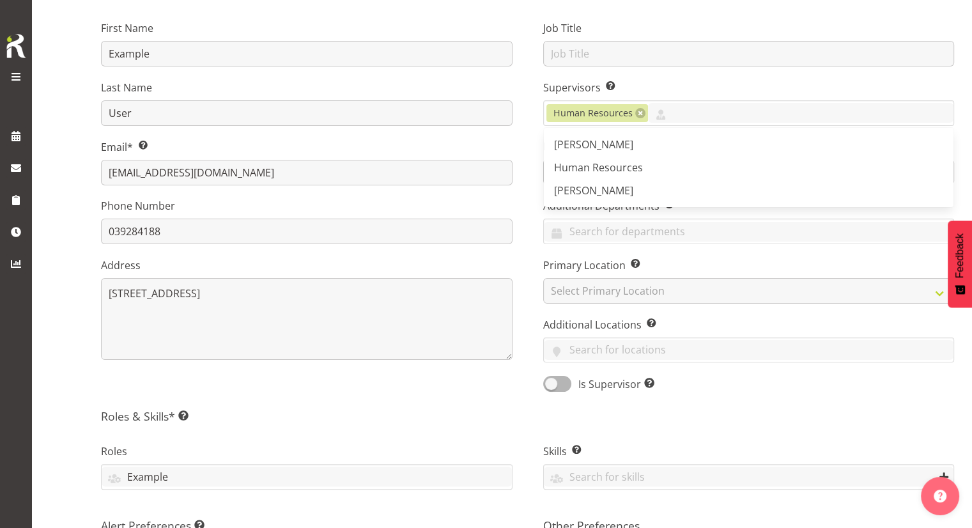
click at [523, 86] on div "First Name Example Last Name User Email* This is a required field. hr@marlborou…" at bounding box center [307, 202] width 442 height 399
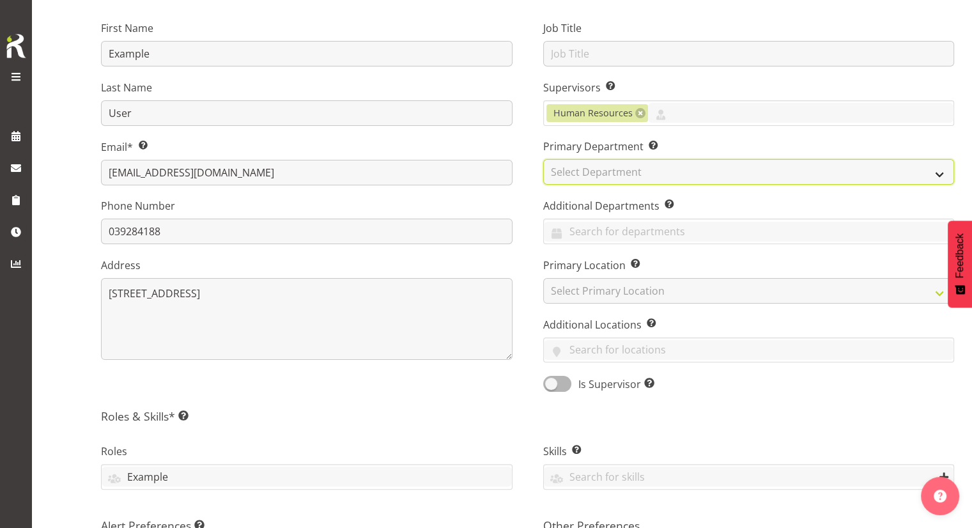
click at [574, 159] on select "Select Department Marlborough Urgent Care Renal Dialysis Unit" at bounding box center [748, 172] width 411 height 26
select select "925"
click at [543, 159] on select "Select Department Marlborough Urgent Care Renal Dialysis Unit" at bounding box center [748, 172] width 411 height 26
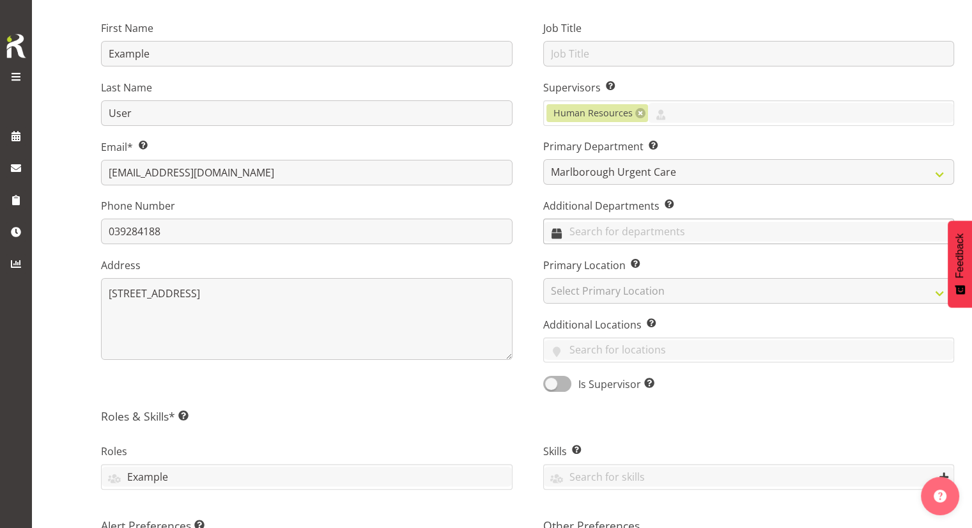
click at [618, 229] on input "text" at bounding box center [749, 232] width 410 height 20
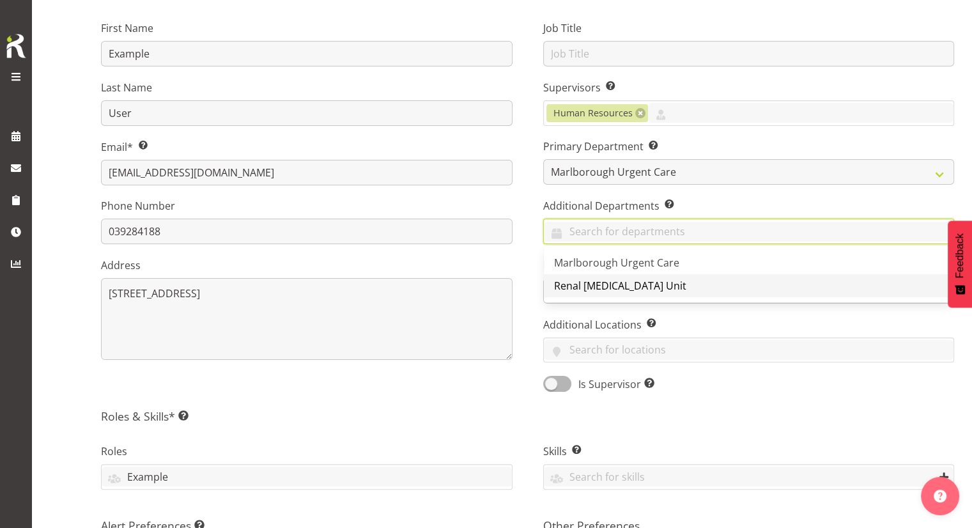
click at [609, 279] on span "Renal [MEDICAL_DATA] Unit" at bounding box center [620, 286] width 132 height 14
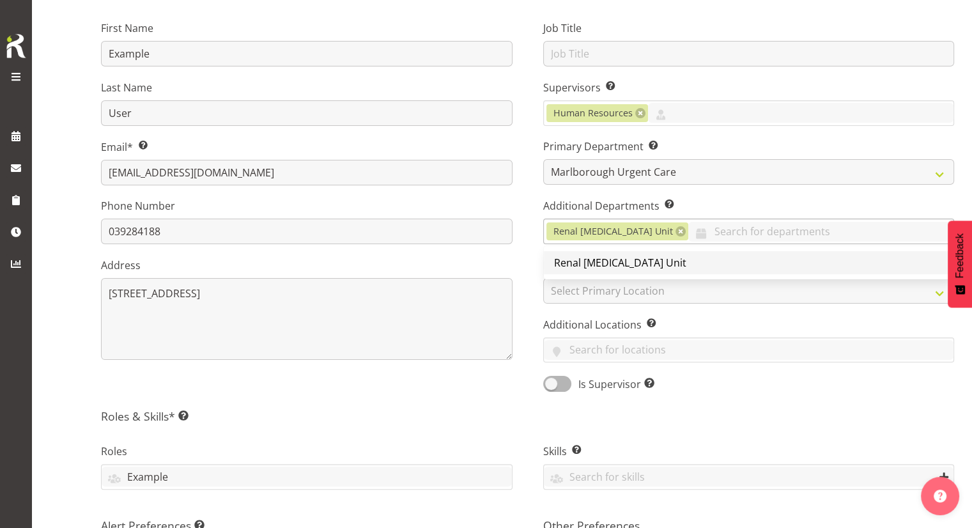
click at [664, 264] on link "Renal [MEDICAL_DATA] Unit" at bounding box center [749, 262] width 410 height 23
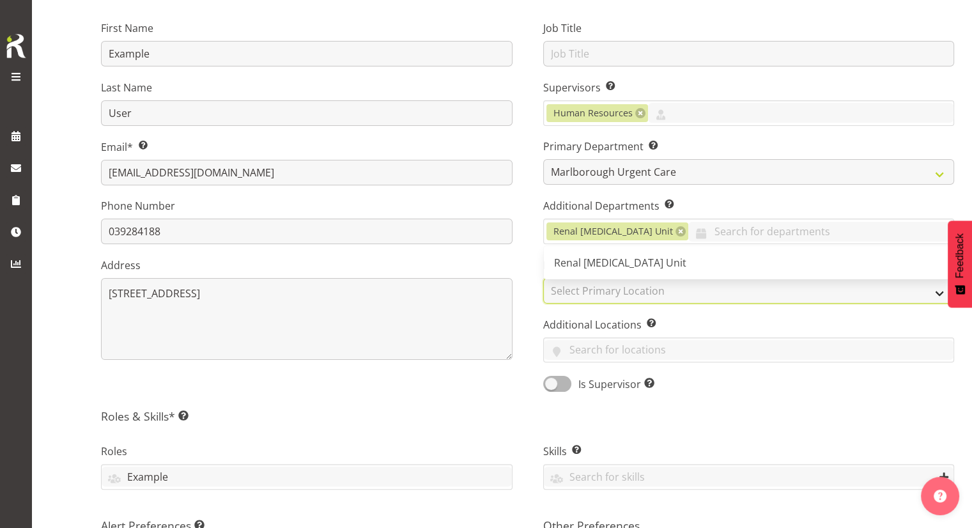
click at [611, 288] on select "Select Primary Location Blenheim" at bounding box center [748, 291] width 411 height 26
select select "1282"
click at [543, 278] on select "Select Primary Location Blenheim" at bounding box center [748, 291] width 411 height 26
click at [586, 350] on input "text" at bounding box center [749, 350] width 410 height 20
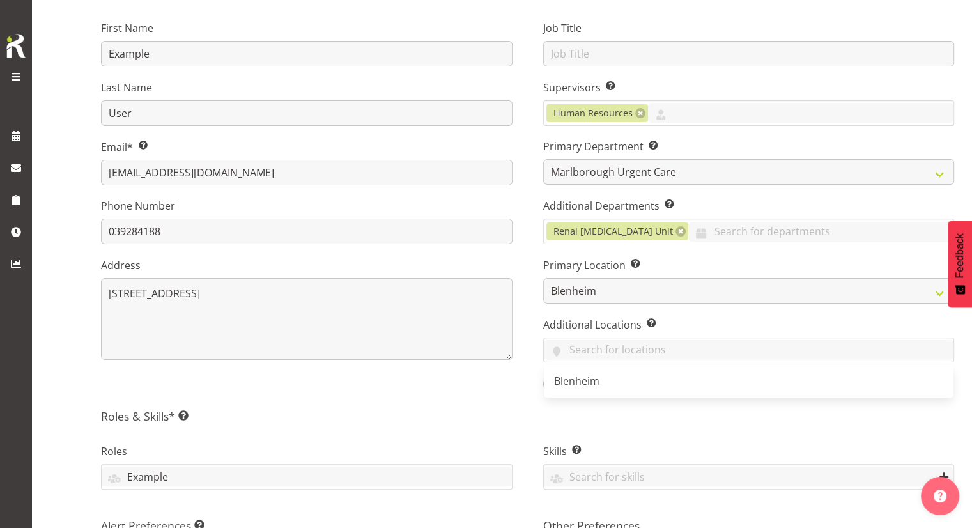
click at [503, 374] on div "First Name Example Last Name User Email* This is a required field. hr@marlborou…" at bounding box center [307, 202] width 442 height 399
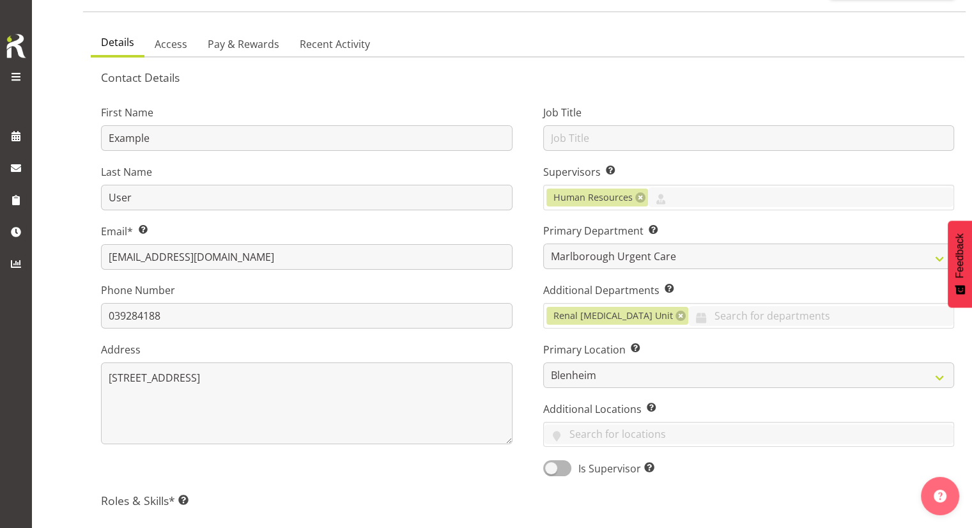
scroll to position [95, 0]
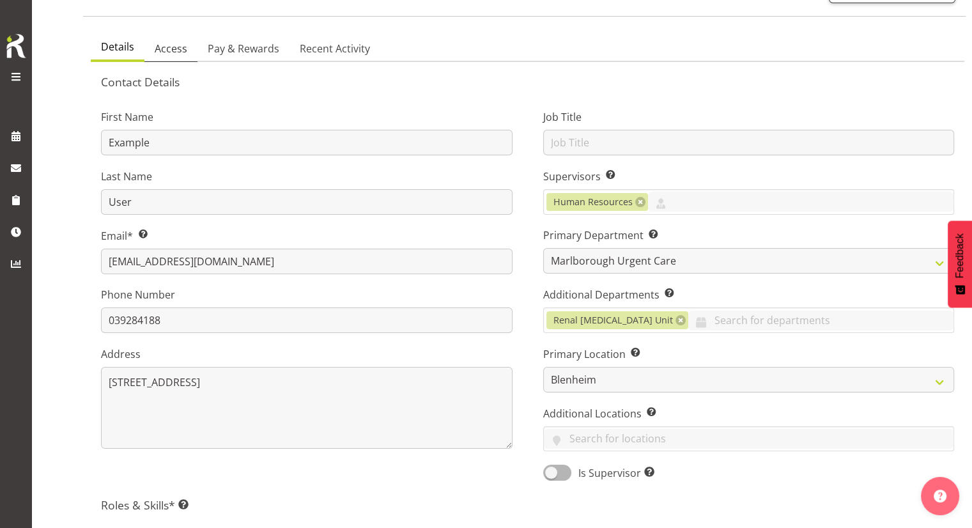
click at [179, 47] on span "Access" at bounding box center [171, 48] width 33 height 15
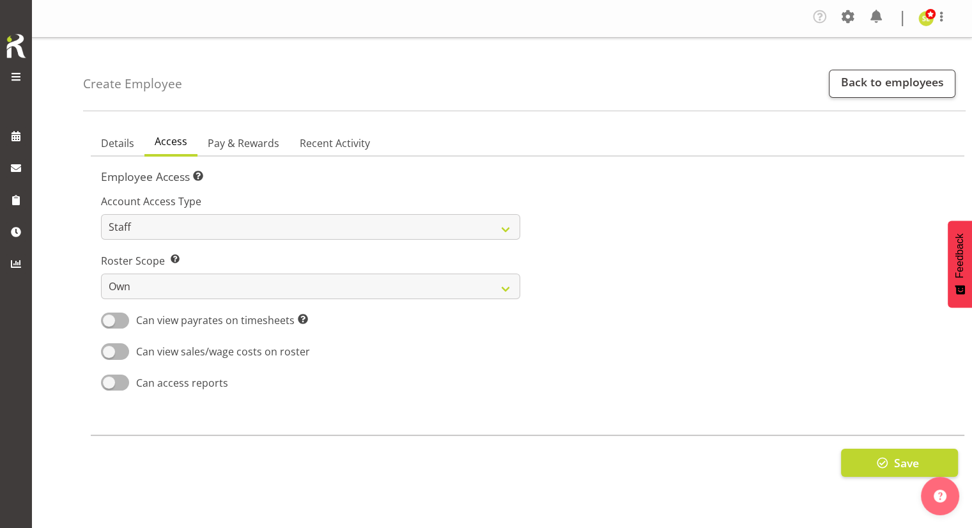
scroll to position [0, 0]
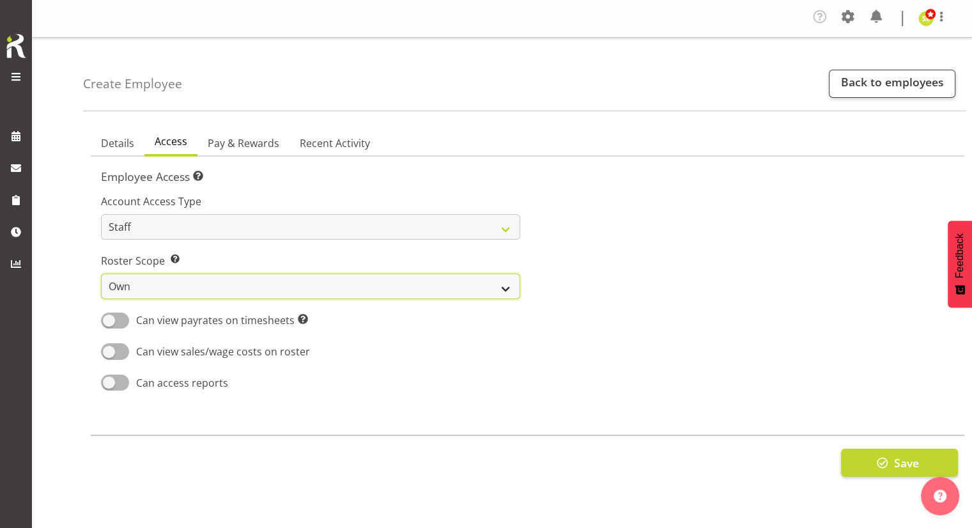
click at [181, 282] on select "Own Department Company" at bounding box center [310, 286] width 419 height 26
select select "department"
click at [101, 273] on select "Own Department Company" at bounding box center [310, 286] width 419 height 26
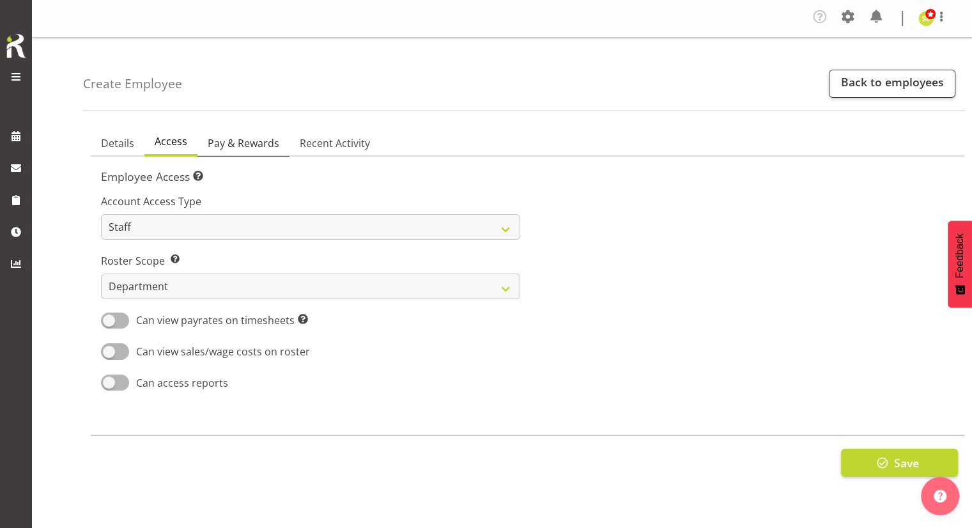
click at [241, 140] on span "Pay & Rewards" at bounding box center [244, 142] width 72 height 15
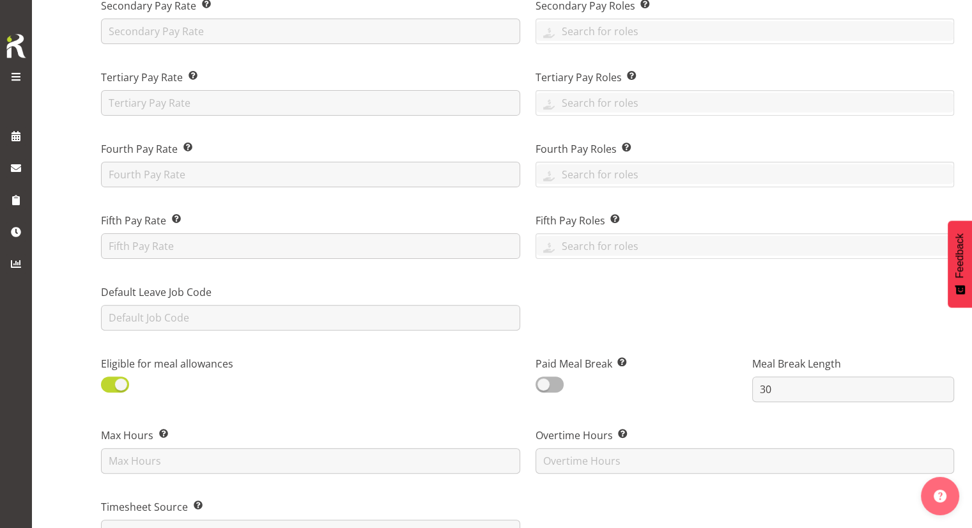
scroll to position [439, 0]
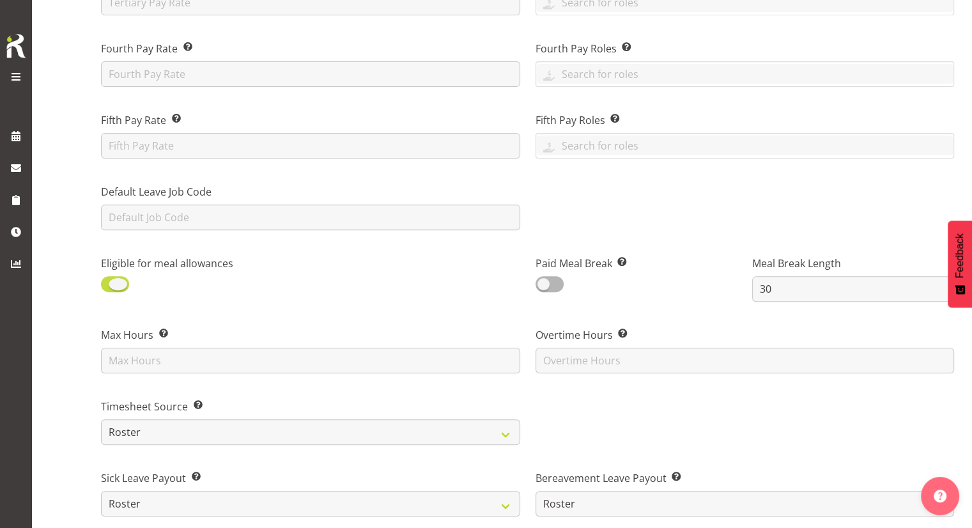
click at [128, 280] on span at bounding box center [115, 284] width 28 height 16
click at [109, 280] on input "checkbox" at bounding box center [105, 284] width 8 height 8
checkbox input "false"
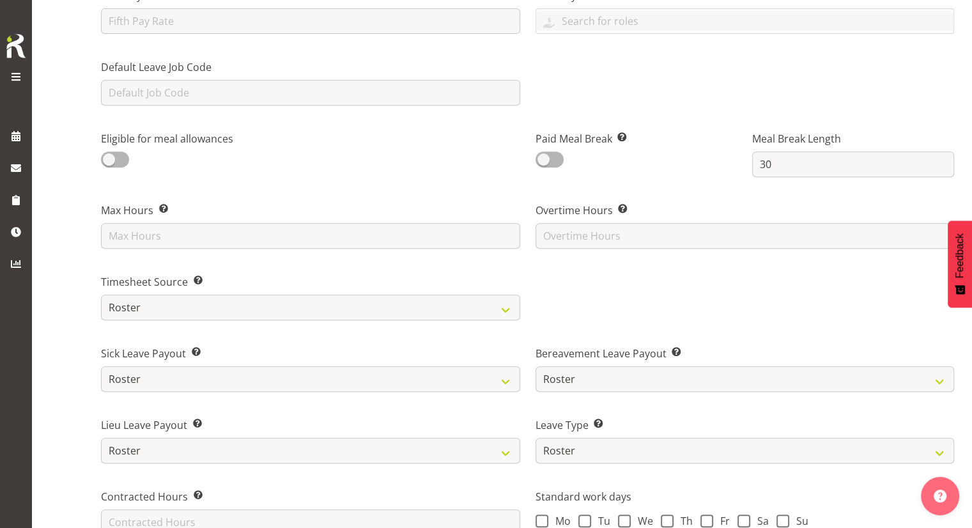
scroll to position [567, 0]
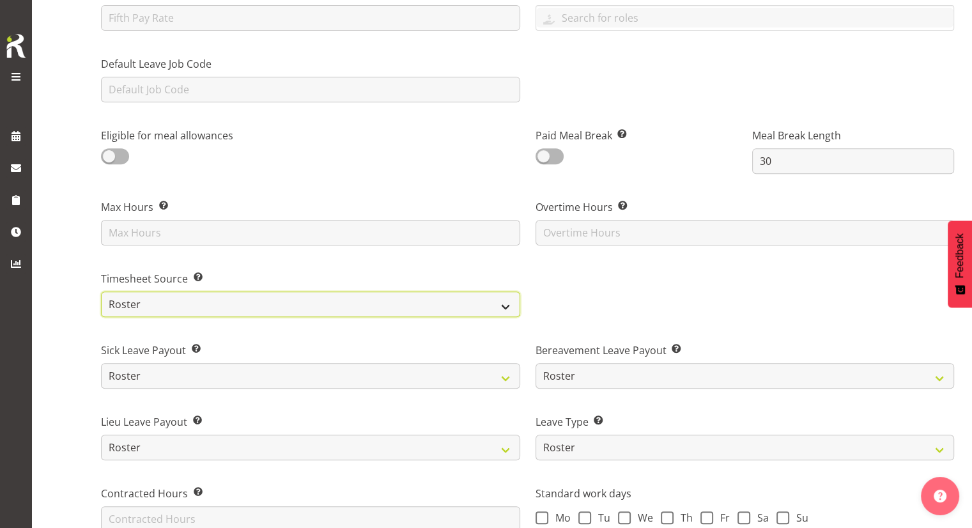
click at [233, 302] on select "Roster Manual GPS GPS (via Roster)" at bounding box center [310, 304] width 419 height 26
select select "manual"
click at [101, 291] on select "Roster Manual GPS GPS (via Roster)" at bounding box center [310, 304] width 419 height 26
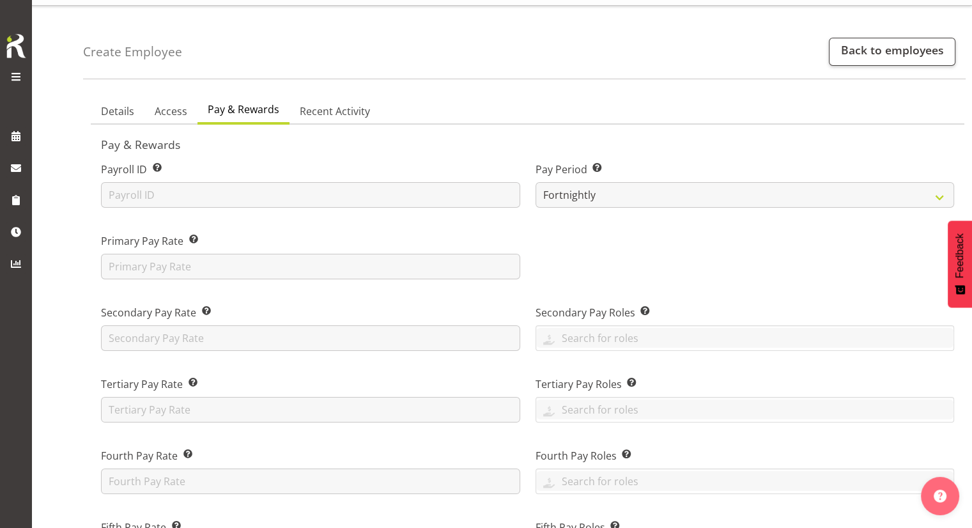
scroll to position [0, 0]
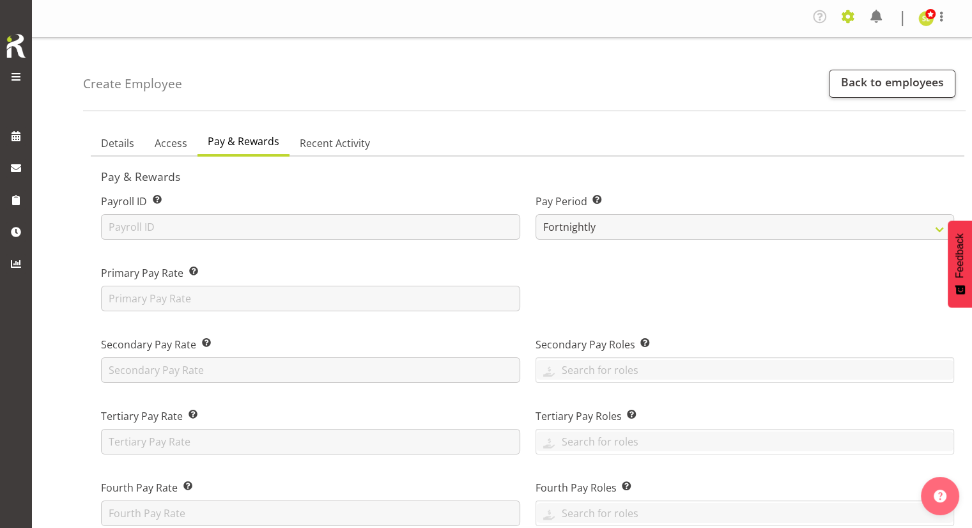
click at [850, 19] on span at bounding box center [847, 16] width 20 height 20
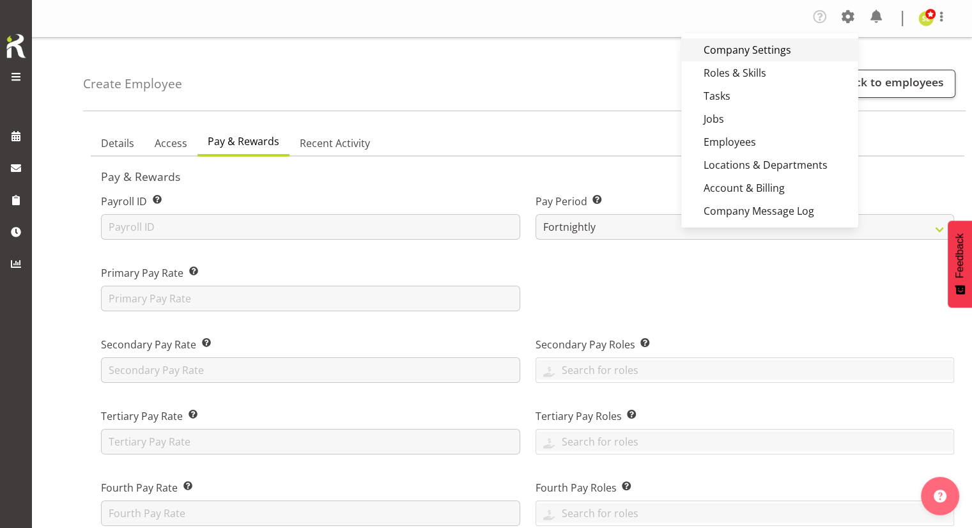
click at [775, 50] on link "Company Settings" at bounding box center [769, 49] width 177 height 23
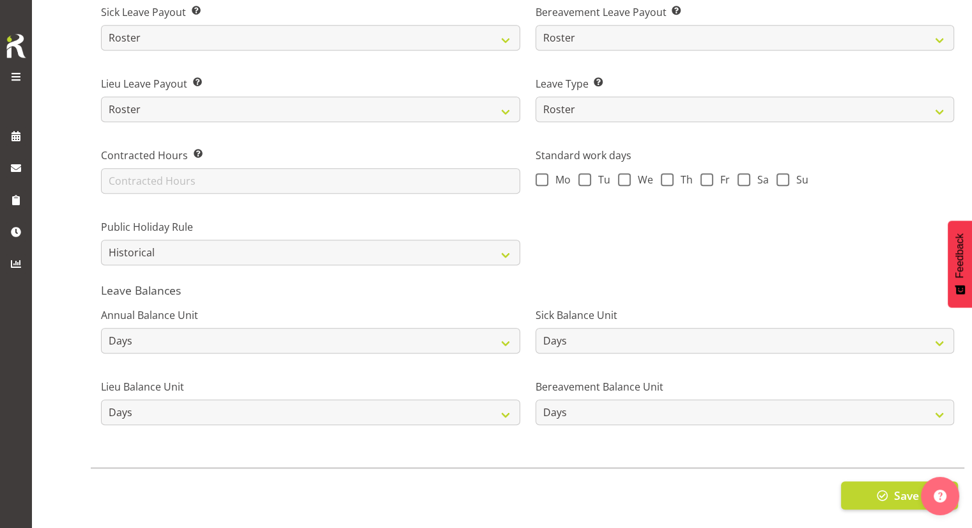
scroll to position [915, 0]
click at [864, 482] on button "Save" at bounding box center [899, 493] width 117 height 28
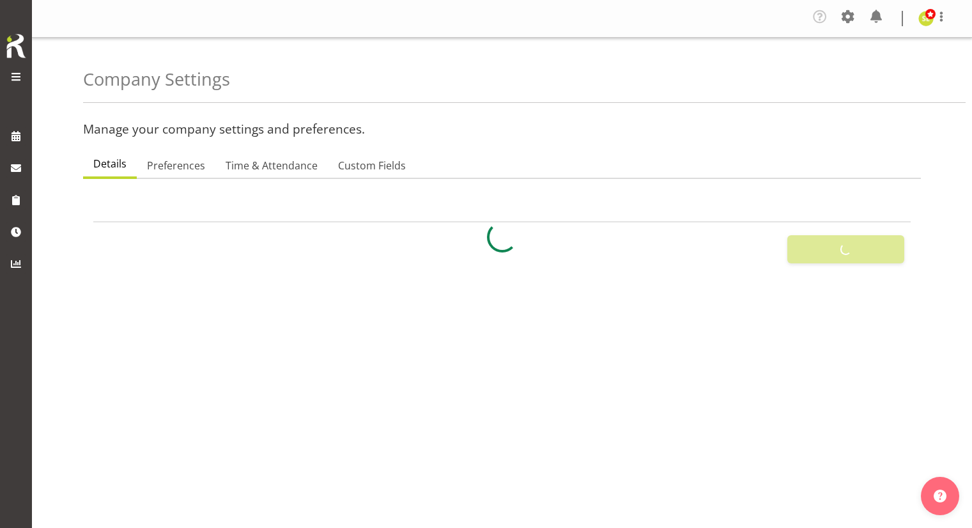
select select
select select "[DATE]"
checkbox input "false"
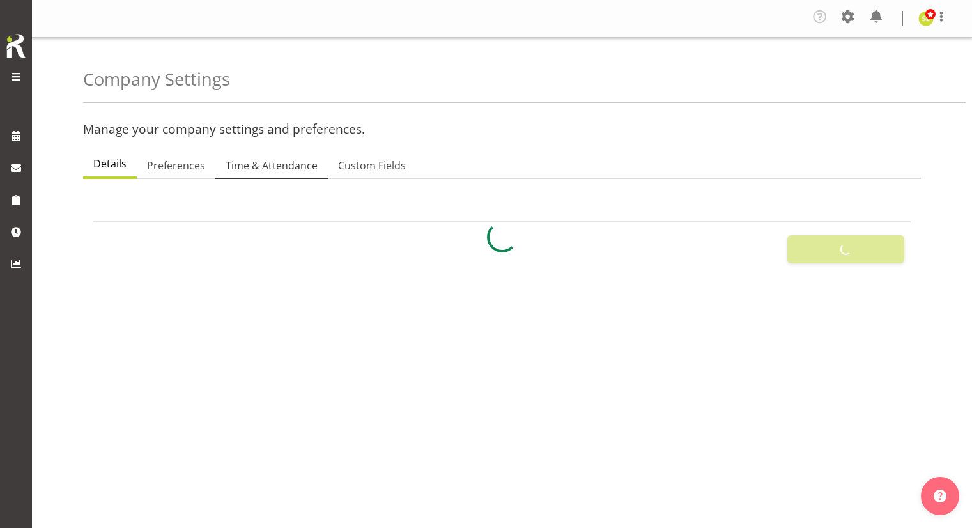
checkbox input "false"
checkbox input "true"
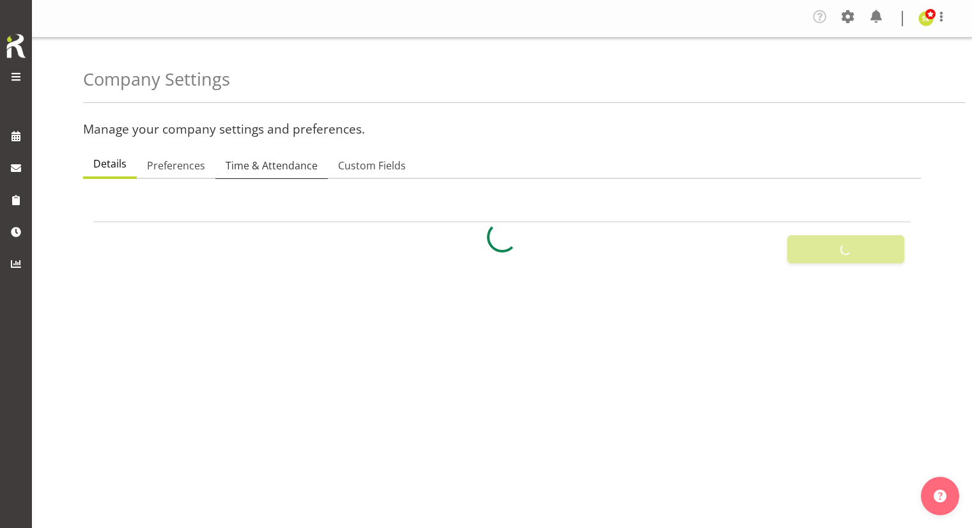
checkbox input "true"
checkbox input "false"
checkbox input "true"
type input "24"
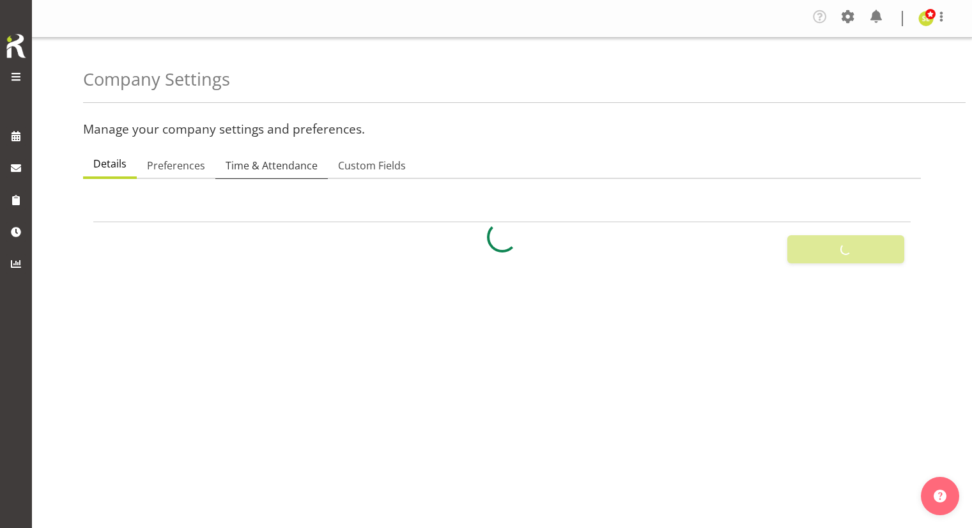
type input "0"
type input "24"
type input "12"
checkbox input "false"
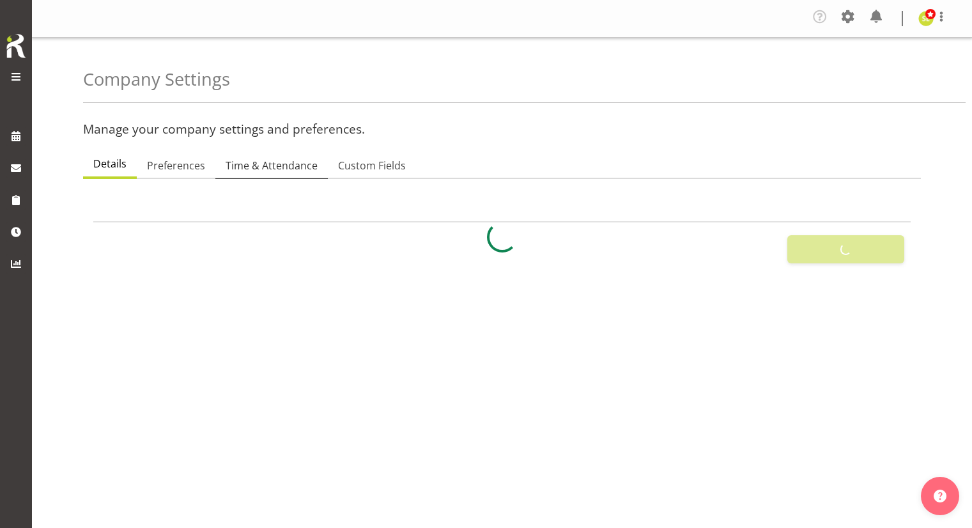
checkbox input "false"
select select "2_day_before"
type input "60"
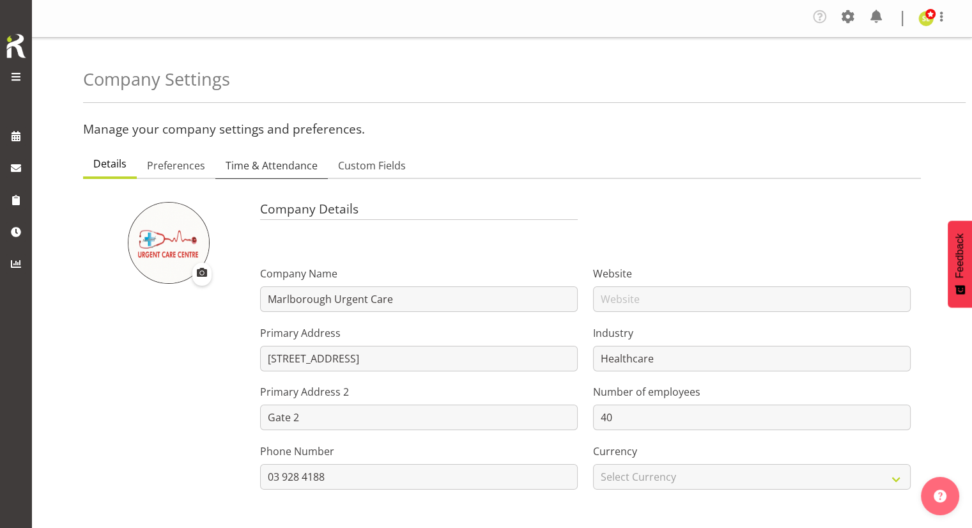
click at [279, 169] on span "Time & Attendance" at bounding box center [271, 165] width 92 height 15
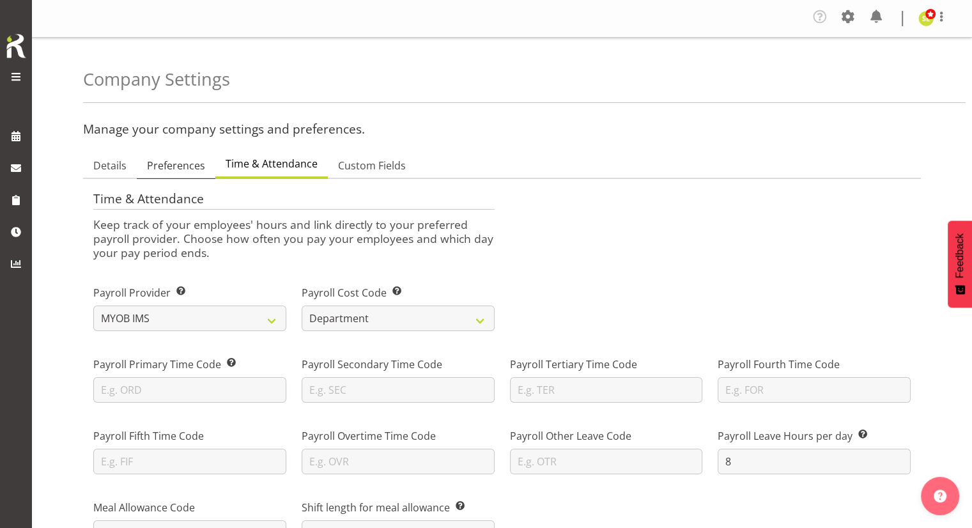
click at [187, 162] on span "Preferences" at bounding box center [176, 165] width 58 height 15
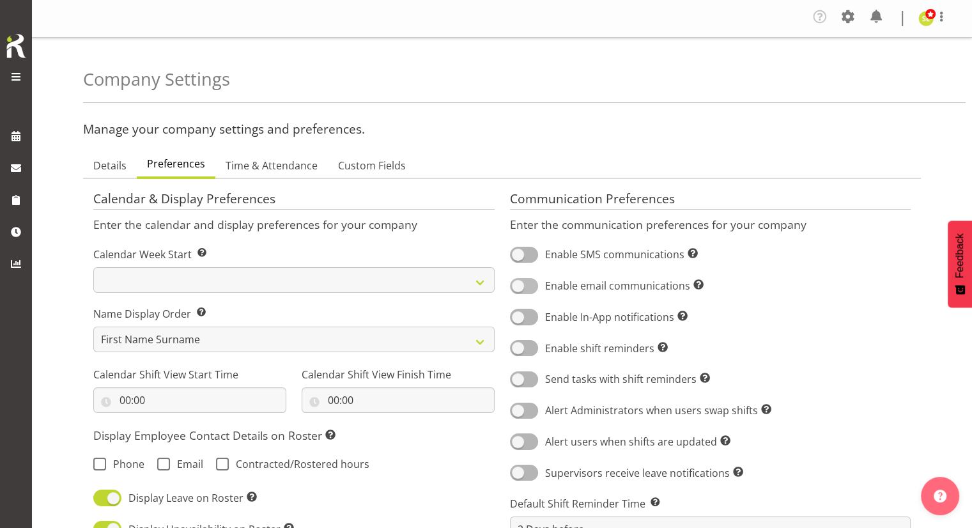
click at [516, 278] on span at bounding box center [524, 286] width 28 height 16
click at [516, 282] on input "Enable email communications Turn on or off email communications for your entire…" at bounding box center [514, 286] width 8 height 8
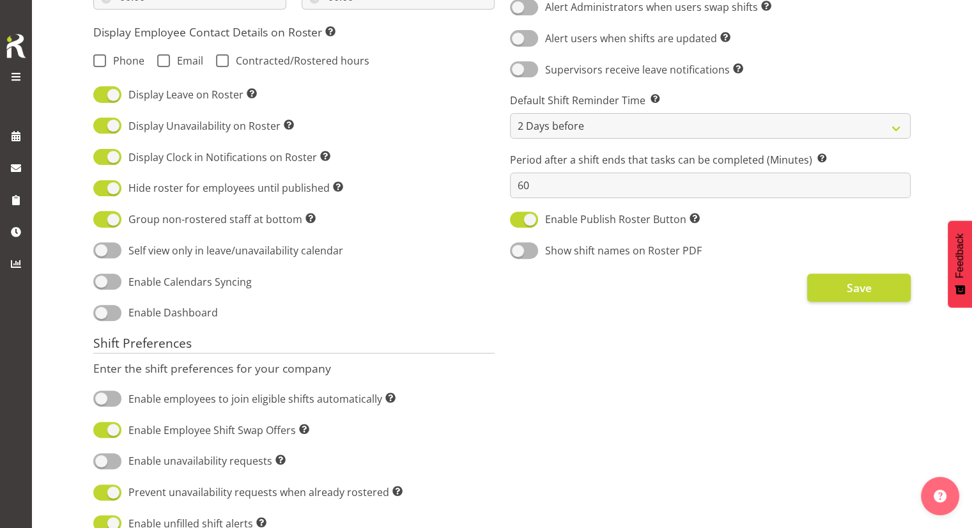
scroll to position [414, 0]
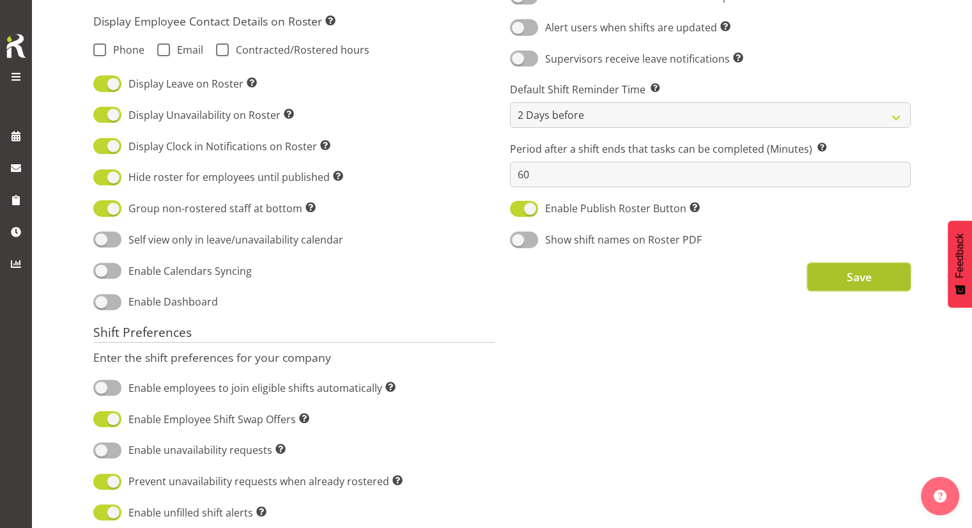
click at [827, 277] on button "Save" at bounding box center [858, 277] width 103 height 28
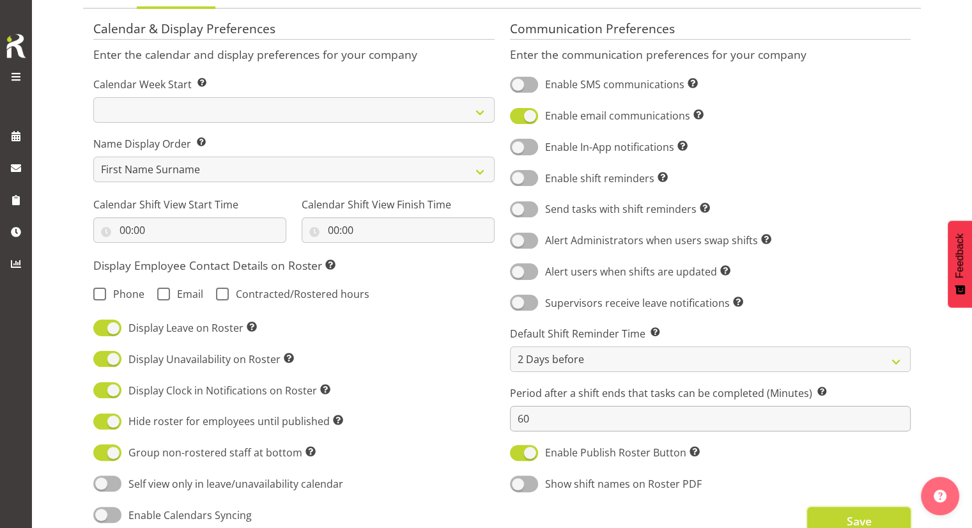
scroll to position [153, 0]
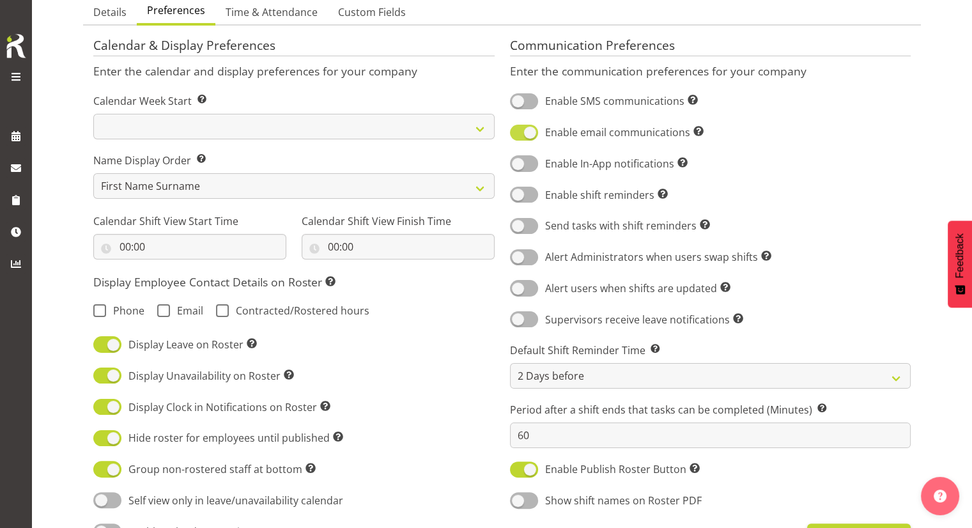
click at [529, 135] on span at bounding box center [524, 133] width 28 height 16
click at [518, 135] on input "Enable email communications Turn on or off email communications for your entire…" at bounding box center [514, 132] width 8 height 8
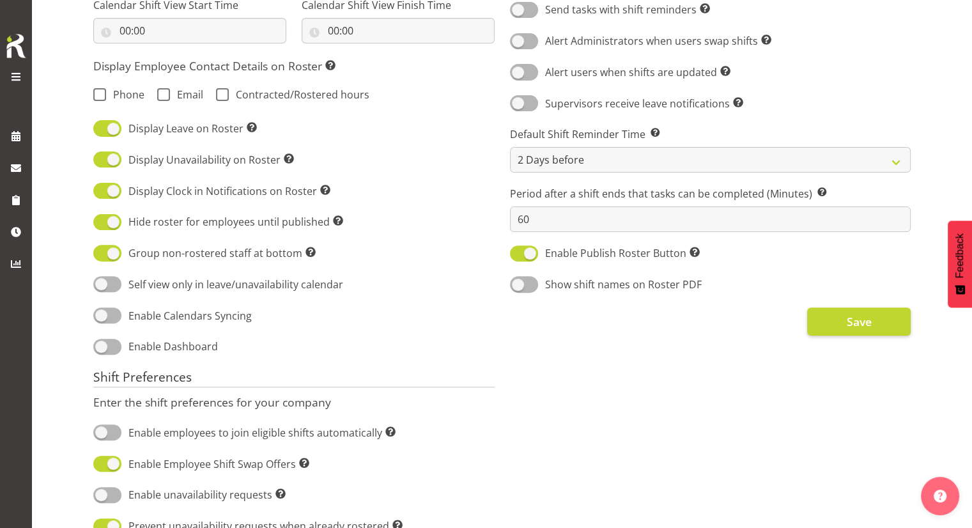
scroll to position [399, 0]
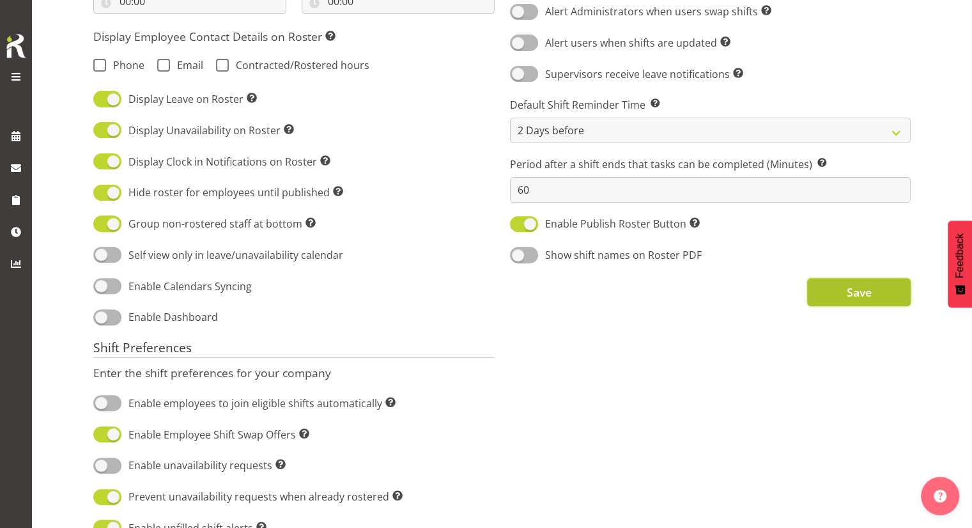
click at [852, 287] on span "Save" at bounding box center [858, 292] width 25 height 17
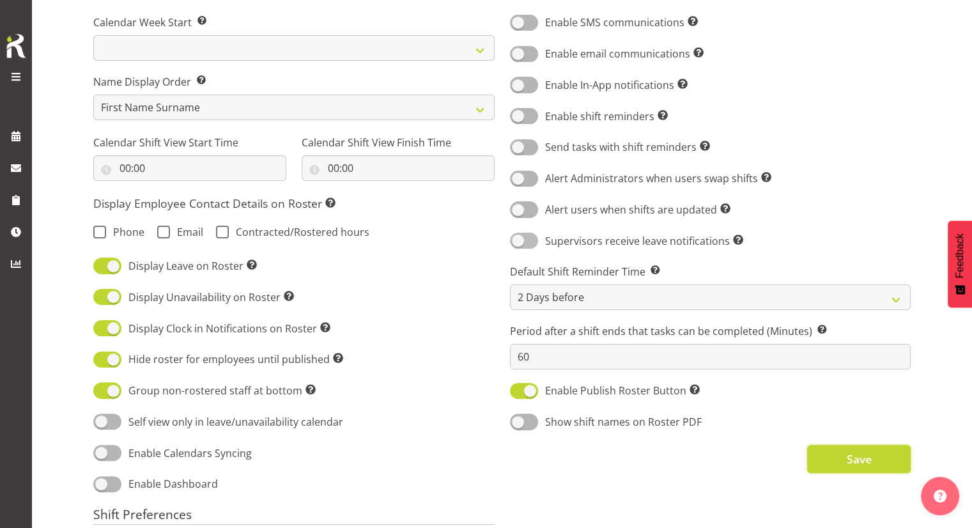
scroll to position [222, 0]
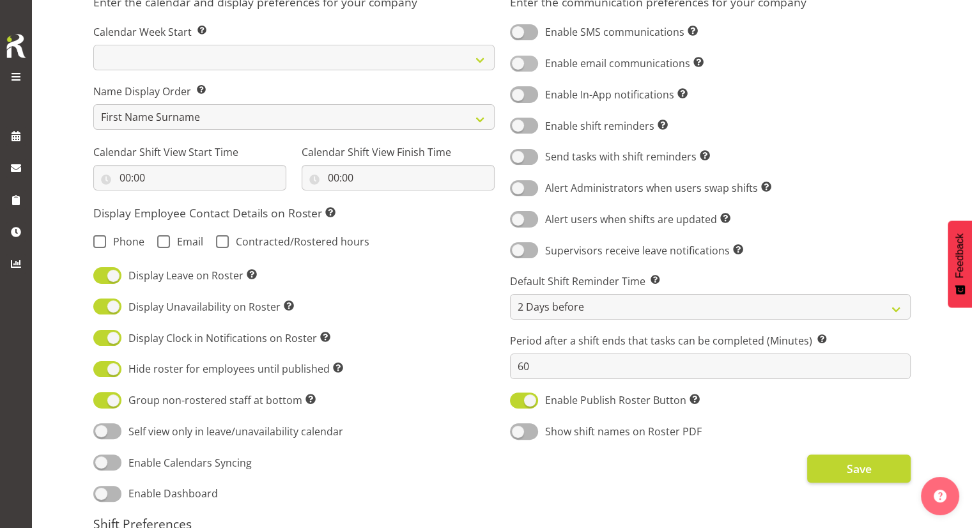
click at [528, 65] on span at bounding box center [524, 64] width 28 height 16
click at [518, 65] on input "Enable email communications Turn on or off email communications for your entire…" at bounding box center [514, 63] width 8 height 8
checkbox input "true"
click at [827, 467] on button "Save" at bounding box center [858, 468] width 103 height 28
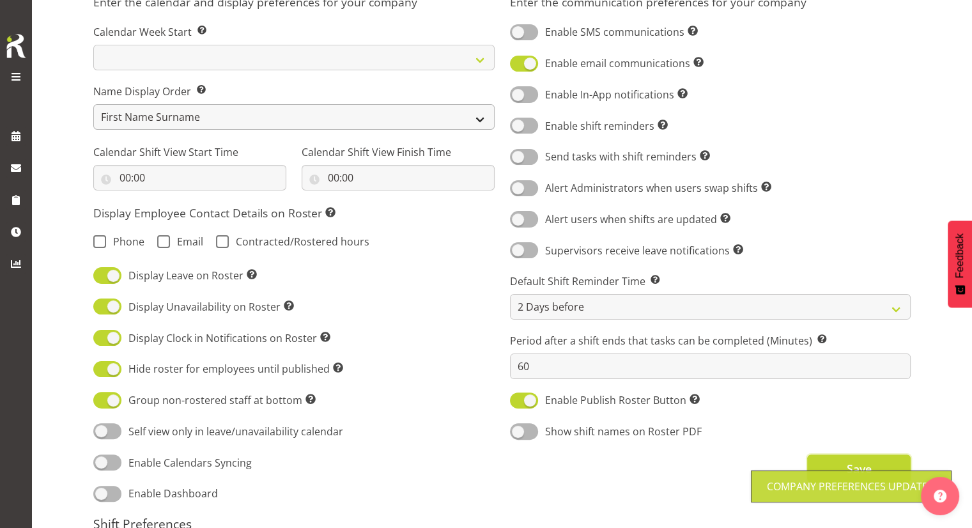
scroll to position [0, 0]
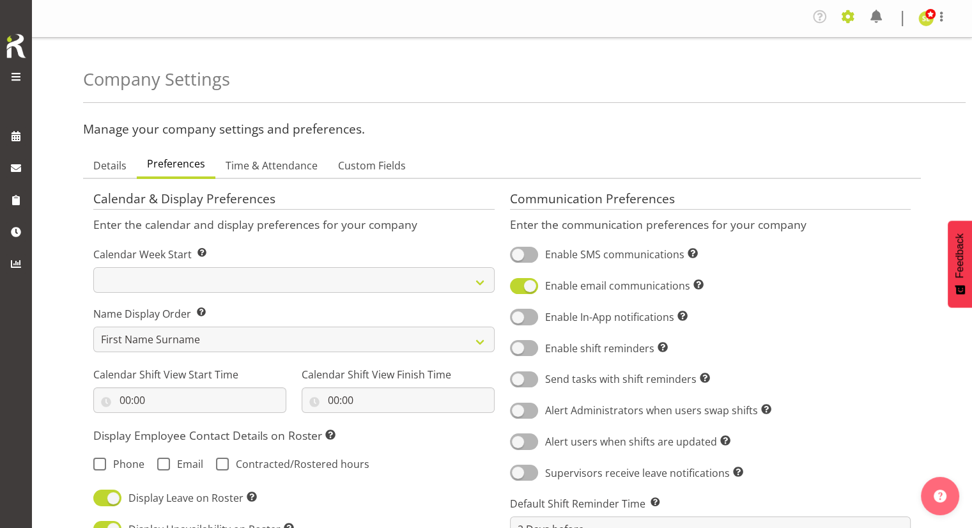
click at [843, 15] on span at bounding box center [847, 16] width 20 height 20
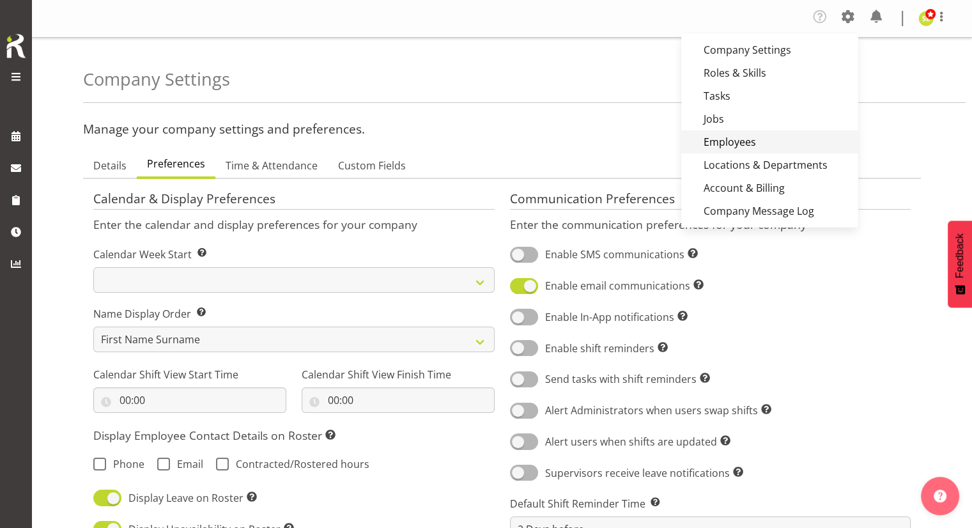
click at [721, 134] on link "Employees" at bounding box center [769, 141] width 177 height 23
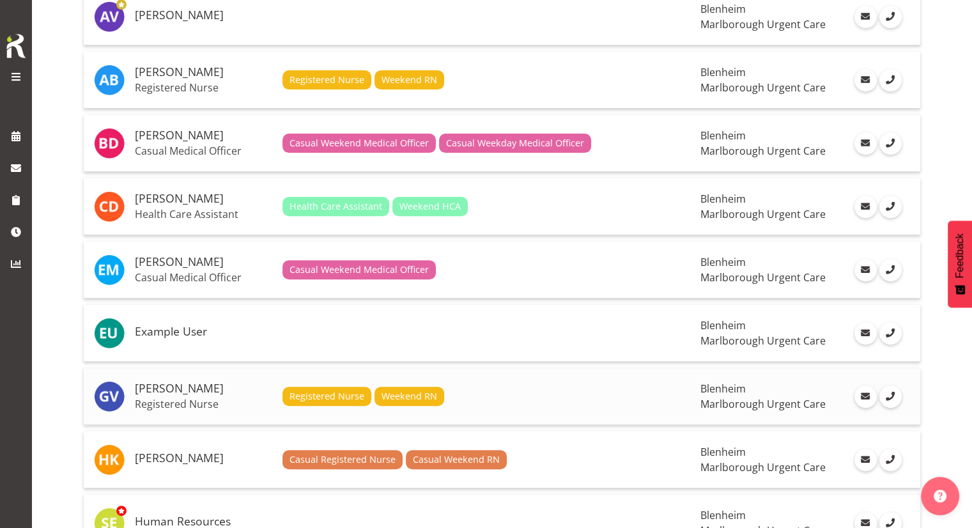
scroll to position [396, 0]
click at [195, 328] on h5 "Example User" at bounding box center [203, 330] width 137 height 13
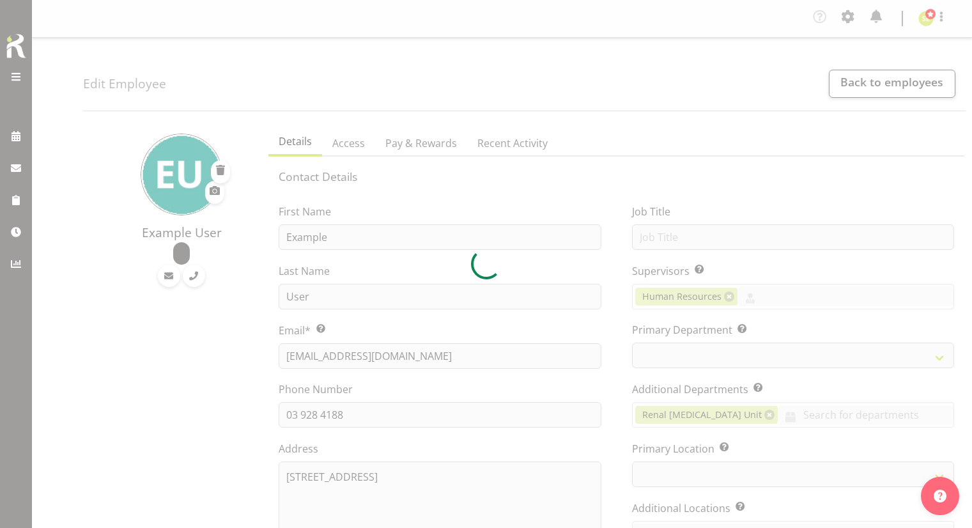
select select "TimelineWeek"
select select
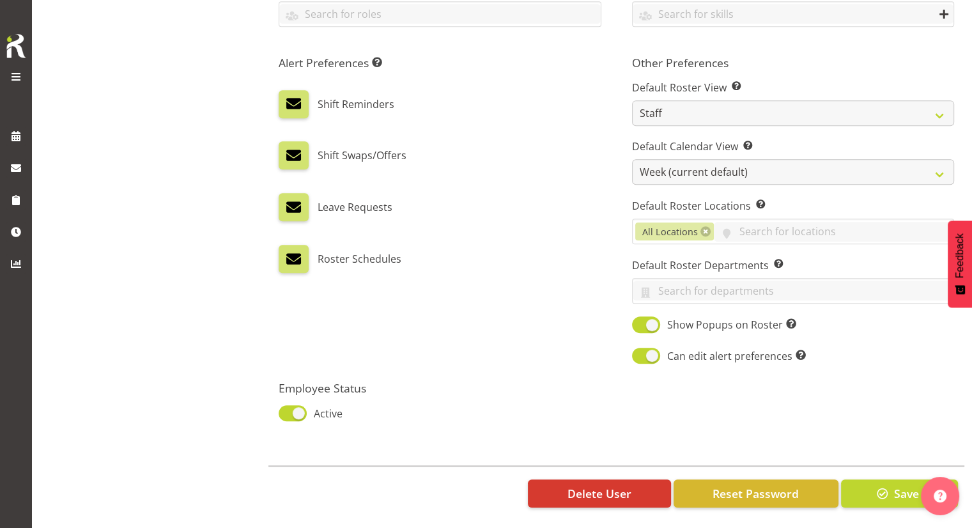
scroll to position [654, 0]
click at [728, 485] on span "Reset Password" at bounding box center [755, 493] width 86 height 17
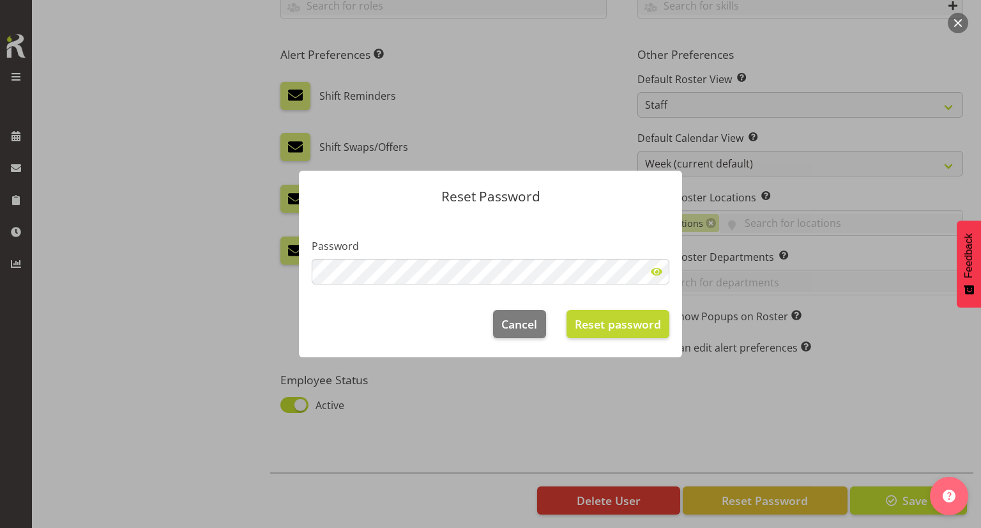
click at [661, 268] on span at bounding box center [657, 272] width 26 height 26
click at [635, 316] on span "Reset password" at bounding box center [618, 324] width 86 height 17
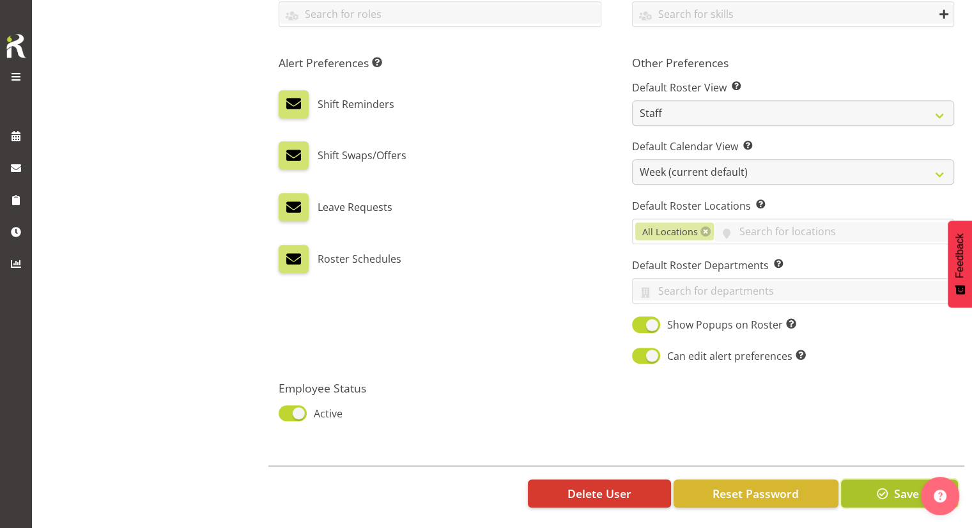
click at [875, 479] on button "Save" at bounding box center [899, 493] width 117 height 28
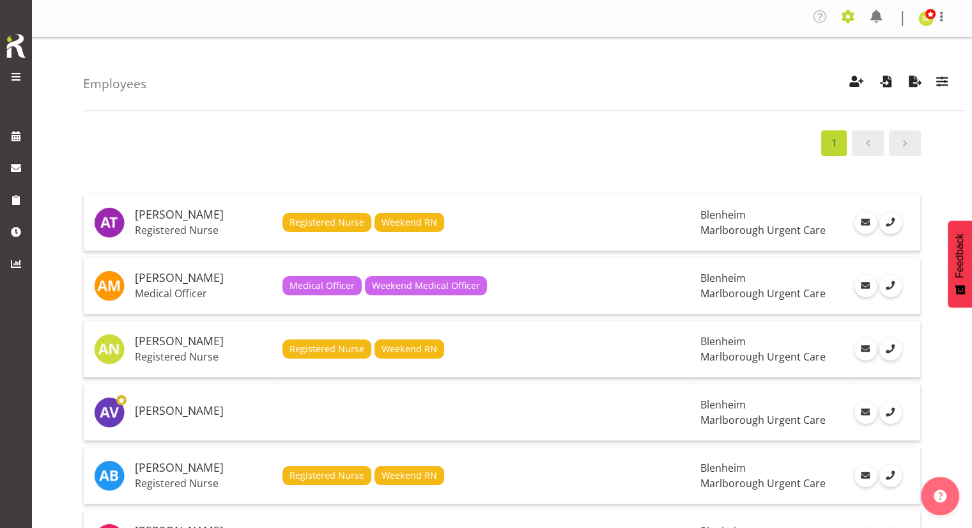
click at [852, 14] on span at bounding box center [847, 16] width 20 height 20
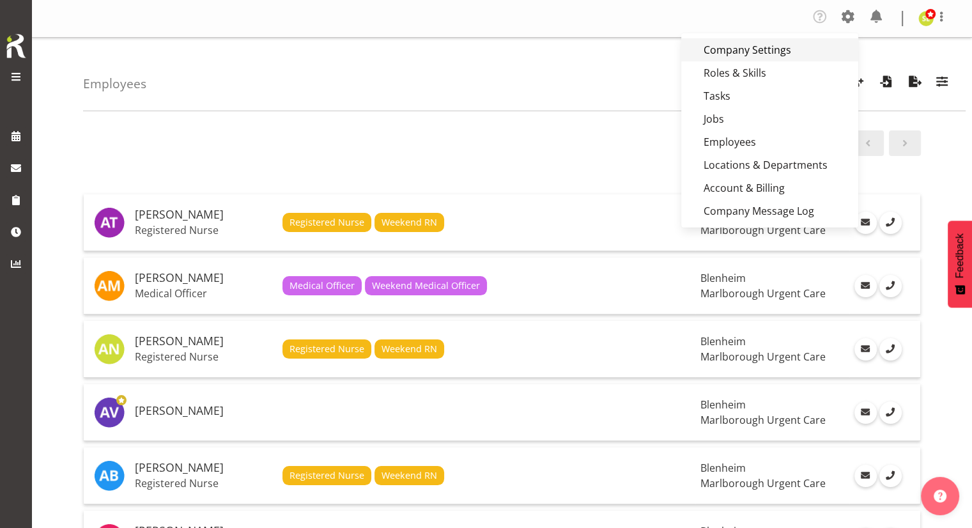
click at [749, 54] on link "Company Settings" at bounding box center [769, 49] width 177 height 23
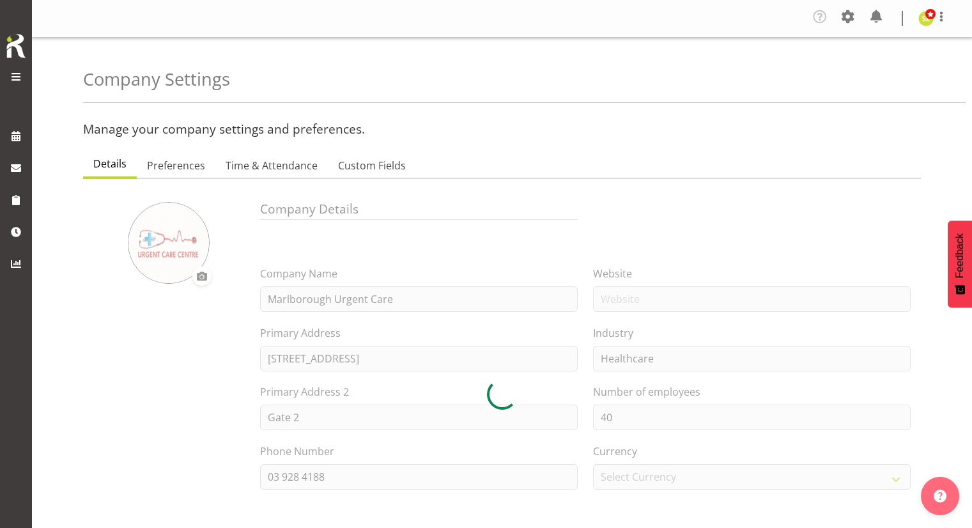
select select "[DATE]"
select select "2_day_before"
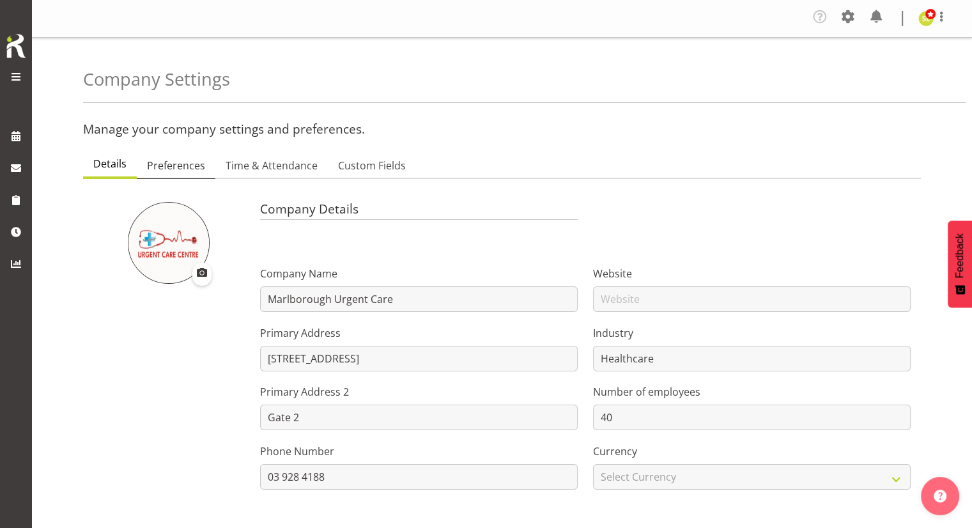
click at [174, 162] on span "Preferences" at bounding box center [176, 165] width 58 height 15
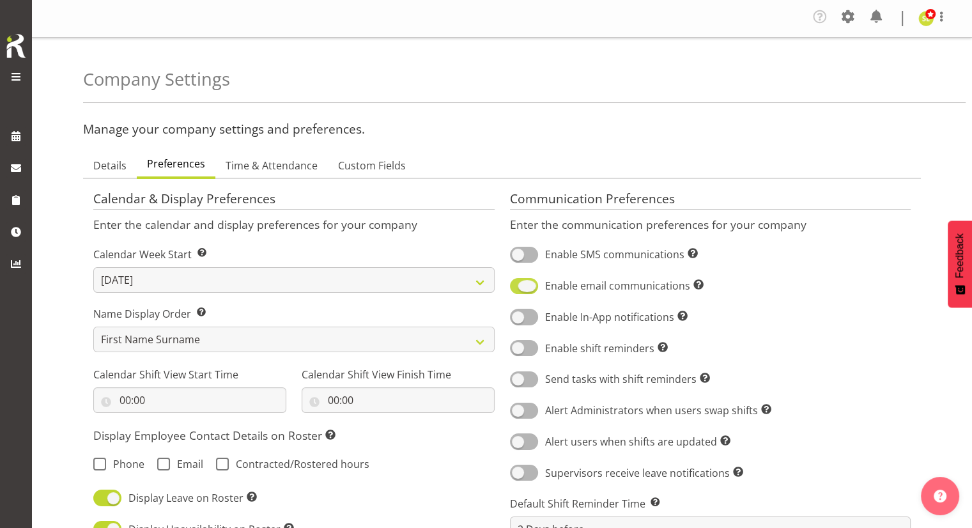
click at [520, 278] on span at bounding box center [524, 286] width 28 height 16
click at [518, 282] on input "Enable email communications Turn on or off email communications for your entire…" at bounding box center [514, 286] width 8 height 8
checkbox input "false"
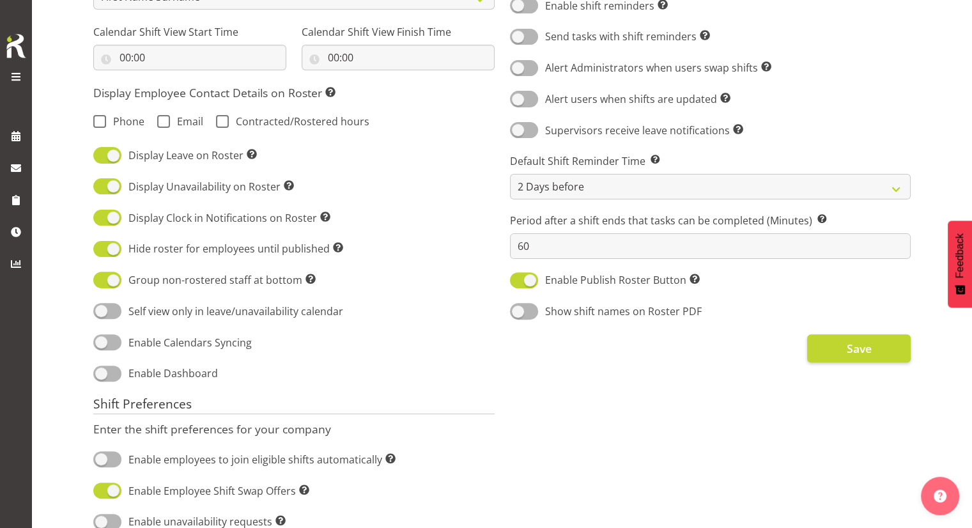
scroll to position [346, 0]
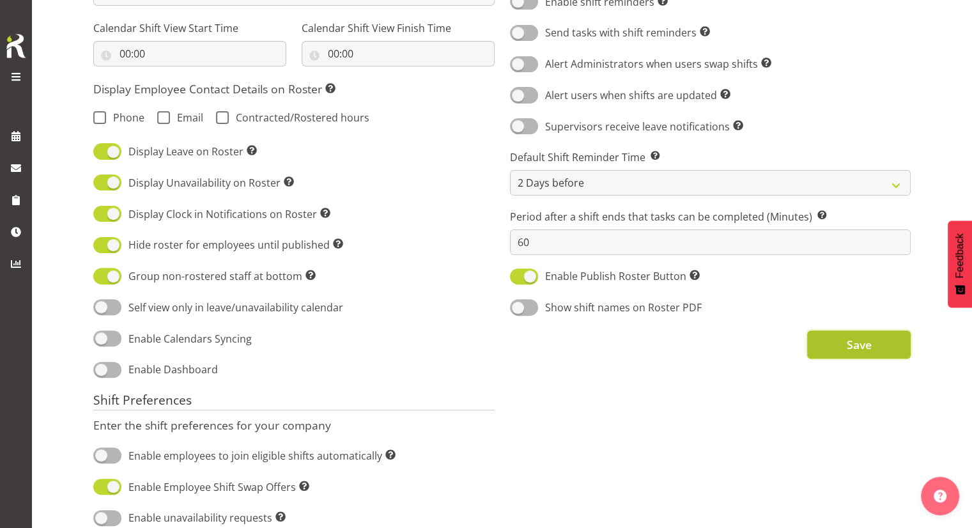
click at [835, 349] on button "Save" at bounding box center [858, 344] width 103 height 28
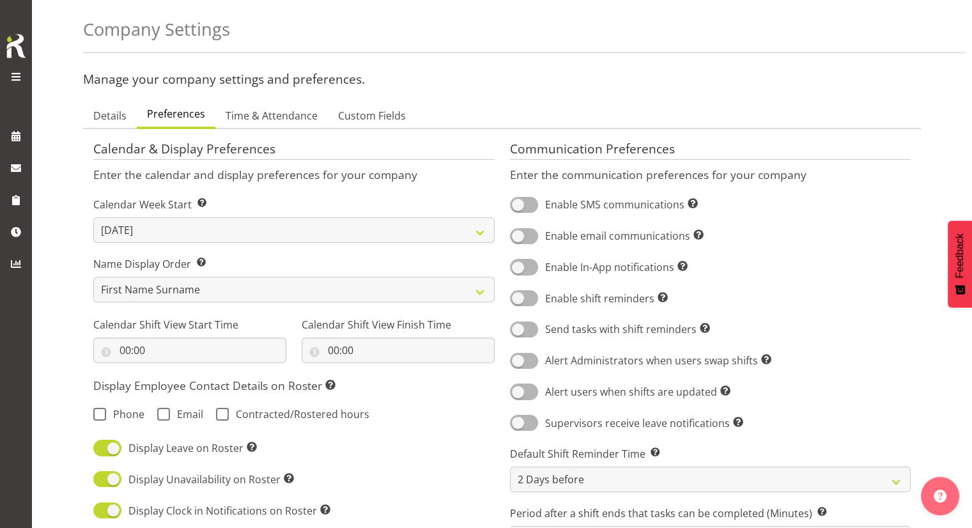
scroll to position [0, 0]
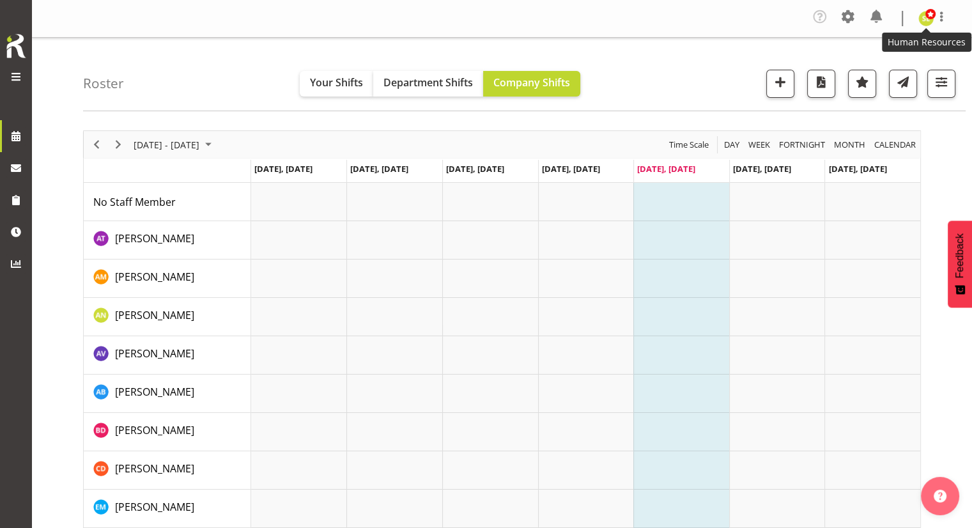
click at [920, 21] on img at bounding box center [925, 18] width 15 height 15
click at [864, 75] on link "Log Out" at bounding box center [887, 70] width 123 height 23
